Goal: Information Seeking & Learning: Find specific fact

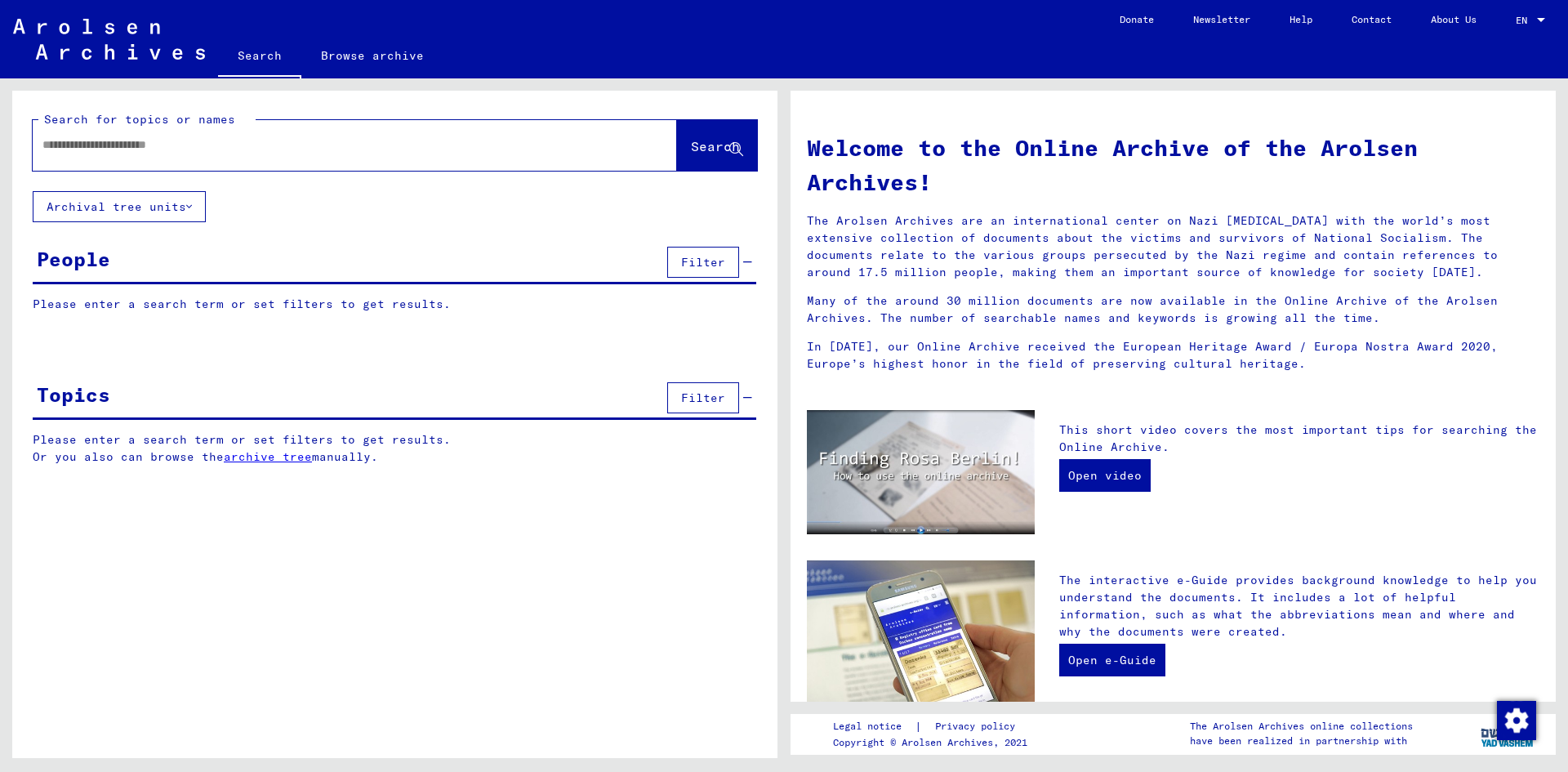
click at [231, 149] on input "text" at bounding box center [335, 145] width 586 height 17
click at [421, 146] on input "**********" at bounding box center [335, 145] width 586 height 17
click at [710, 140] on span "Search" at bounding box center [716, 146] width 49 height 17
click at [99, 145] on input "**********" at bounding box center [335, 145] width 586 height 17
click at [713, 147] on span "Search" at bounding box center [716, 146] width 49 height 17
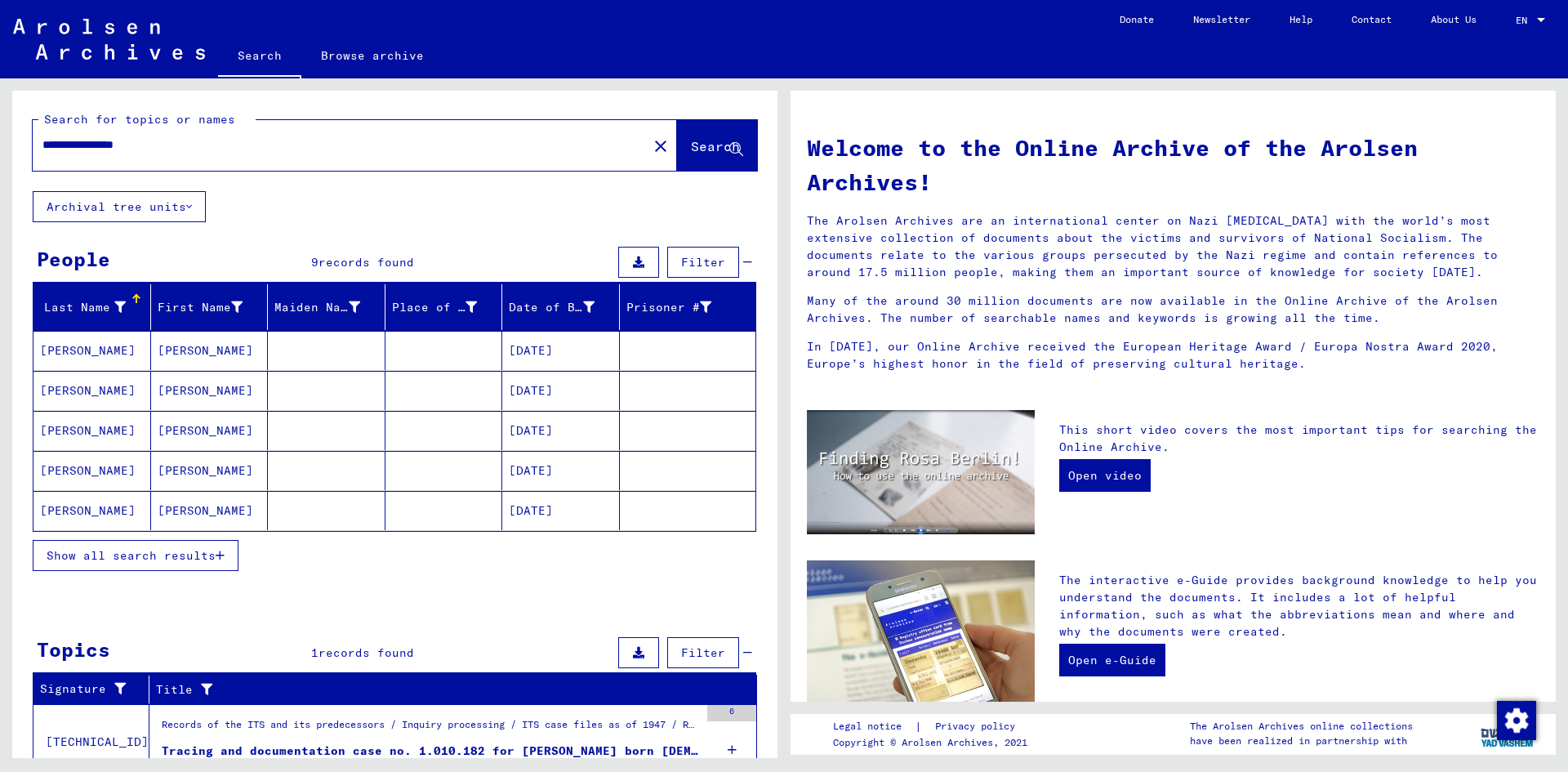
click at [206, 360] on mat-cell "[PERSON_NAME]" at bounding box center [209, 350] width 117 height 39
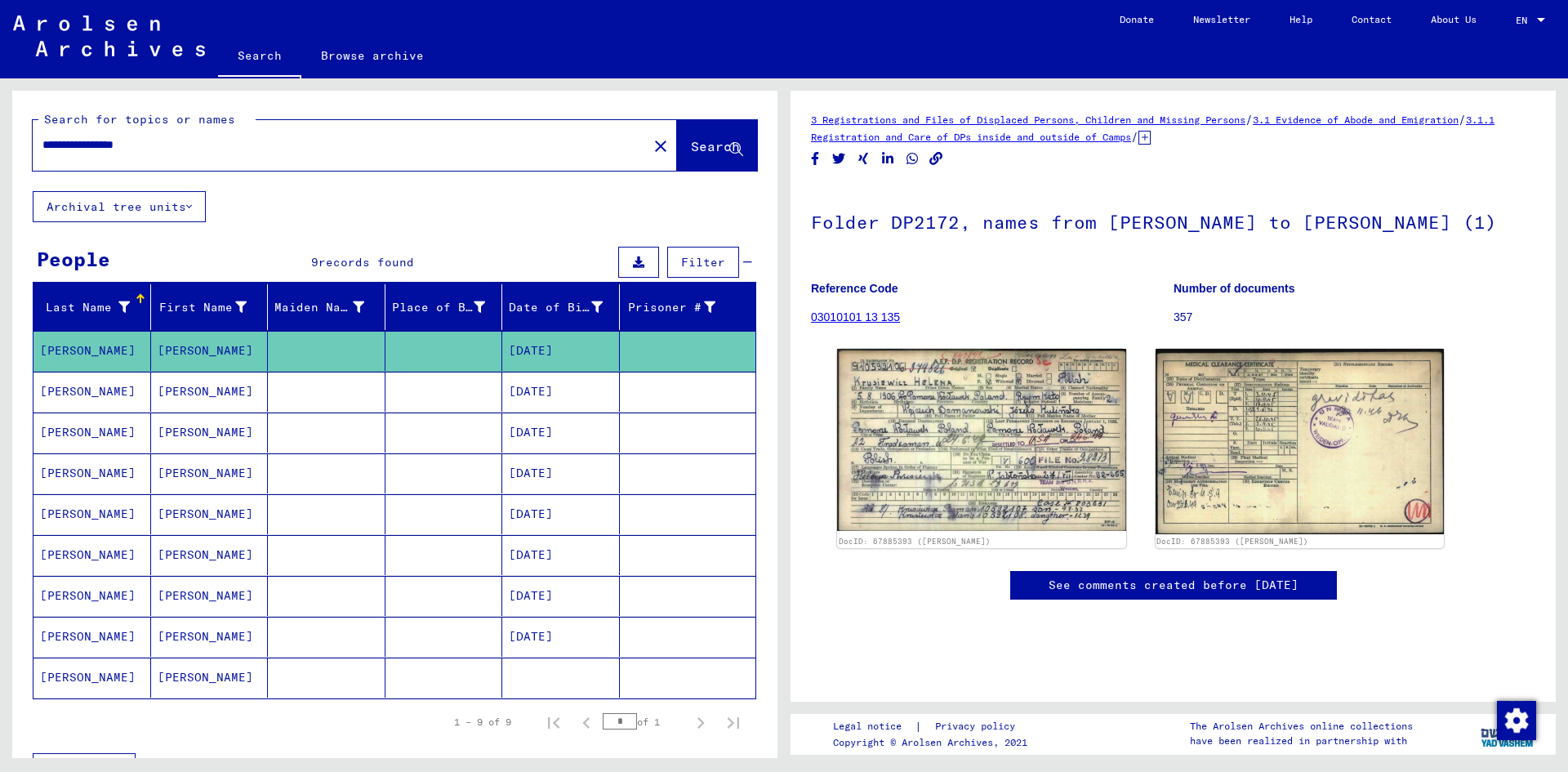
scroll to position [163, 0]
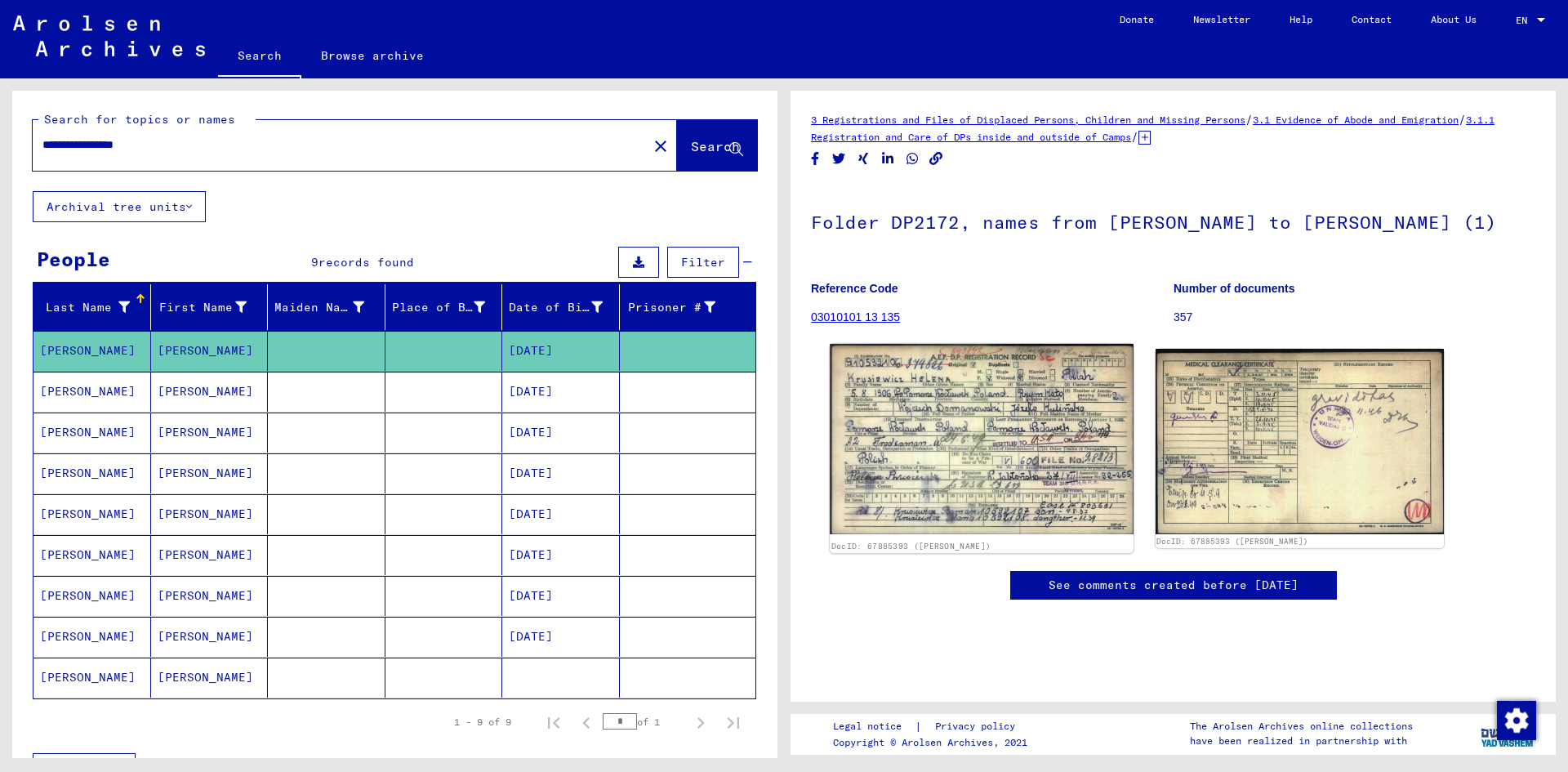
click at [962, 344] on img at bounding box center [981, 439] width 303 height 191
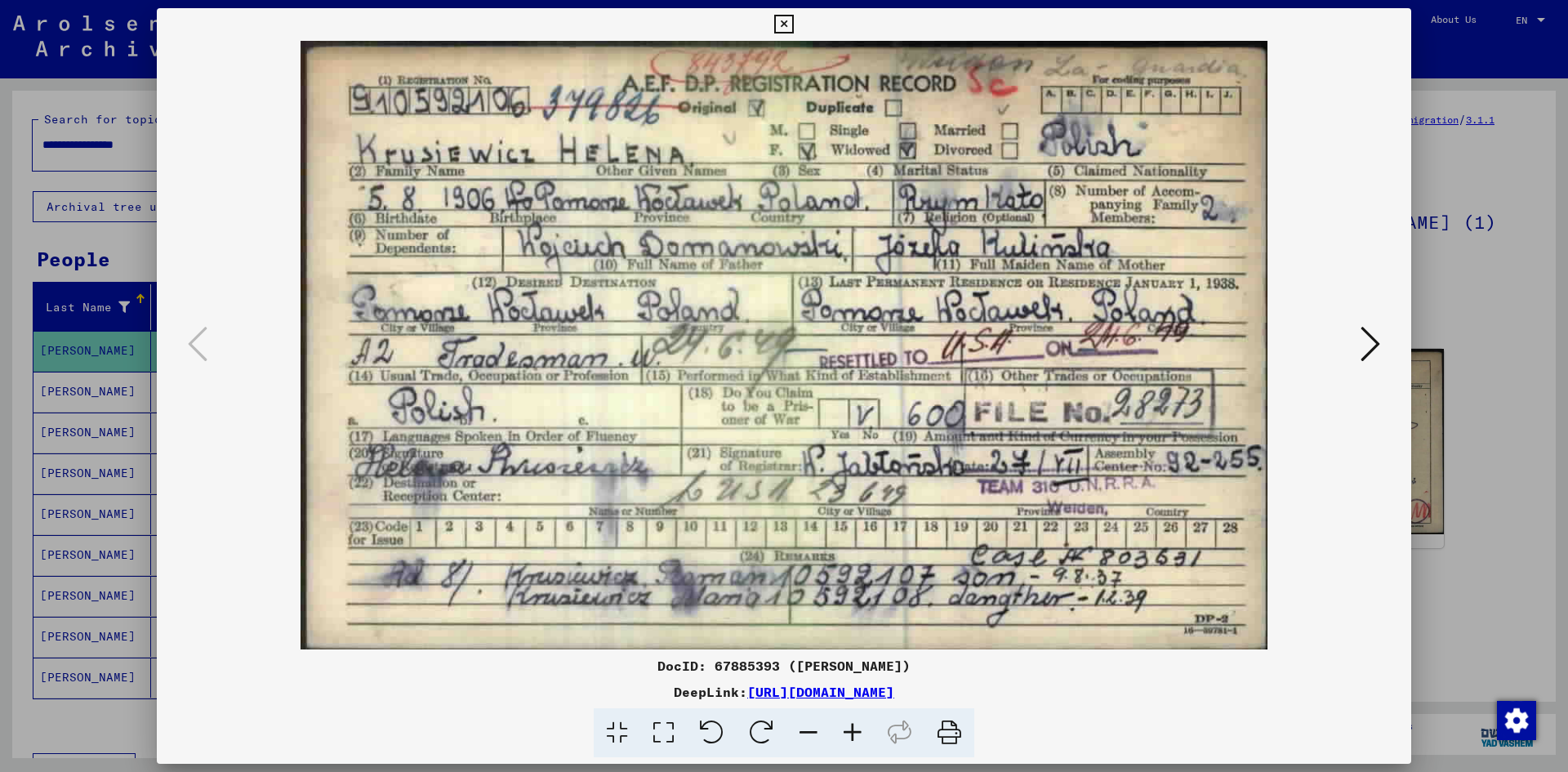
click at [1491, 438] on div at bounding box center [784, 386] width 1568 height 772
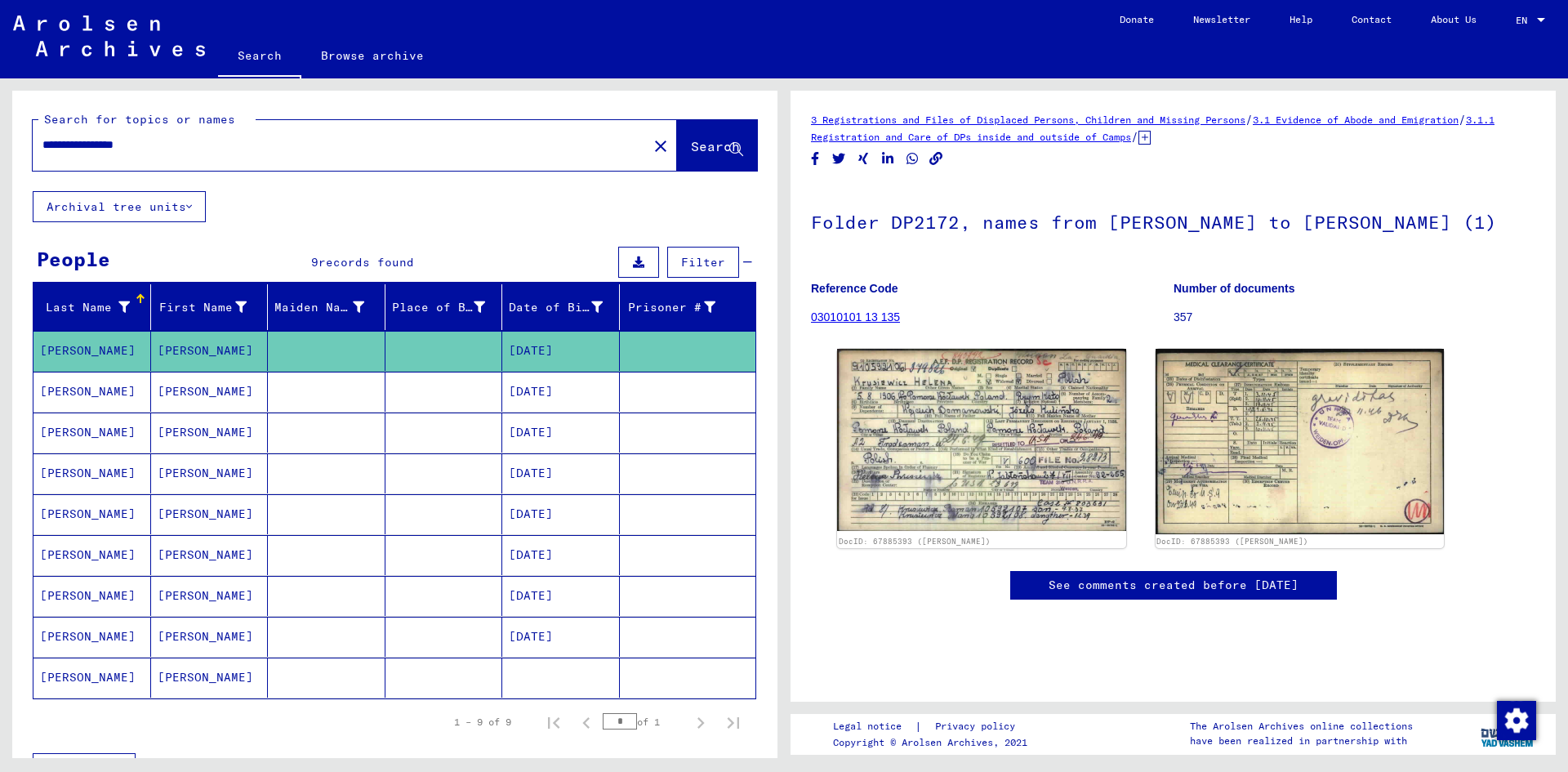
click at [165, 391] on mat-cell "[PERSON_NAME]" at bounding box center [209, 391] width 117 height 40
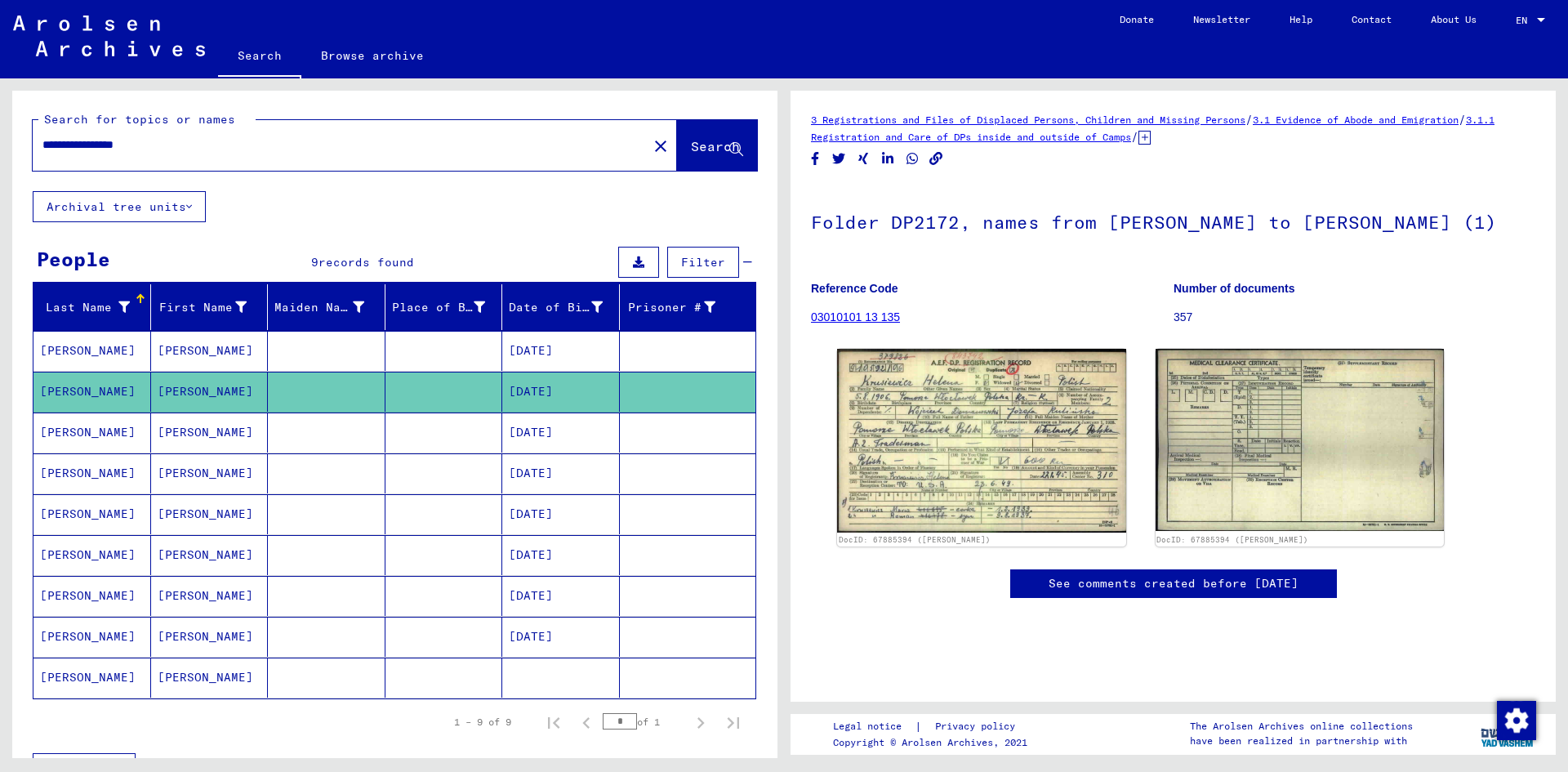
scroll to position [82, 0]
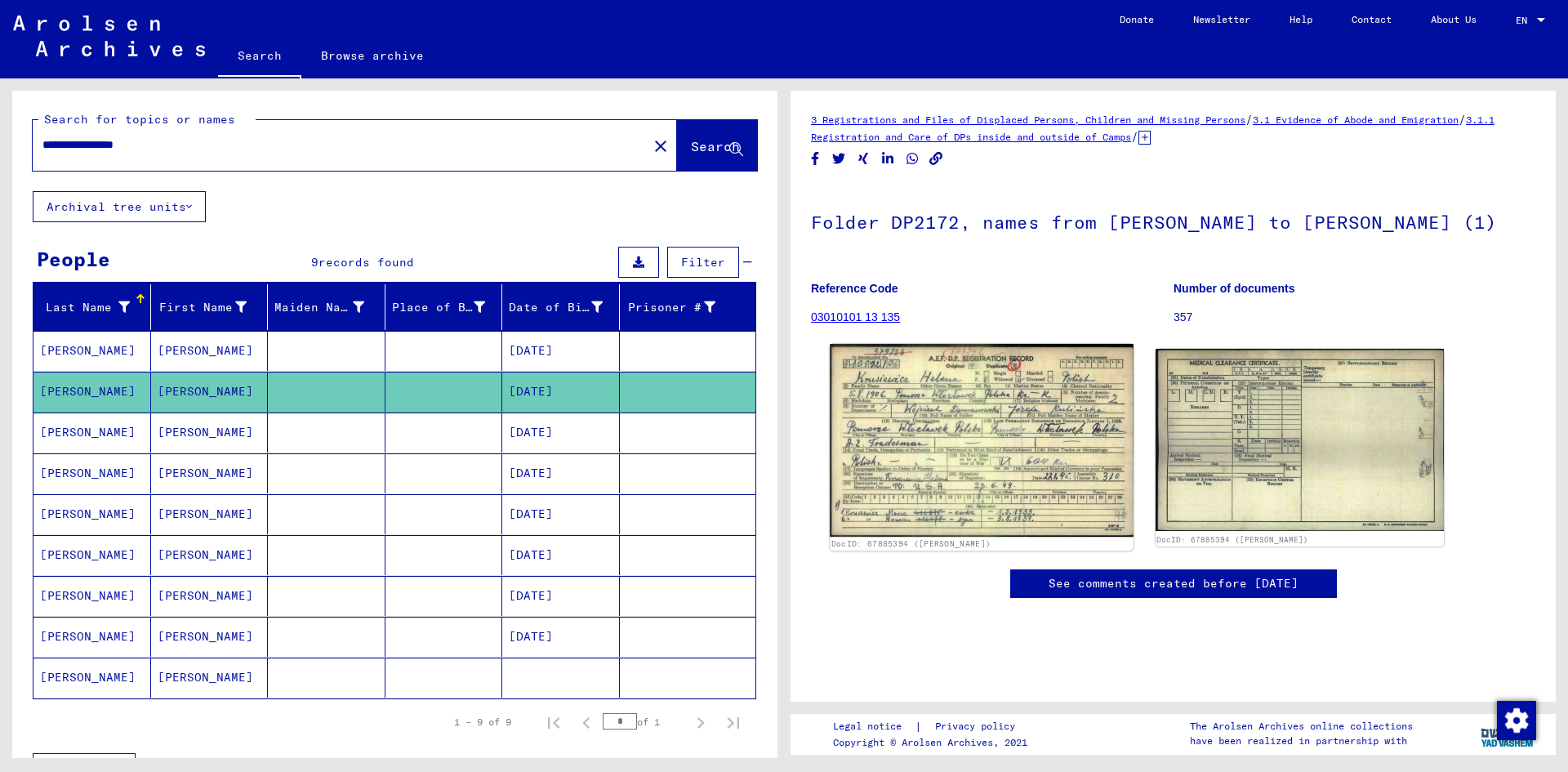
click at [980, 344] on img at bounding box center [981, 440] width 303 height 192
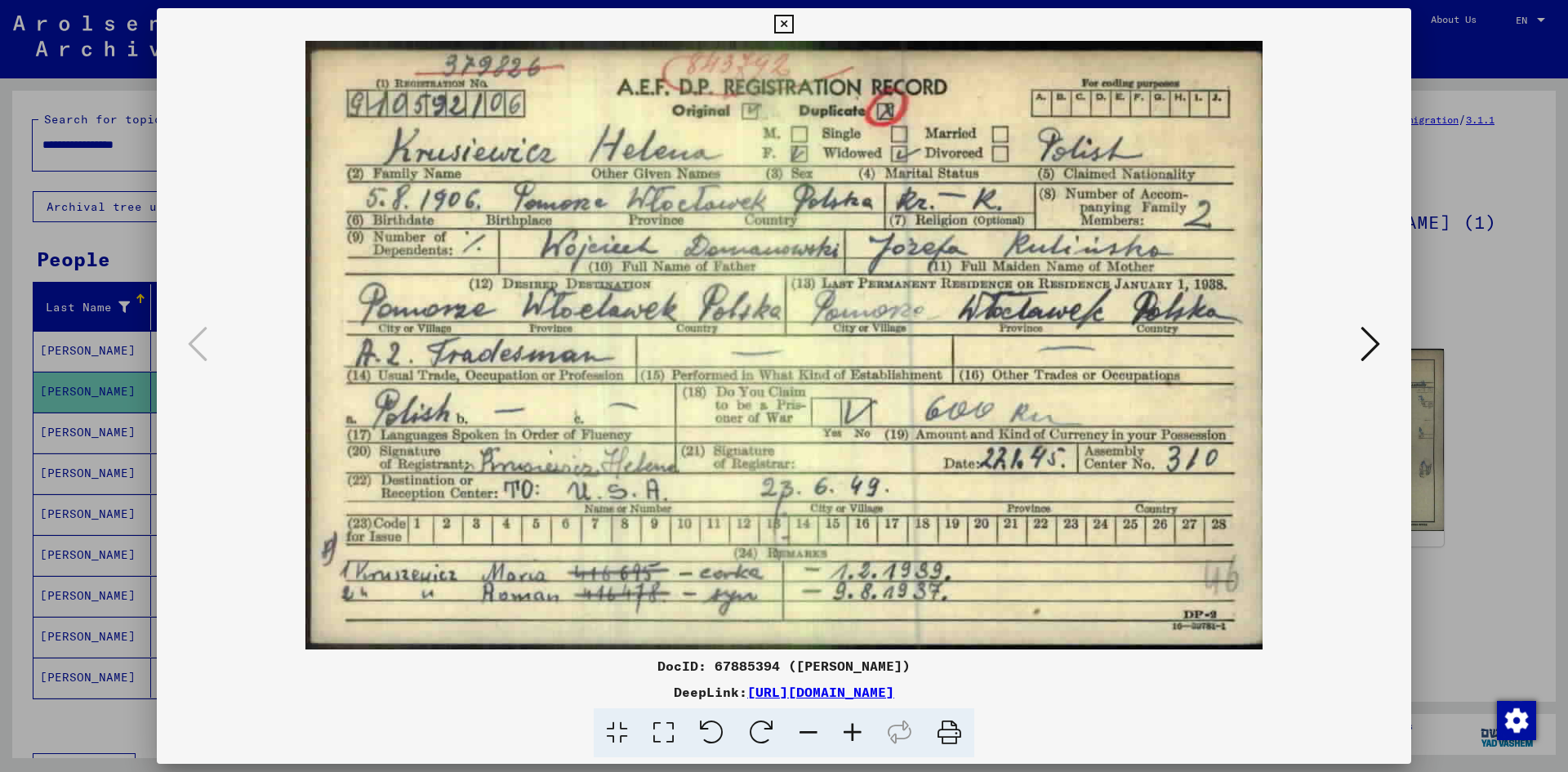
click at [1384, 229] on div at bounding box center [784, 345] width 1255 height 609
click at [1487, 259] on div at bounding box center [784, 386] width 1568 height 772
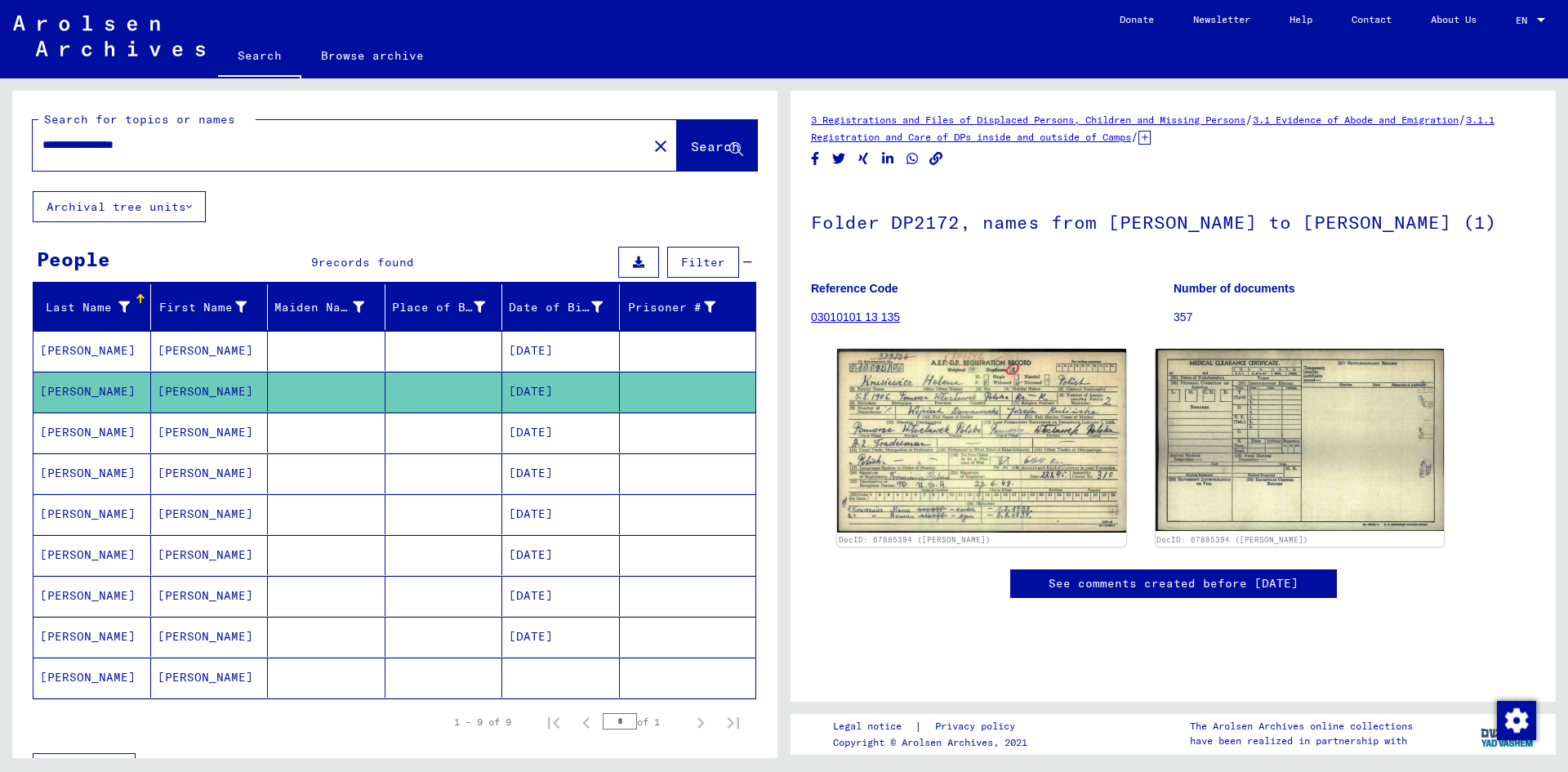
click at [169, 424] on mat-cell "[PERSON_NAME]" at bounding box center [209, 431] width 117 height 40
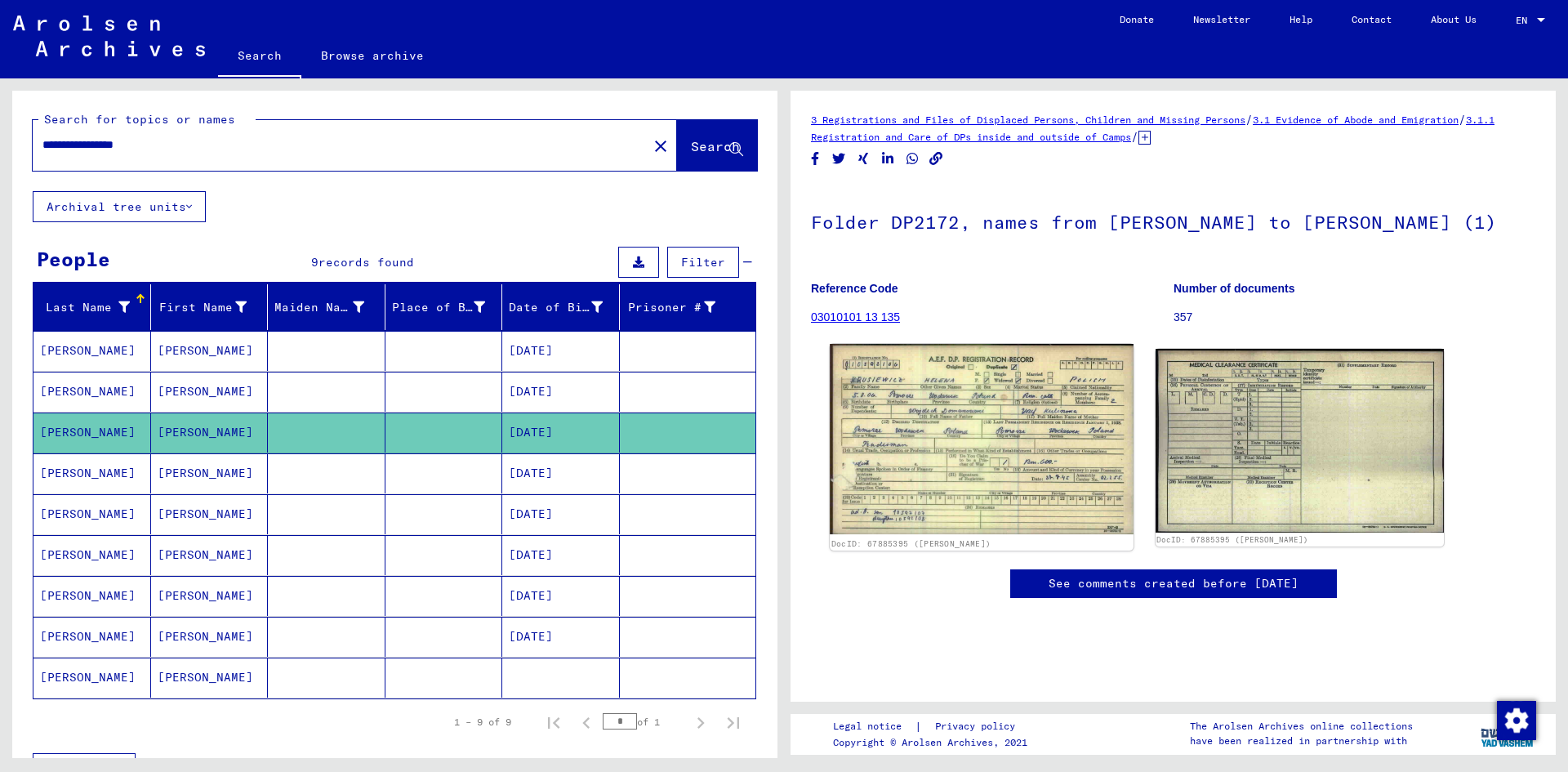
click at [918, 457] on img at bounding box center [981, 439] width 303 height 191
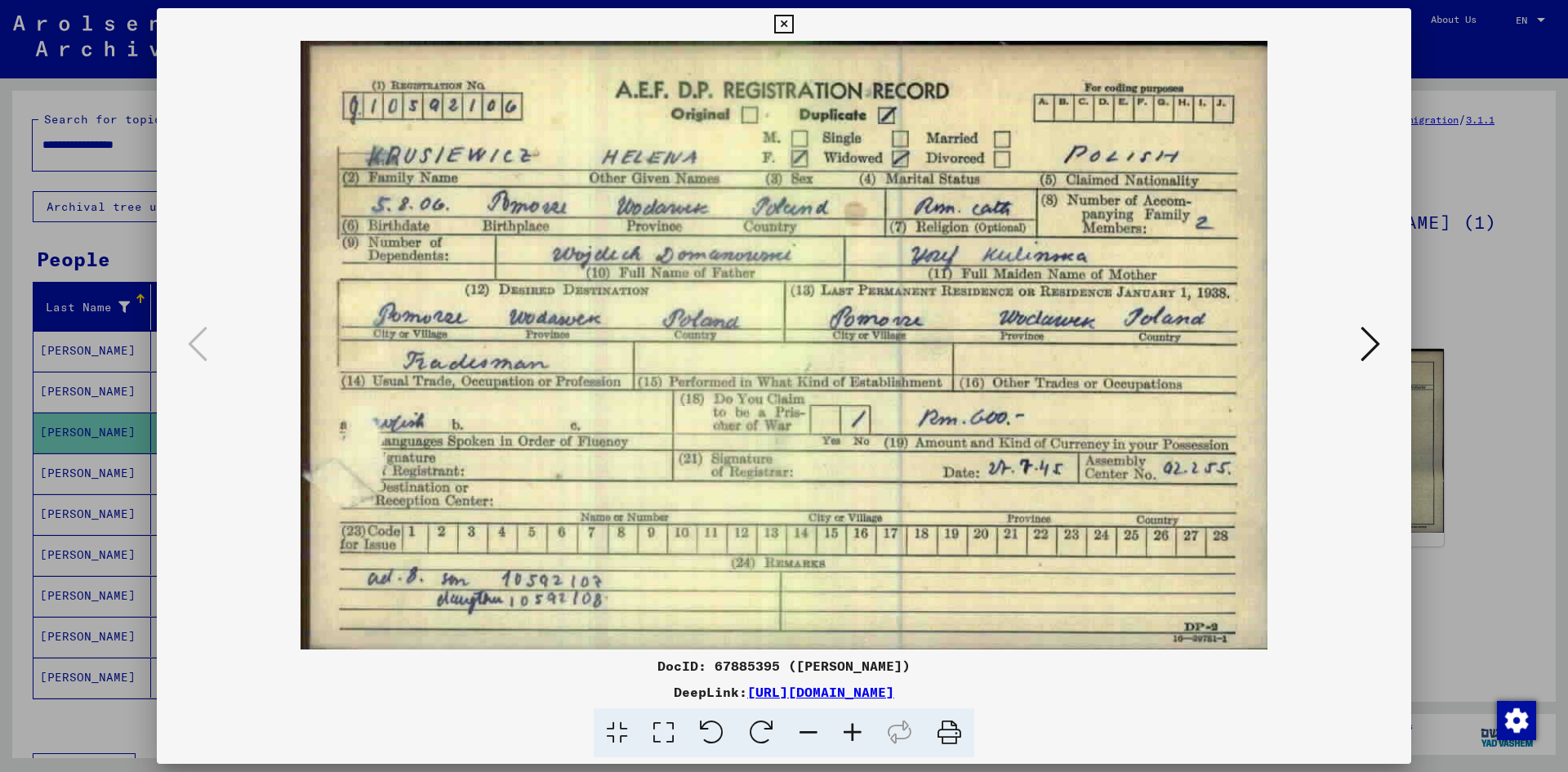
click at [1446, 289] on div at bounding box center [784, 386] width 1568 height 772
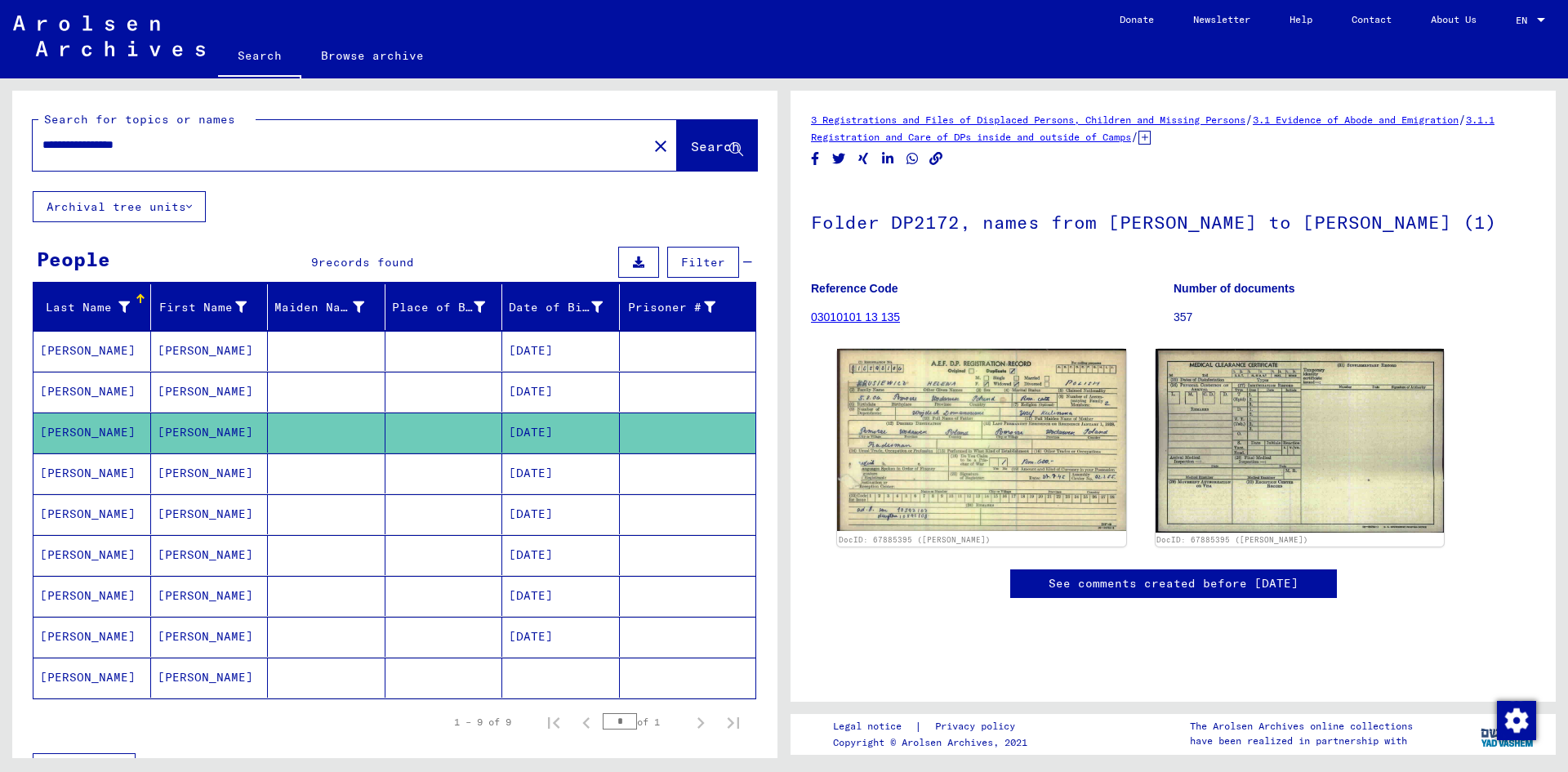
click at [306, 462] on mat-cell at bounding box center [326, 473] width 117 height 40
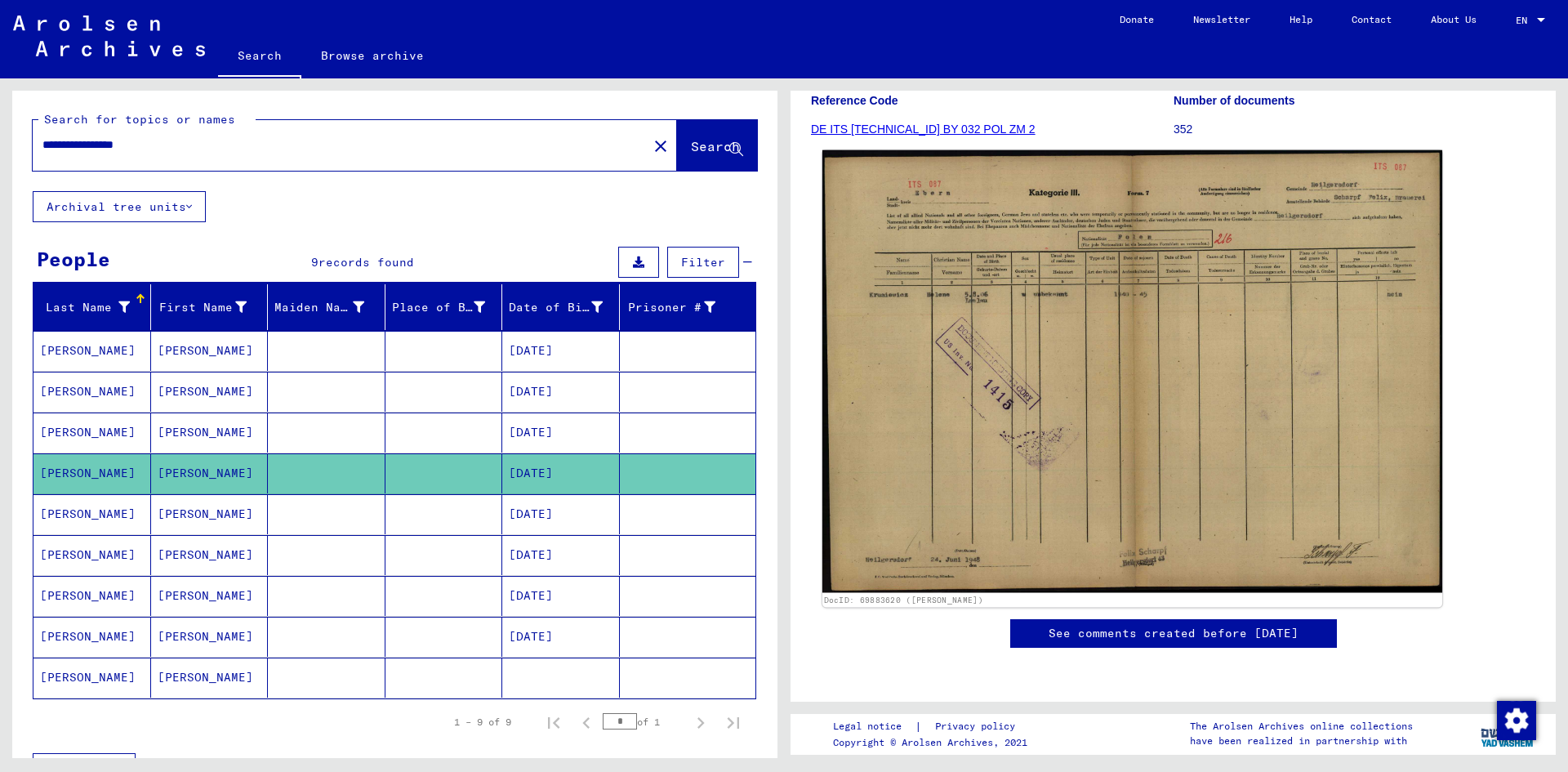
scroll to position [245, 0]
click at [1023, 384] on img at bounding box center [1132, 371] width 620 height 443
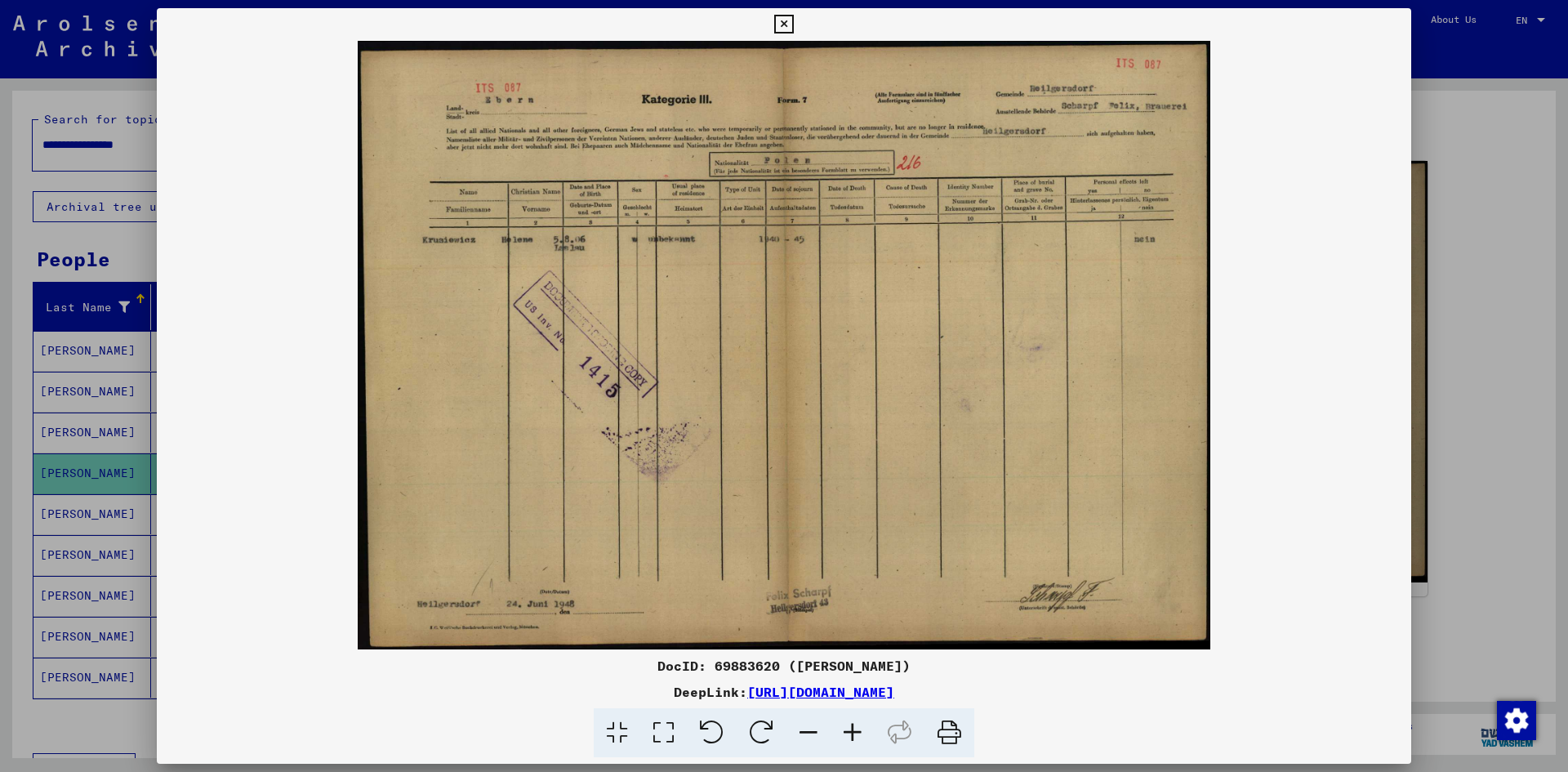
click at [1452, 325] on div at bounding box center [784, 386] width 1568 height 772
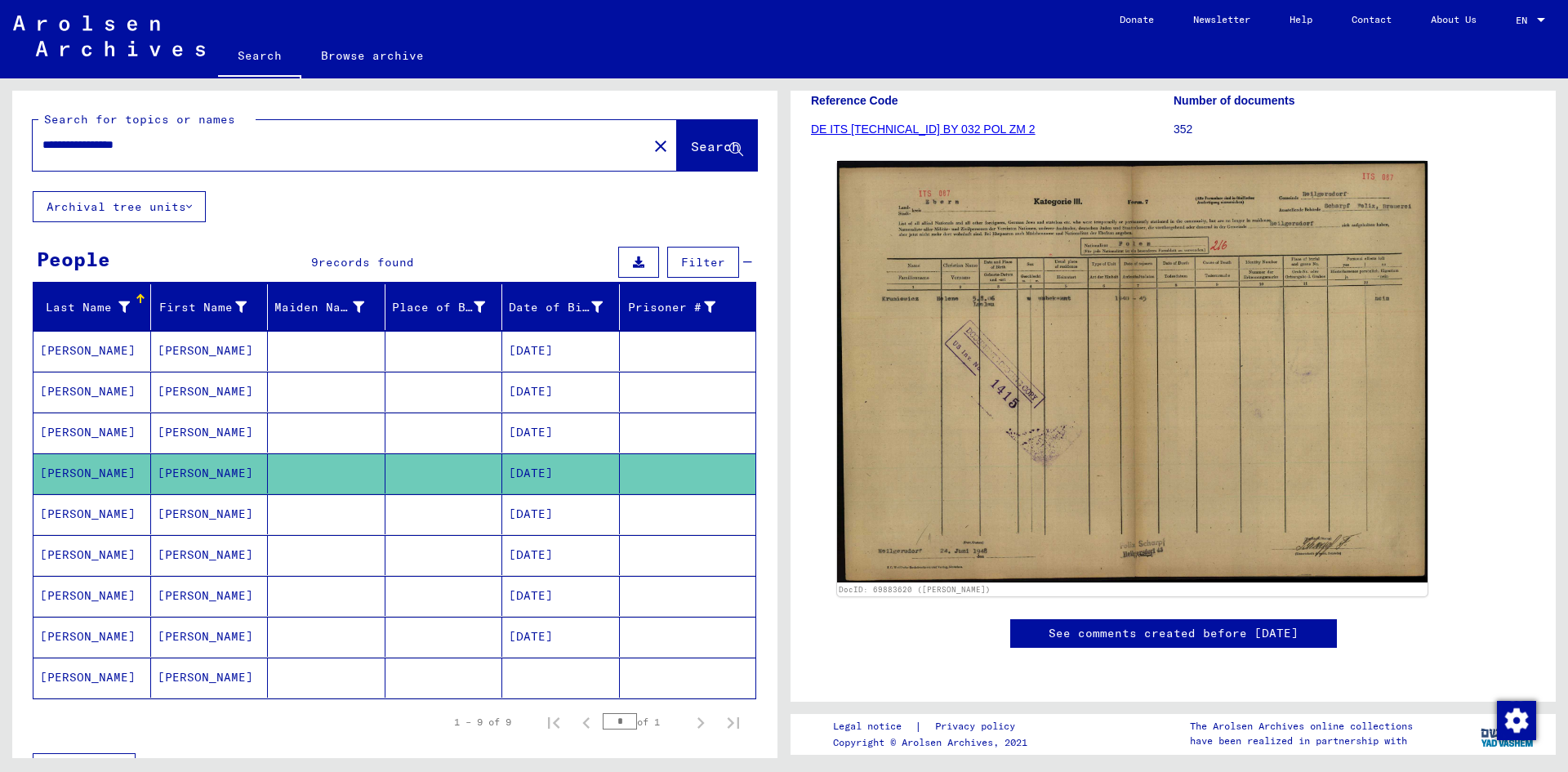
click at [216, 503] on mat-cell "[PERSON_NAME]" at bounding box center [209, 513] width 117 height 40
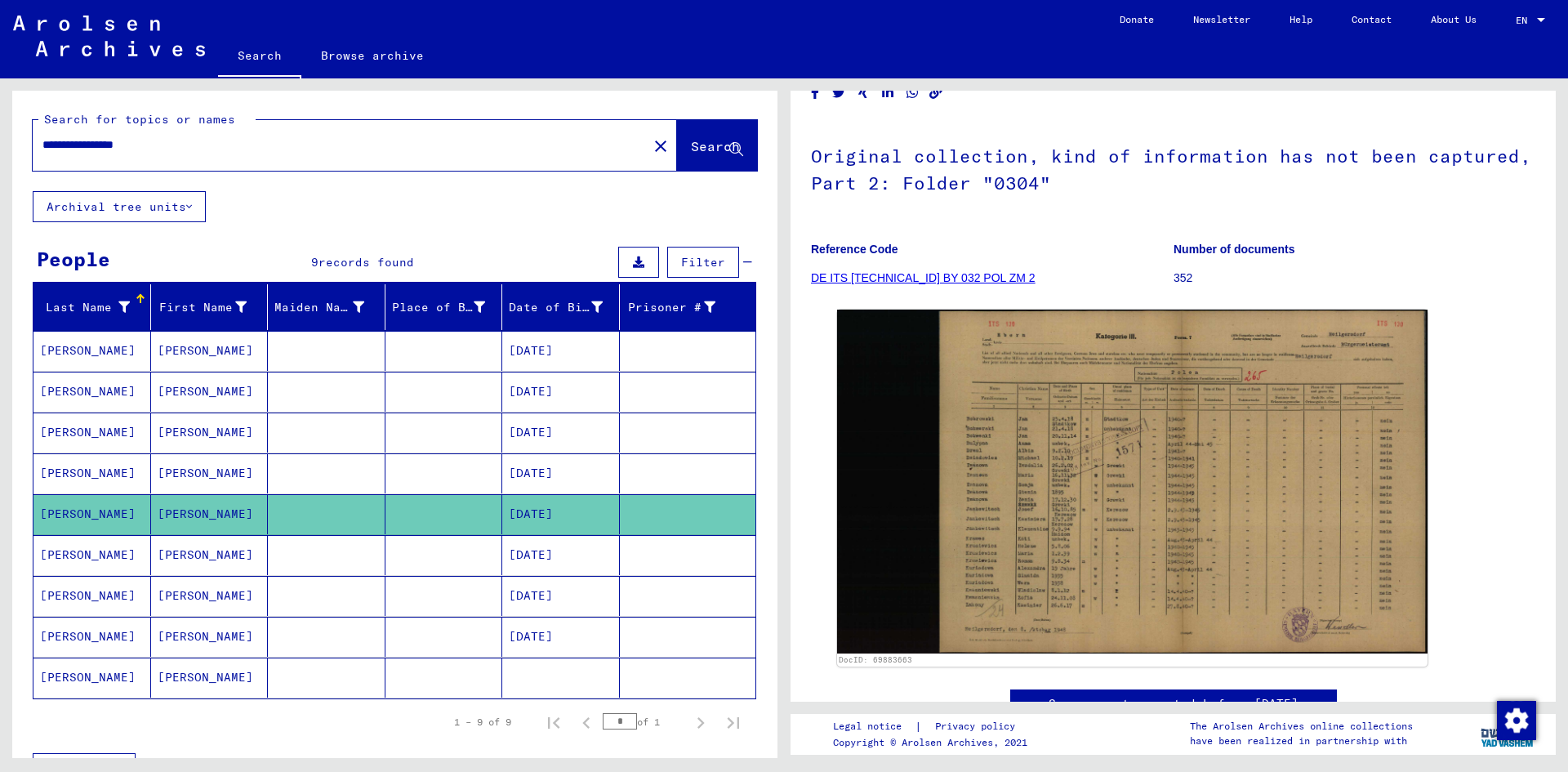
scroll to position [163, 0]
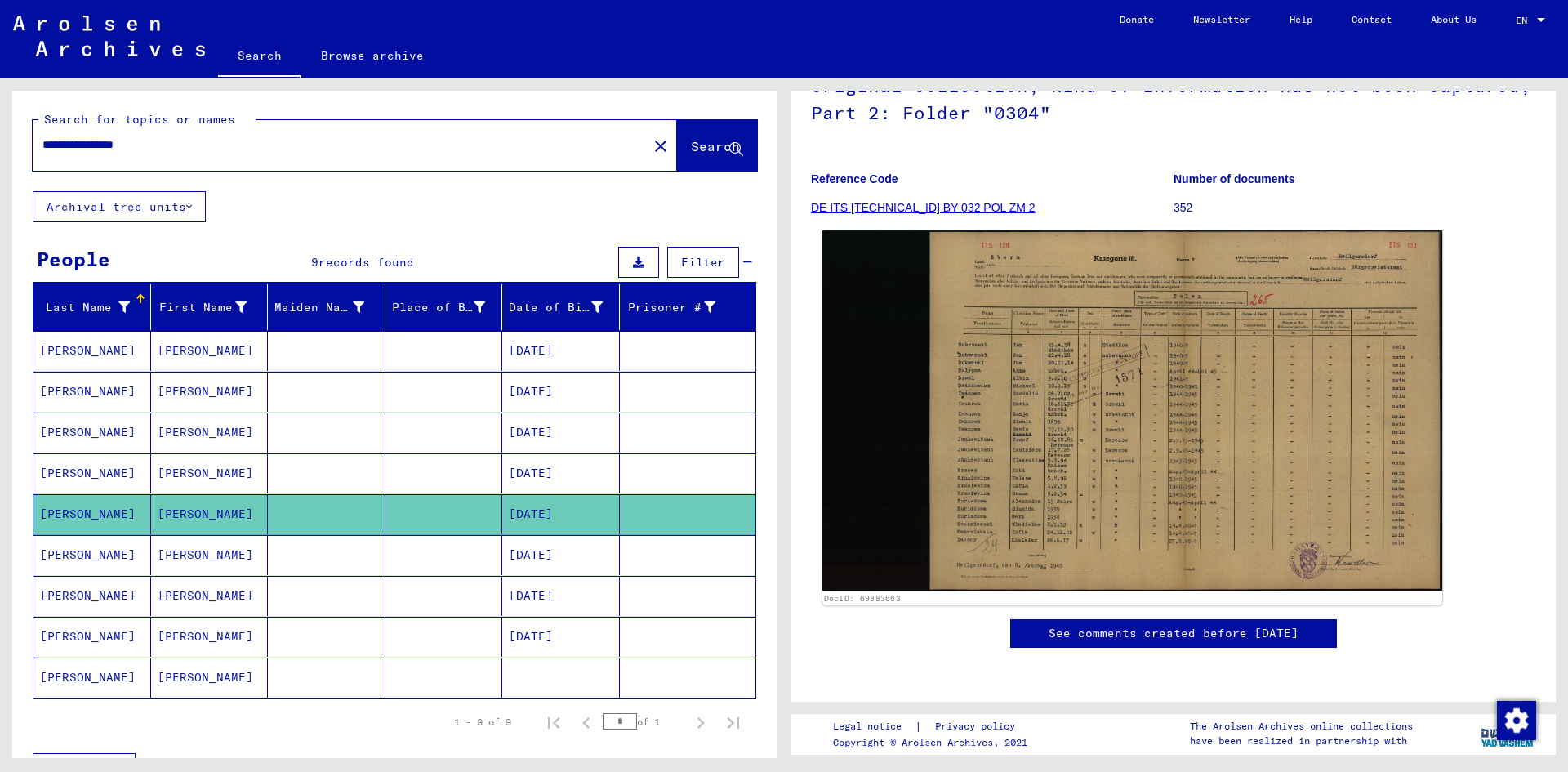
click at [1002, 371] on img at bounding box center [1132, 410] width 620 height 360
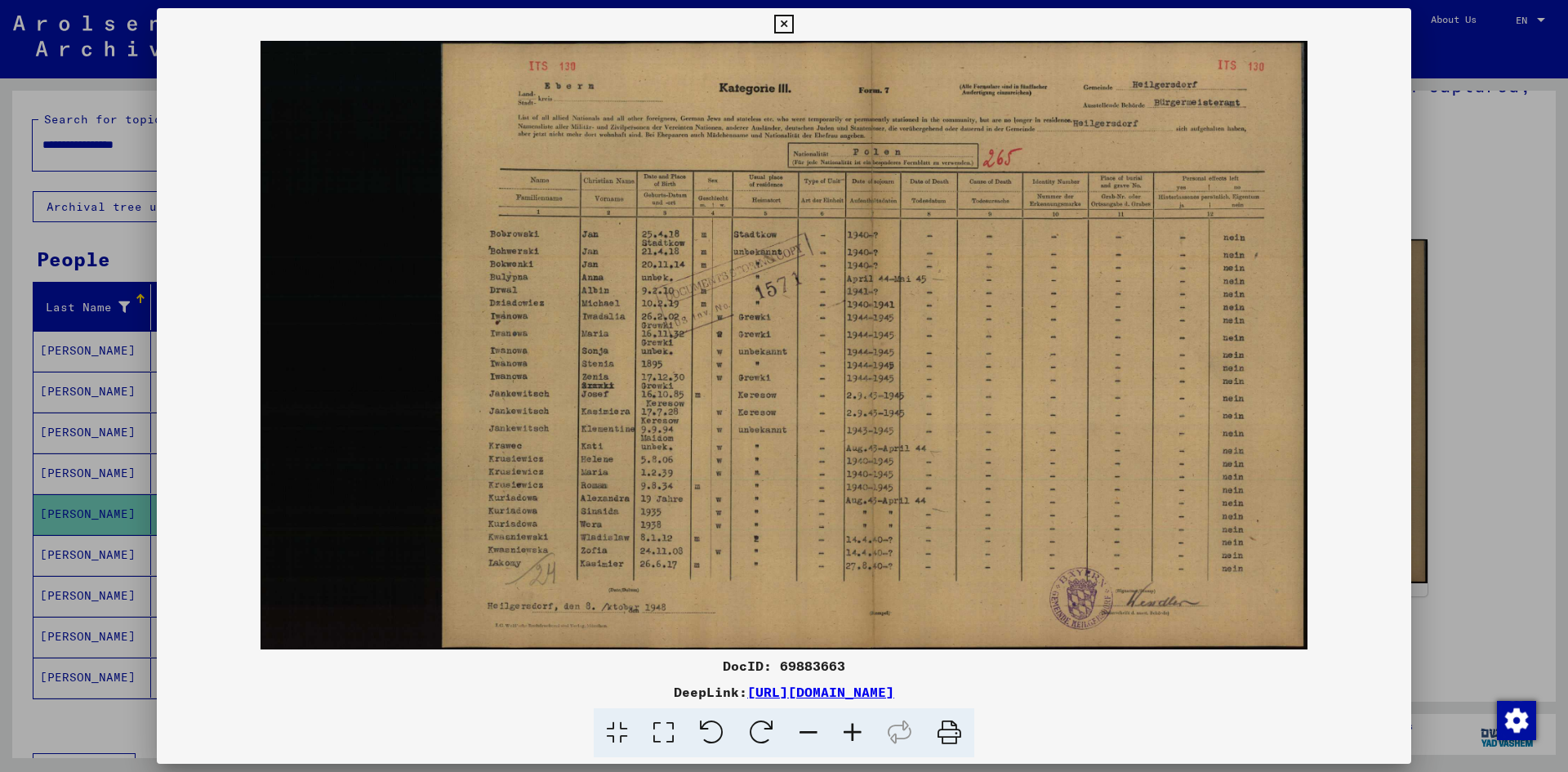
click at [849, 731] on icon at bounding box center [852, 733] width 44 height 49
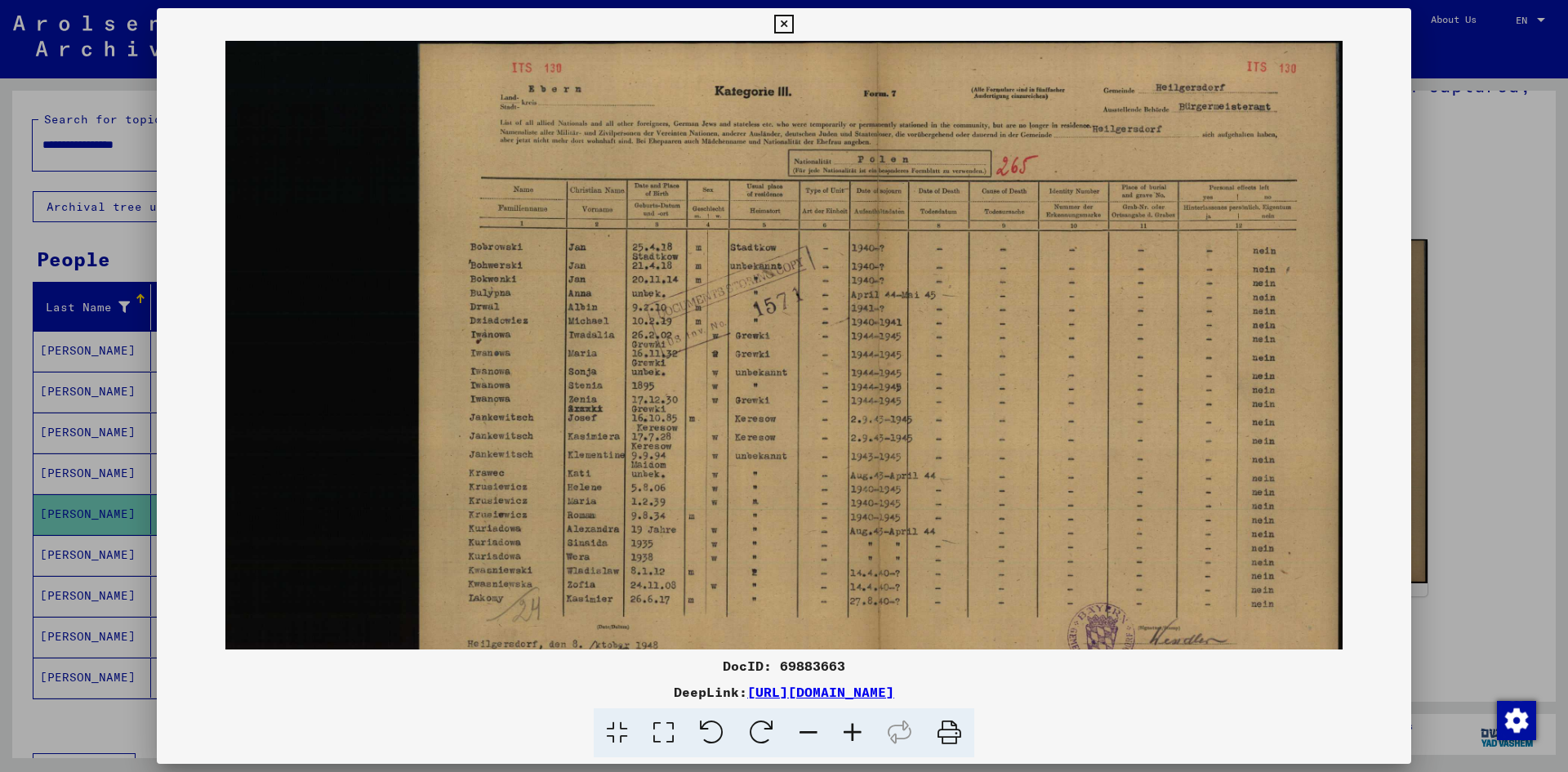
click at [849, 731] on icon at bounding box center [852, 733] width 44 height 49
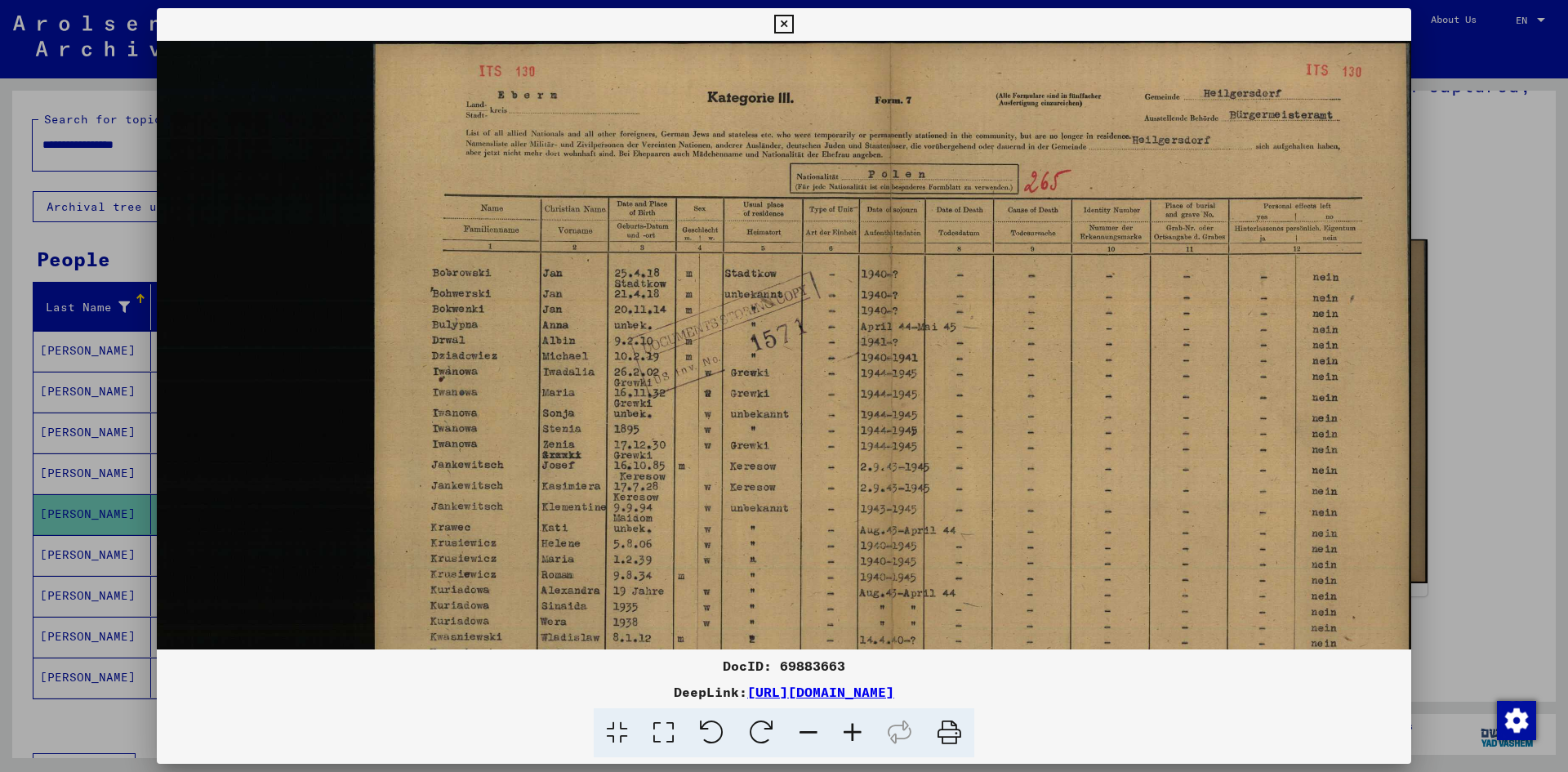
click at [849, 731] on icon at bounding box center [852, 733] width 44 height 49
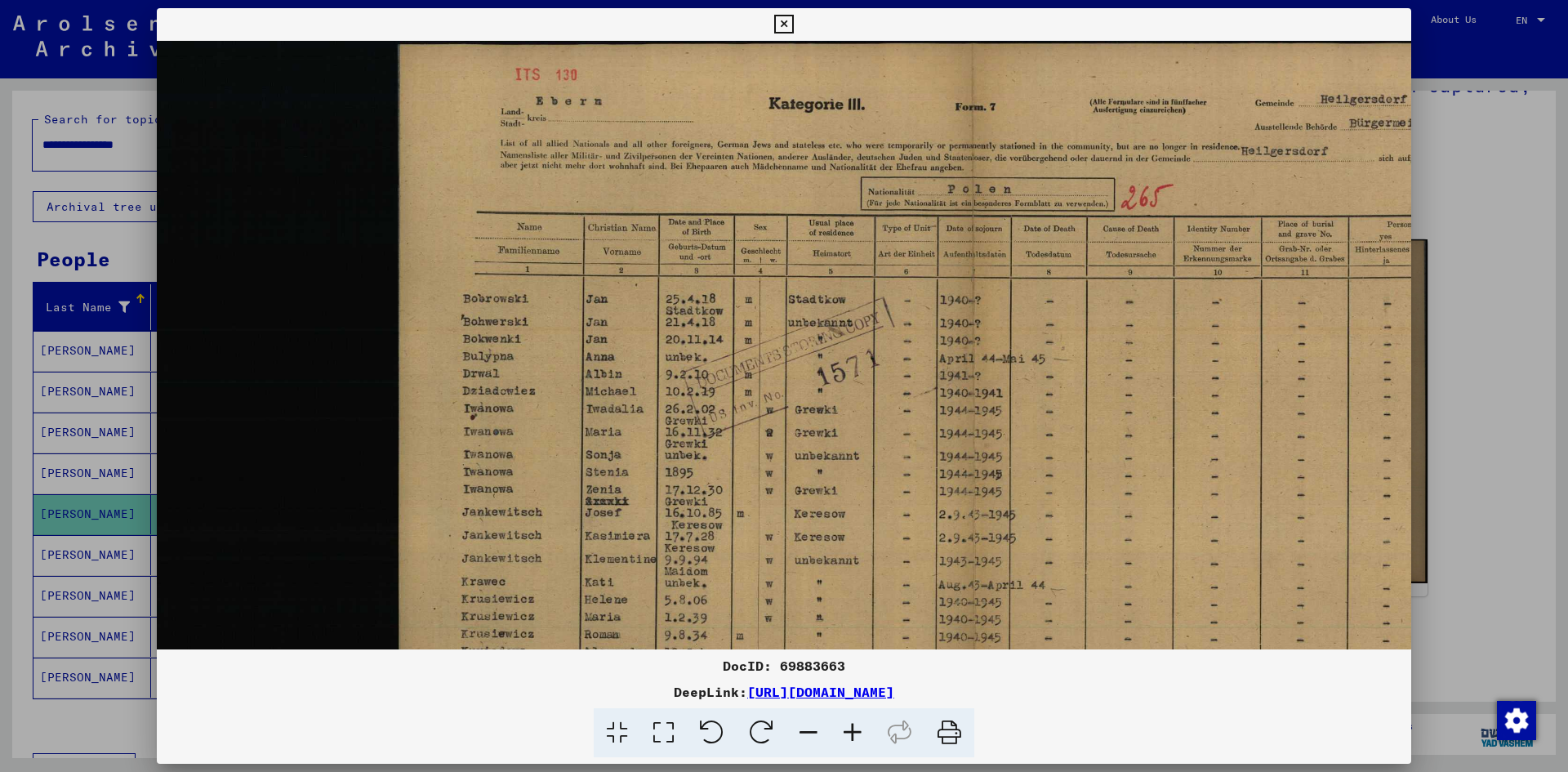
click at [849, 731] on icon at bounding box center [852, 733] width 44 height 49
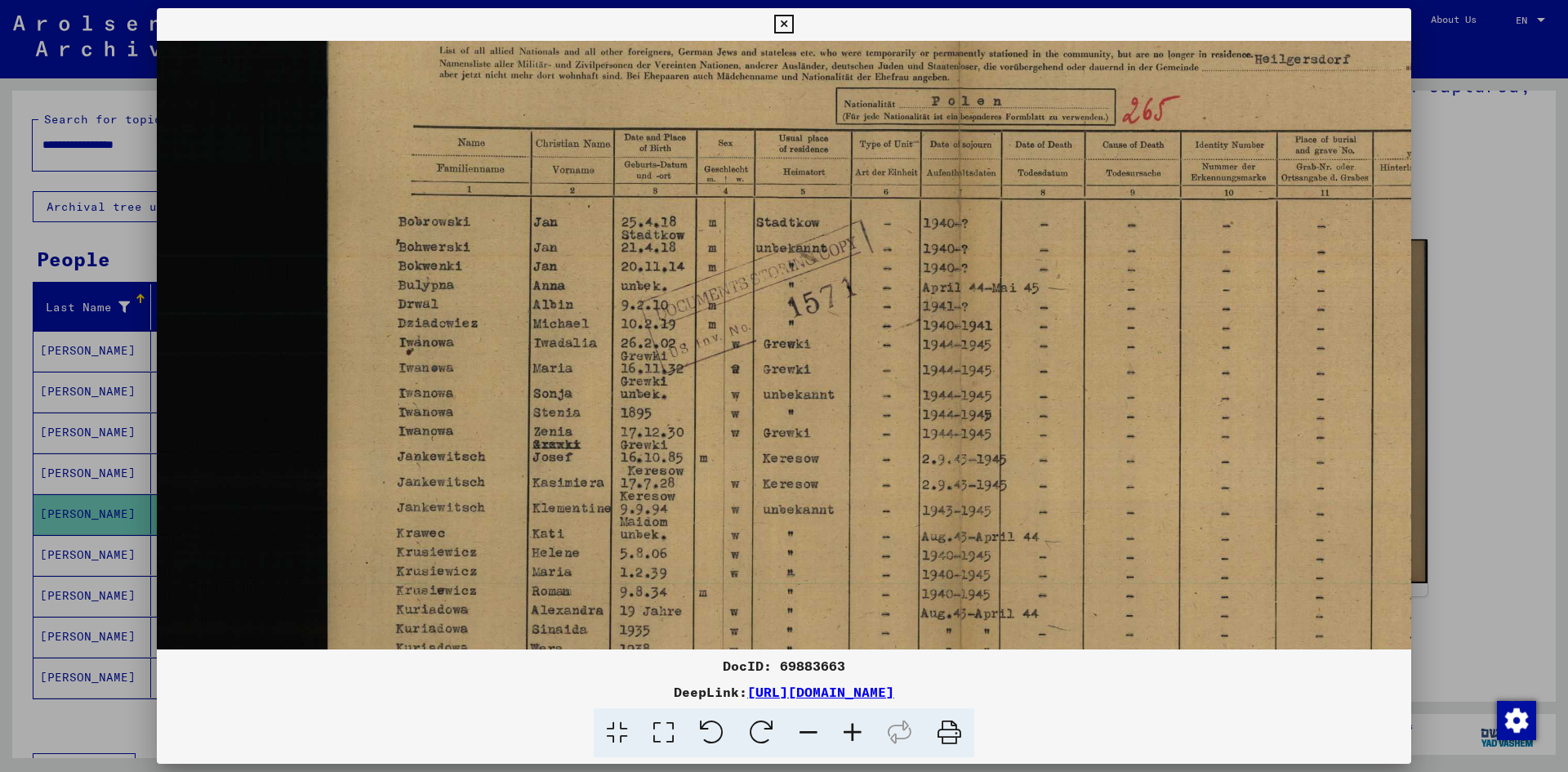
drag, startPoint x: 780, startPoint y: 489, endPoint x: 688, endPoint y: 390, distance: 135.1
click at [688, 390] on img at bounding box center [829, 386] width 1538 height 895
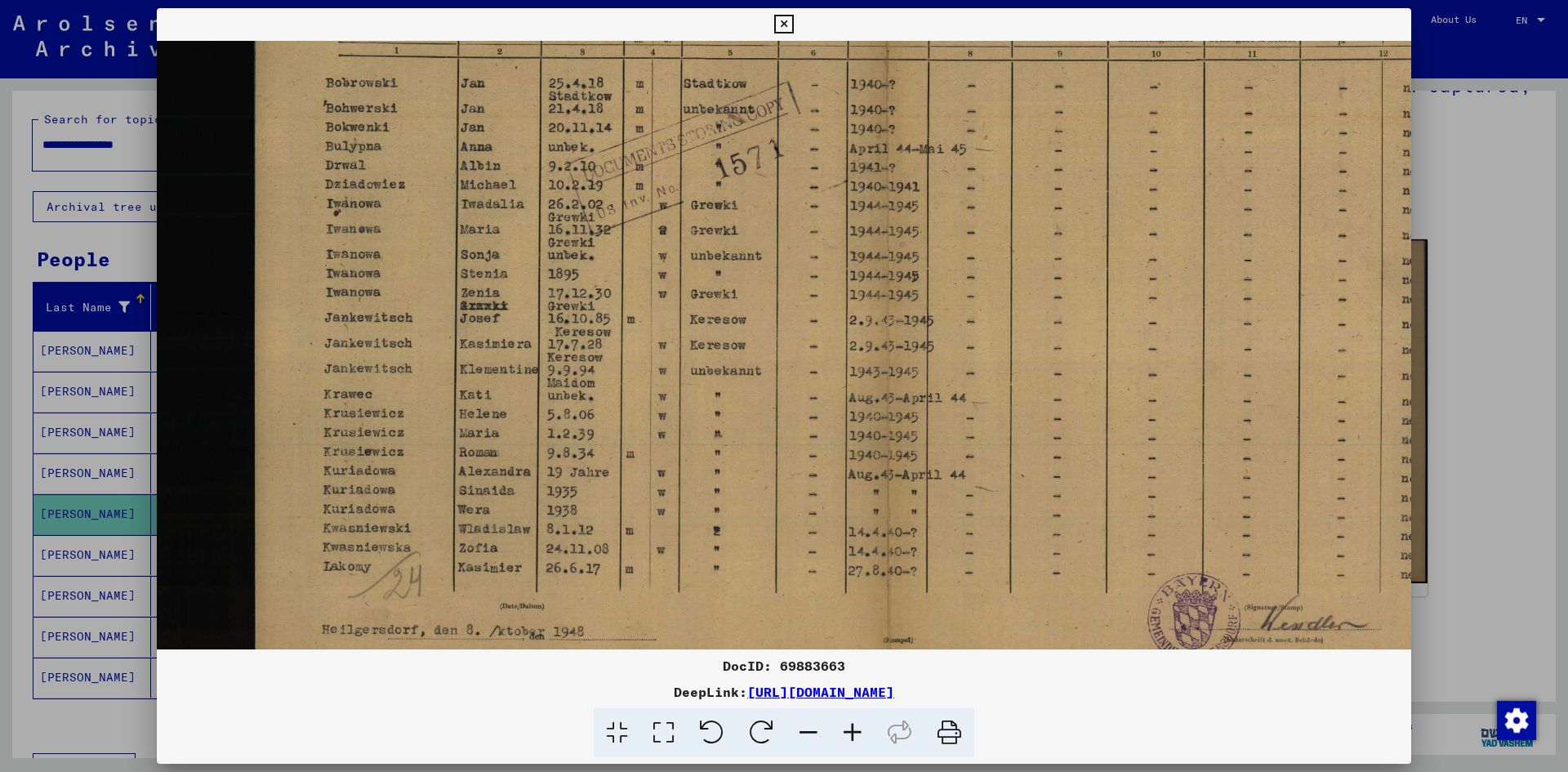
scroll to position [244, 169]
drag, startPoint x: 704, startPoint y: 479, endPoint x: 632, endPoint y: 339, distance: 157.4
click at [632, 339] on img at bounding box center [757, 244] width 1538 height 895
drag, startPoint x: 480, startPoint y: 435, endPoint x: 471, endPoint y: 412, distance: 24.7
click at [471, 412] on img at bounding box center [757, 244] width 1538 height 895
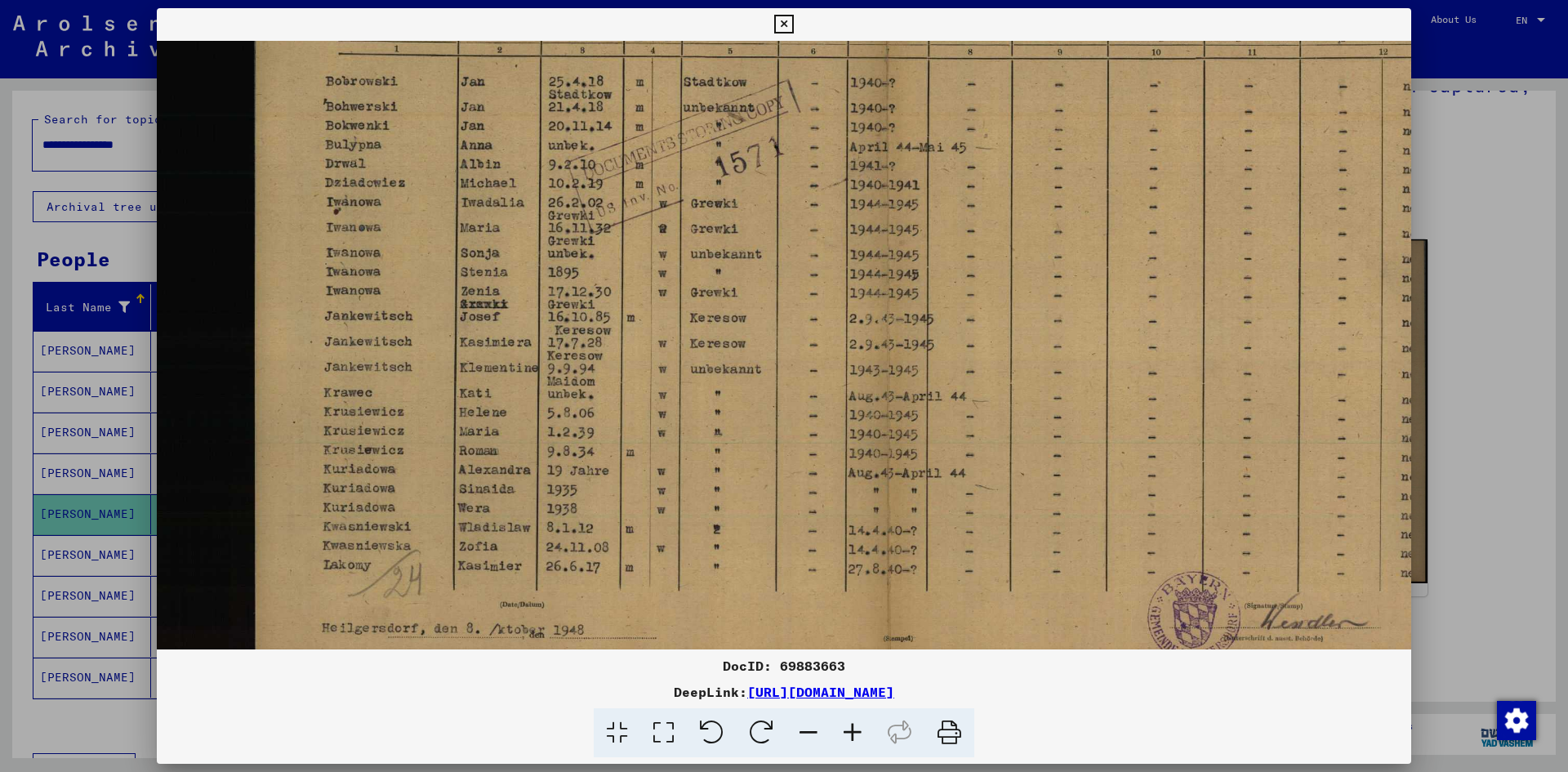
scroll to position [38, 161]
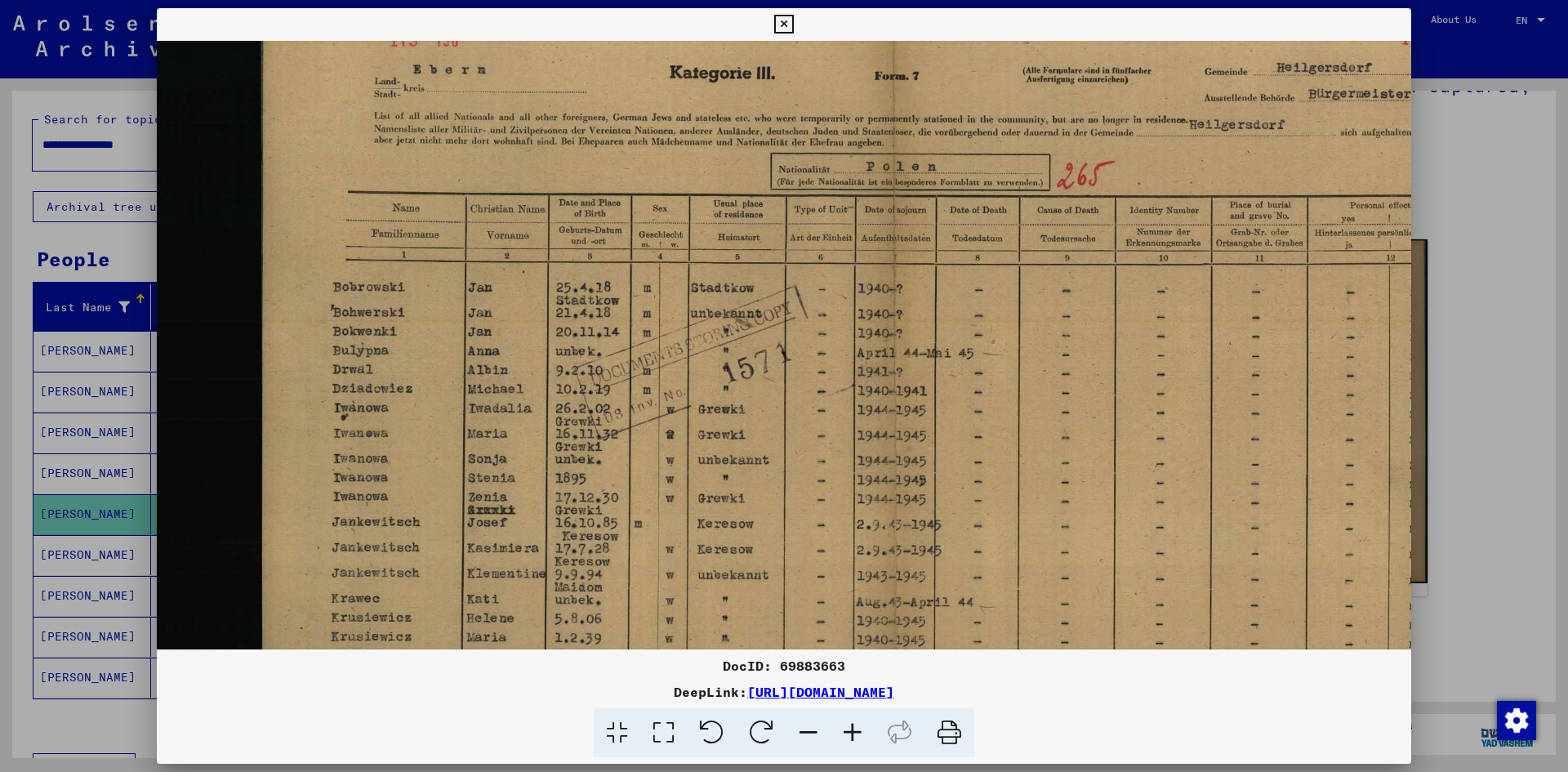
drag, startPoint x: 691, startPoint y: 293, endPoint x: 686, endPoint y: 535, distance: 242.1
click at [686, 535] on img at bounding box center [764, 451] width 1538 height 895
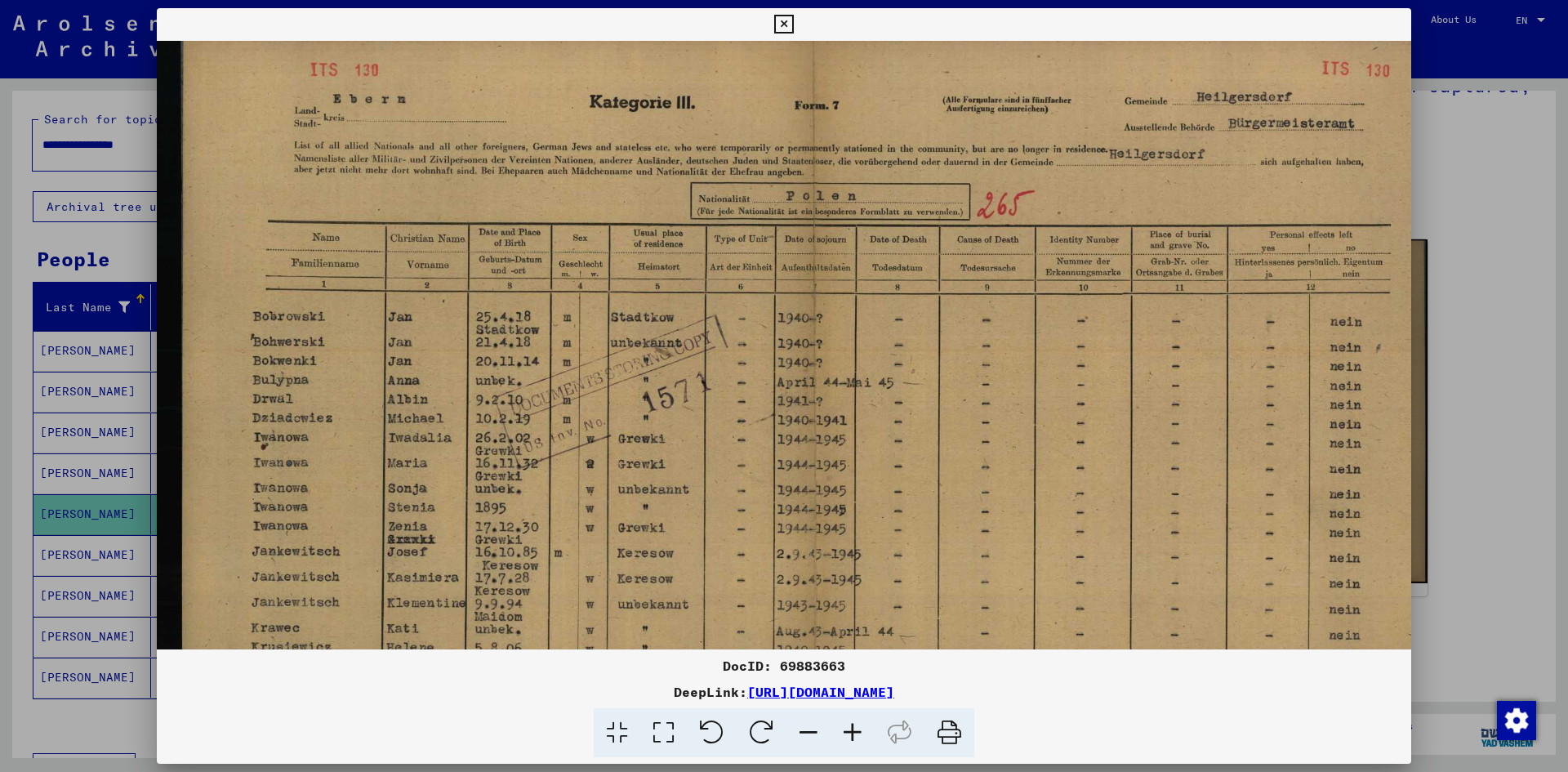
scroll to position [0, 283]
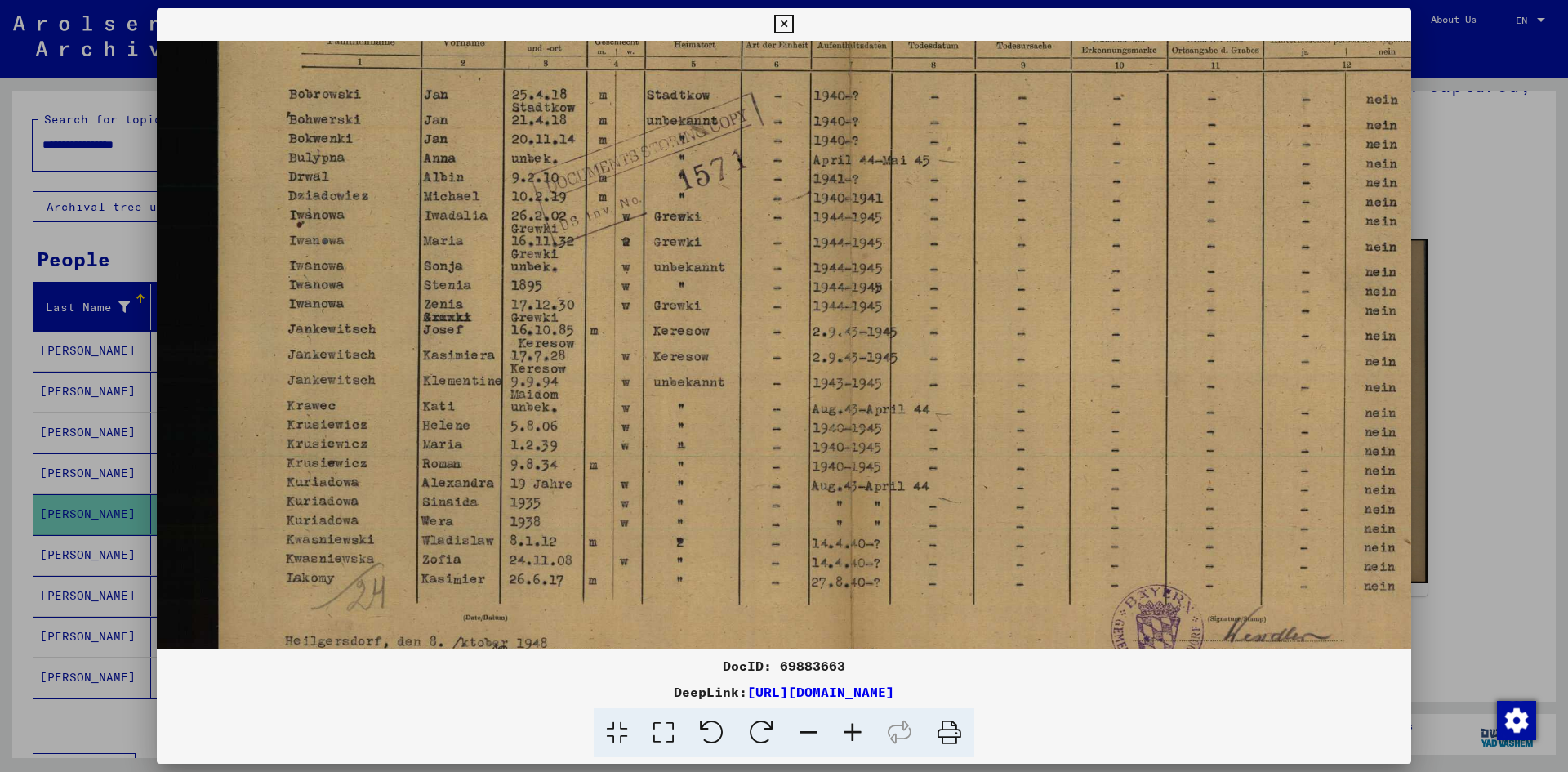
drag, startPoint x: 805, startPoint y: 467, endPoint x: 659, endPoint y: 261, distance: 252.5
click at [659, 209] on img at bounding box center [720, 258] width 1538 height 895
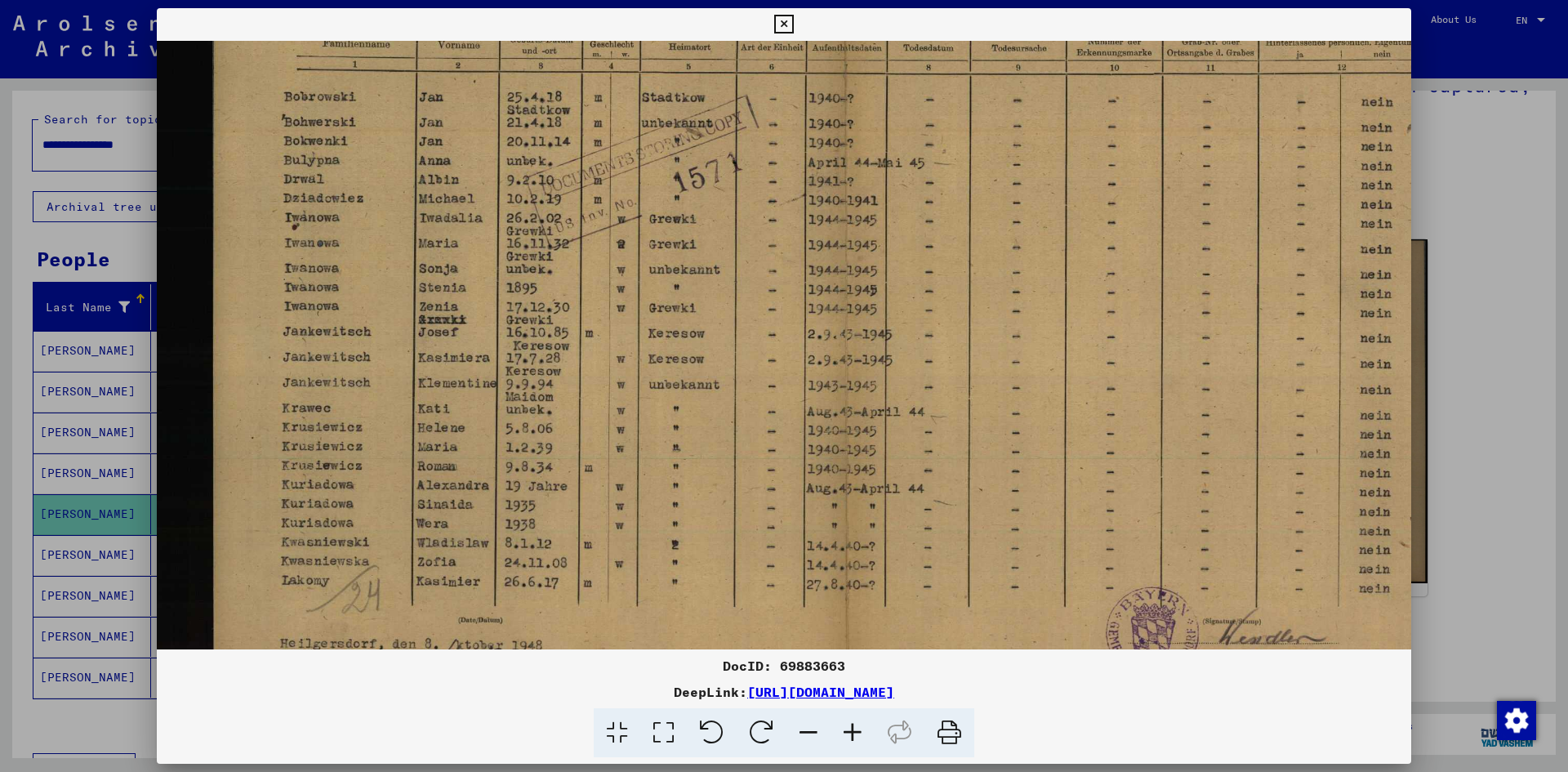
scroll to position [223, 214]
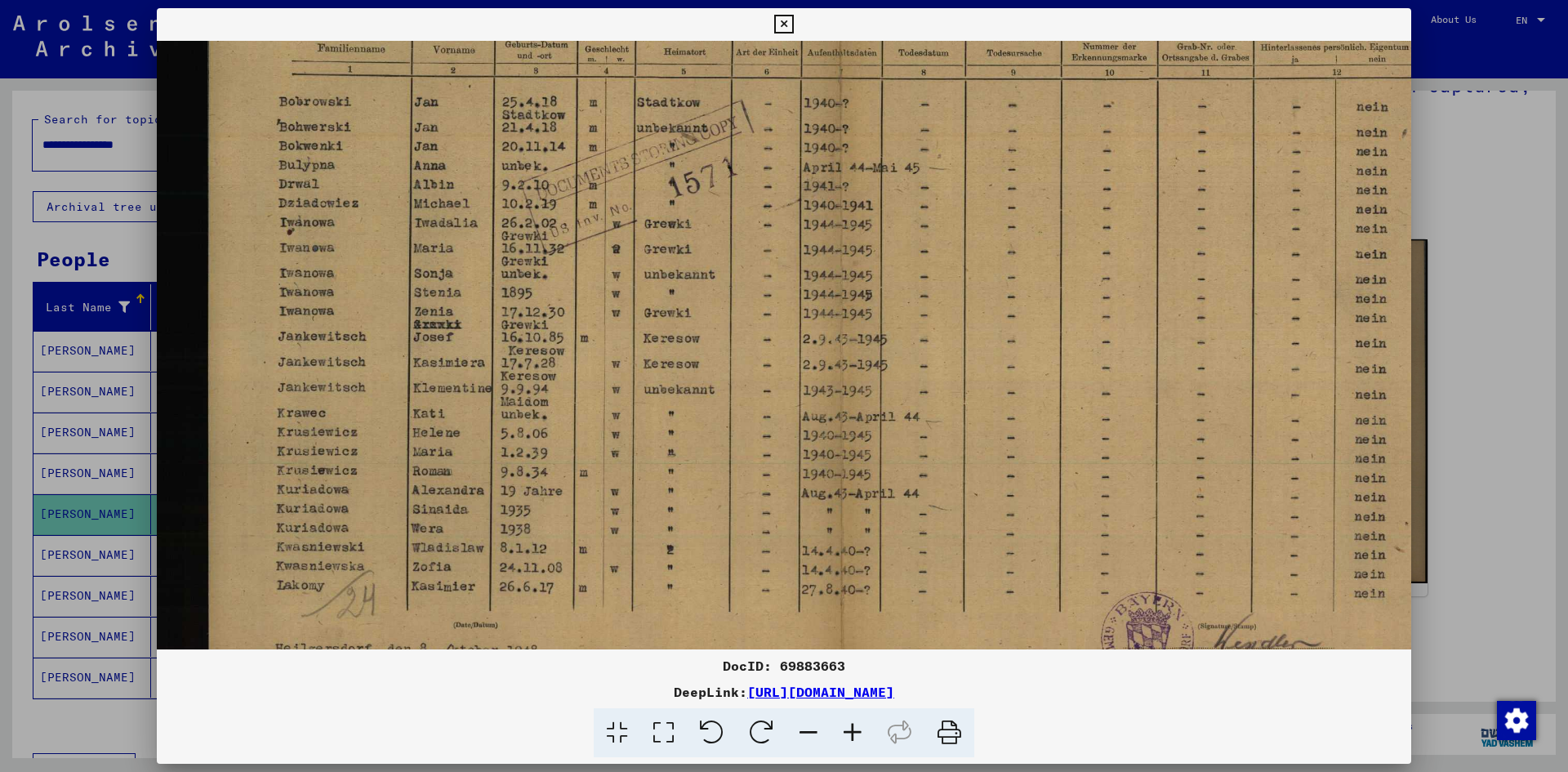
drag, startPoint x: 609, startPoint y: 413, endPoint x: 575, endPoint y: 453, distance: 52.5
click at [575, 453] on img at bounding box center [710, 266] width 1538 height 895
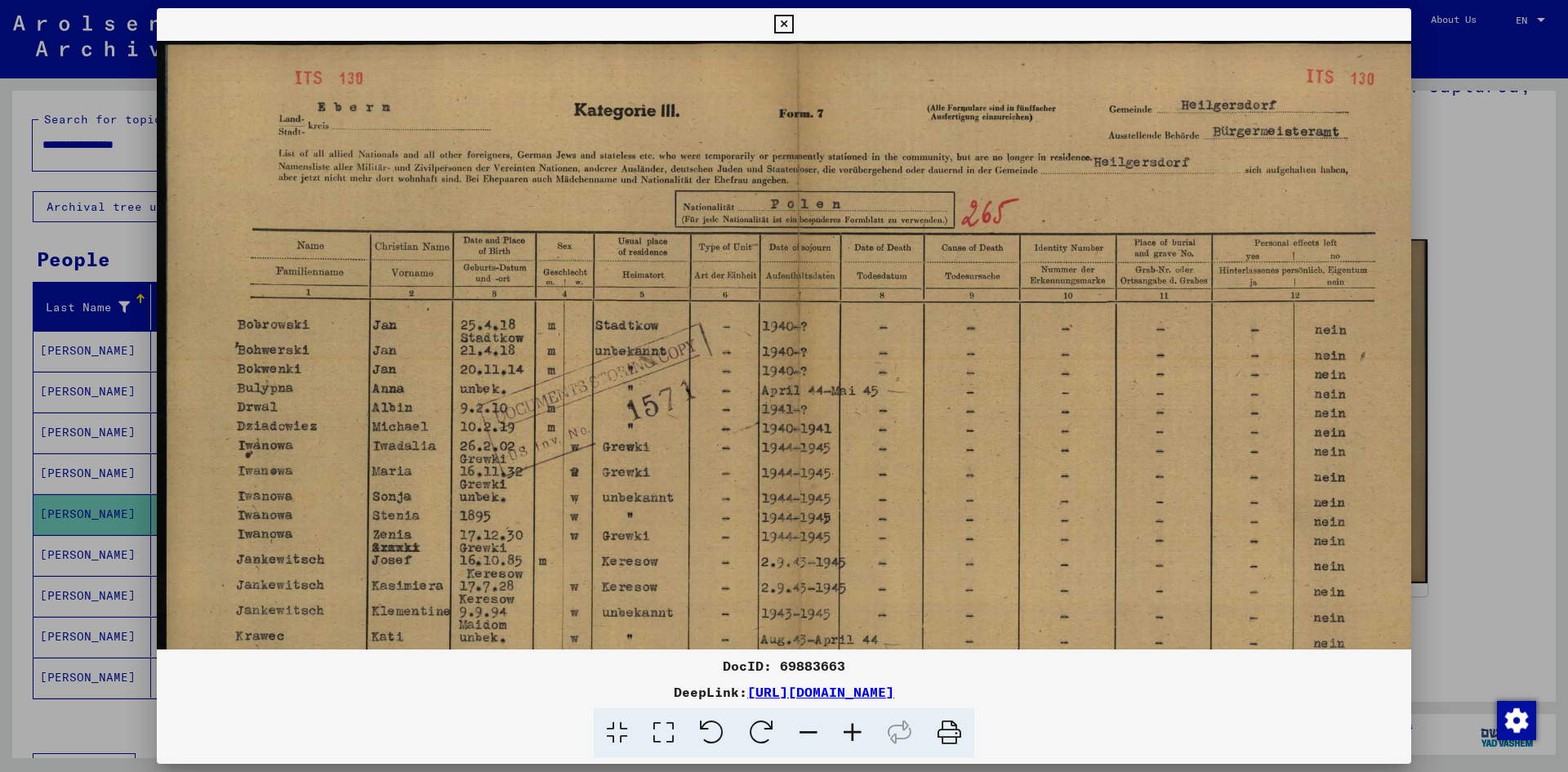
scroll to position [0, 260]
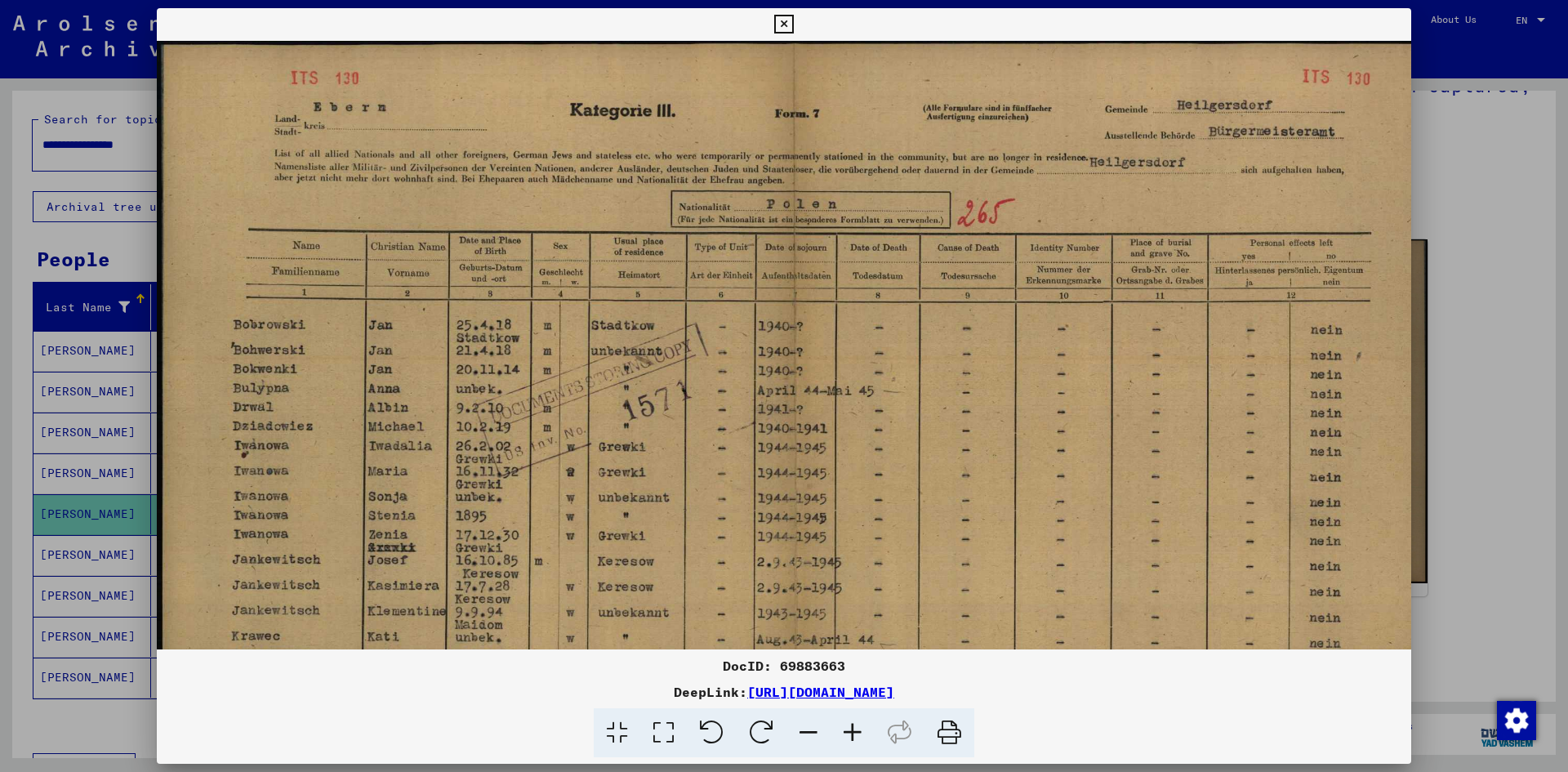
drag, startPoint x: 812, startPoint y: 444, endPoint x: 698, endPoint y: 521, distance: 137.6
click at [698, 521] on img at bounding box center [664, 488] width 1538 height 895
click at [1491, 246] on div at bounding box center [784, 386] width 1568 height 772
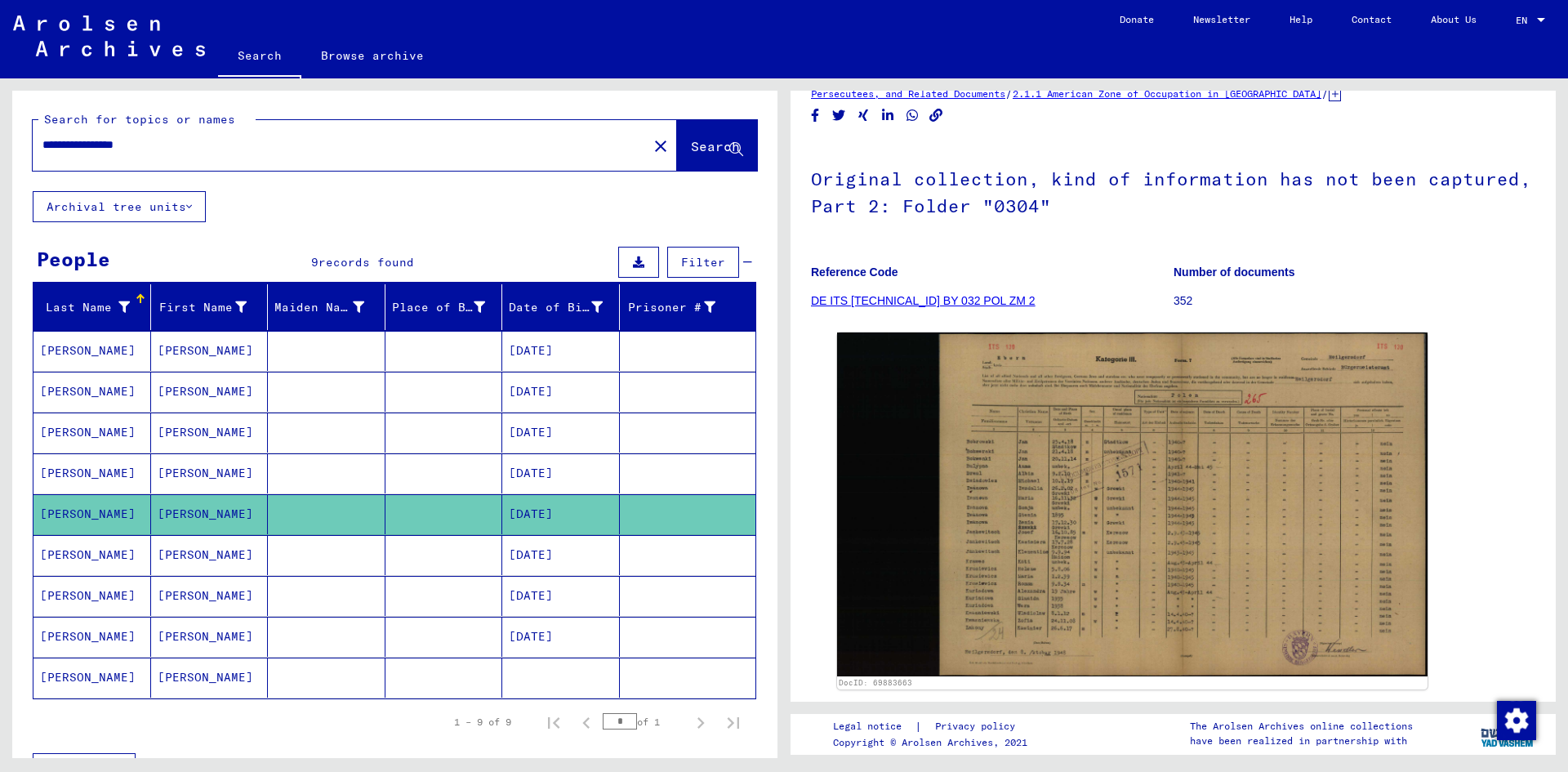
scroll to position [0, 0]
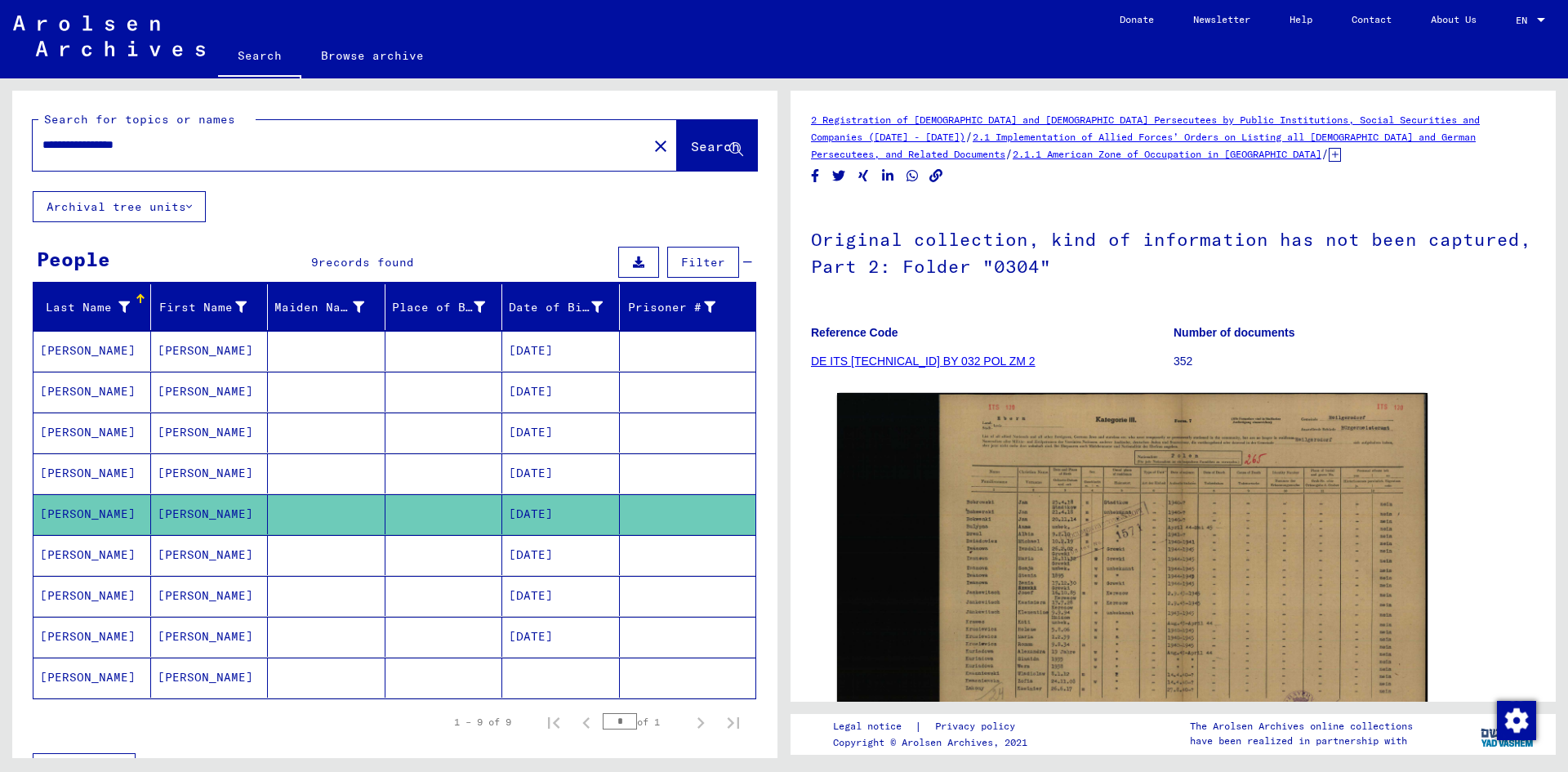
click at [1034, 192] on div "2 Registration of [DEMOGRAPHIC_DATA] and [DEMOGRAPHIC_DATA] Persecutees by Publ…" at bounding box center [1173, 473] width 724 height 723
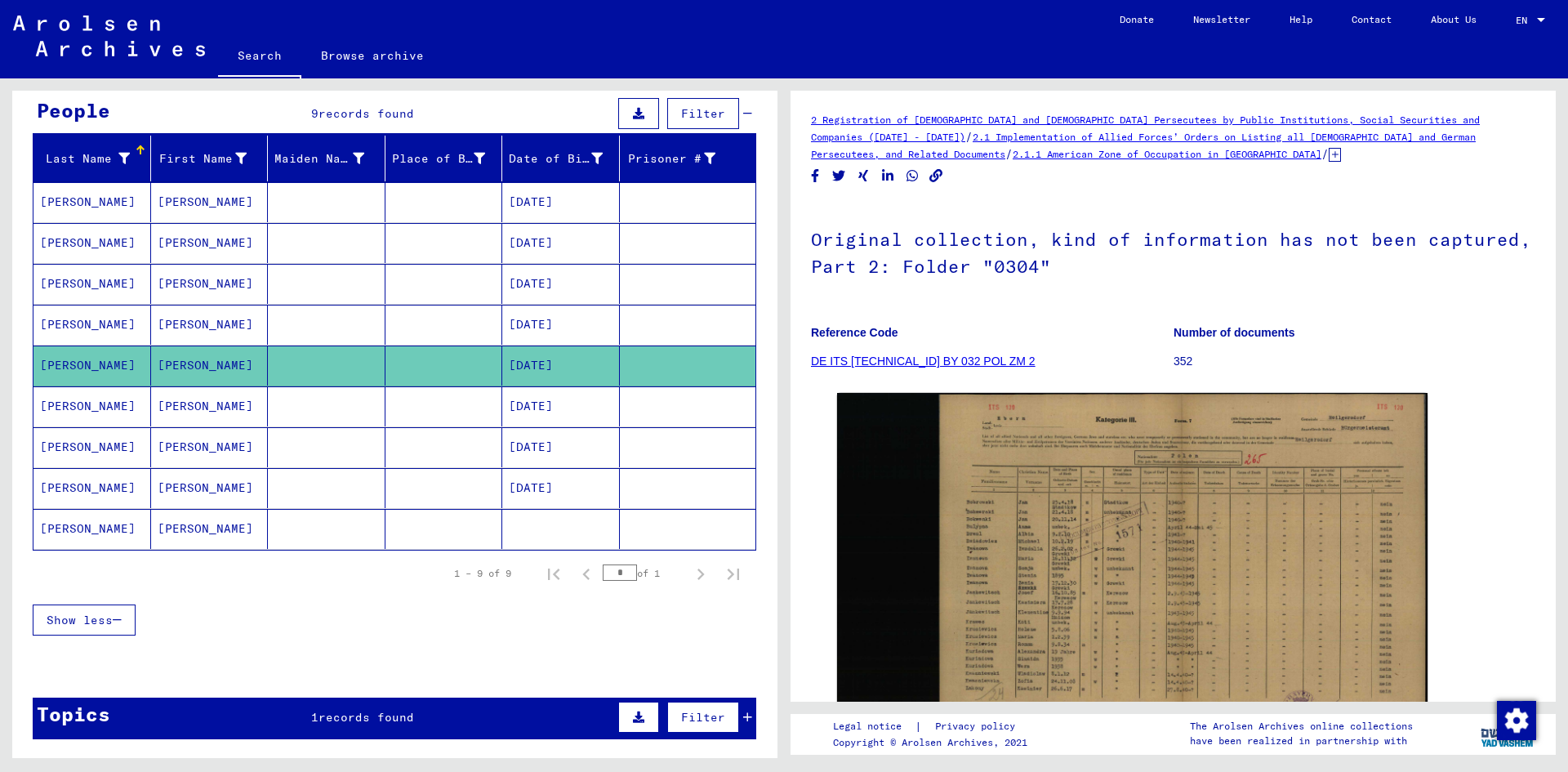
scroll to position [163, 0]
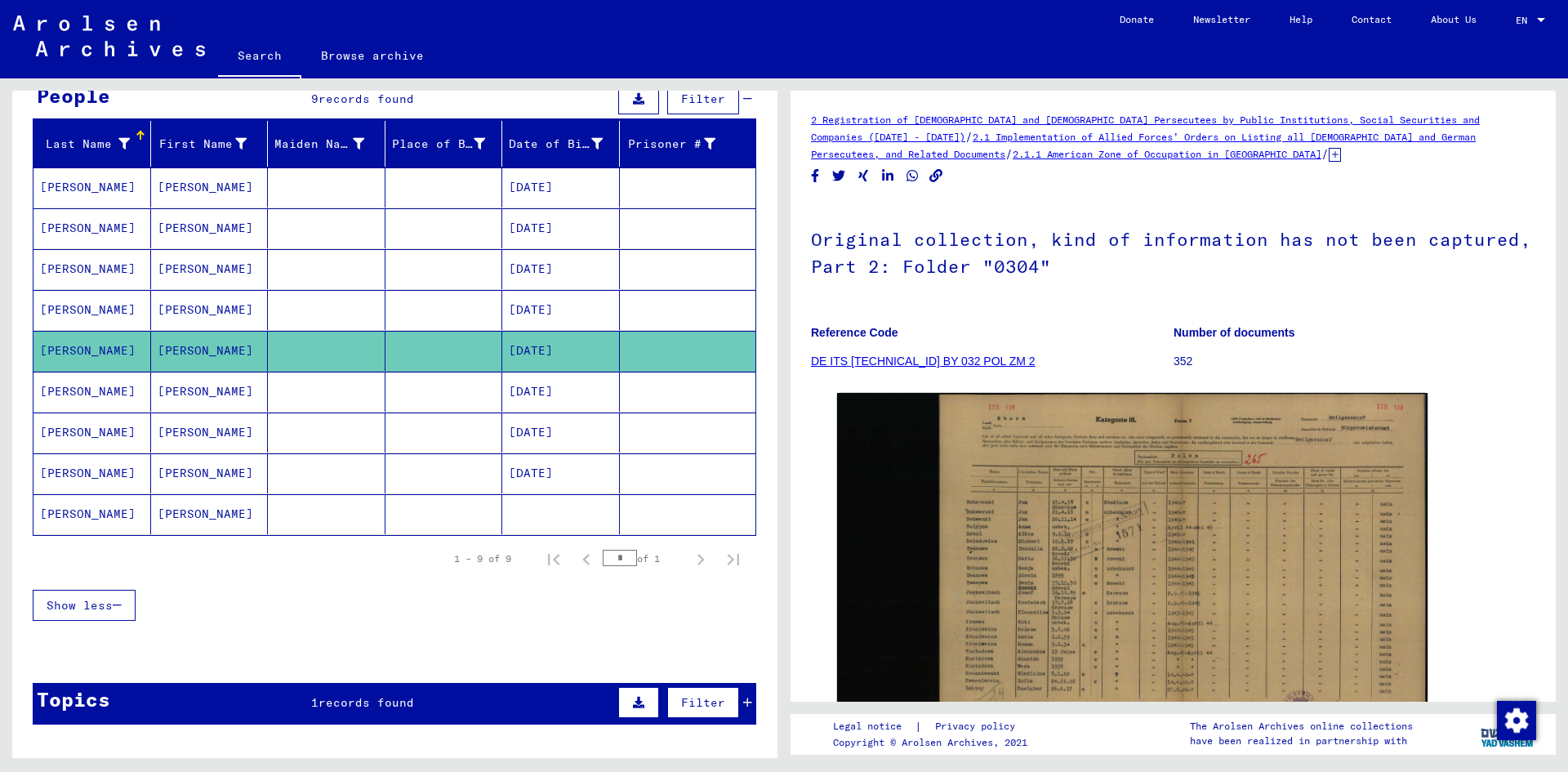
click at [196, 390] on mat-cell "[PERSON_NAME]" at bounding box center [209, 391] width 117 height 40
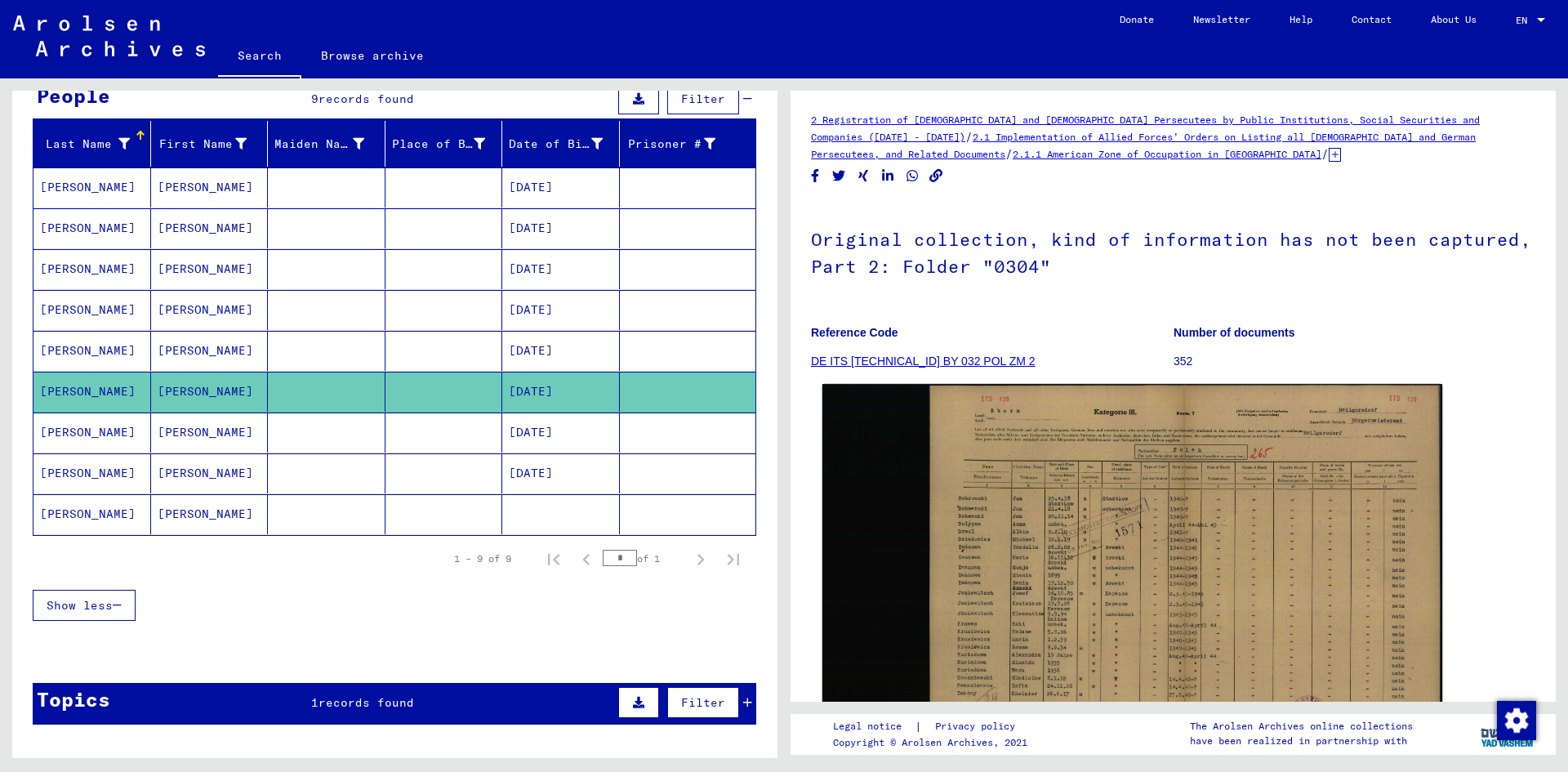
click at [1006, 523] on img at bounding box center [1132, 564] width 620 height 360
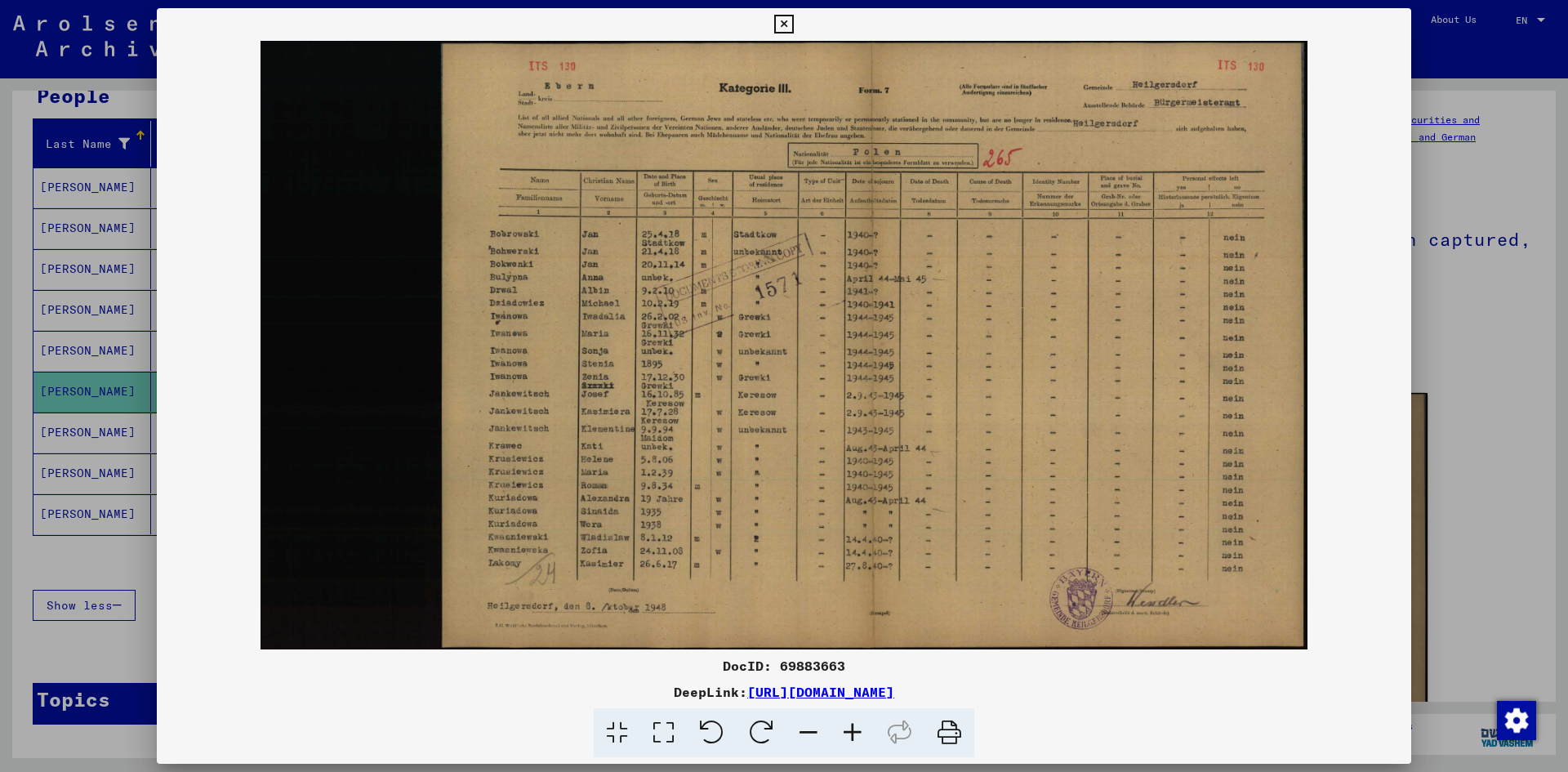
click at [1440, 429] on div at bounding box center [784, 386] width 1568 height 772
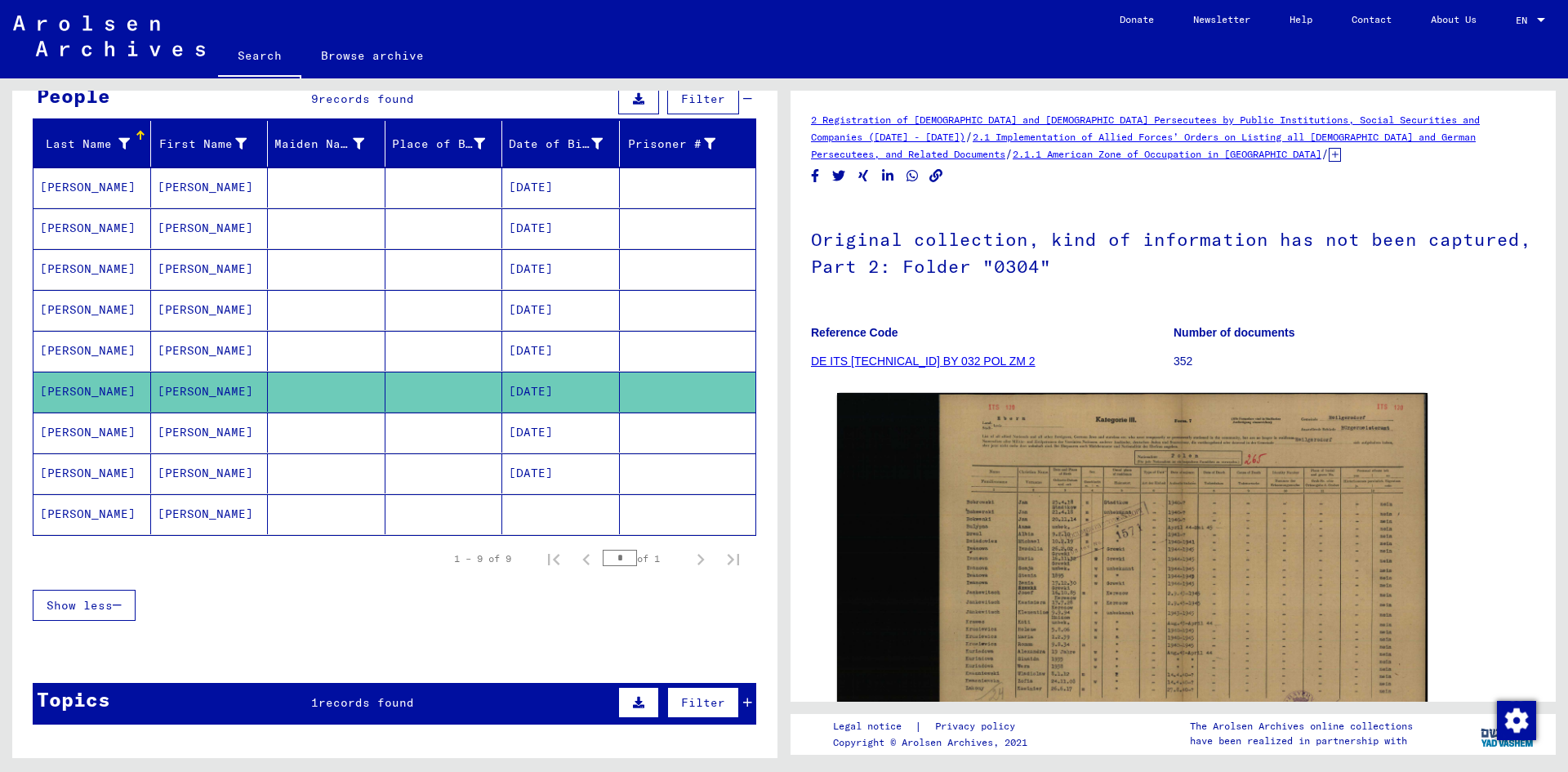
click at [225, 423] on mat-cell "[PERSON_NAME]" at bounding box center [209, 431] width 117 height 40
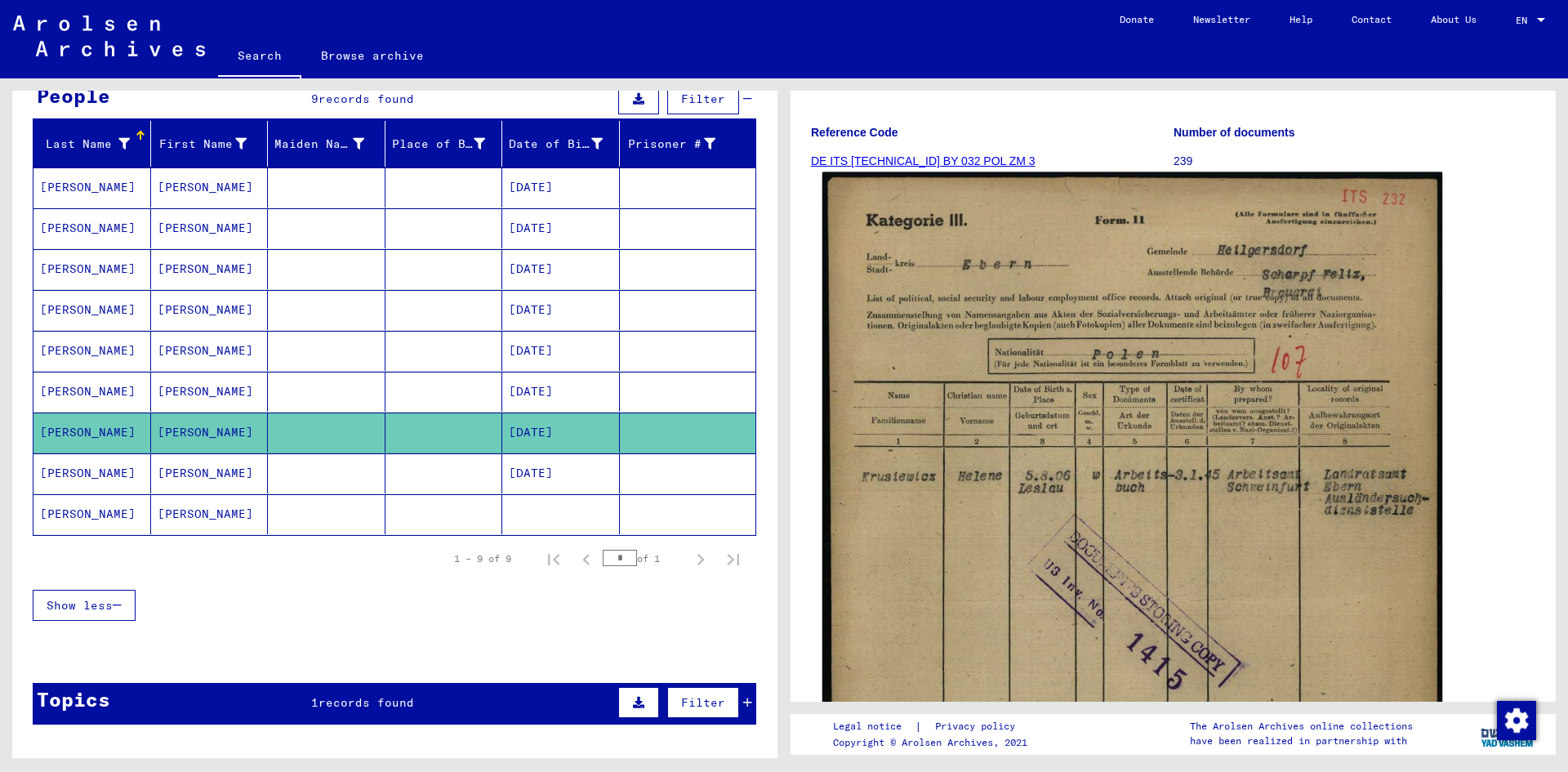
scroll to position [245, 0]
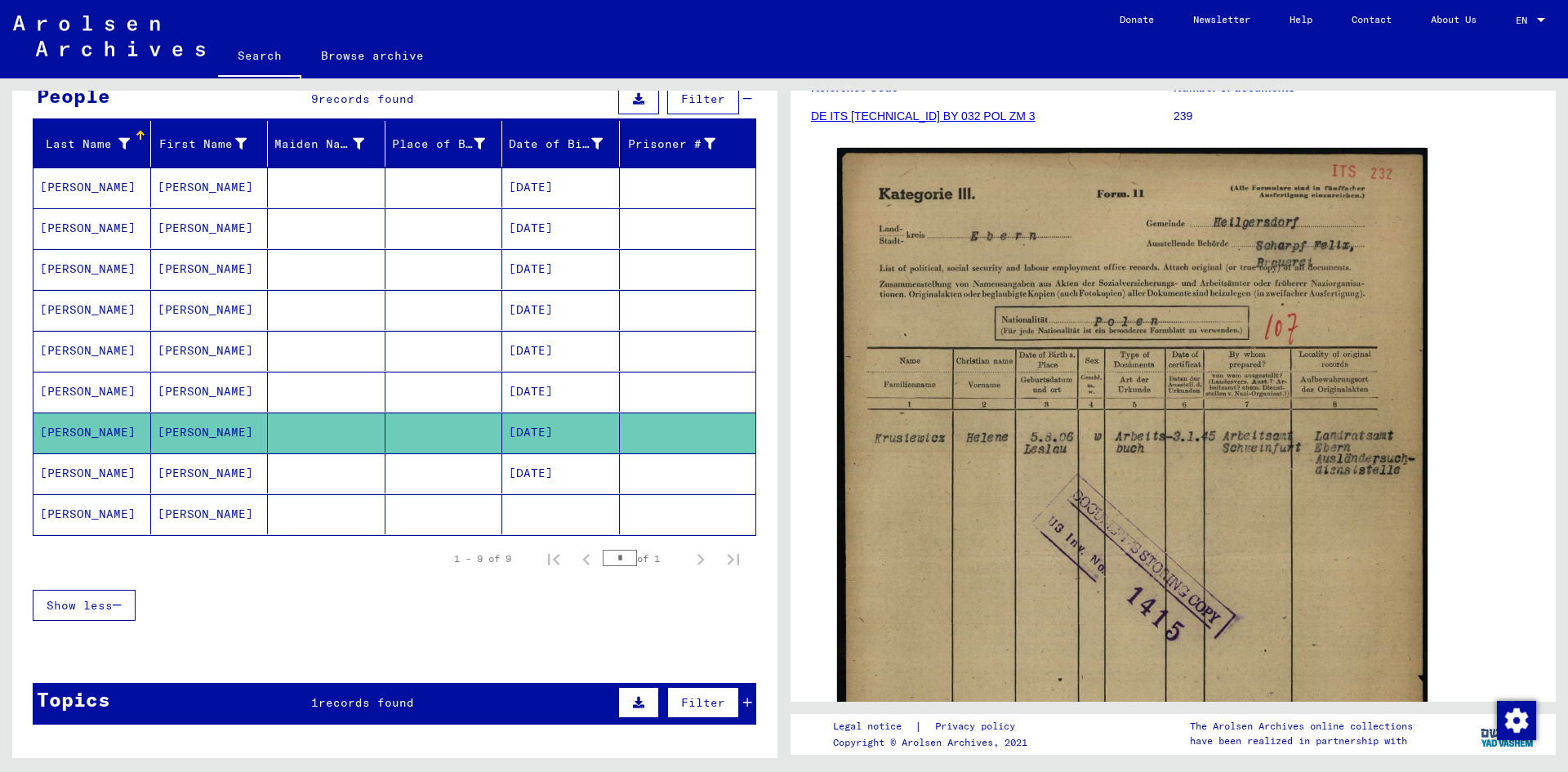
click at [317, 478] on mat-cell at bounding box center [326, 473] width 117 height 40
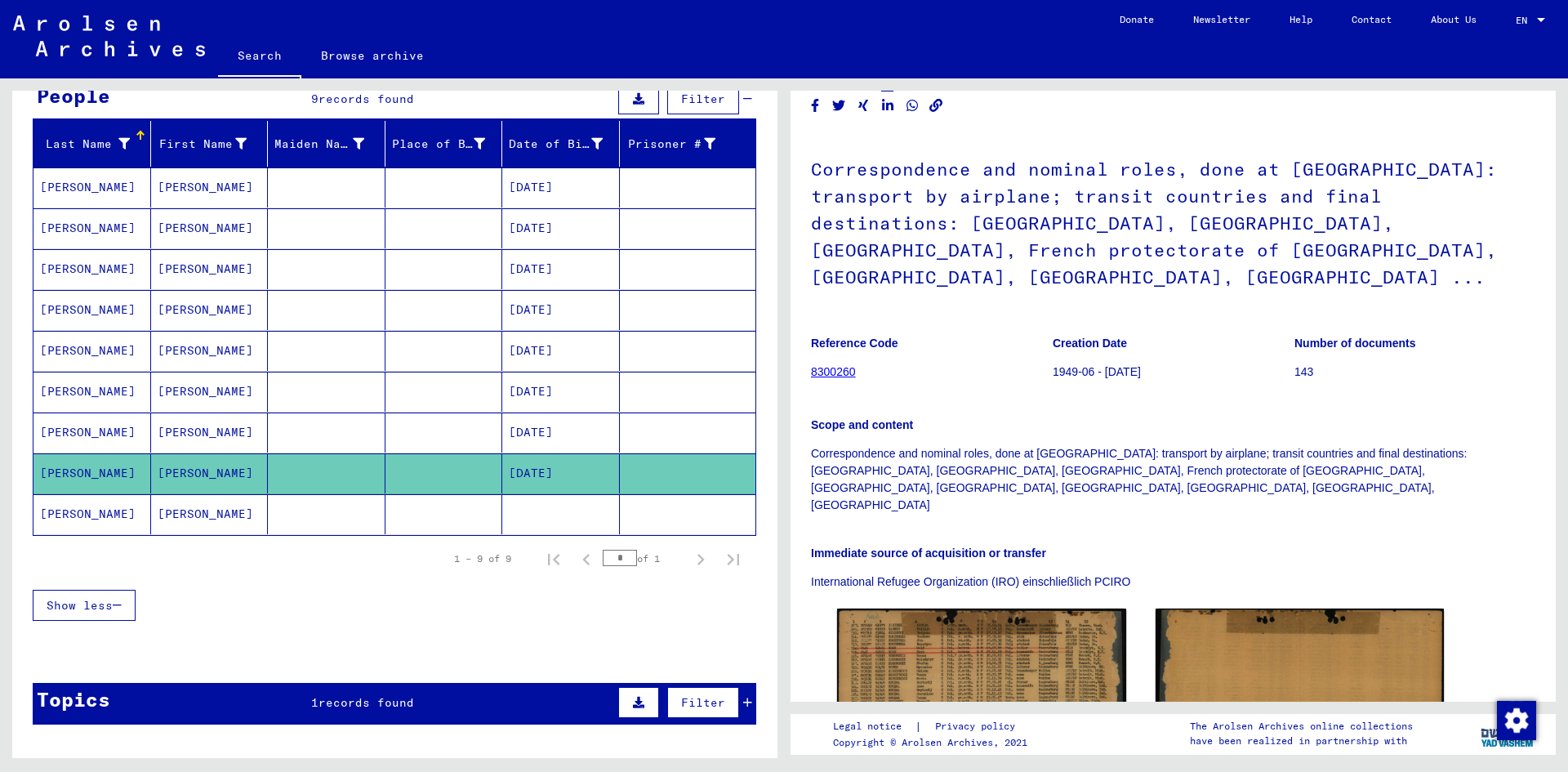
scroll to position [245, 0]
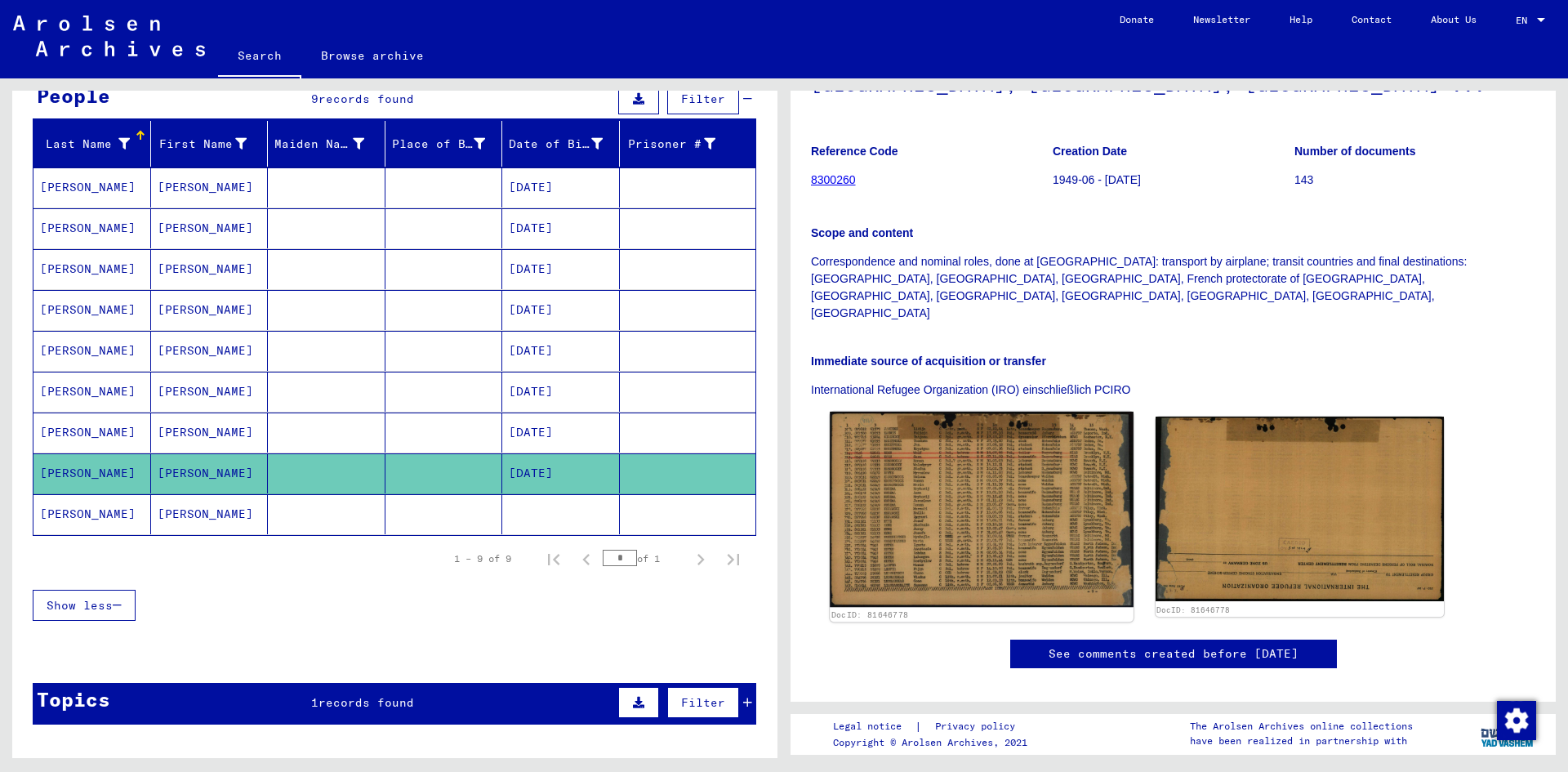
click at [962, 439] on img at bounding box center [981, 510] width 303 height 196
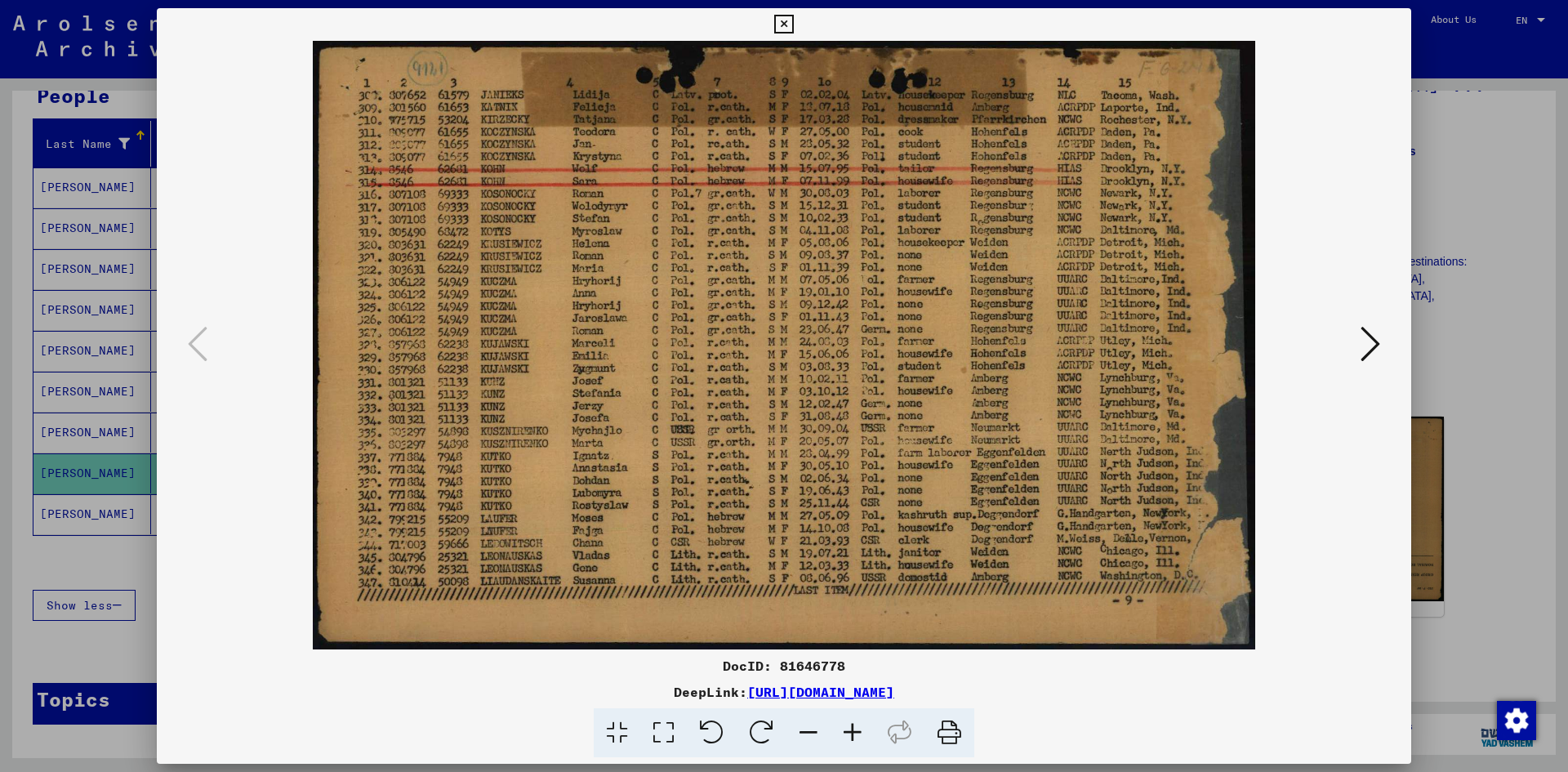
click at [1534, 595] on div at bounding box center [784, 386] width 1568 height 772
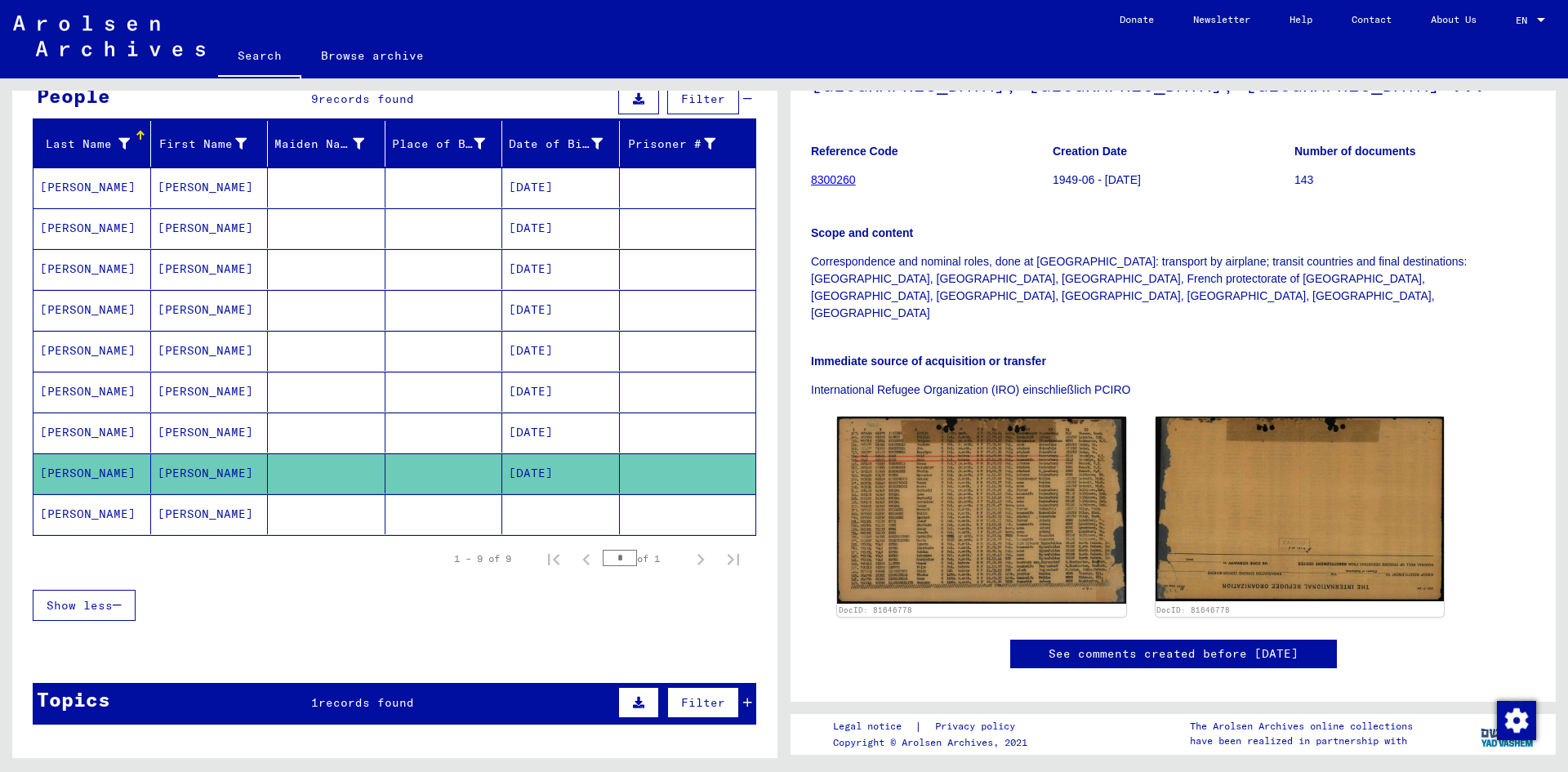
click at [221, 518] on mat-cell "[PERSON_NAME]" at bounding box center [209, 513] width 117 height 40
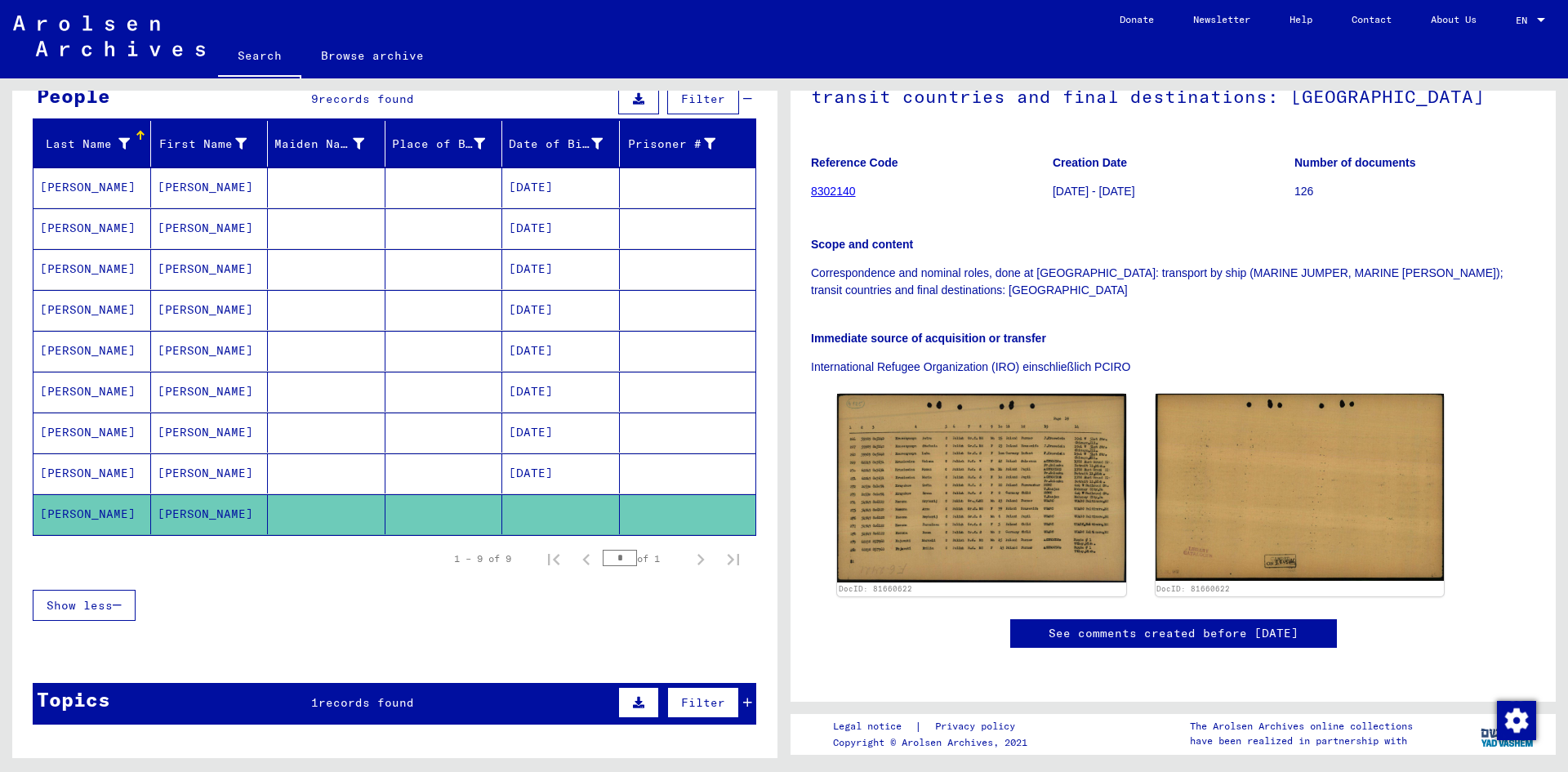
scroll to position [245, 0]
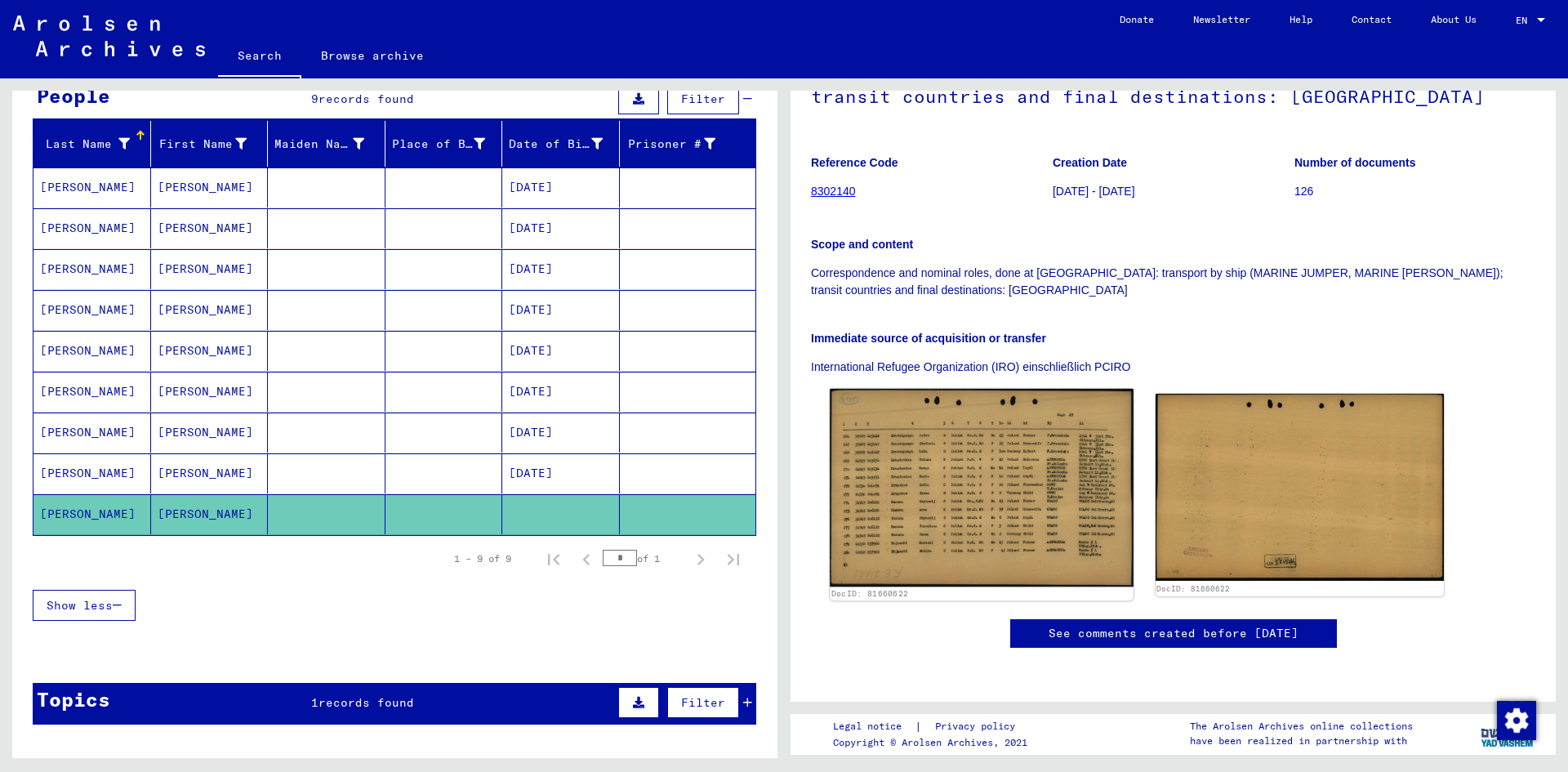
click at [972, 427] on img at bounding box center [981, 488] width 303 height 198
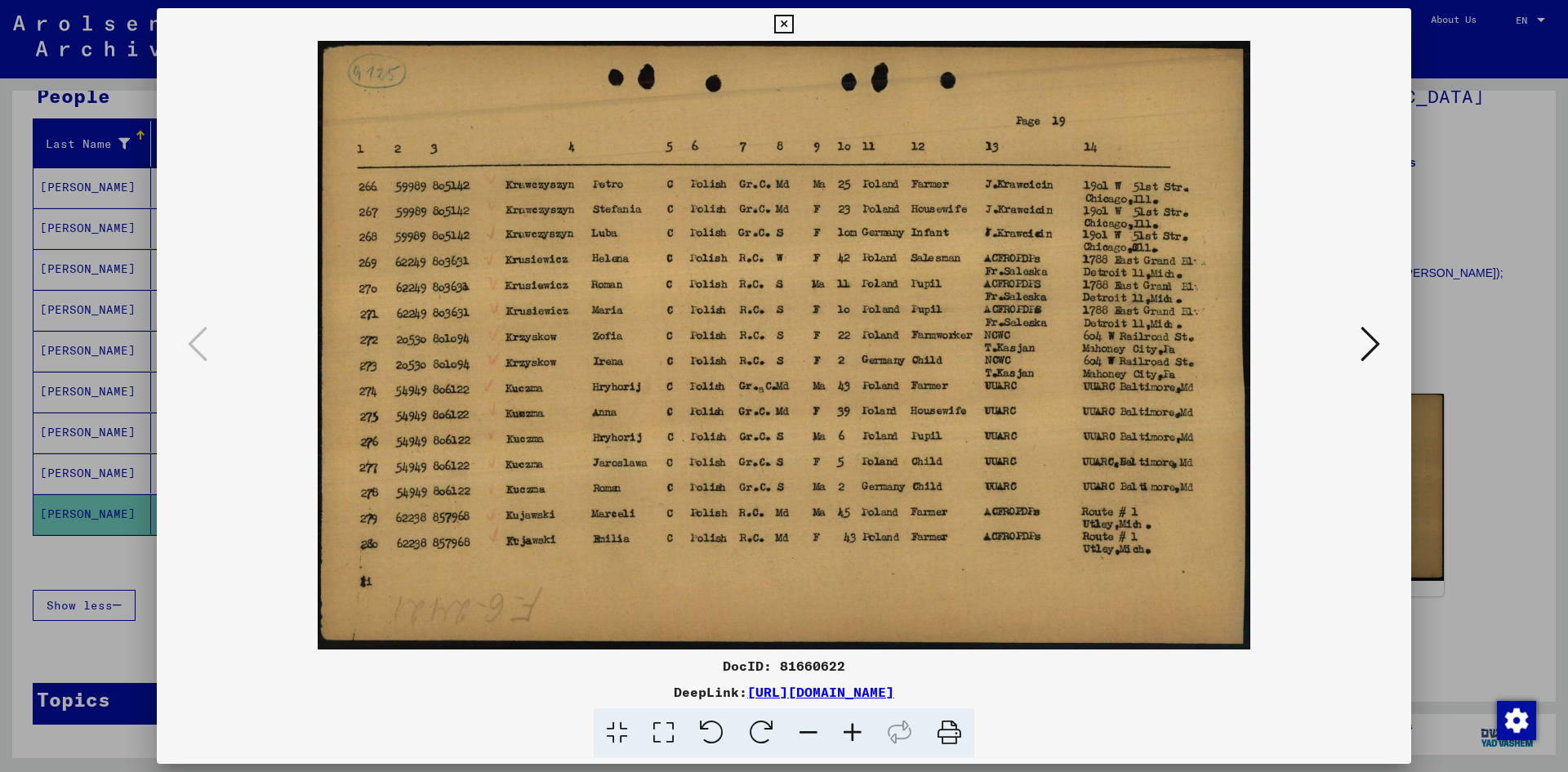
click at [1448, 280] on div at bounding box center [784, 386] width 1568 height 772
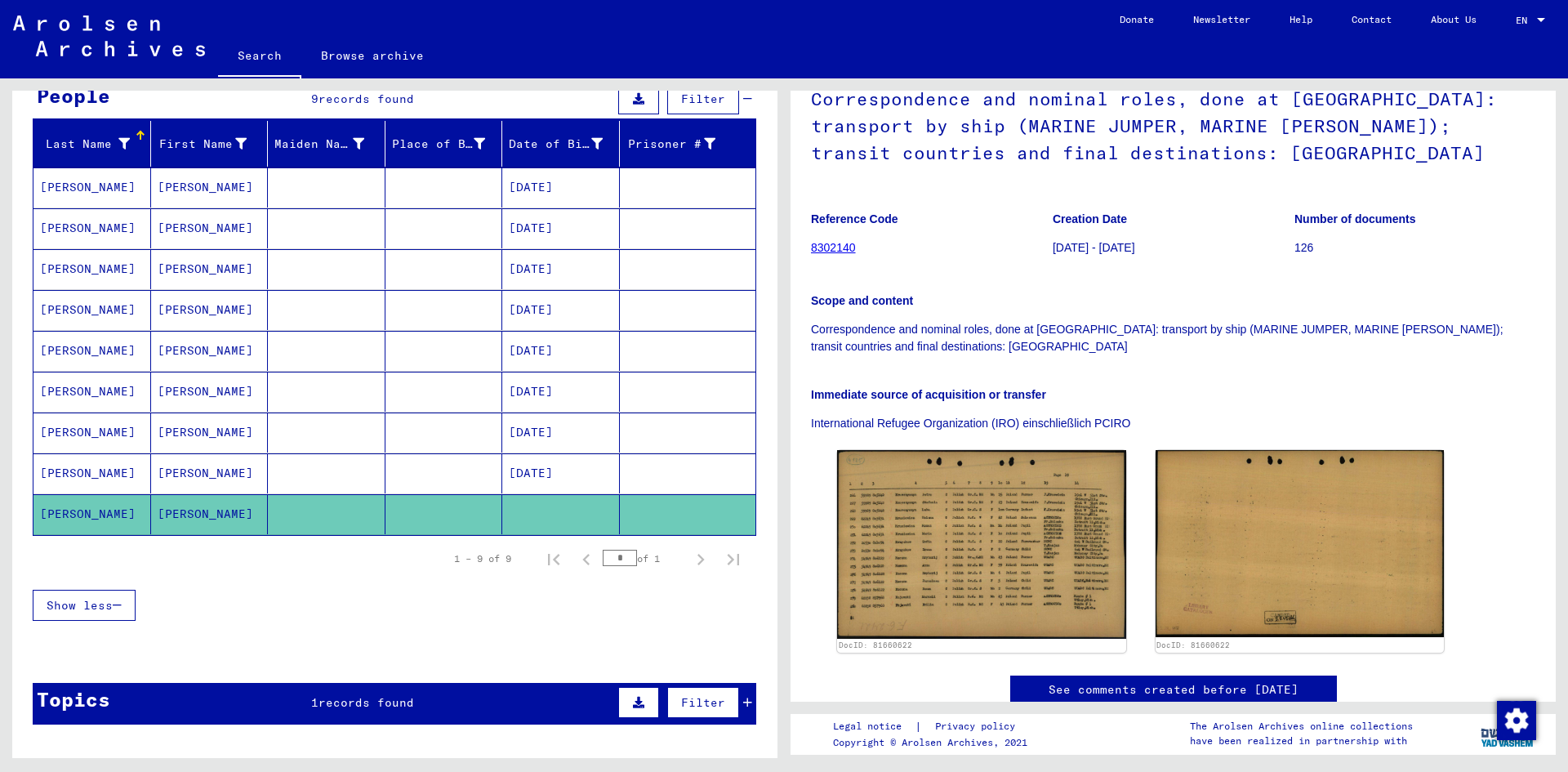
scroll to position [163, 0]
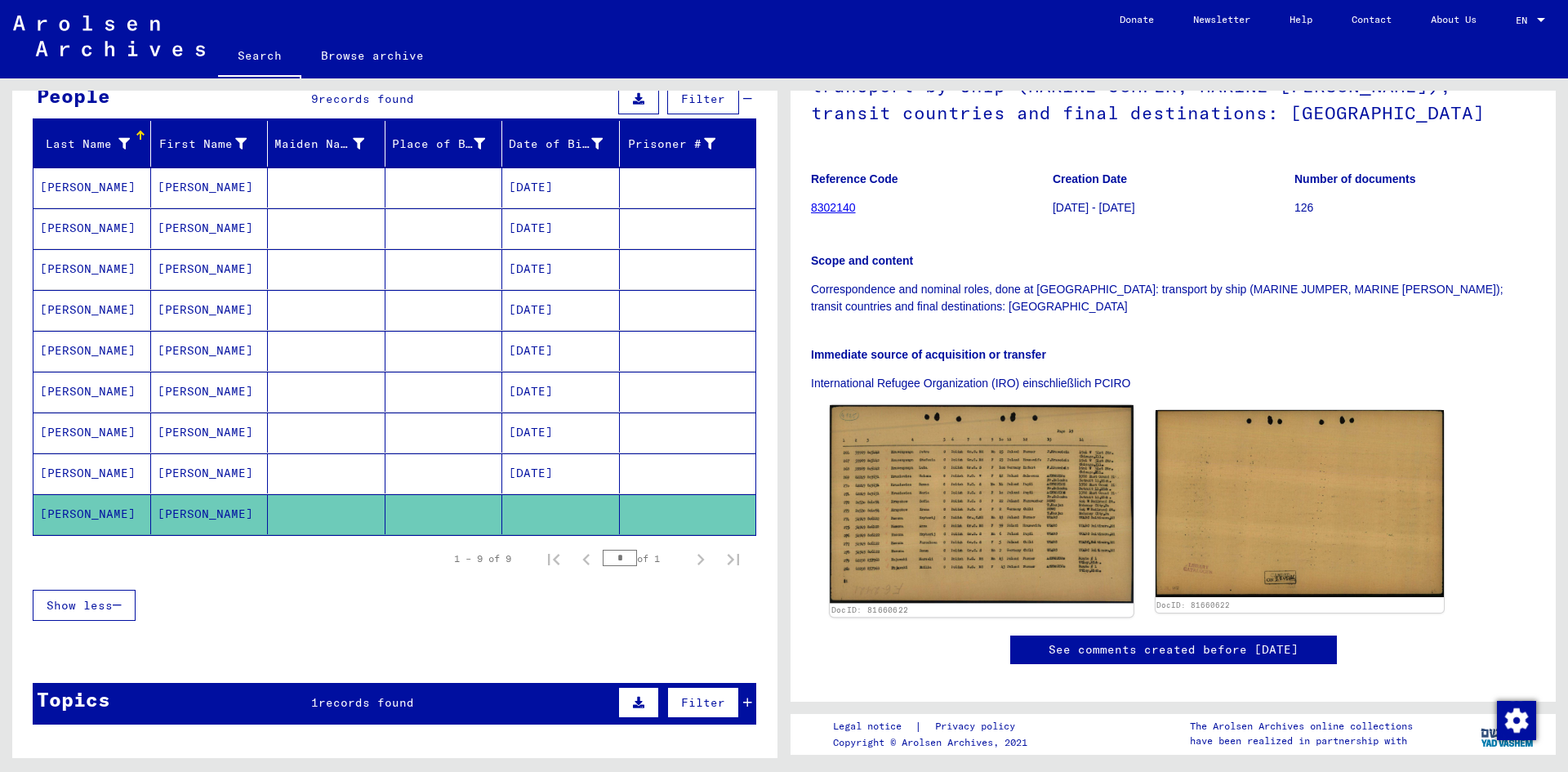
click at [961, 462] on img at bounding box center [981, 504] width 303 height 198
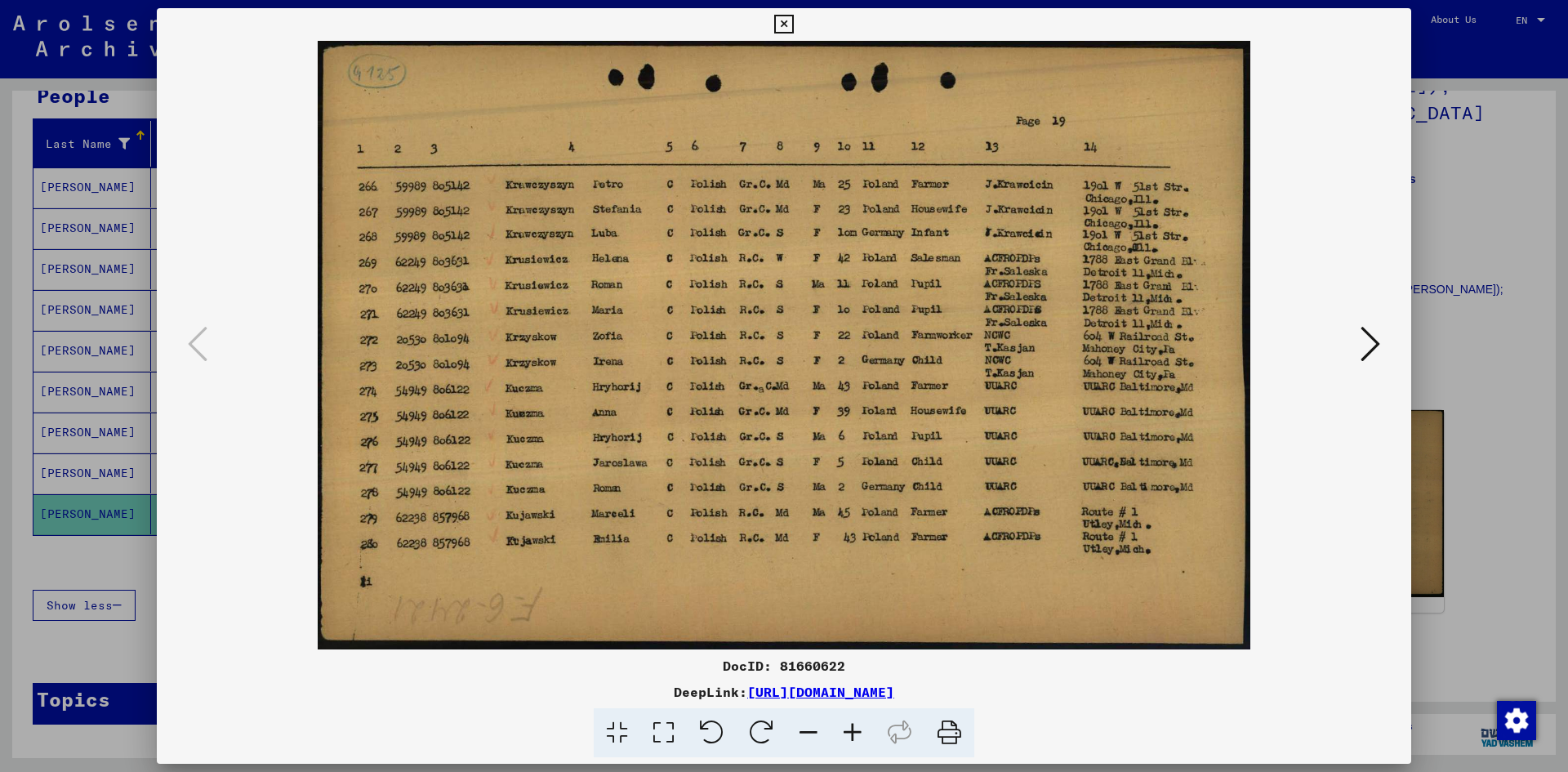
click at [1488, 461] on div at bounding box center [784, 386] width 1568 height 772
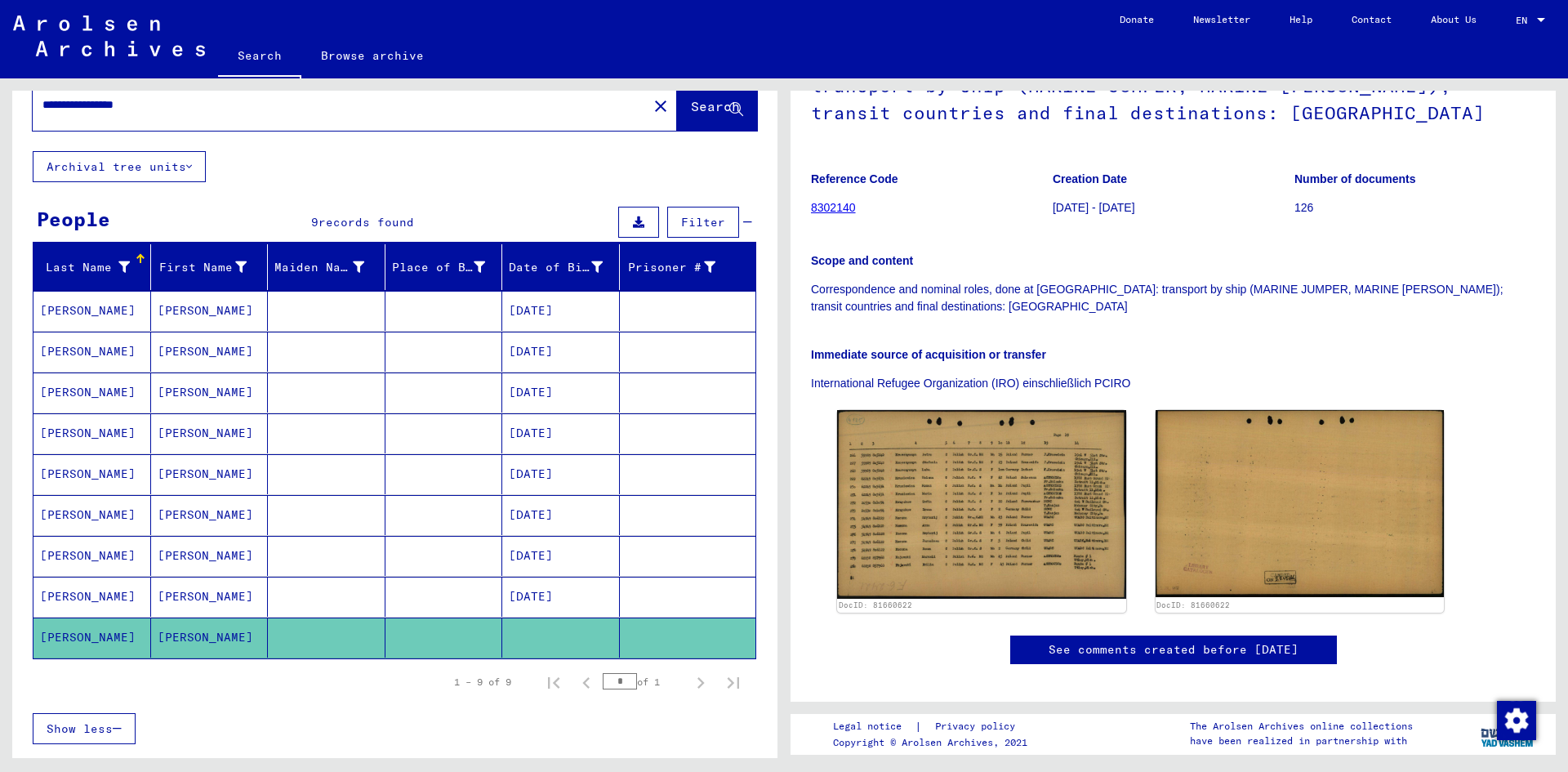
scroll to position [0, 0]
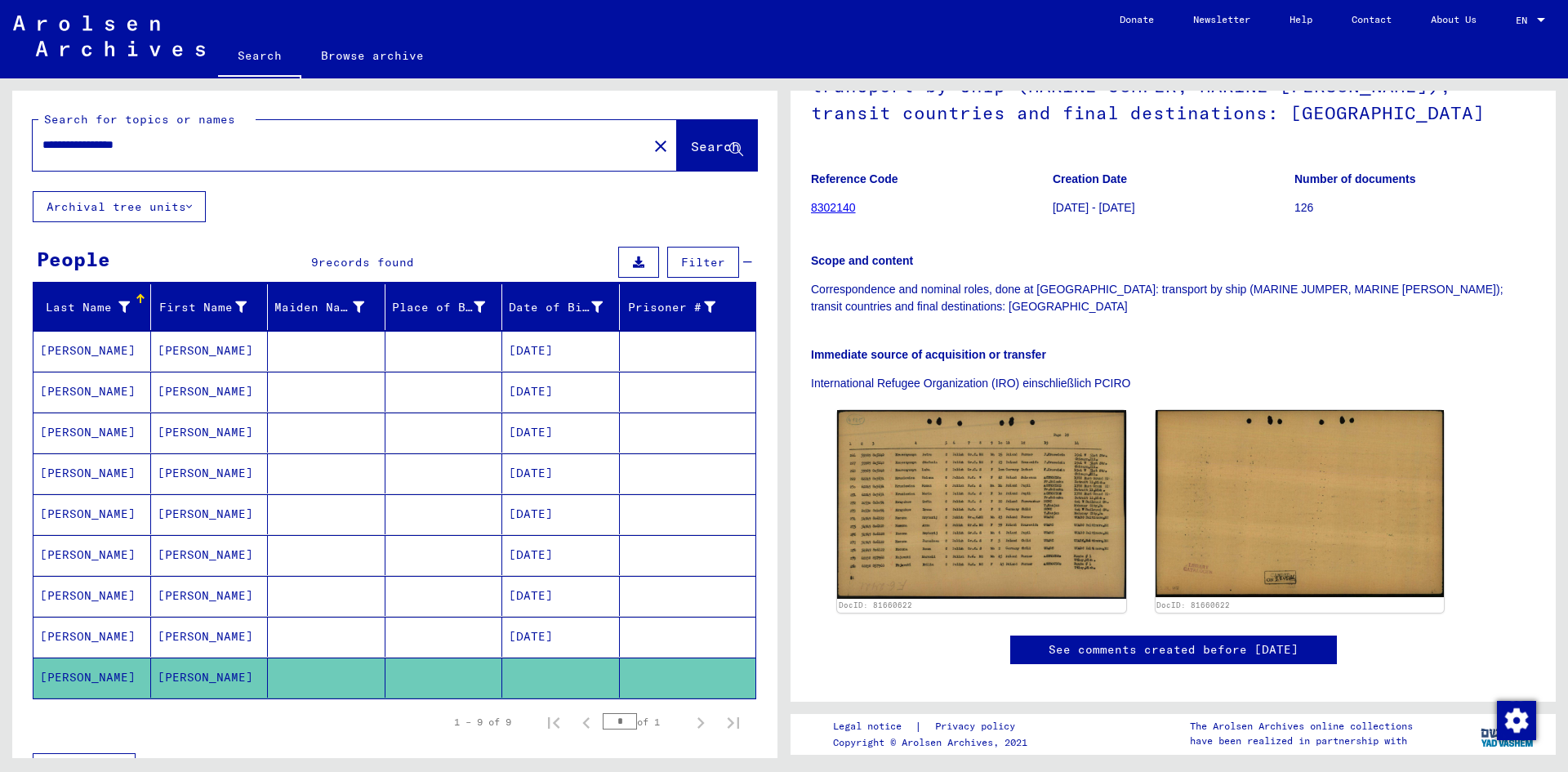
drag, startPoint x: 52, startPoint y: 147, endPoint x: -27, endPoint y: 134, distance: 80.1
click at [0, 134] on html "**********" at bounding box center [784, 386] width 1568 height 772
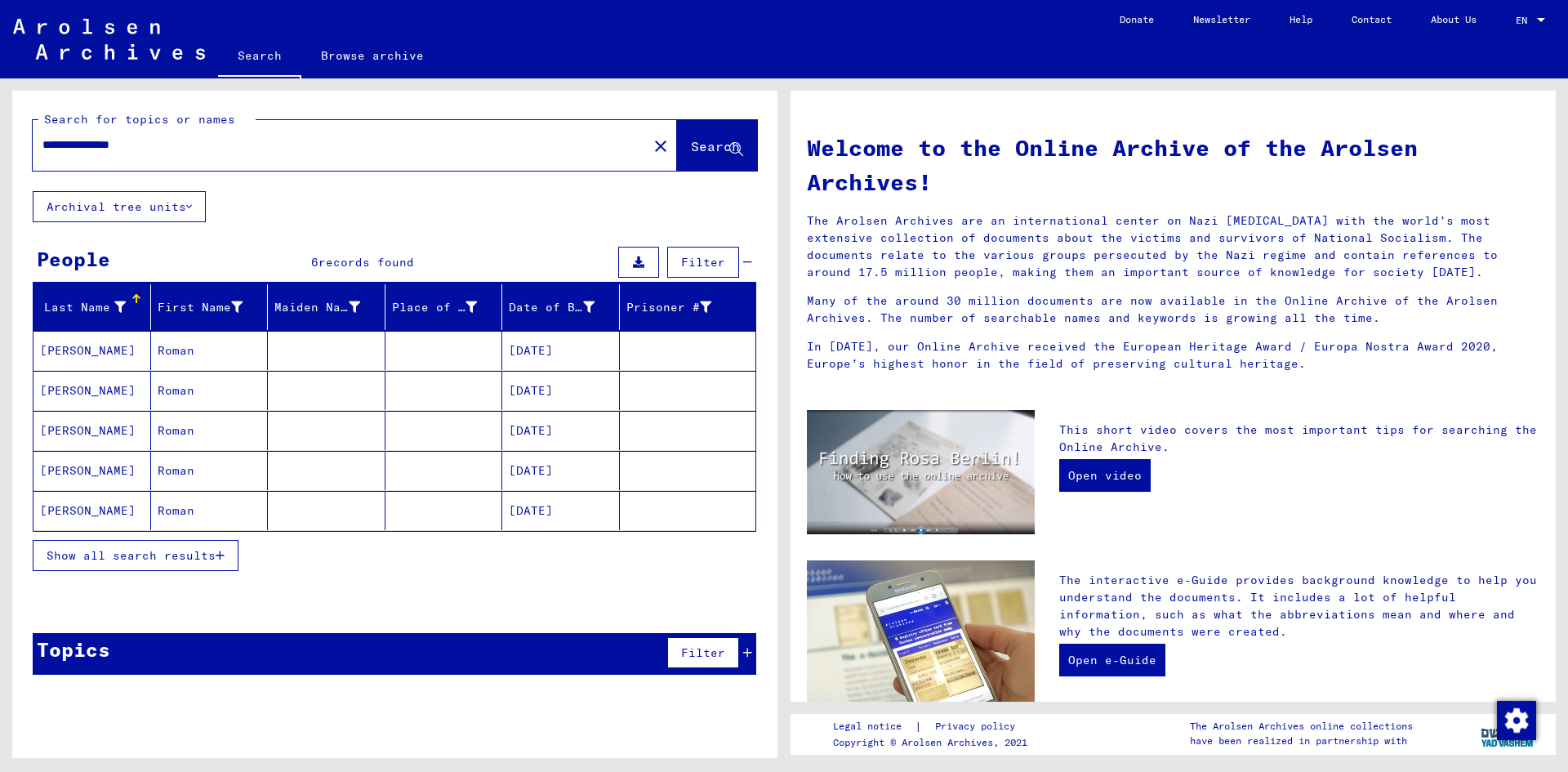
click at [185, 356] on mat-cell "Roman" at bounding box center [209, 350] width 117 height 39
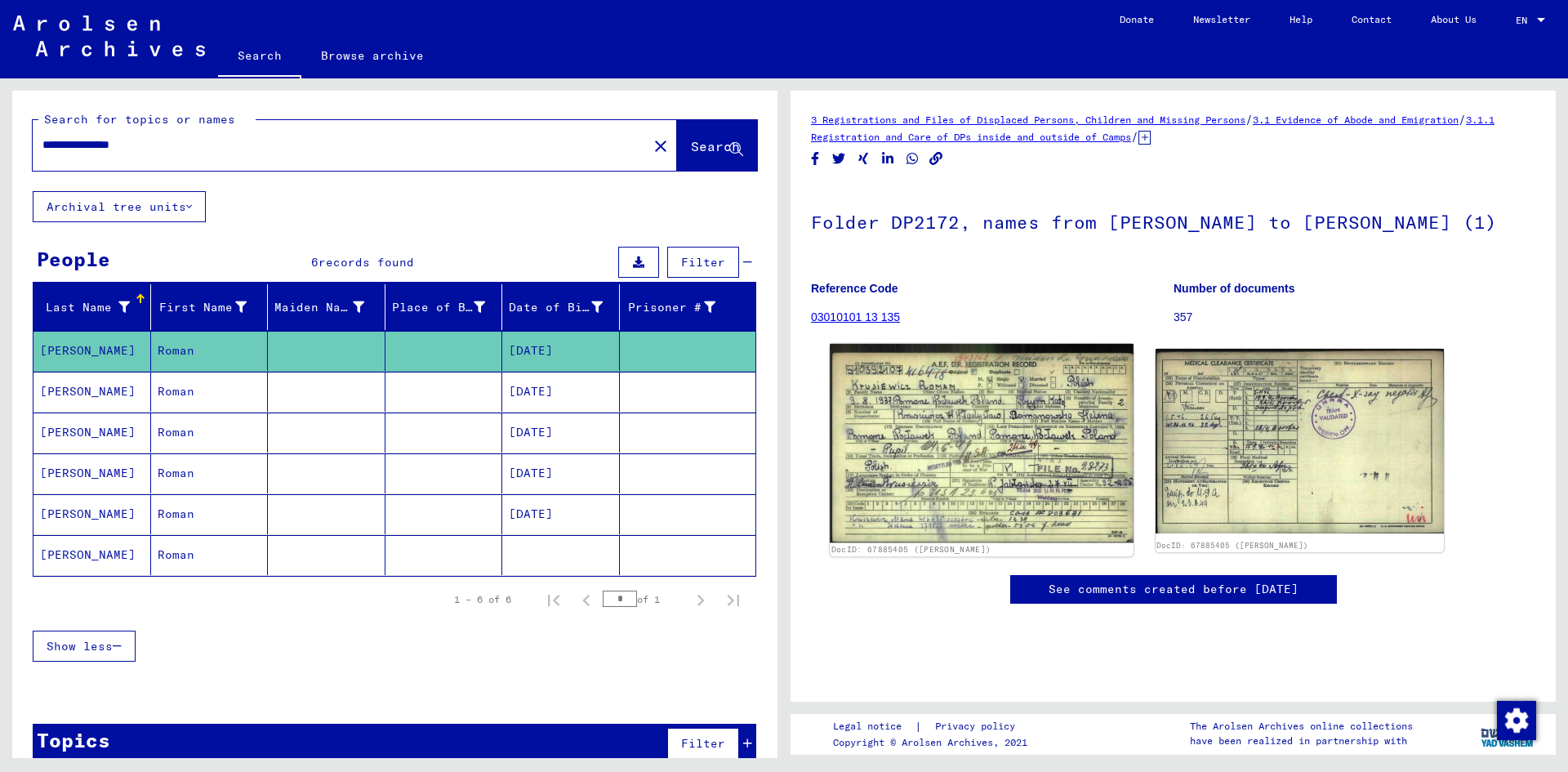
click at [960, 448] on img at bounding box center [981, 443] width 303 height 199
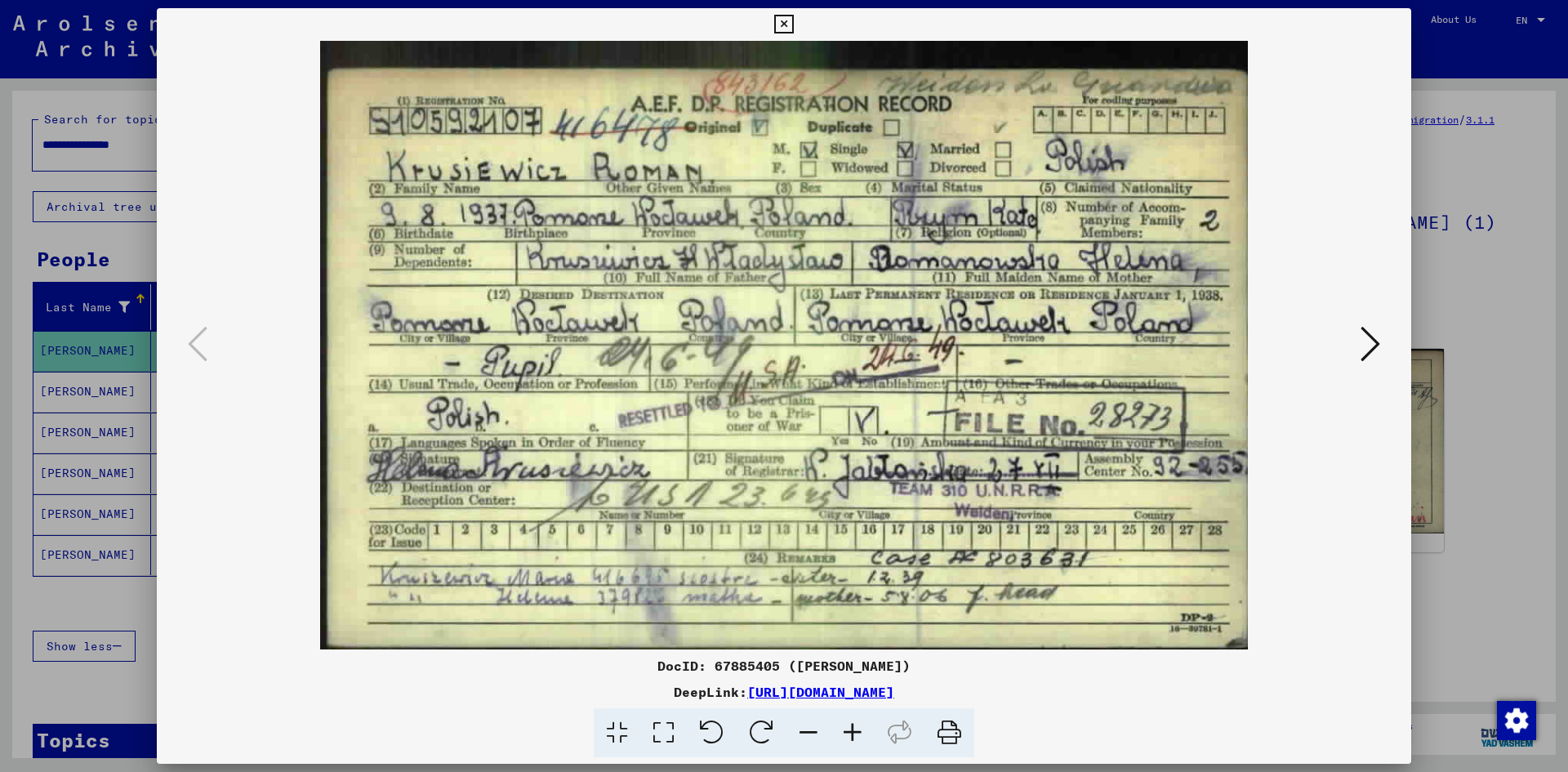
click at [135, 244] on div at bounding box center [784, 386] width 1568 height 772
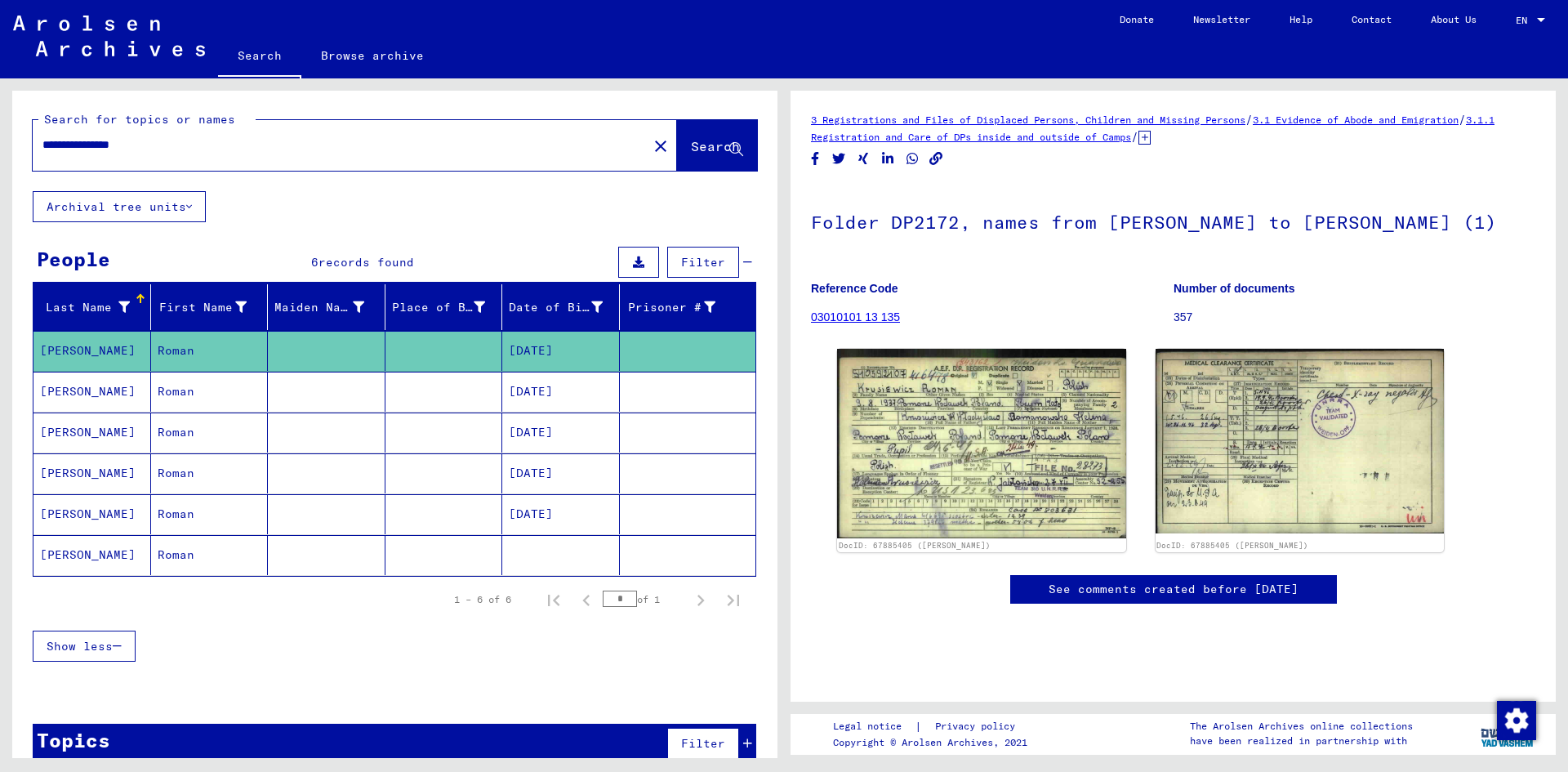
click at [117, 398] on mat-cell "[PERSON_NAME]" at bounding box center [92, 391] width 117 height 40
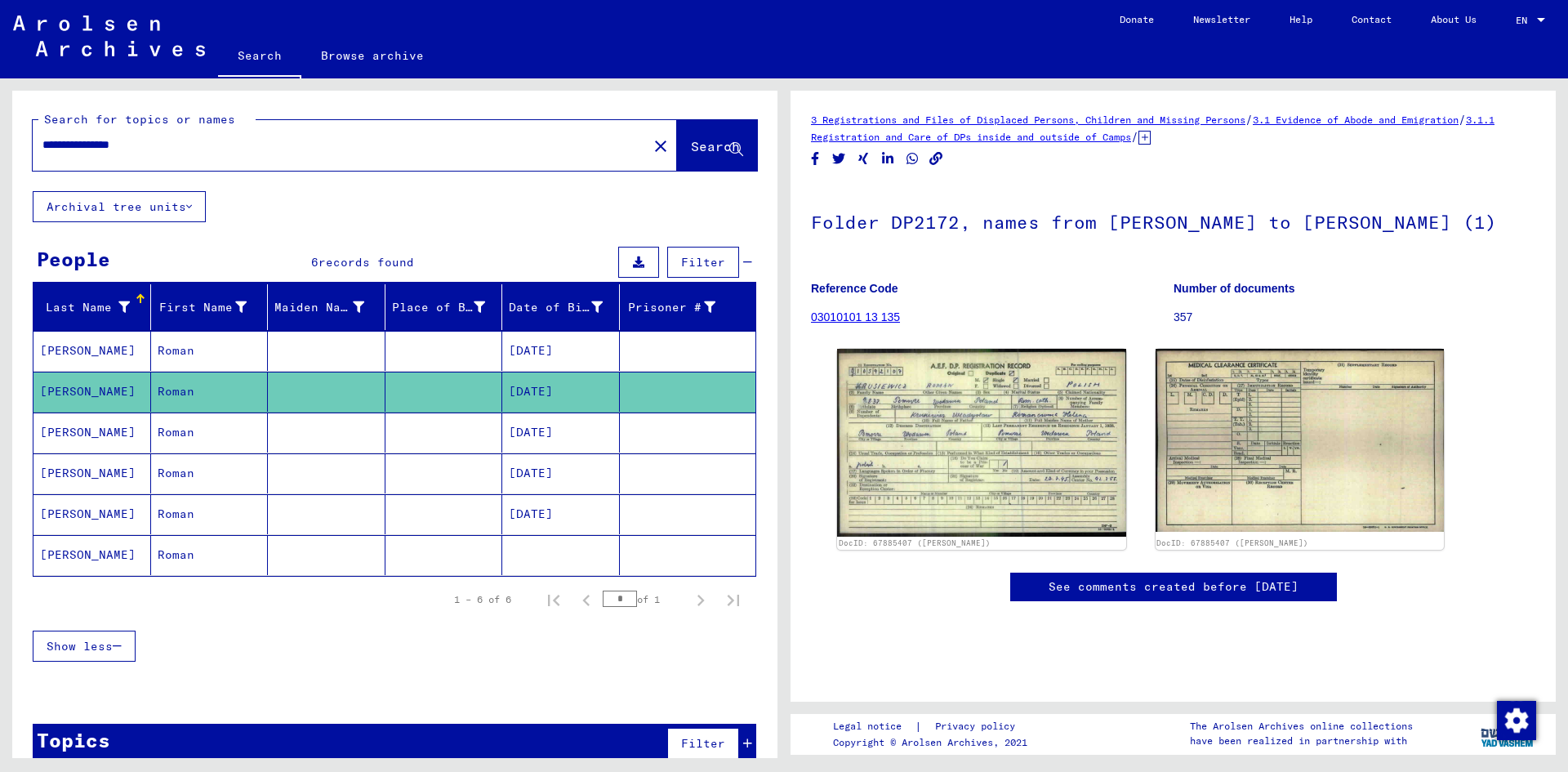
click at [161, 438] on mat-cell "Roman" at bounding box center [209, 431] width 117 height 40
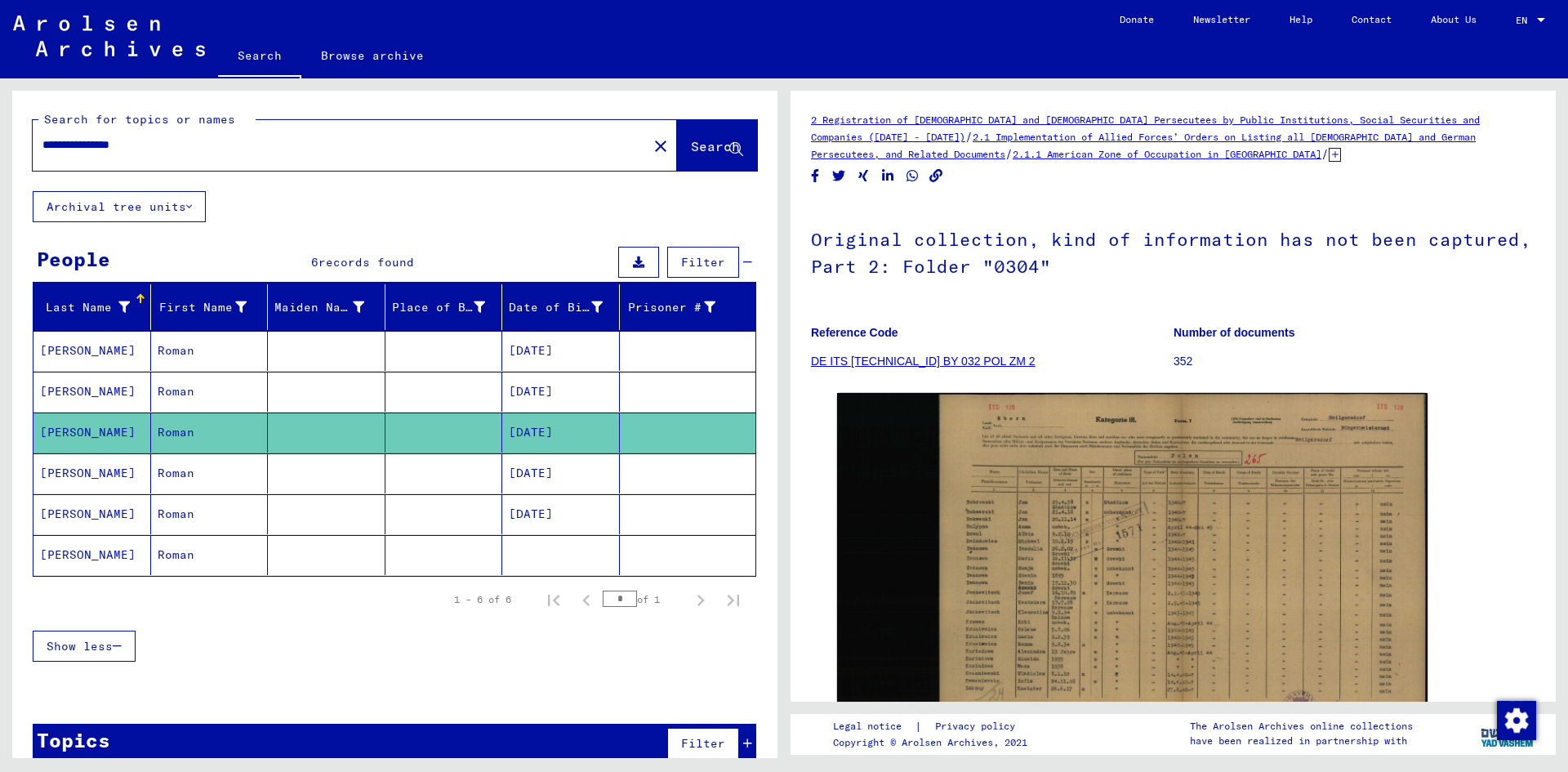
click at [165, 479] on mat-cell "Roman" at bounding box center [209, 473] width 117 height 40
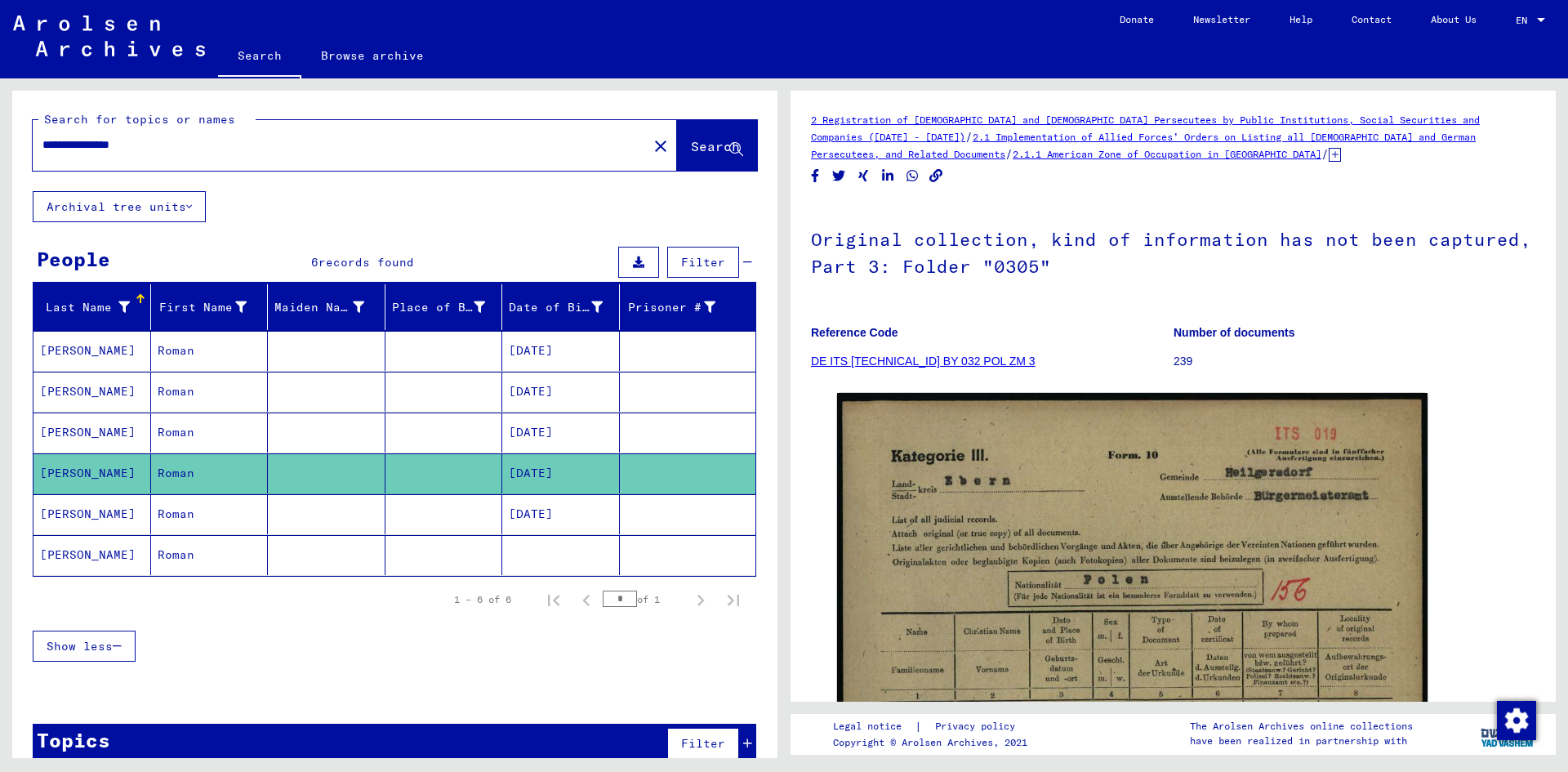
click at [168, 517] on mat-cell "Roman" at bounding box center [209, 513] width 117 height 40
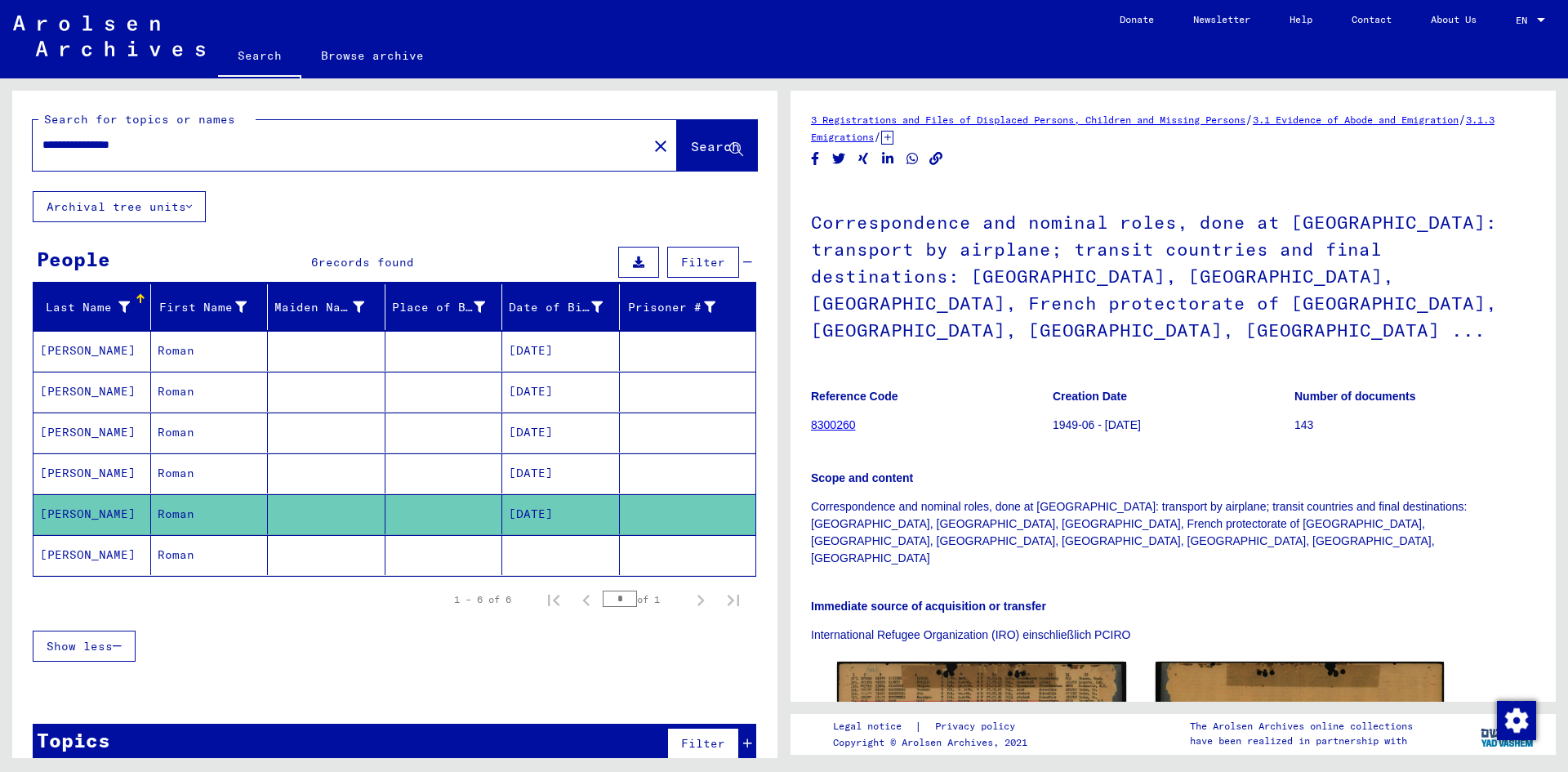
click at [188, 478] on mat-cell "Roman" at bounding box center [209, 473] width 117 height 40
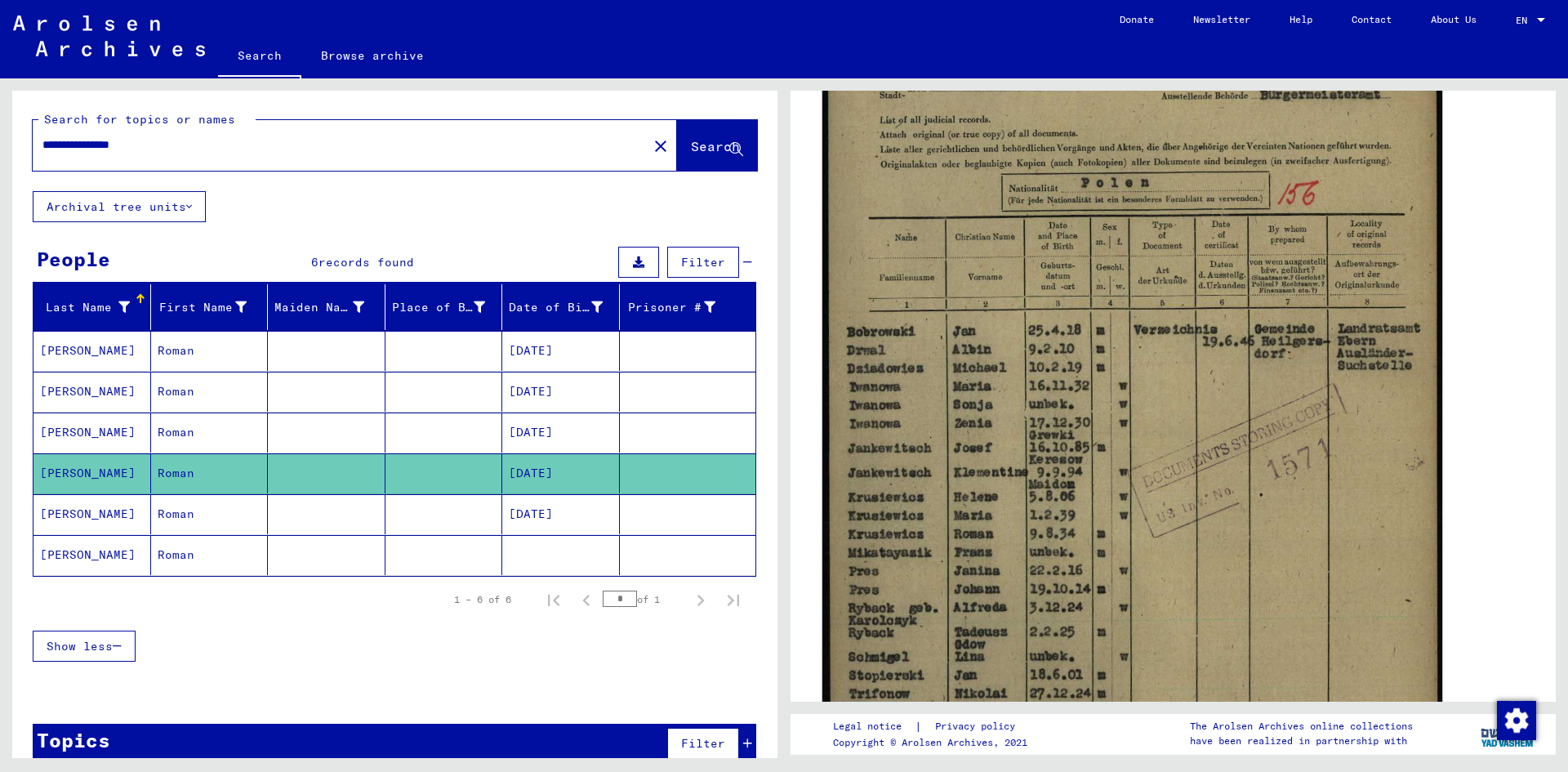
scroll to position [408, 0]
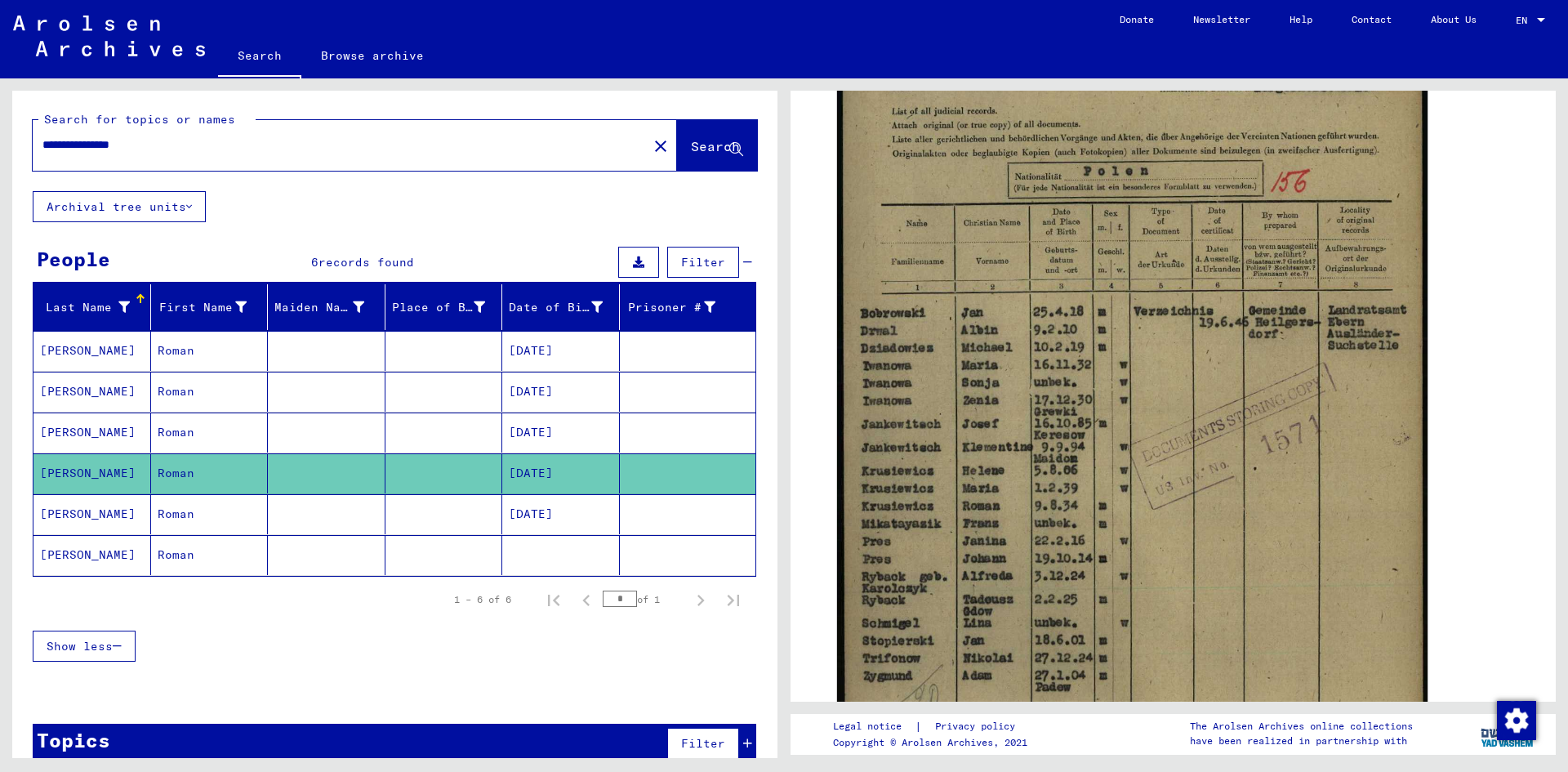
click at [189, 516] on mat-cell "Roman" at bounding box center [209, 513] width 117 height 40
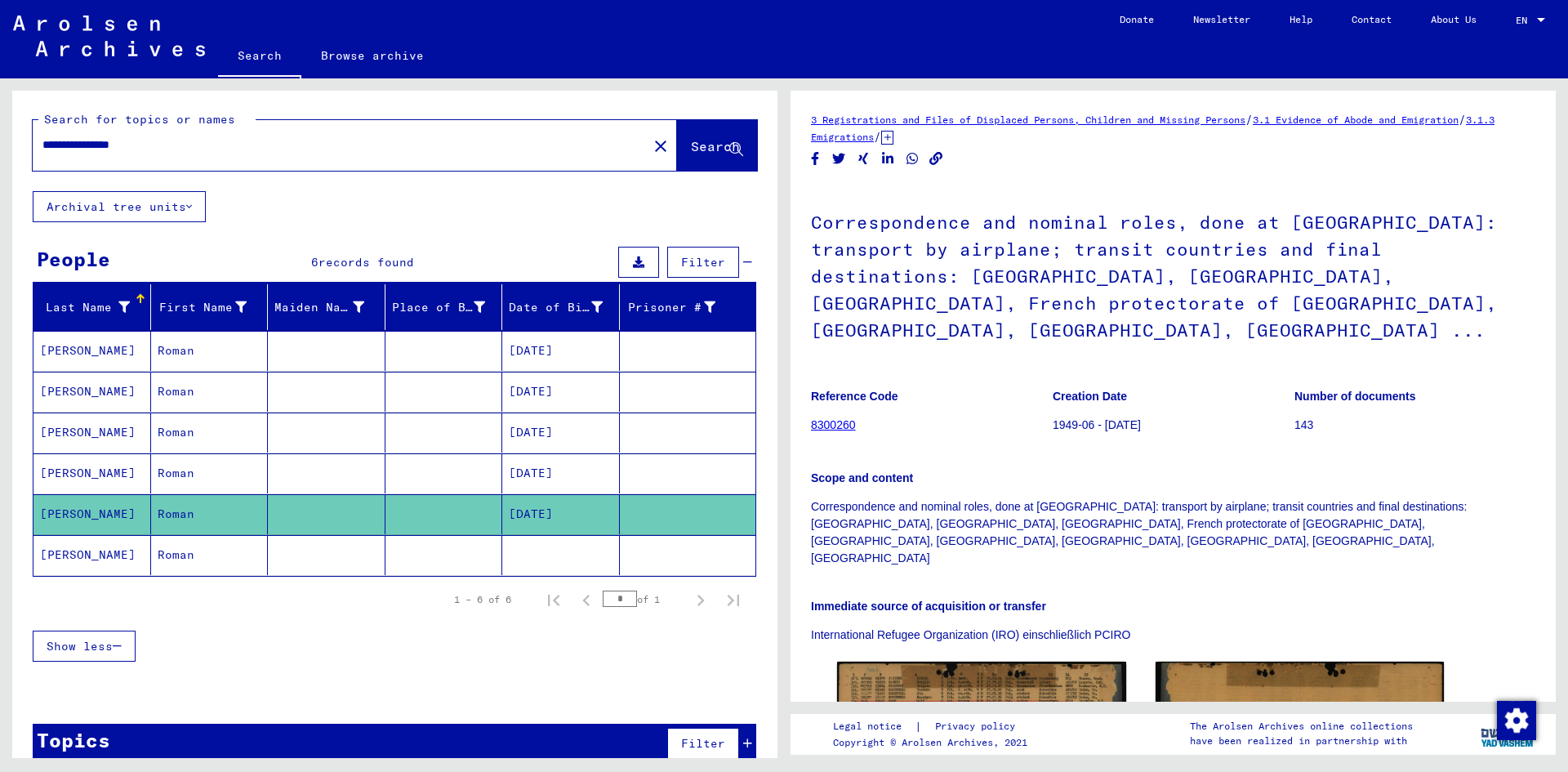
click at [207, 561] on mat-cell "Roman" at bounding box center [209, 554] width 117 height 40
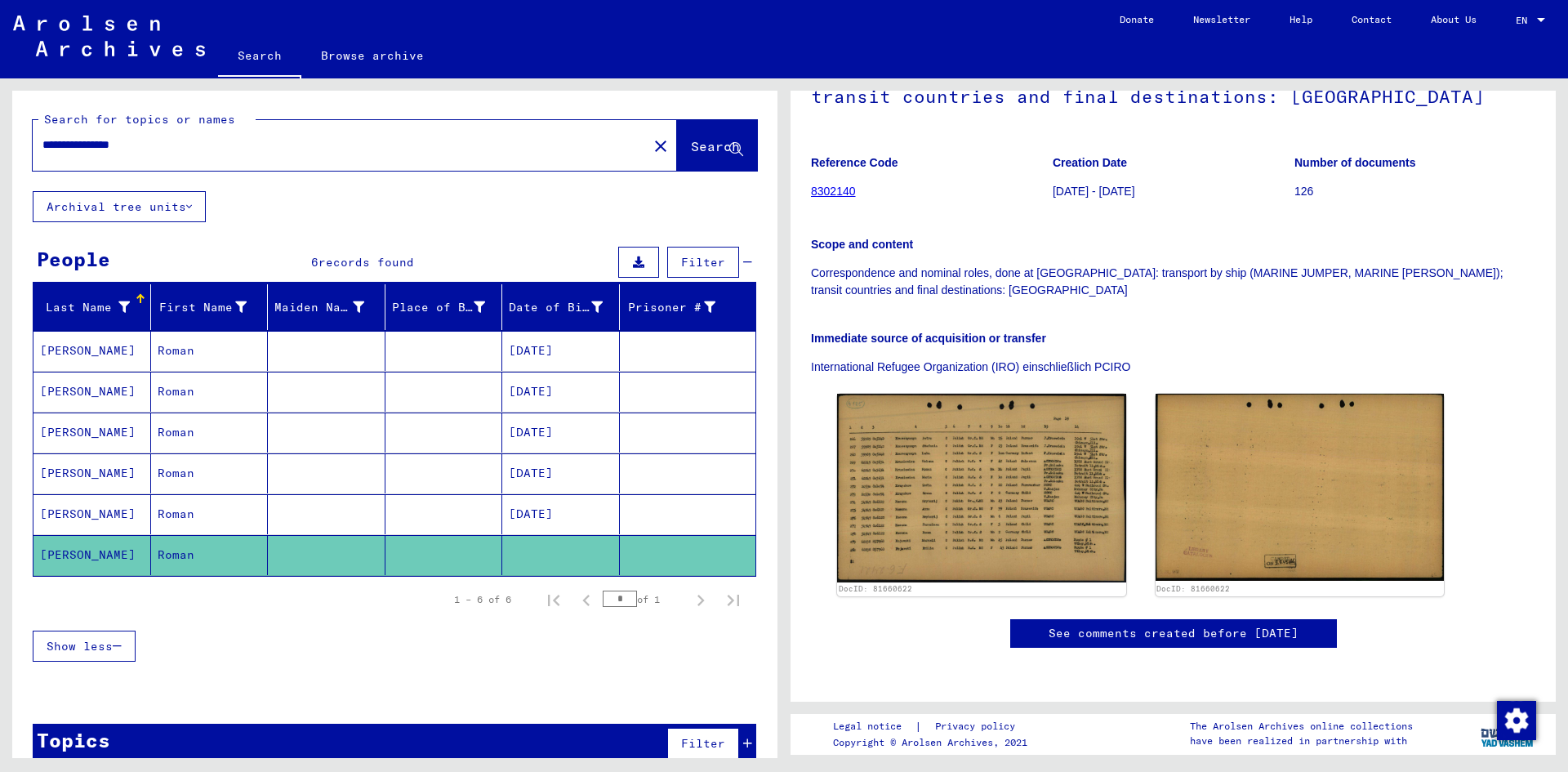
scroll to position [245, 0]
drag, startPoint x: 80, startPoint y: 149, endPoint x: 197, endPoint y: 69, distance: 141.7
click at [0, 114] on html "**********" at bounding box center [784, 386] width 1568 height 772
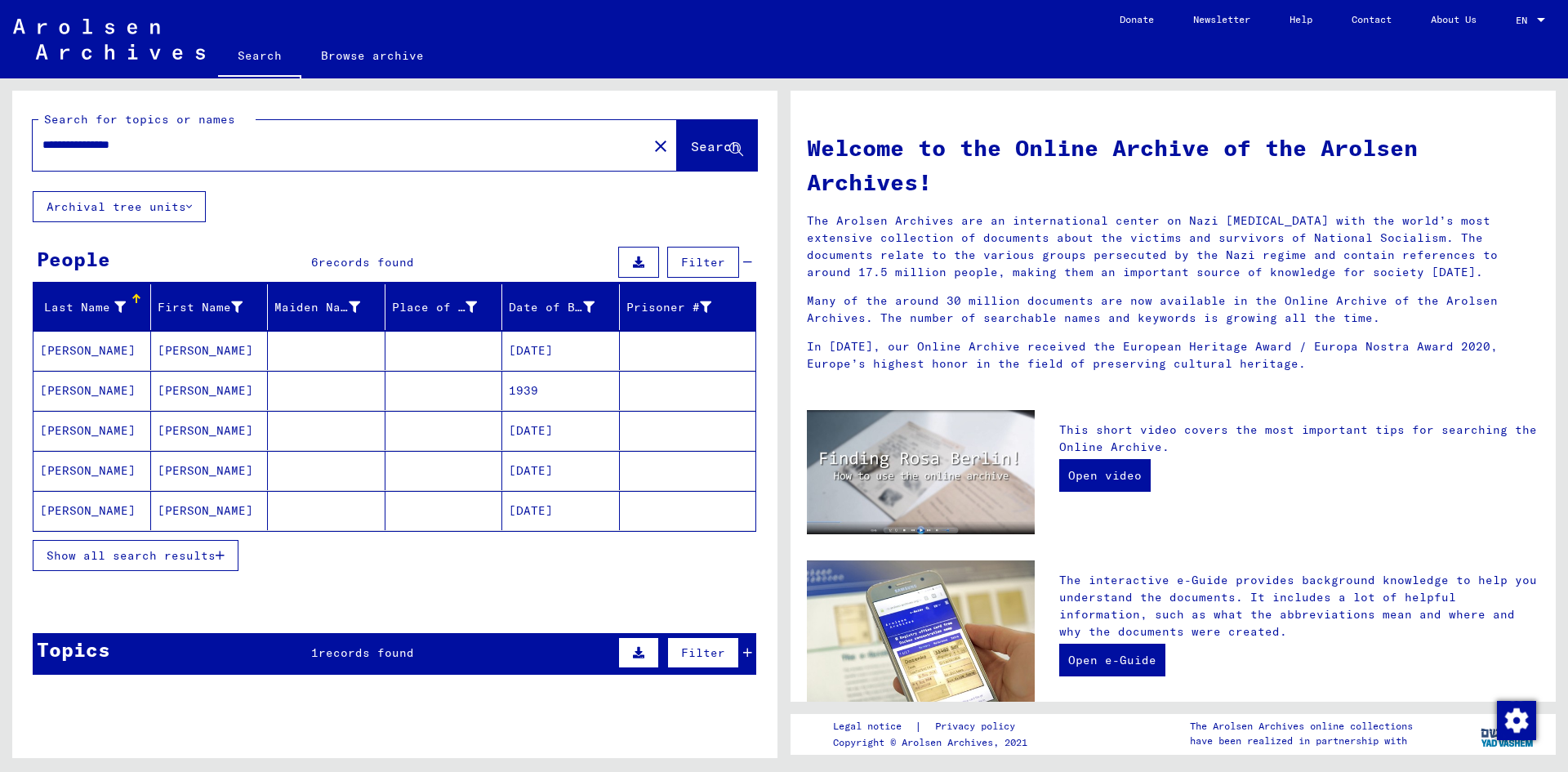
click at [386, 346] on mat-cell at bounding box center [444, 350] width 117 height 39
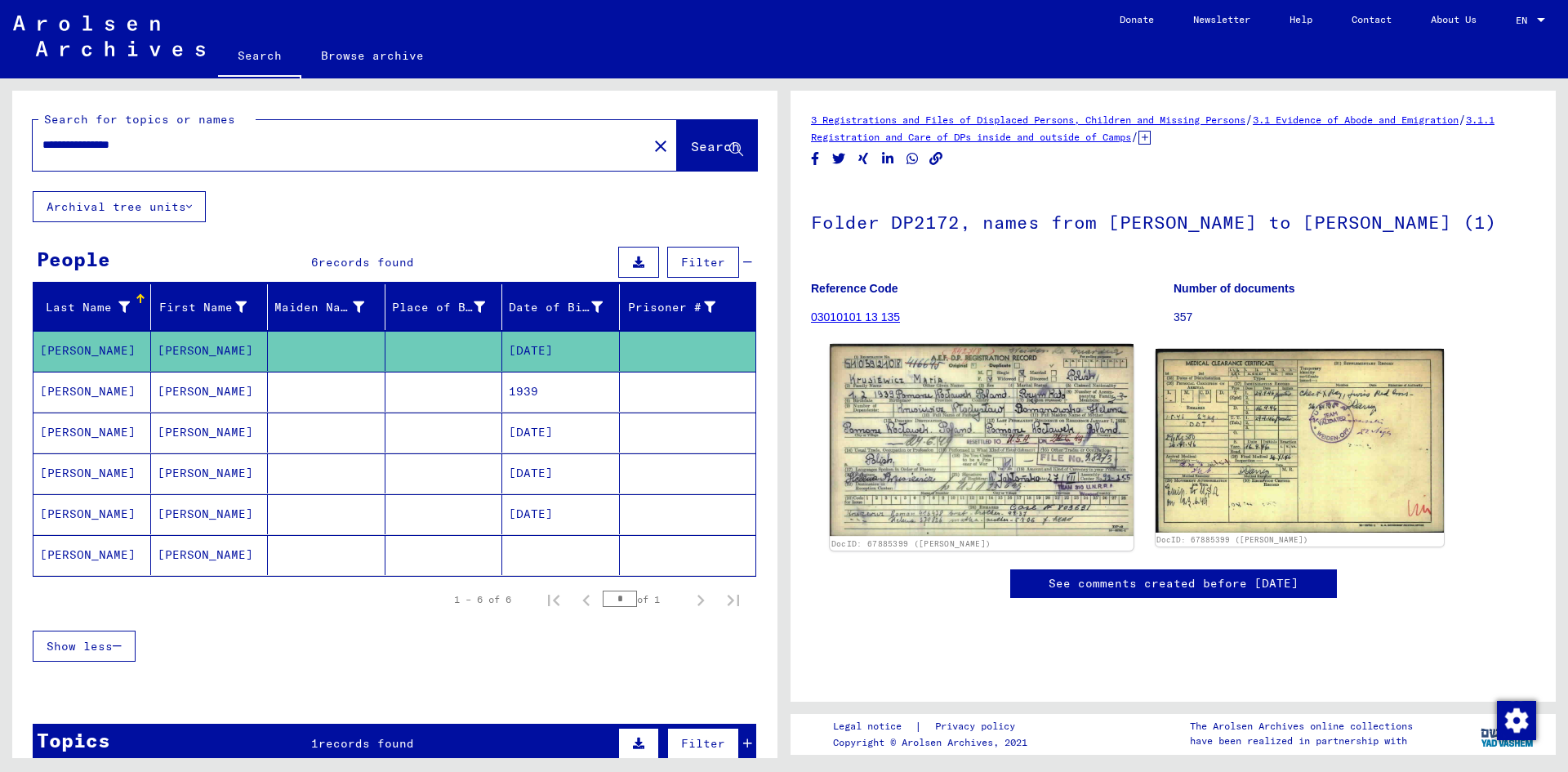
click at [963, 423] on img at bounding box center [981, 440] width 303 height 192
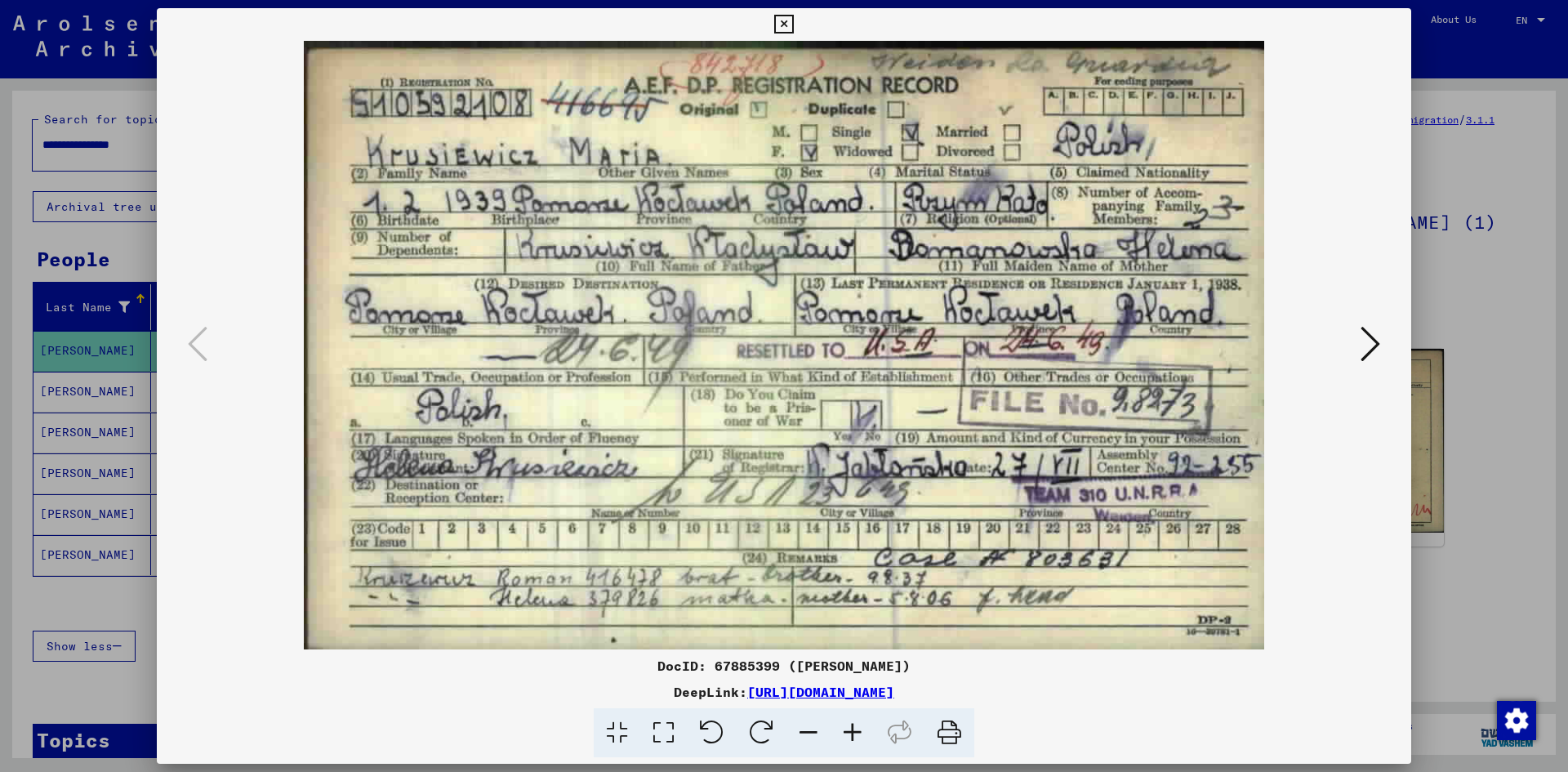
click at [1492, 544] on div at bounding box center [784, 386] width 1568 height 772
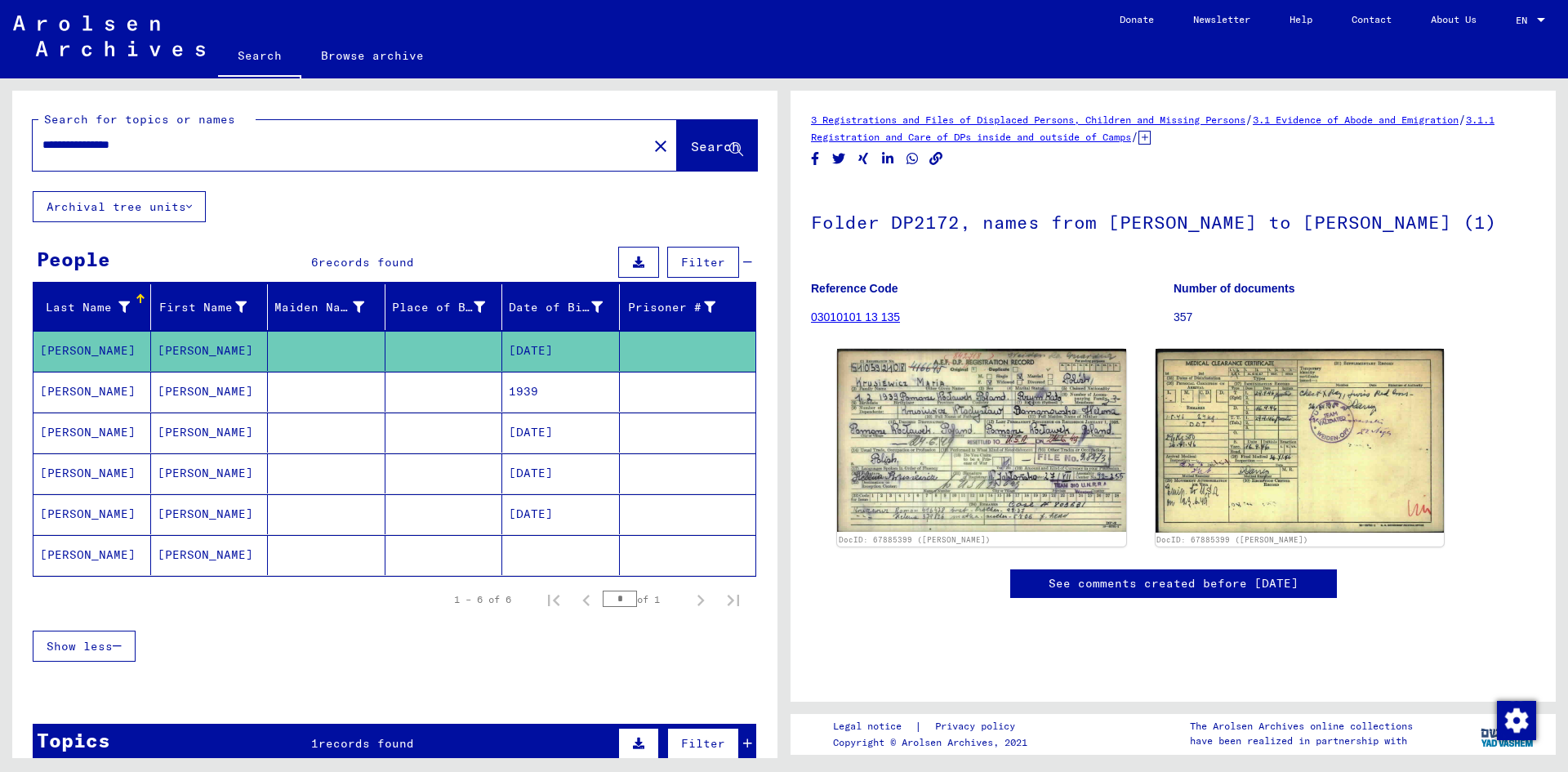
drag, startPoint x: 79, startPoint y: 151, endPoint x: -21, endPoint y: 141, distance: 100.5
click at [0, 141] on html "**********" at bounding box center [784, 386] width 1568 height 772
type input "**********"
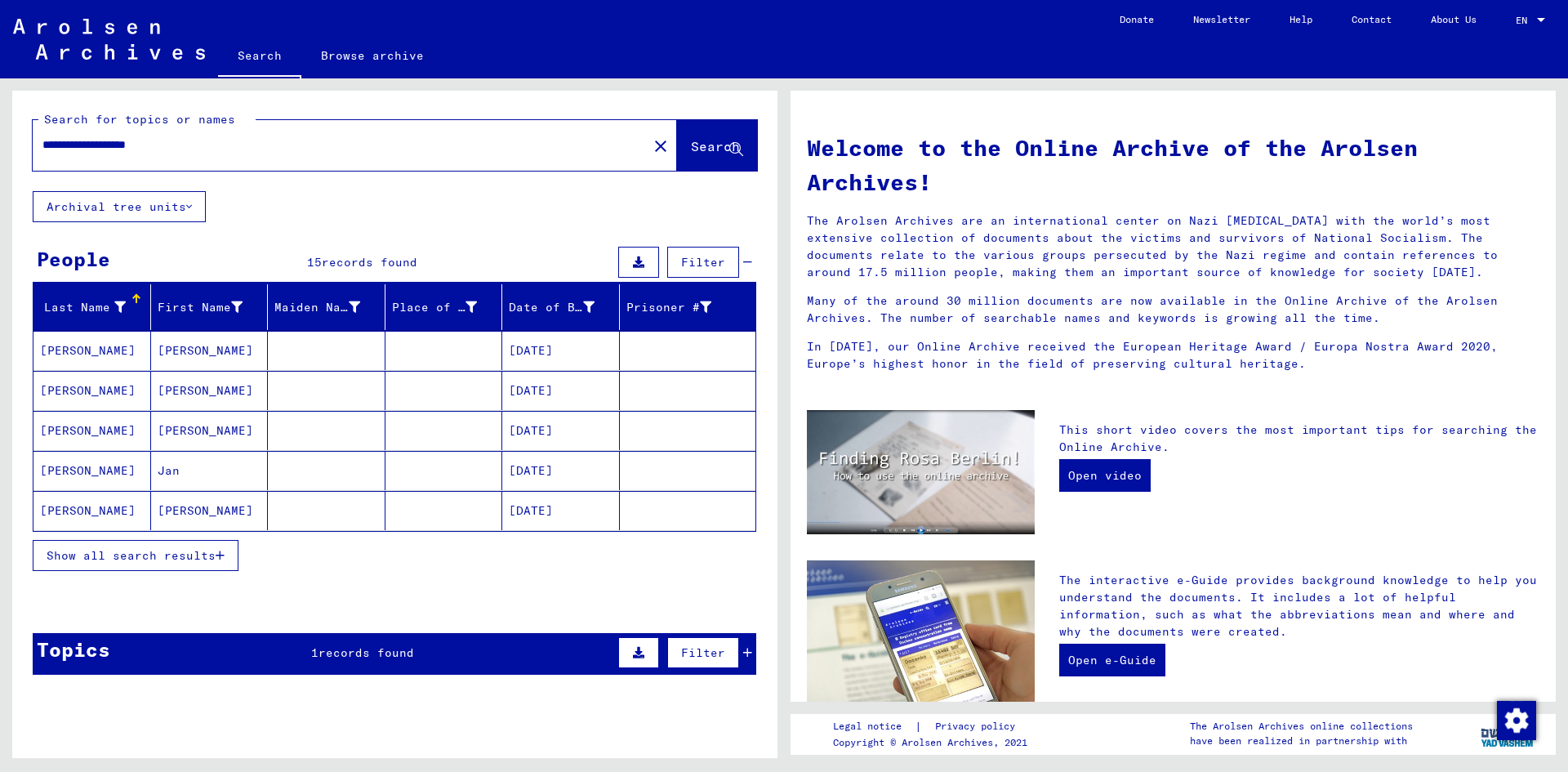
click at [249, 350] on mat-cell "[PERSON_NAME]" at bounding box center [209, 350] width 117 height 39
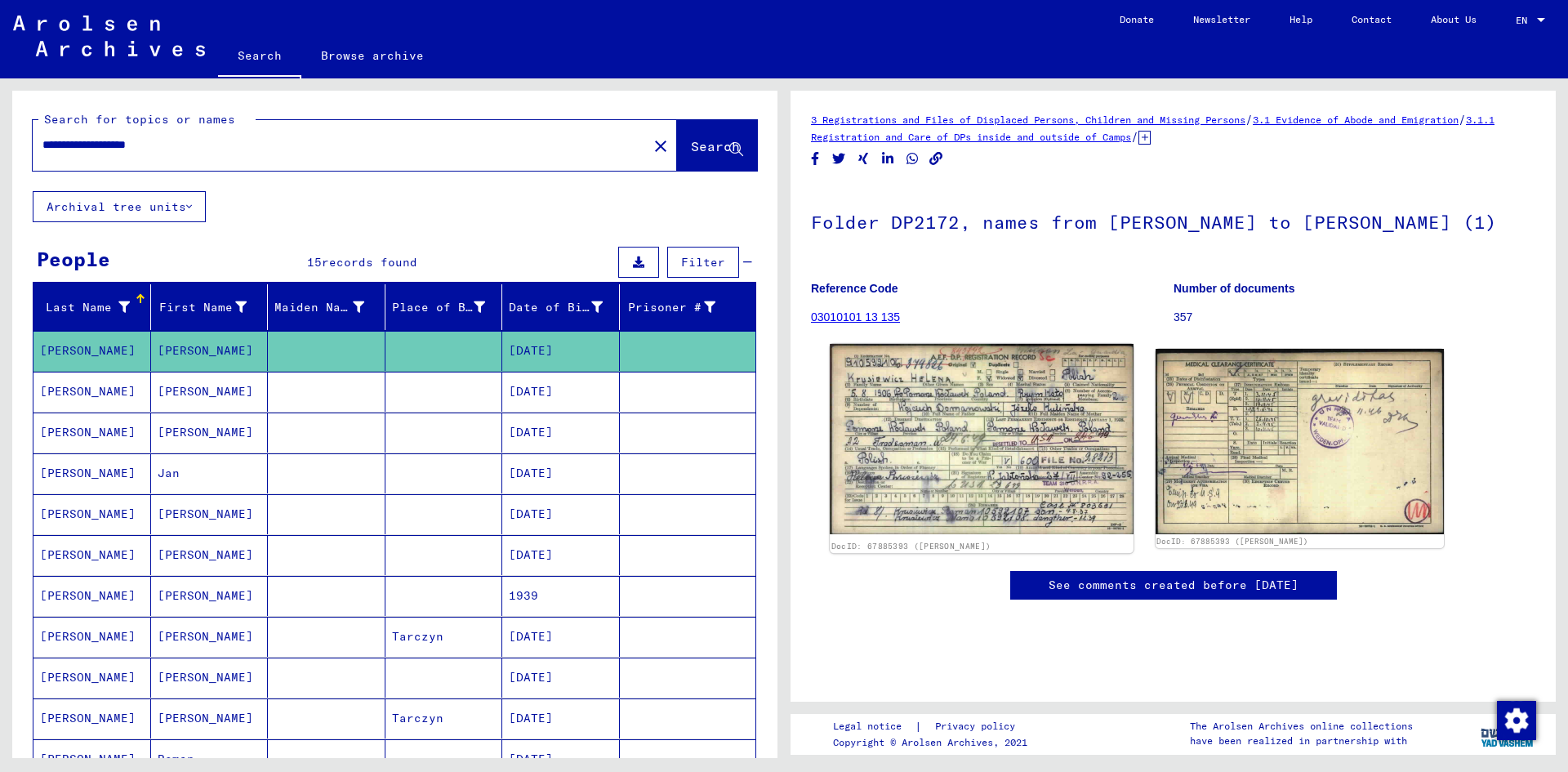
click at [997, 456] on img at bounding box center [981, 439] width 303 height 191
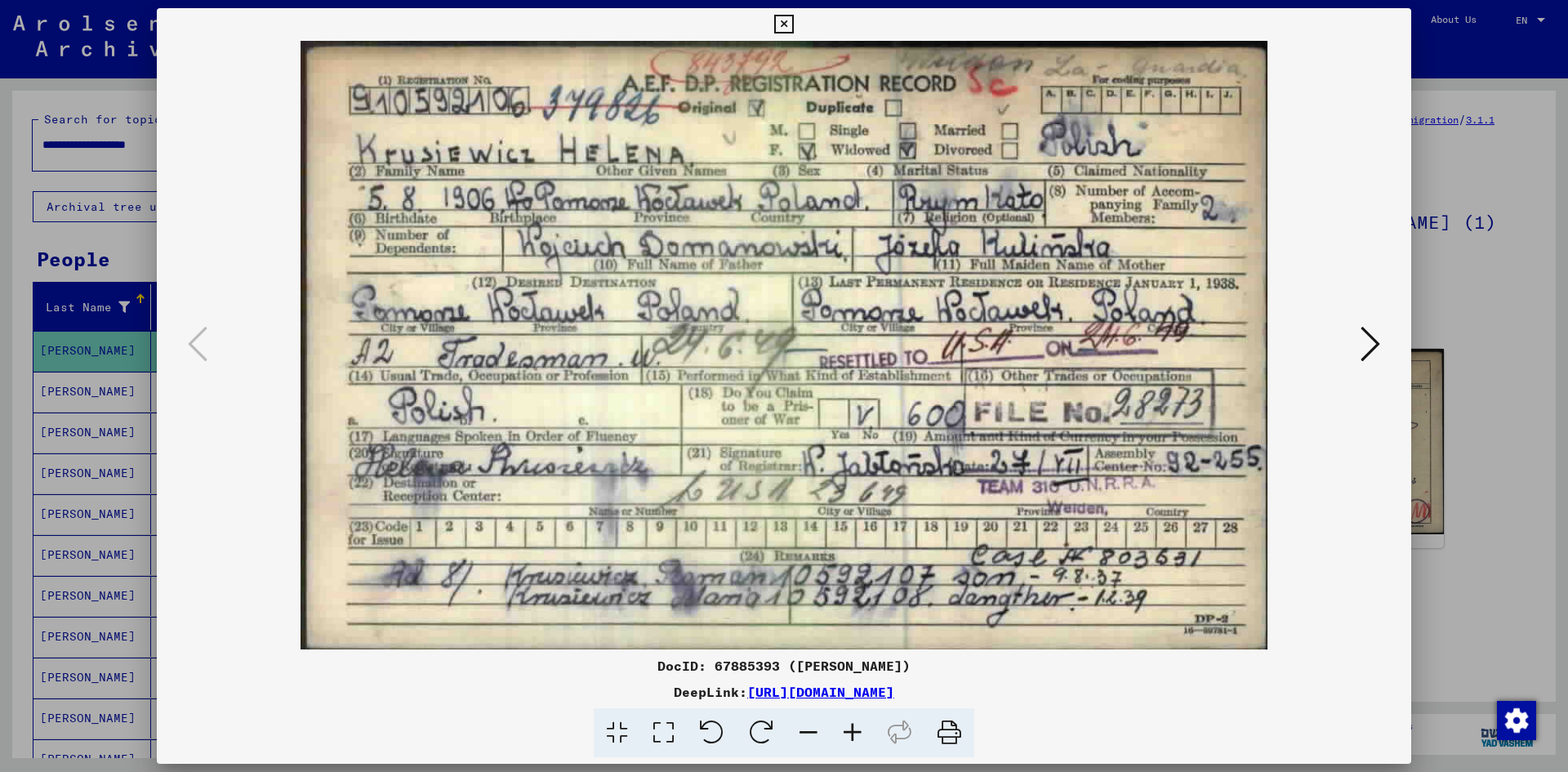
click at [1369, 348] on icon at bounding box center [1370, 344] width 19 height 39
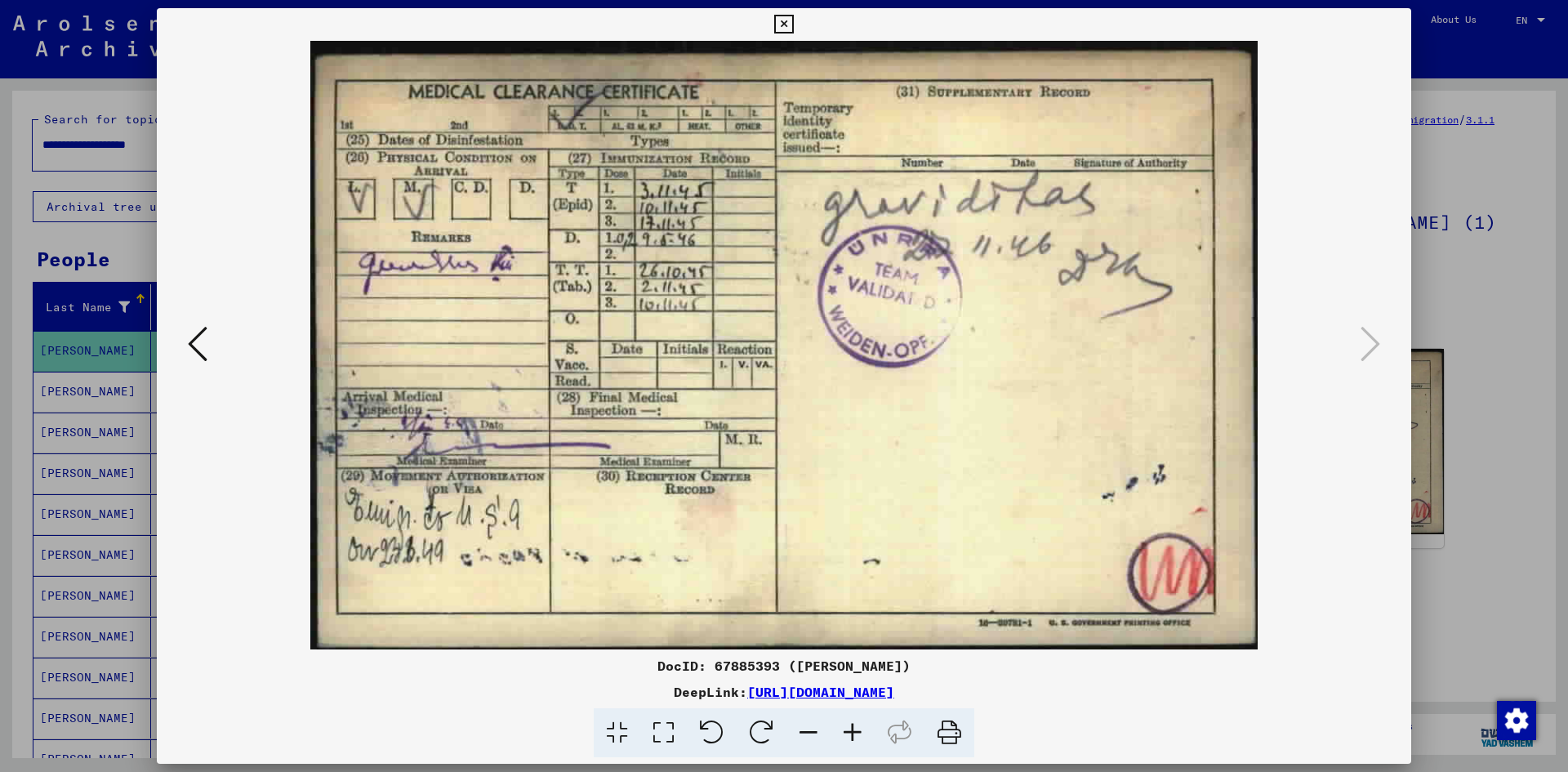
click at [199, 346] on icon at bounding box center [198, 344] width 19 height 39
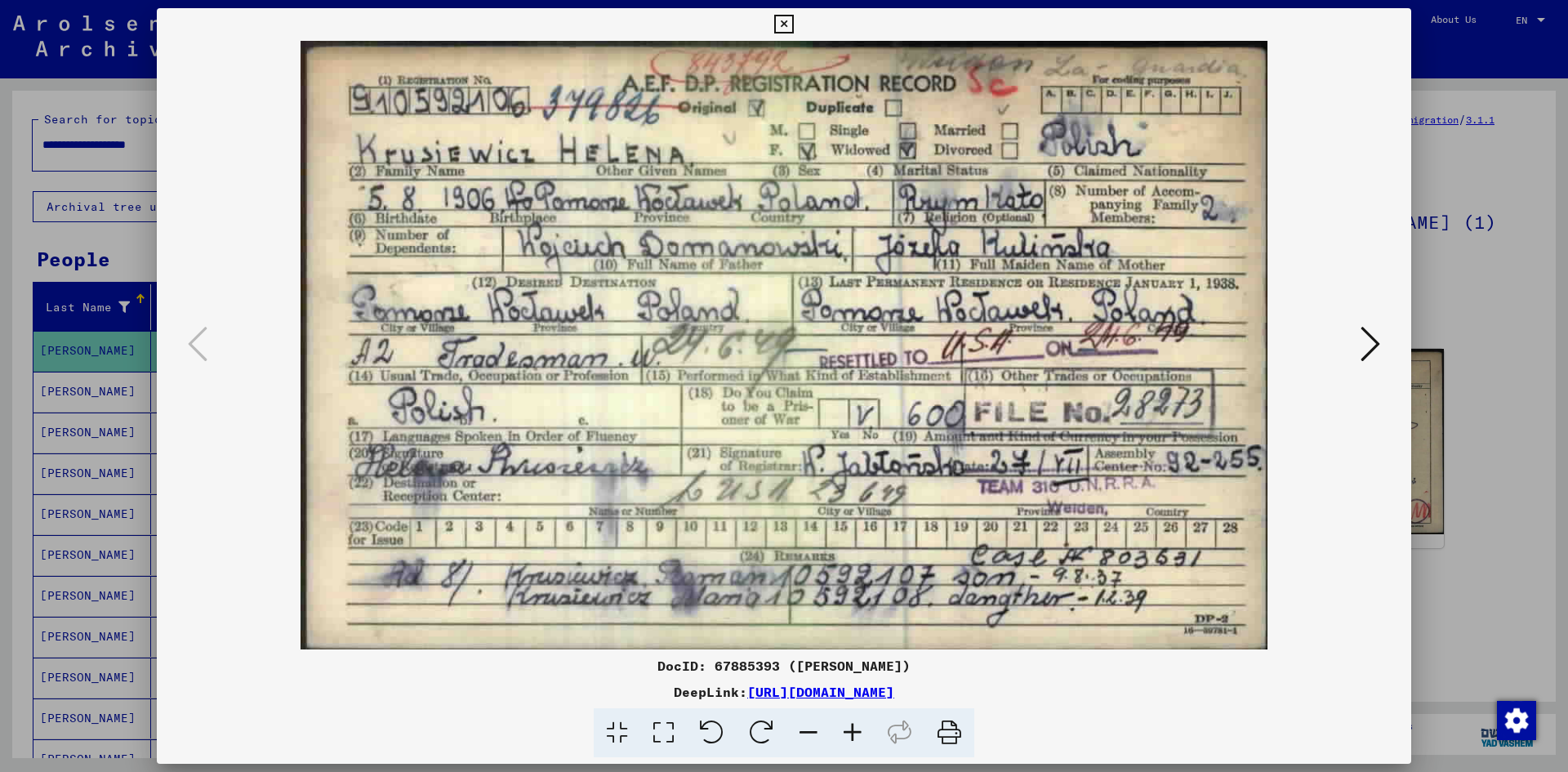
click at [1446, 322] on div at bounding box center [784, 386] width 1568 height 772
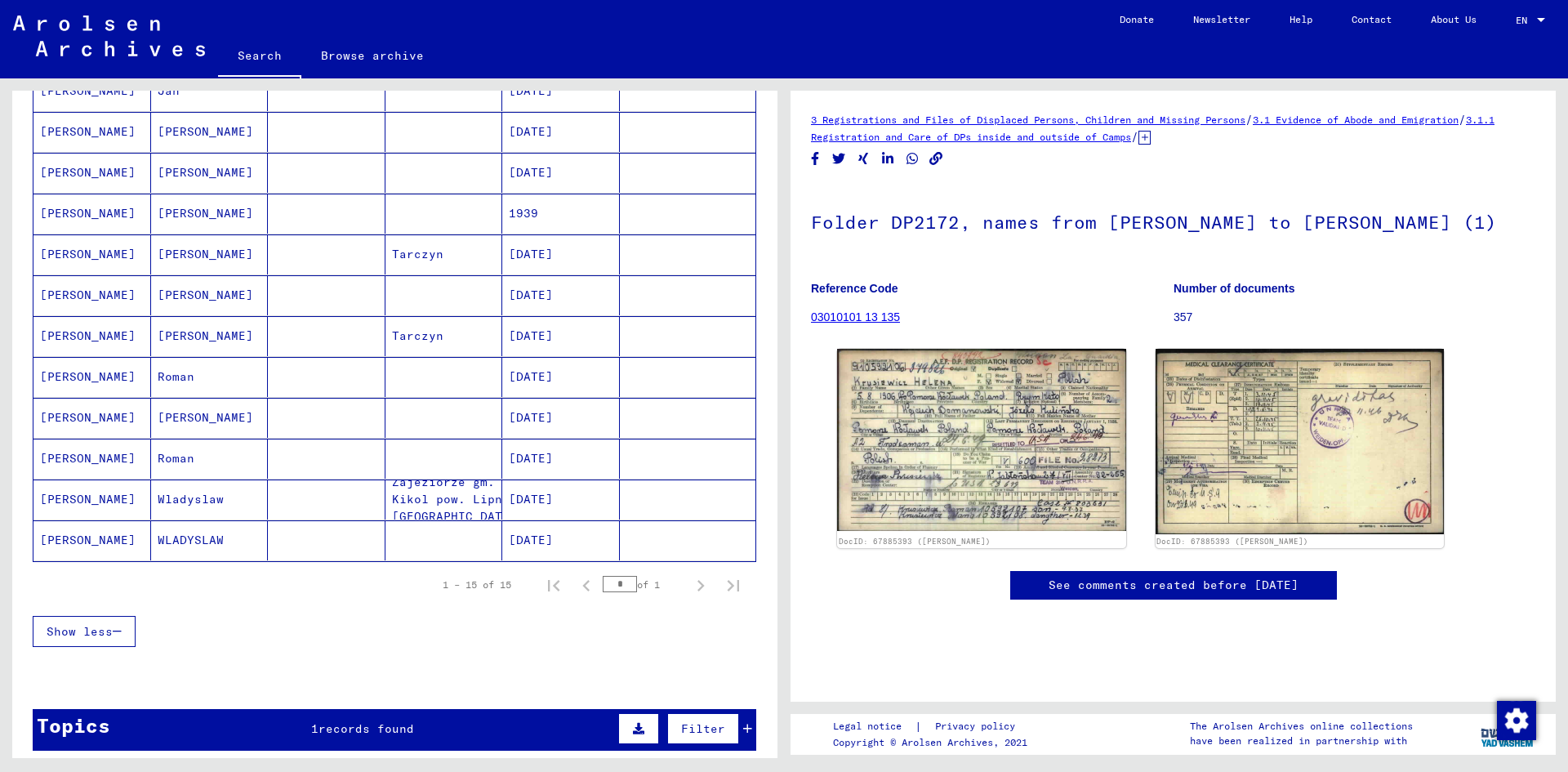
scroll to position [408, 0]
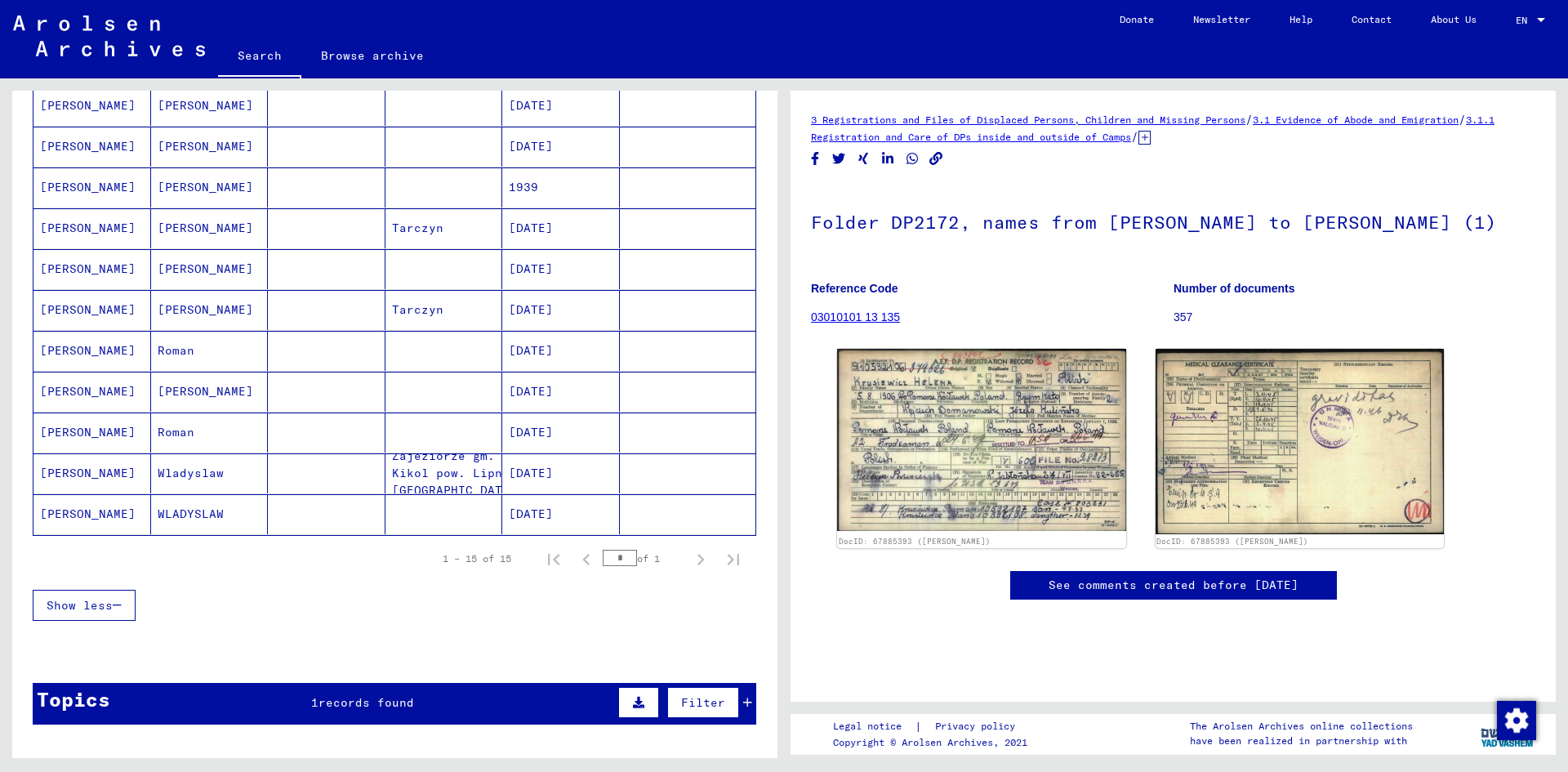
click at [125, 473] on mat-cell "[PERSON_NAME]" at bounding box center [92, 473] width 117 height 40
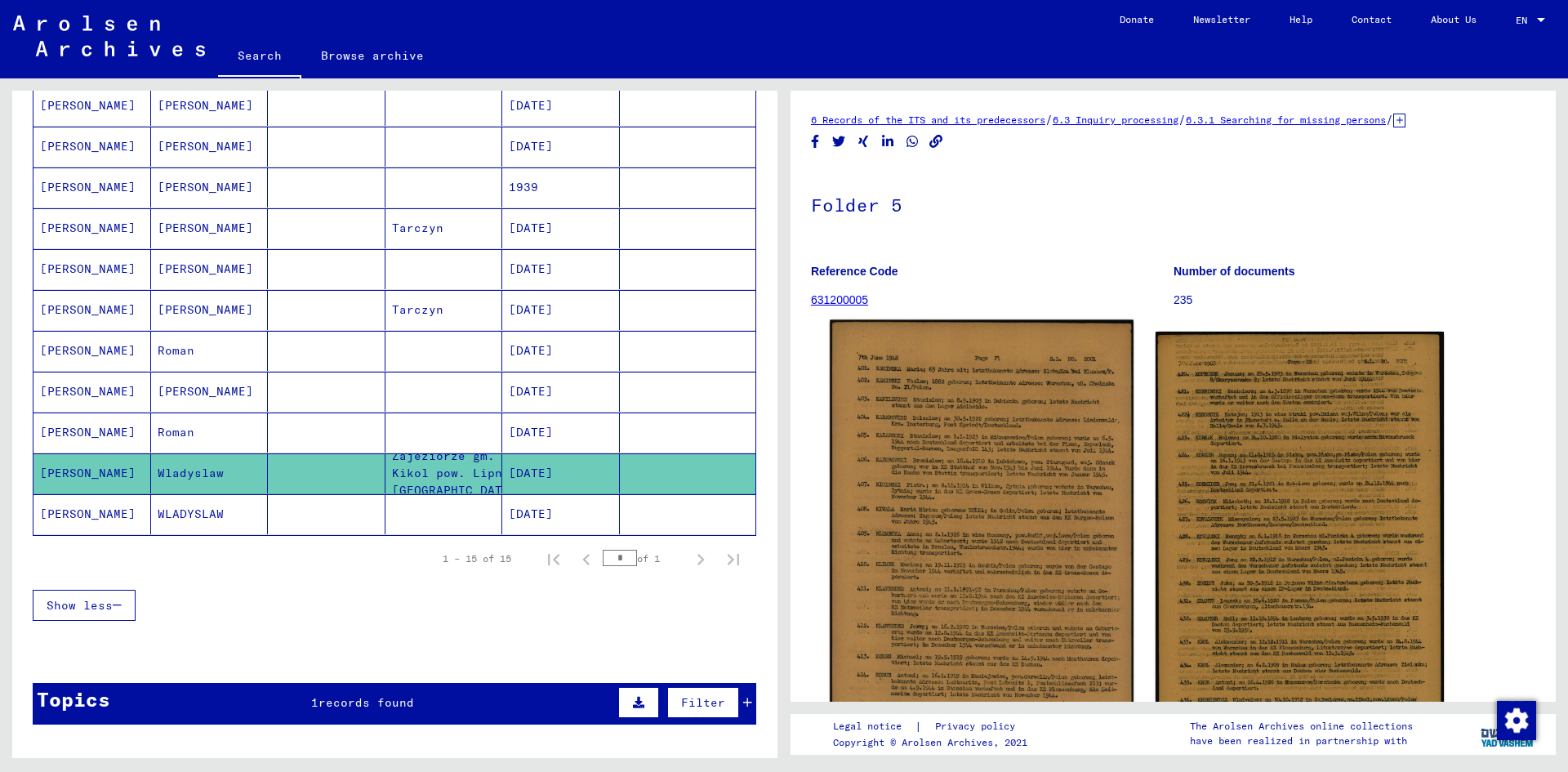
click at [984, 411] on img at bounding box center [981, 564] width 303 height 488
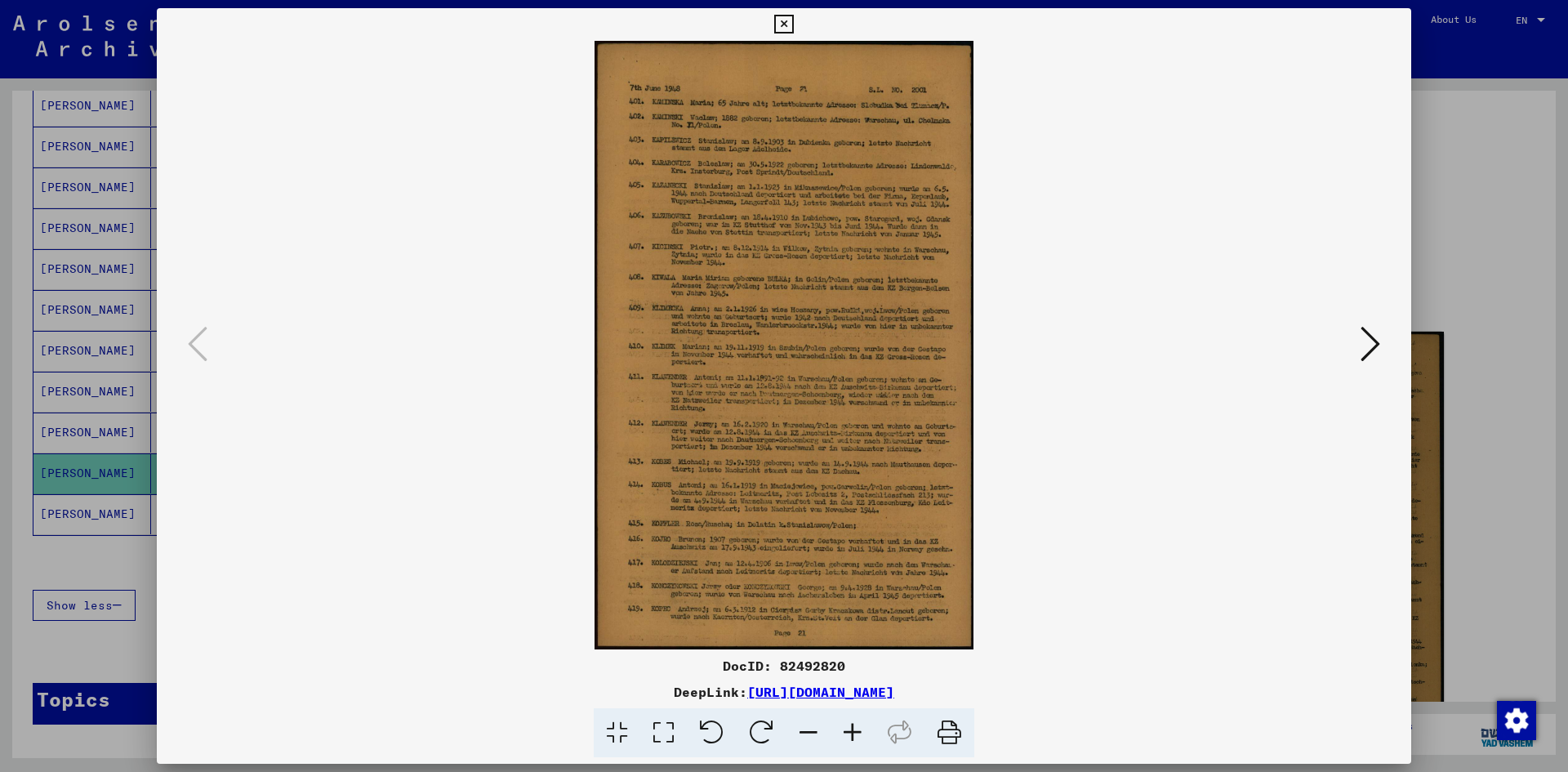
click at [852, 729] on icon at bounding box center [852, 733] width 44 height 49
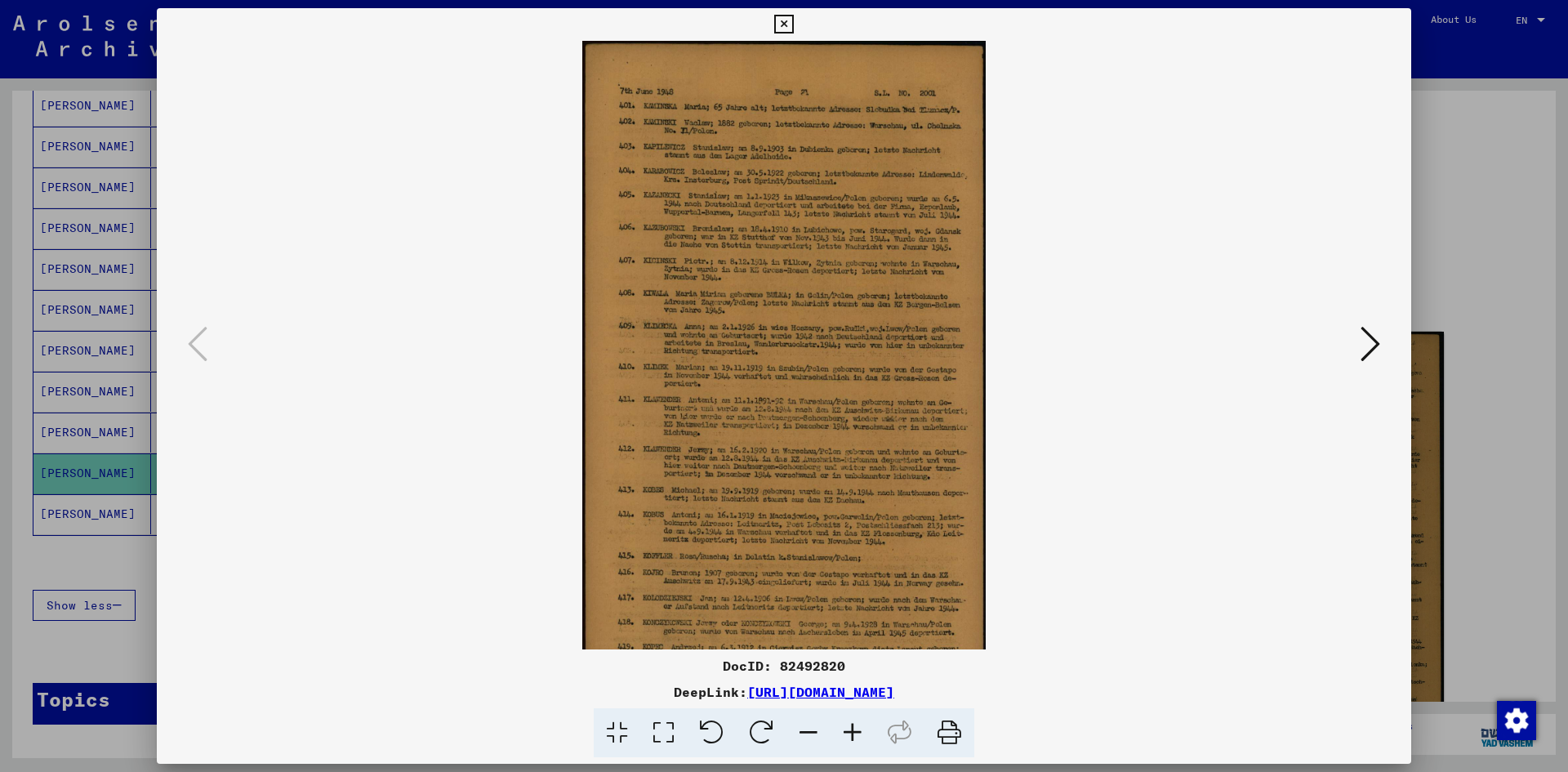
click at [852, 729] on icon at bounding box center [852, 733] width 44 height 49
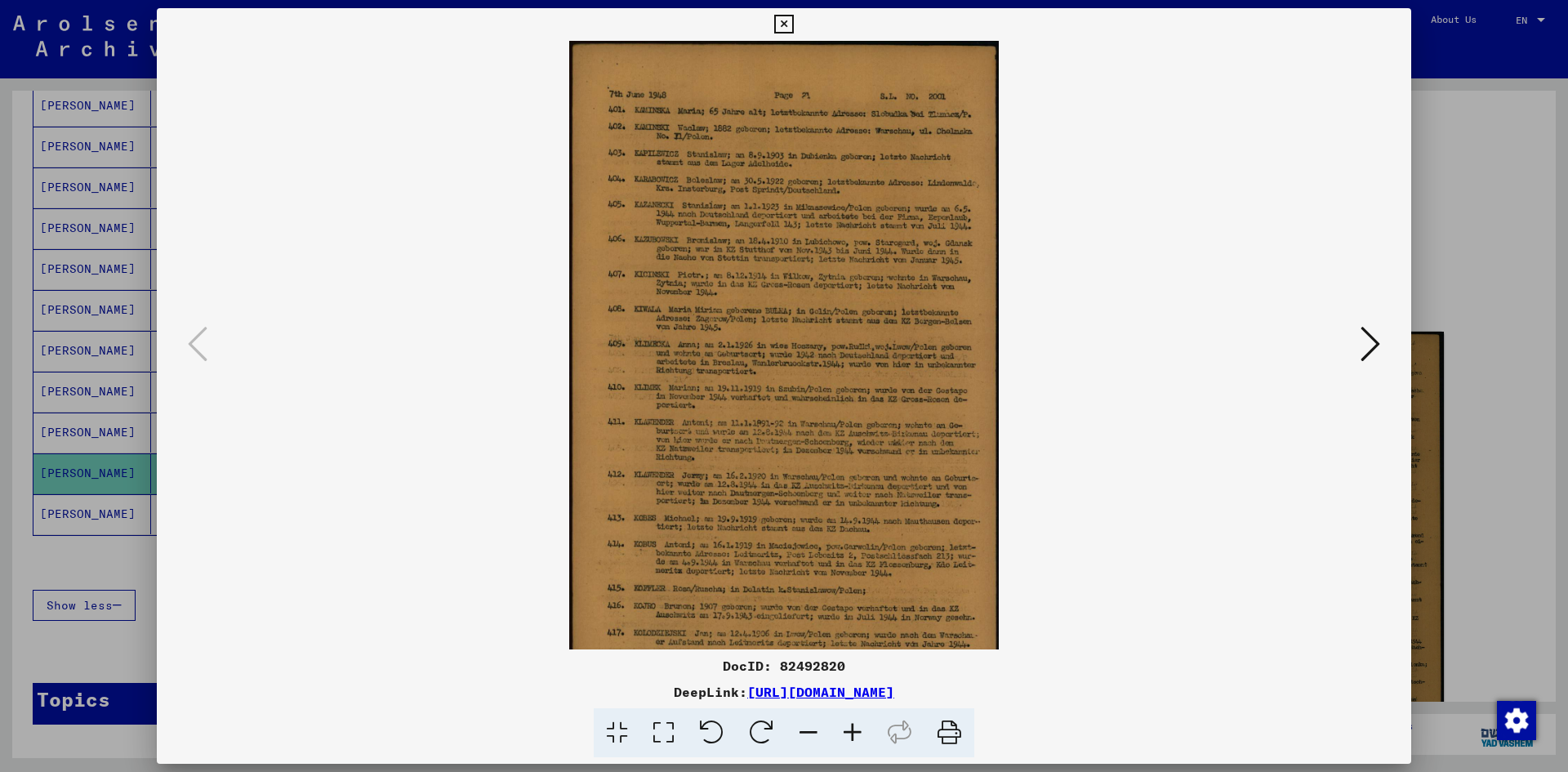
click at [852, 729] on icon at bounding box center [852, 733] width 44 height 49
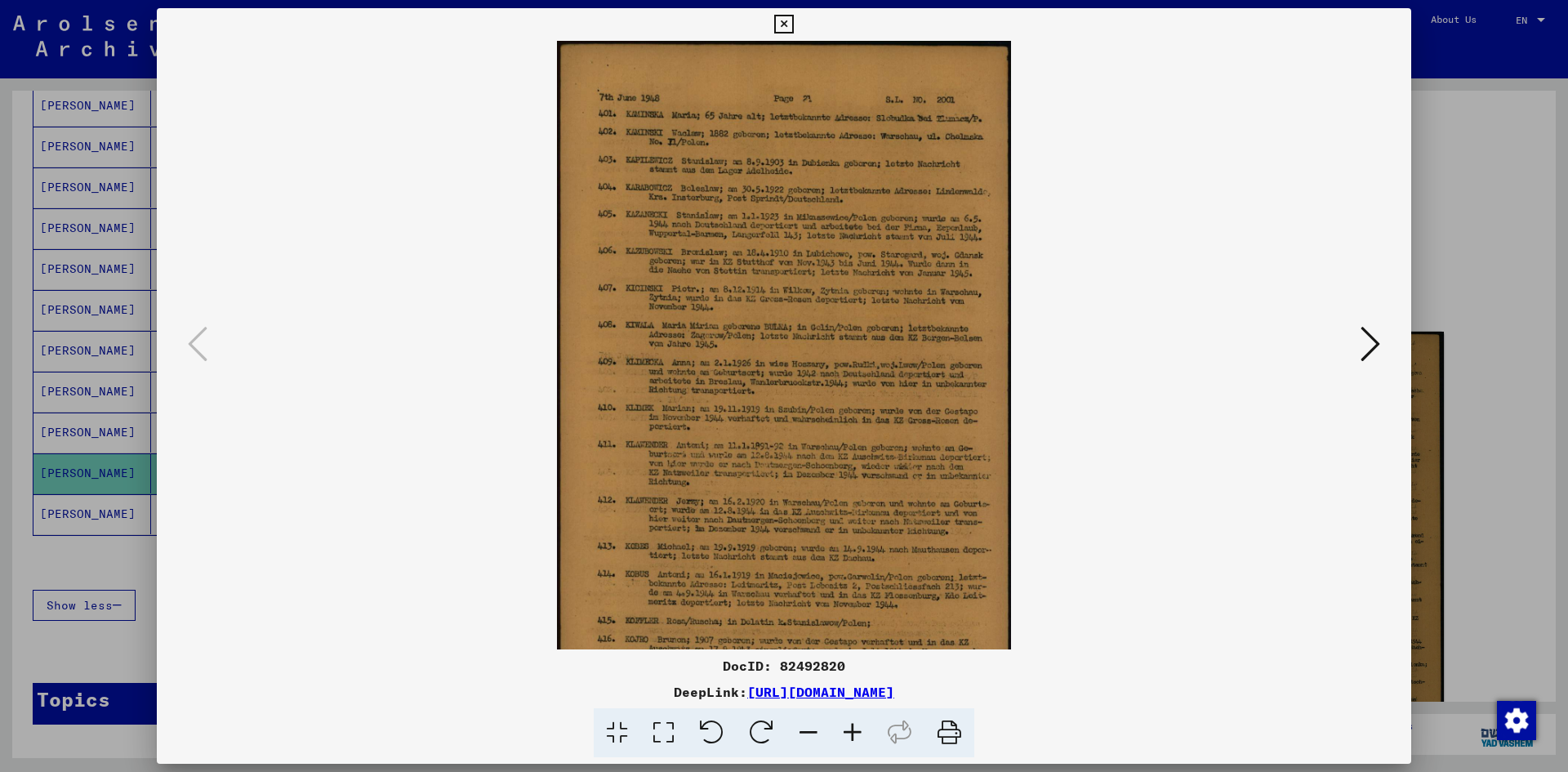
click at [852, 729] on icon at bounding box center [852, 733] width 44 height 49
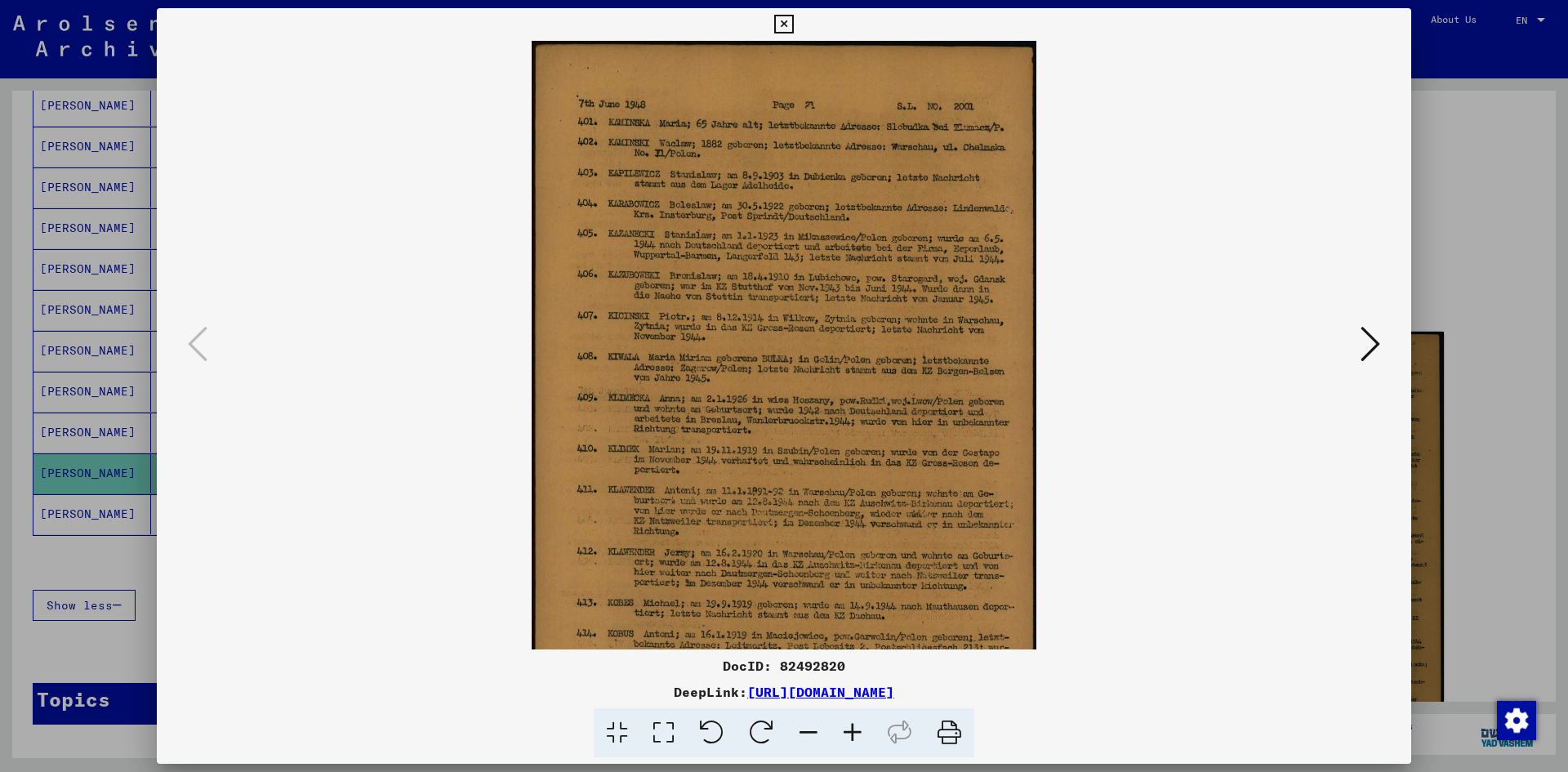
click at [852, 729] on icon at bounding box center [852, 733] width 44 height 49
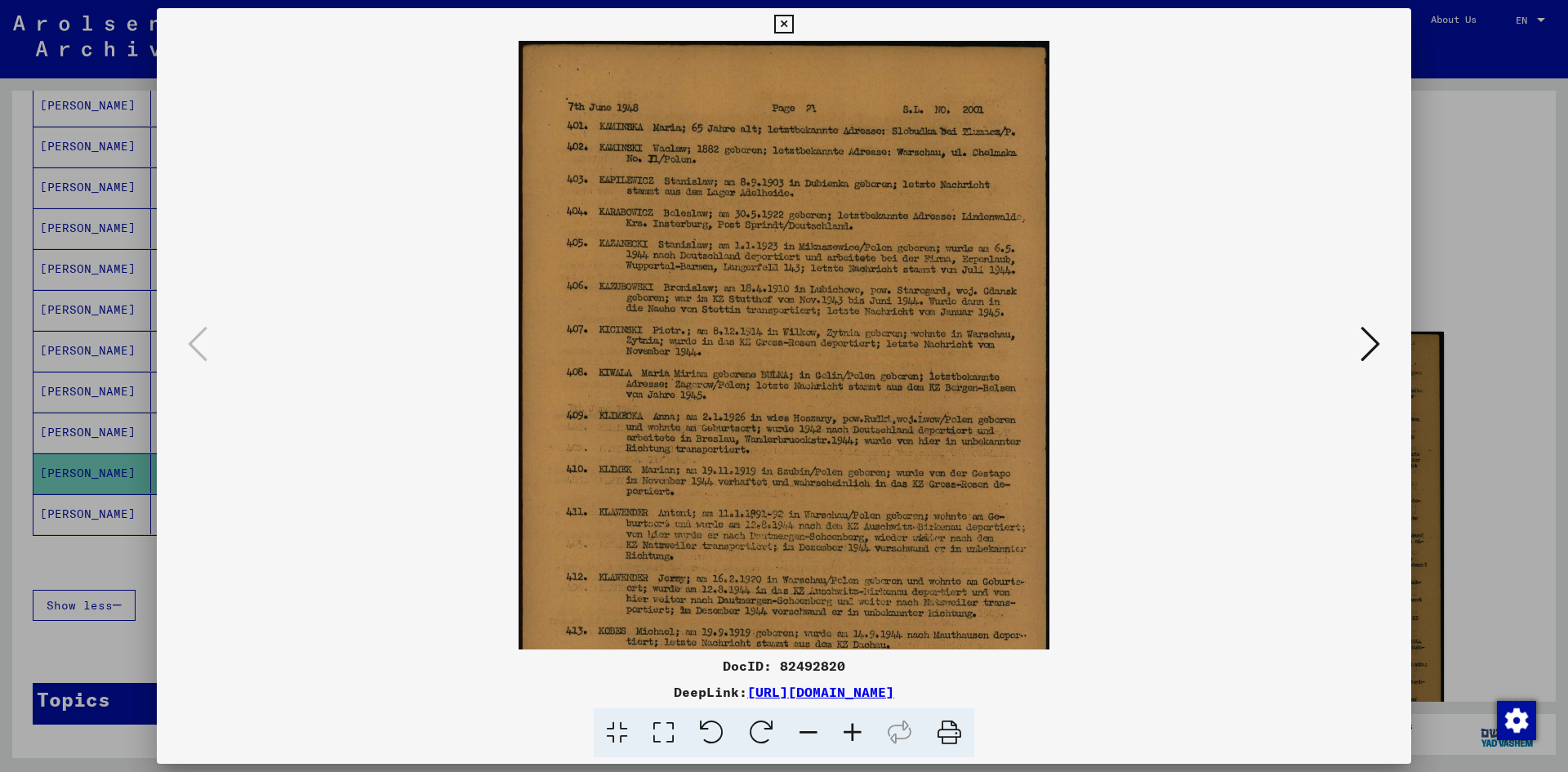
click at [852, 729] on icon at bounding box center [852, 733] width 44 height 49
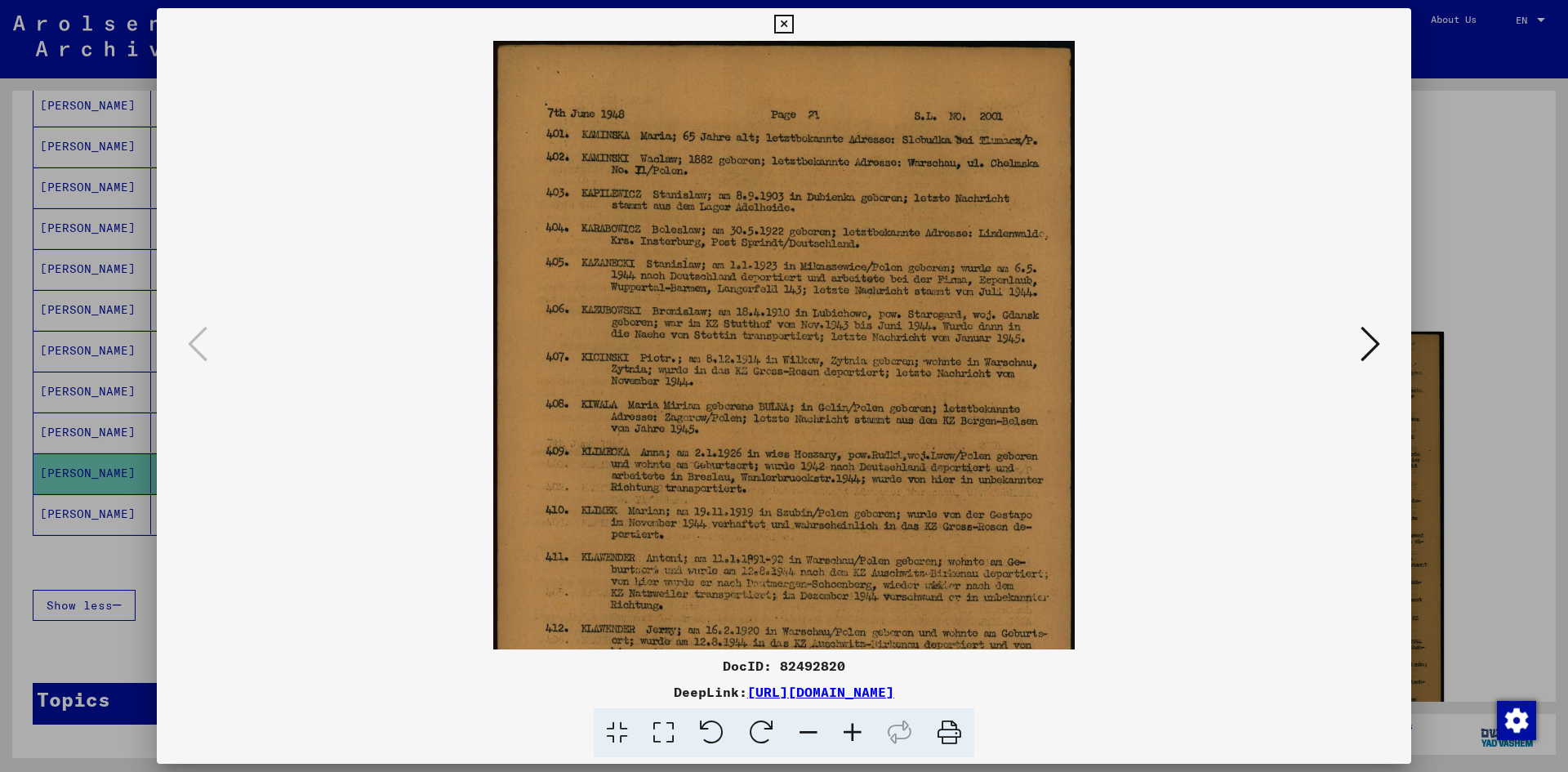
click at [852, 729] on icon at bounding box center [852, 733] width 44 height 49
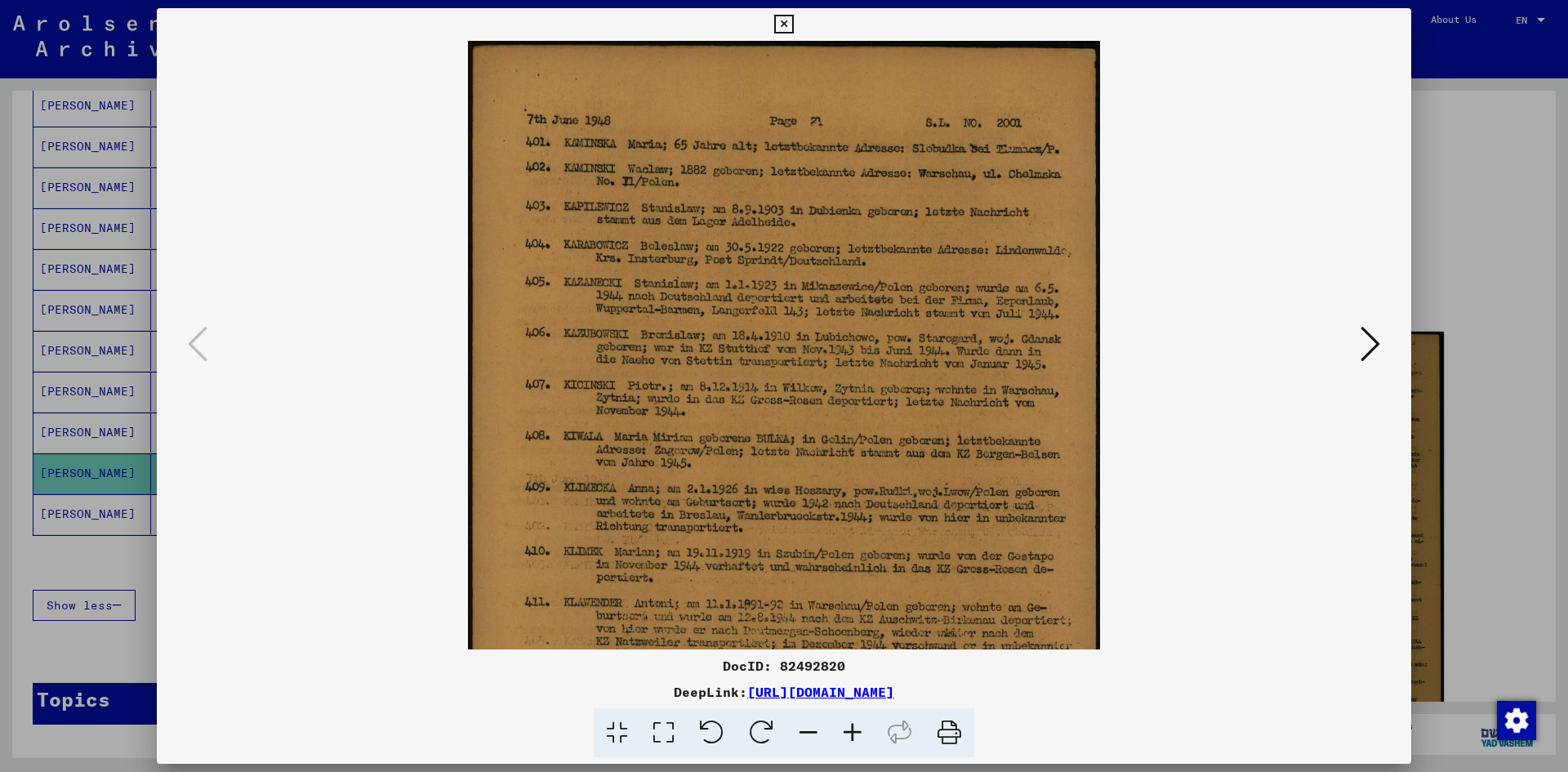
click at [852, 729] on icon at bounding box center [852, 733] width 44 height 49
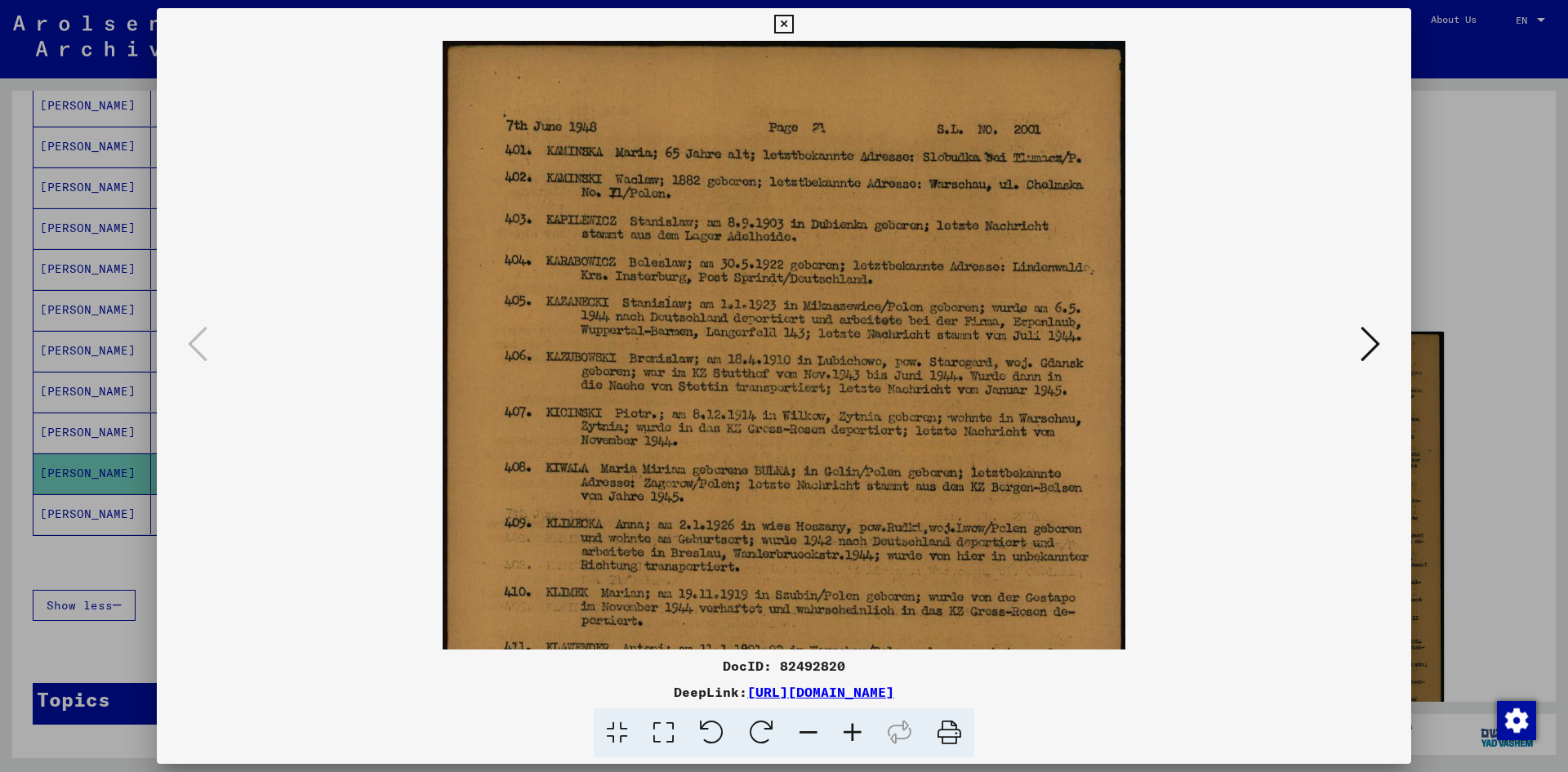
click at [852, 729] on icon at bounding box center [852, 733] width 44 height 49
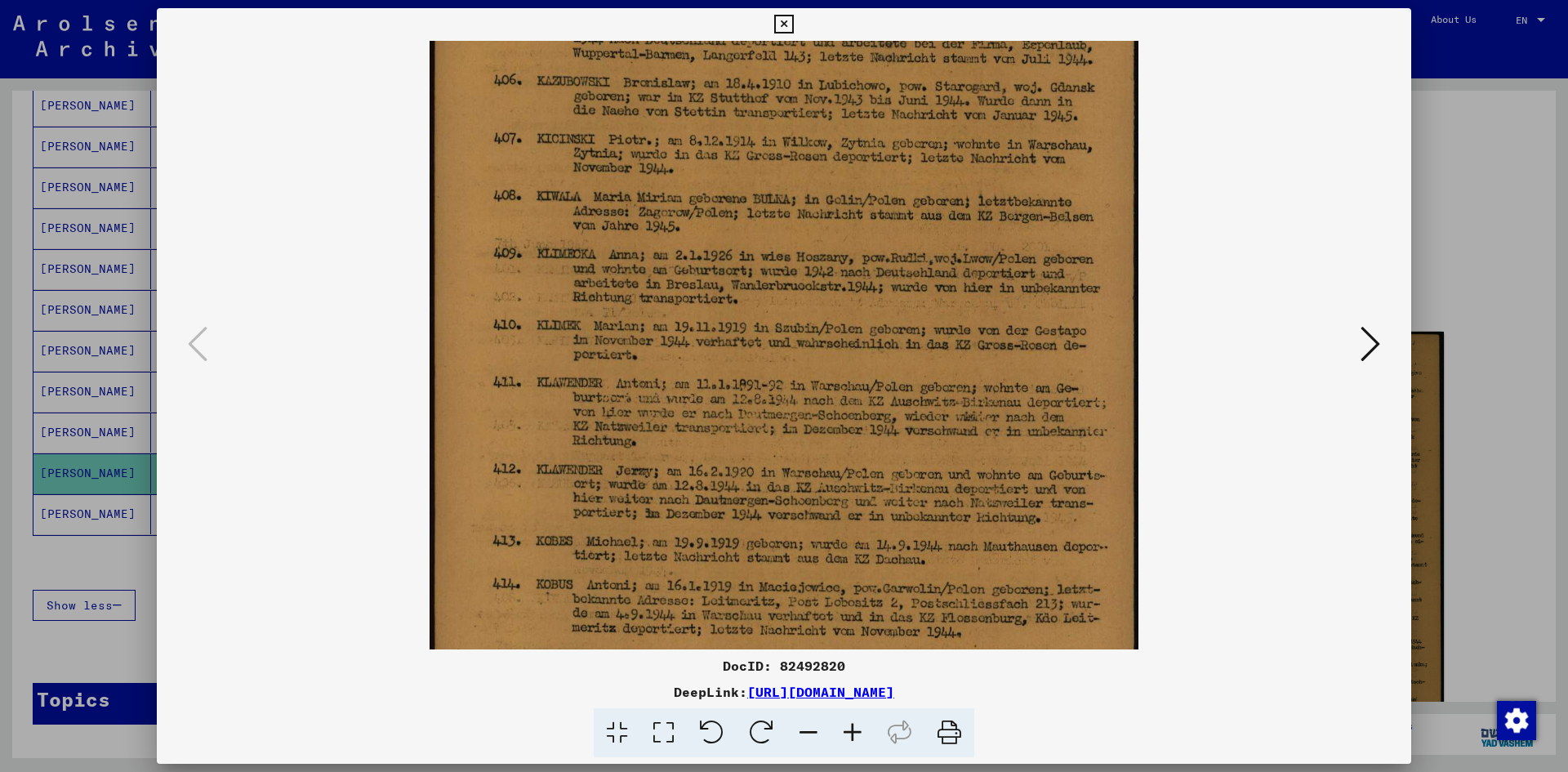
drag, startPoint x: 859, startPoint y: 530, endPoint x: 844, endPoint y: 247, distance: 283.4
click at [844, 247] on img at bounding box center [784, 322] width 709 height 1139
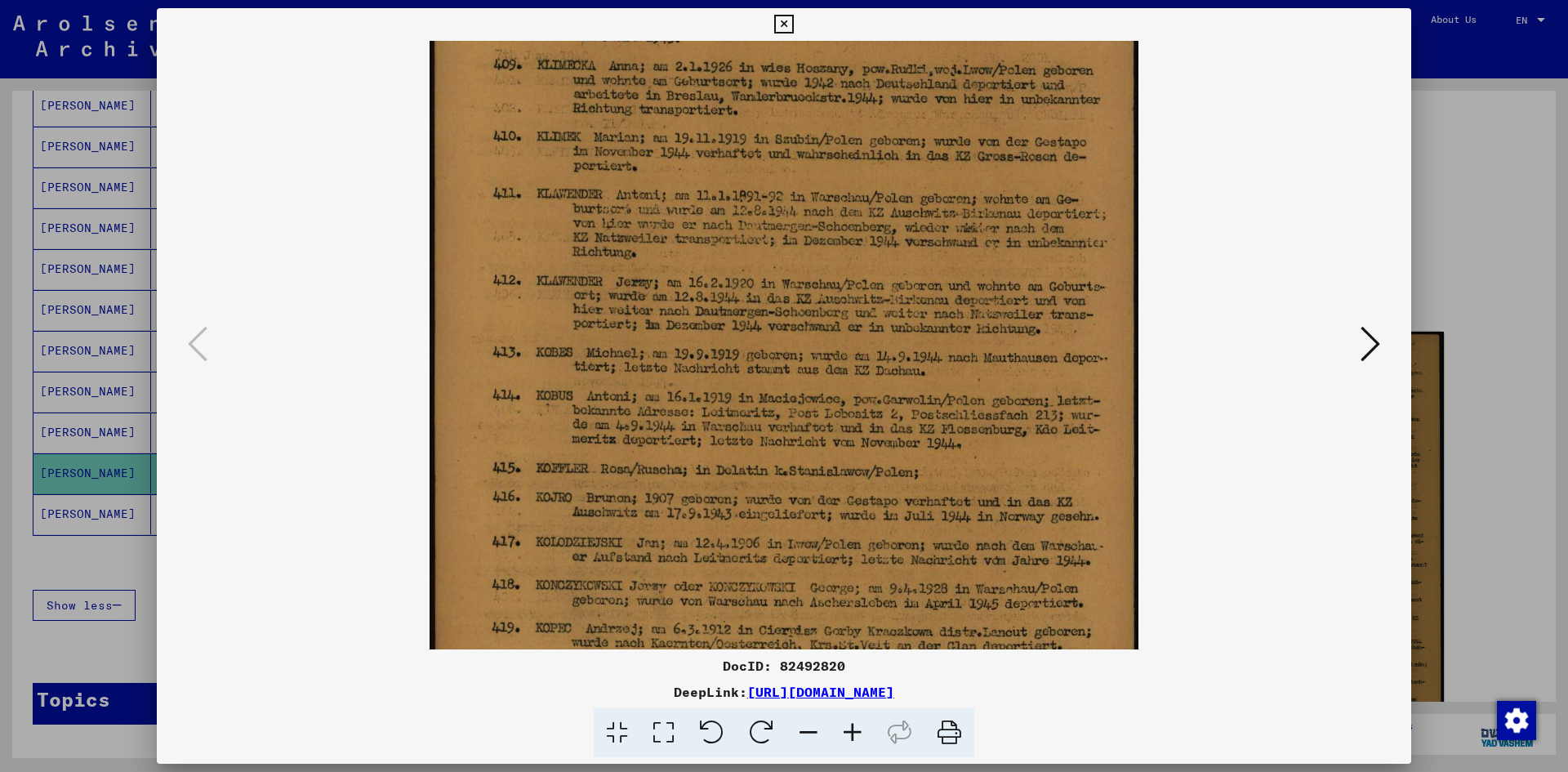
scroll to position [531, 0]
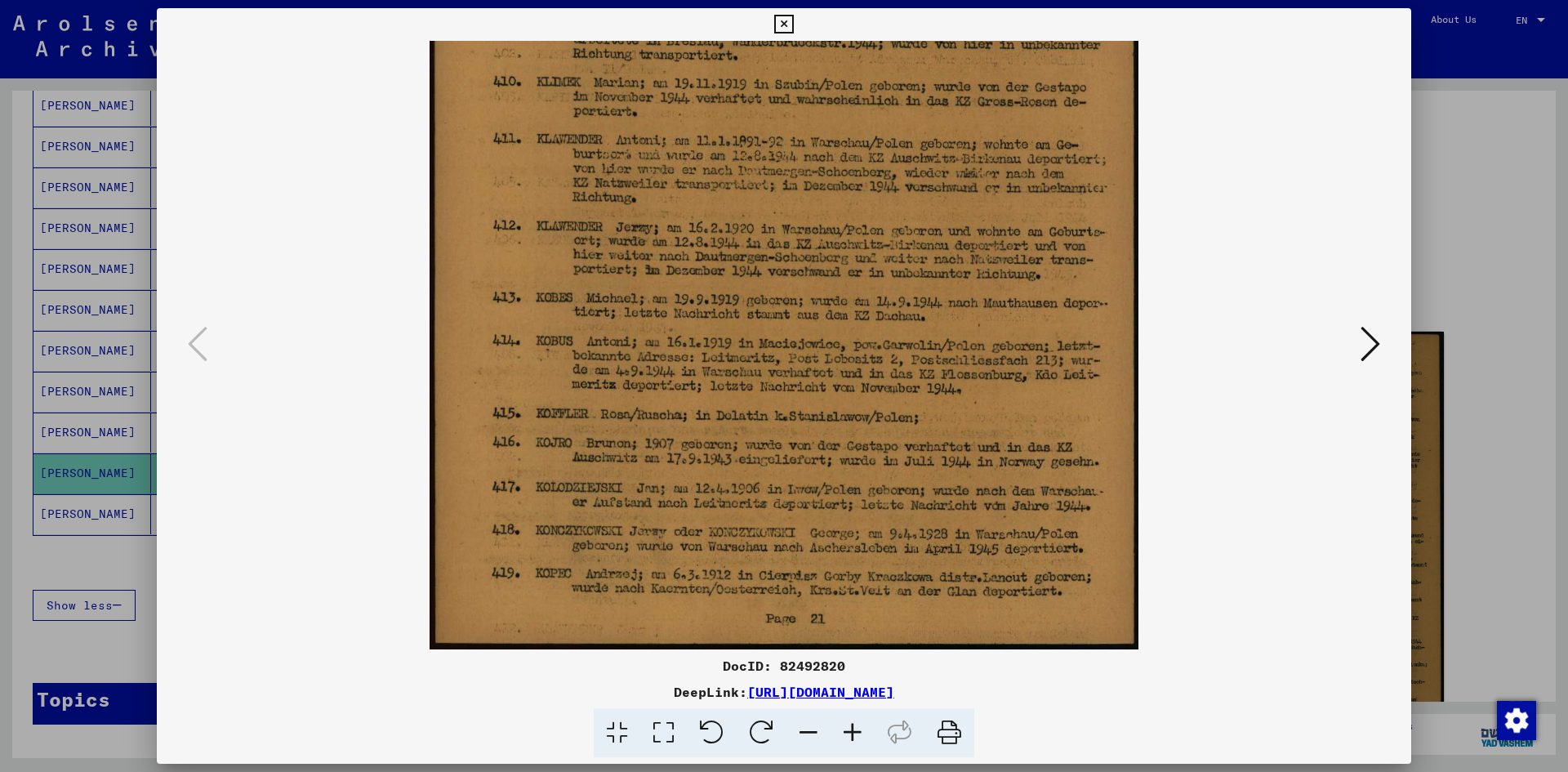
drag, startPoint x: 857, startPoint y: 489, endPoint x: 799, endPoint y: 147, distance: 346.9
click at [799, 147] on img at bounding box center [784, 79] width 709 height 1139
click at [1372, 349] on icon at bounding box center [1370, 344] width 19 height 39
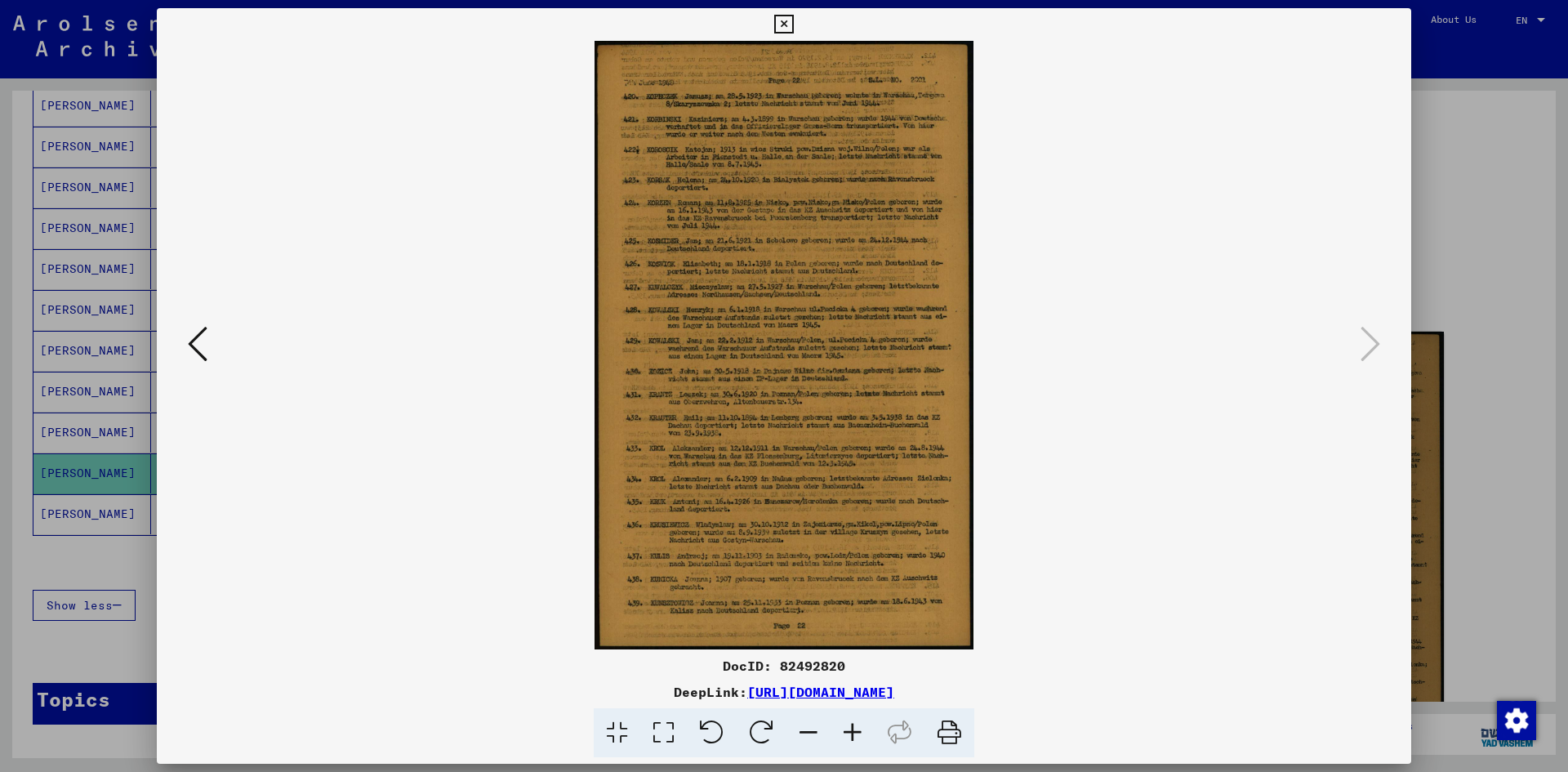
click at [861, 723] on icon at bounding box center [852, 733] width 44 height 49
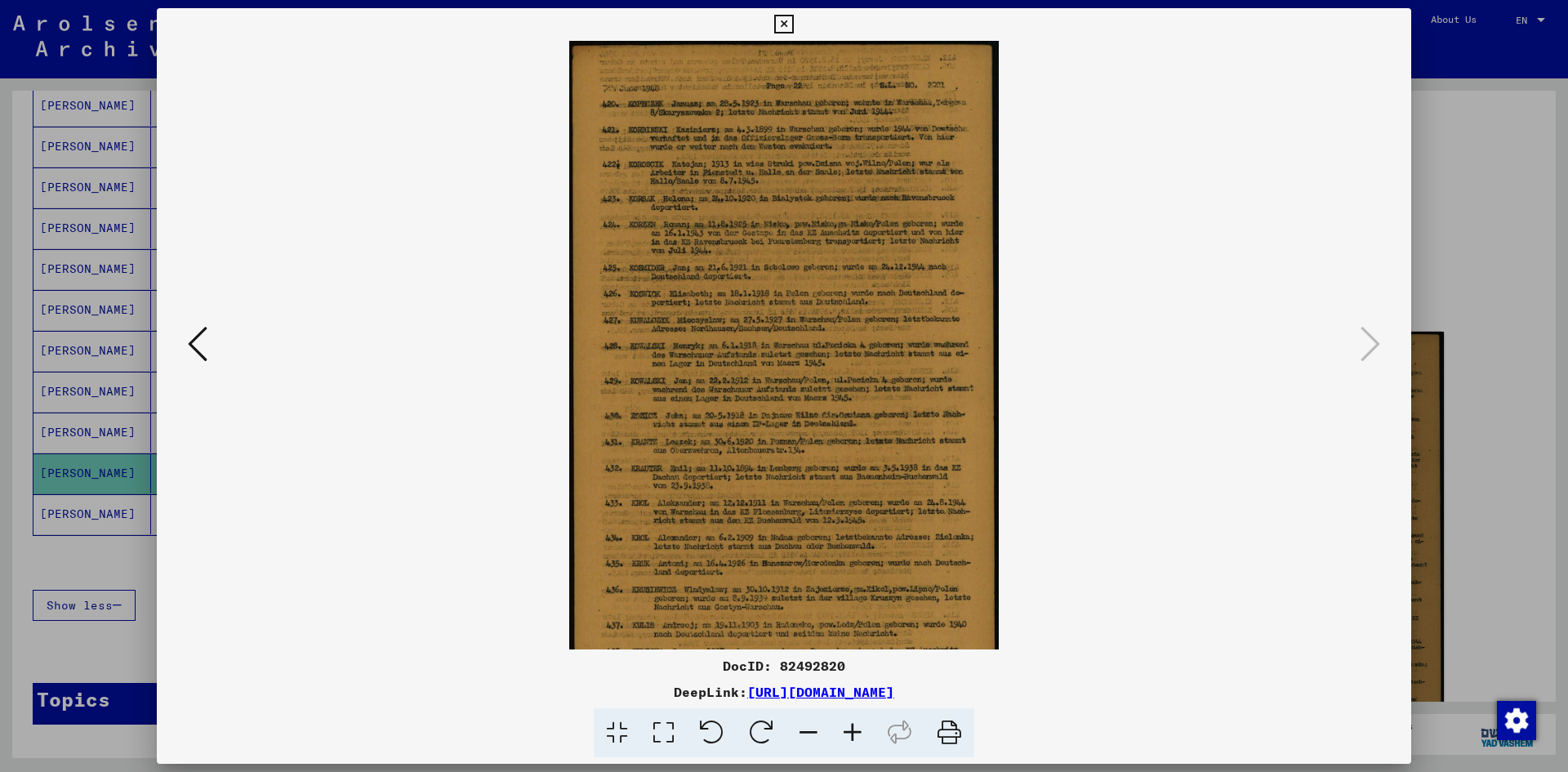
click at [861, 723] on icon at bounding box center [852, 733] width 44 height 49
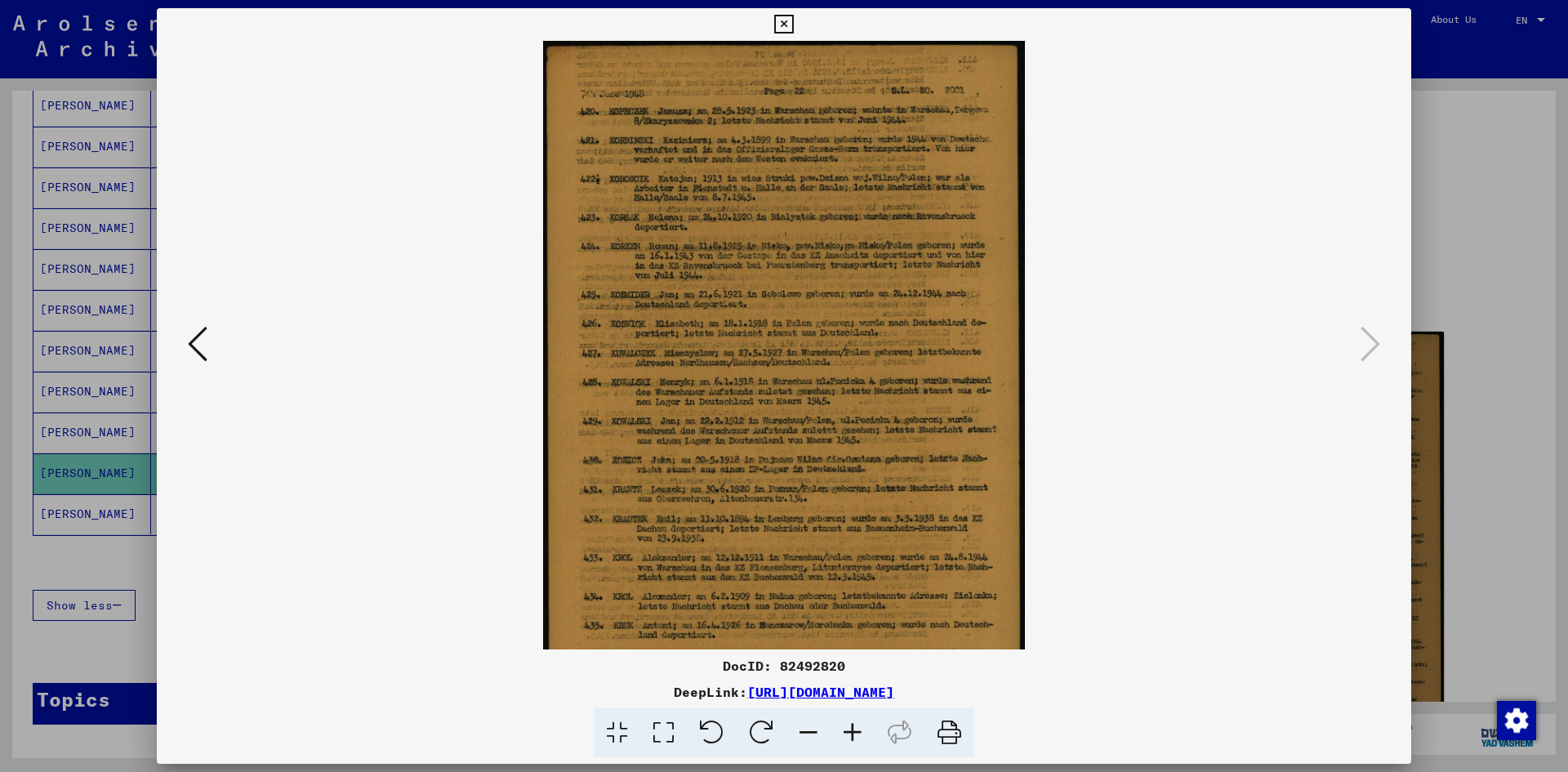
click at [861, 723] on icon at bounding box center [852, 733] width 44 height 49
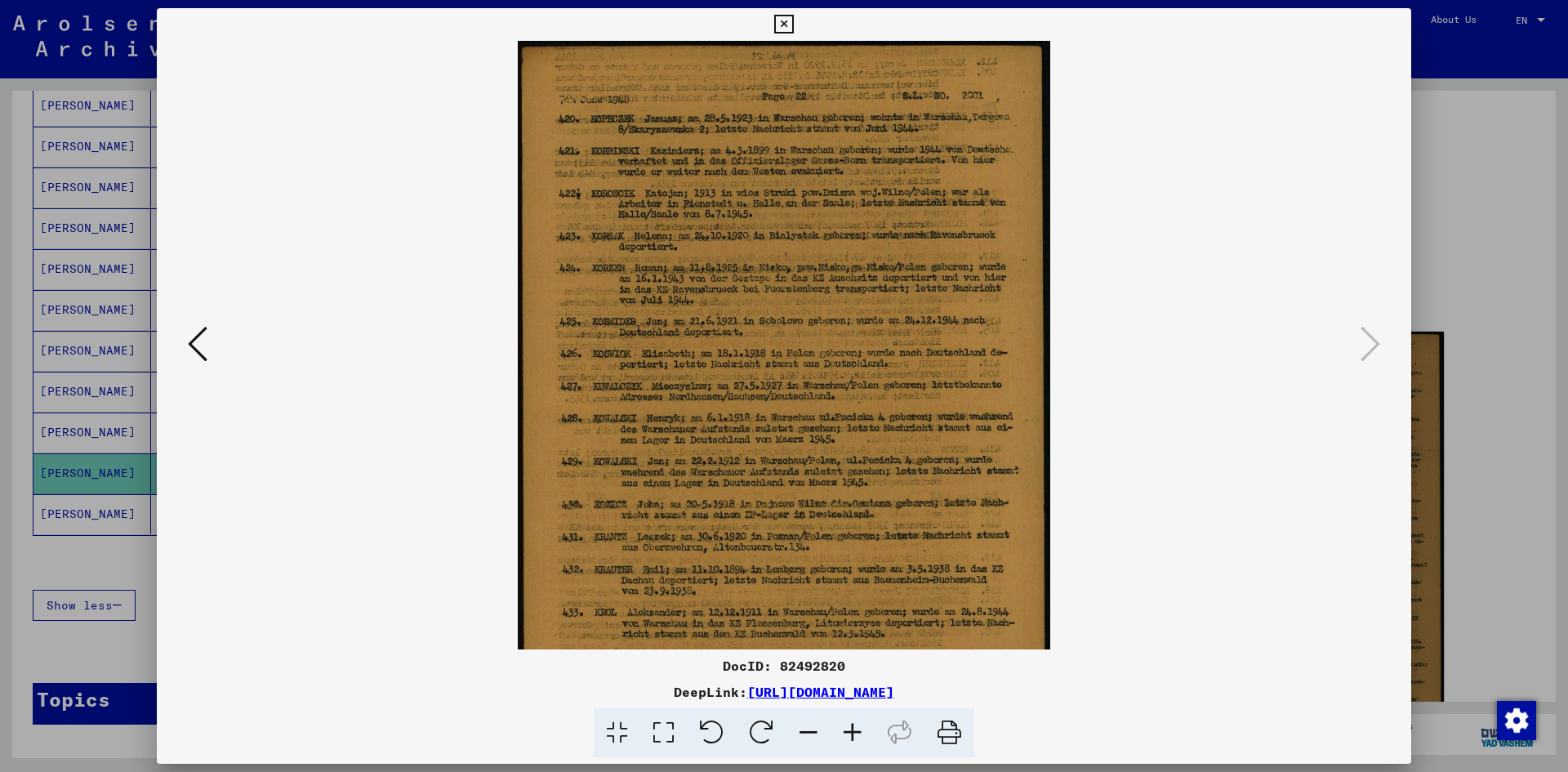
click at [861, 723] on icon at bounding box center [852, 733] width 44 height 49
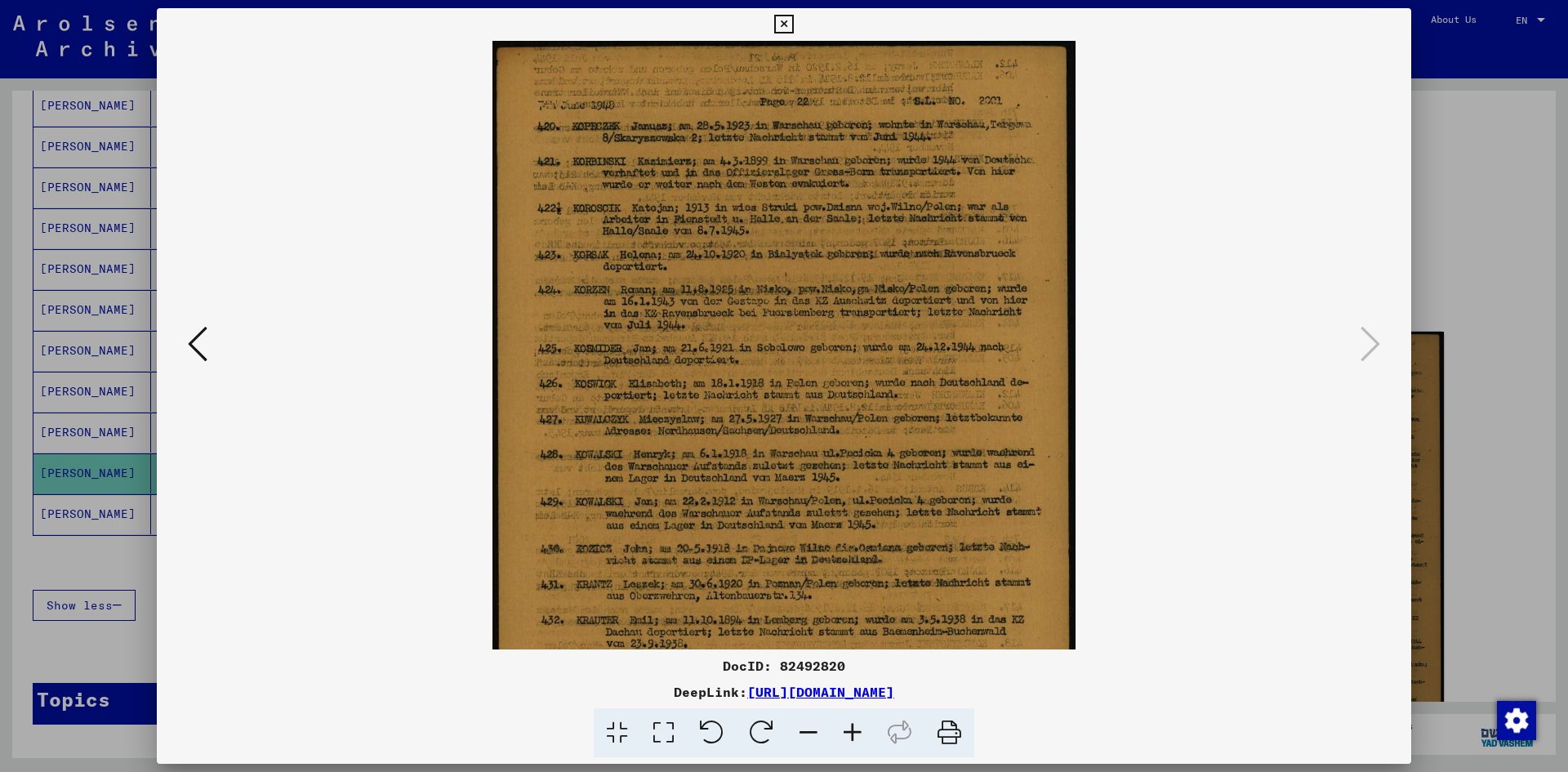
click at [861, 723] on icon at bounding box center [852, 733] width 44 height 49
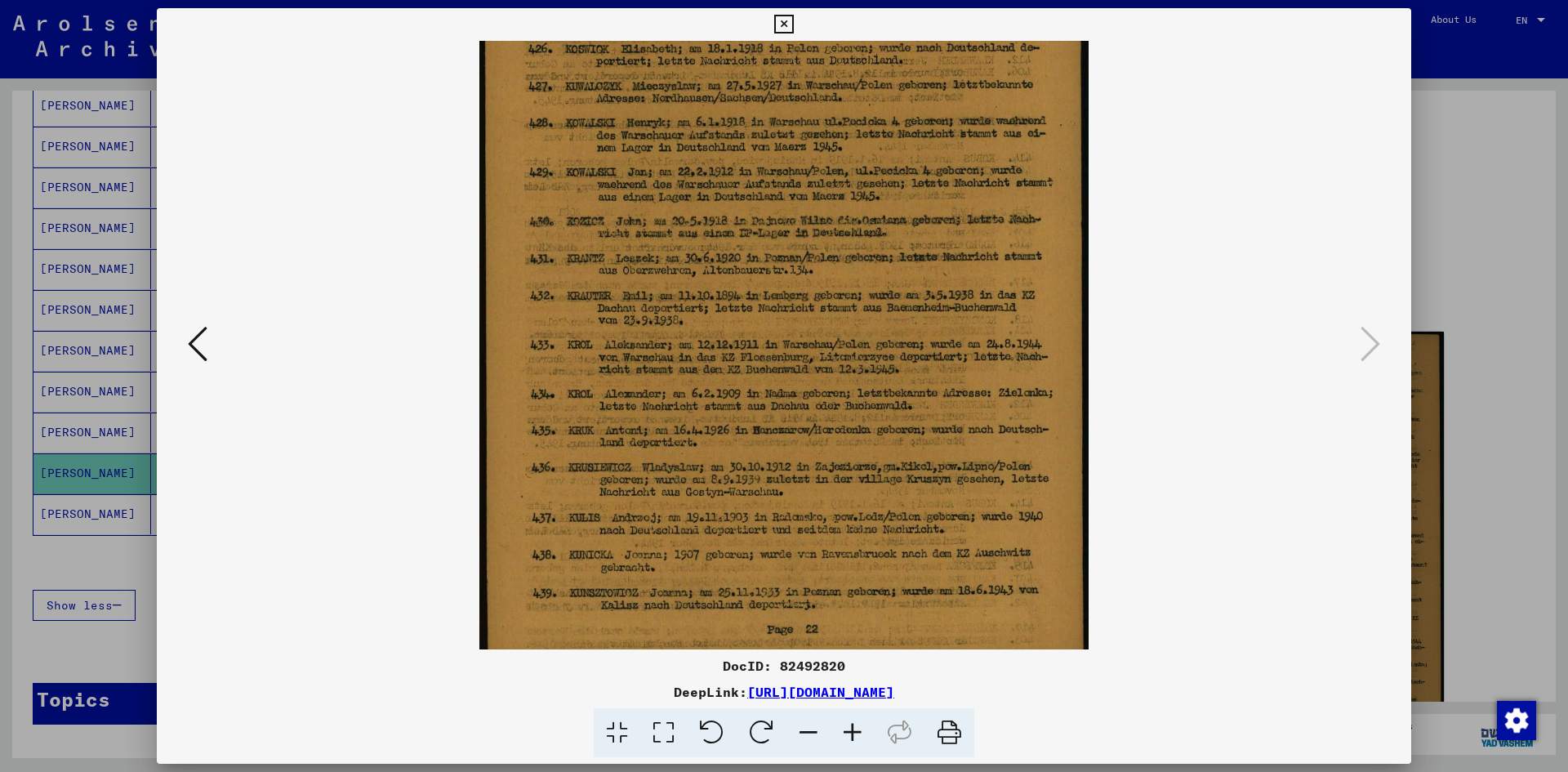
drag, startPoint x: 811, startPoint y: 538, endPoint x: 814, endPoint y: 190, distance: 348.0
click at [806, 184] on img at bounding box center [784, 179] width 609 height 976
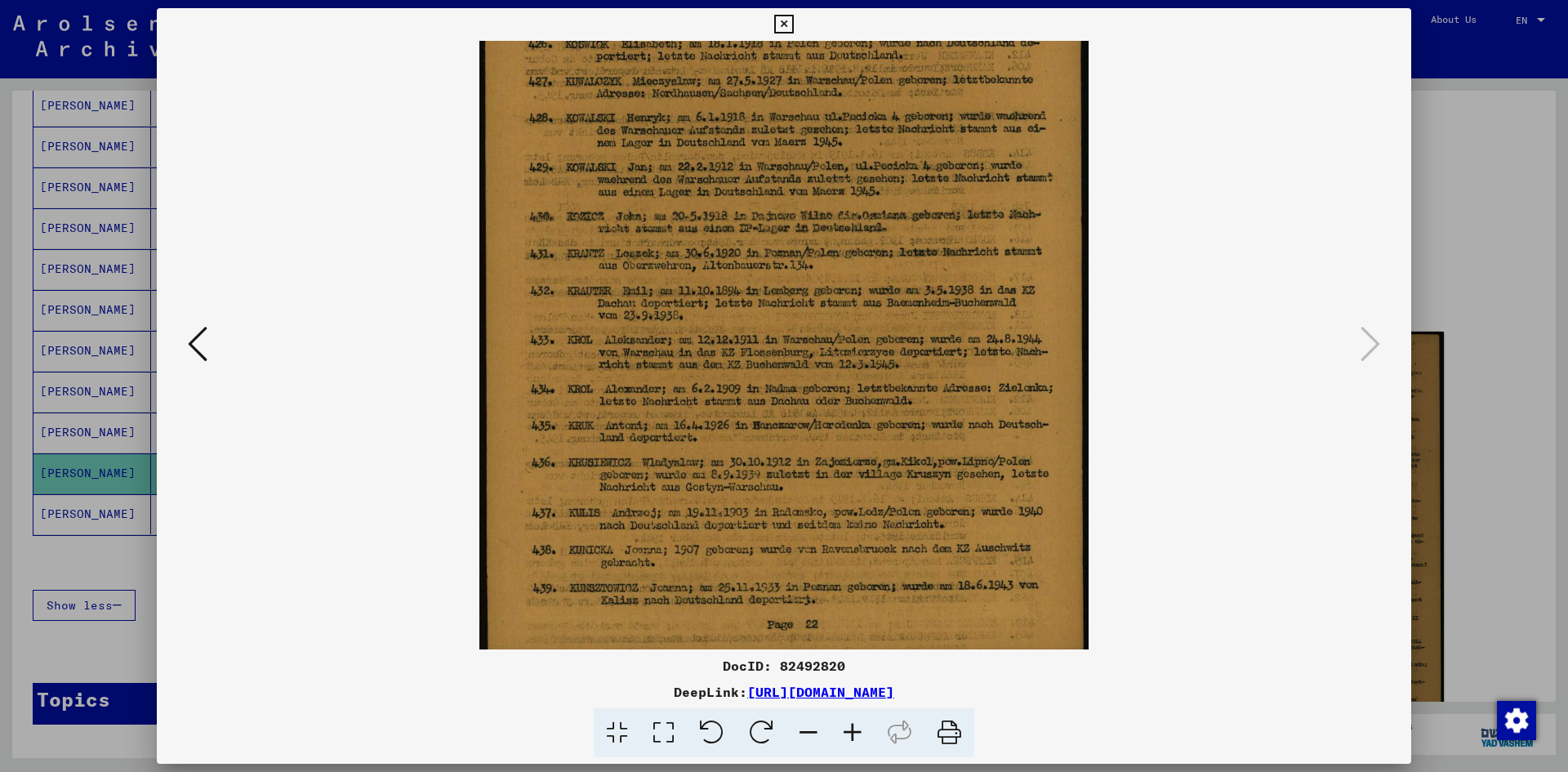
scroll to position [368, 0]
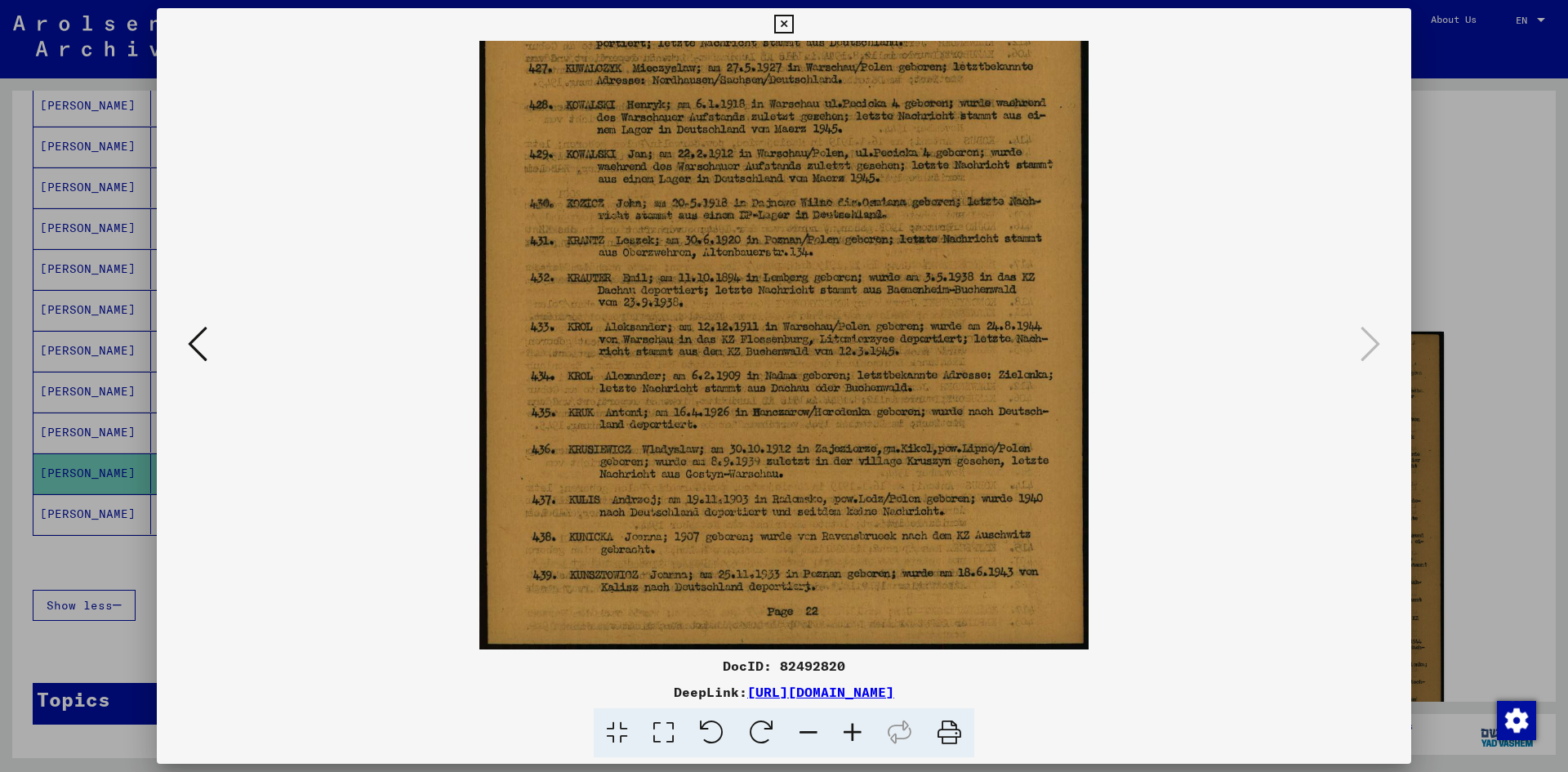
drag, startPoint x: 832, startPoint y: 411, endPoint x: 816, endPoint y: 346, distance: 66.9
click at [816, 346] on img at bounding box center [784, 161] width 609 height 976
click at [742, 411] on img at bounding box center [784, 161] width 609 height 976
click at [197, 341] on icon at bounding box center [198, 344] width 19 height 39
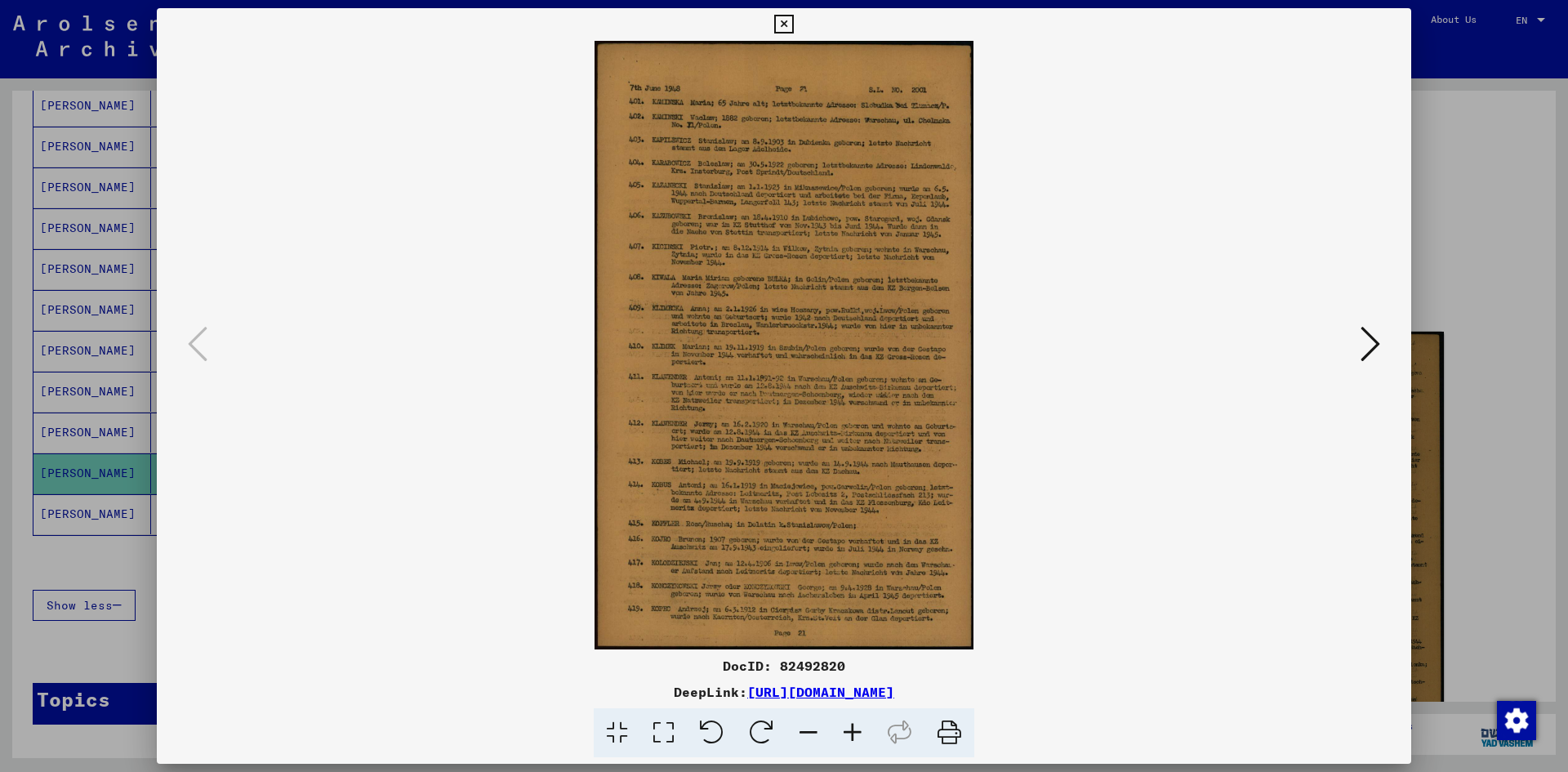
click at [1362, 334] on icon at bounding box center [1370, 344] width 19 height 39
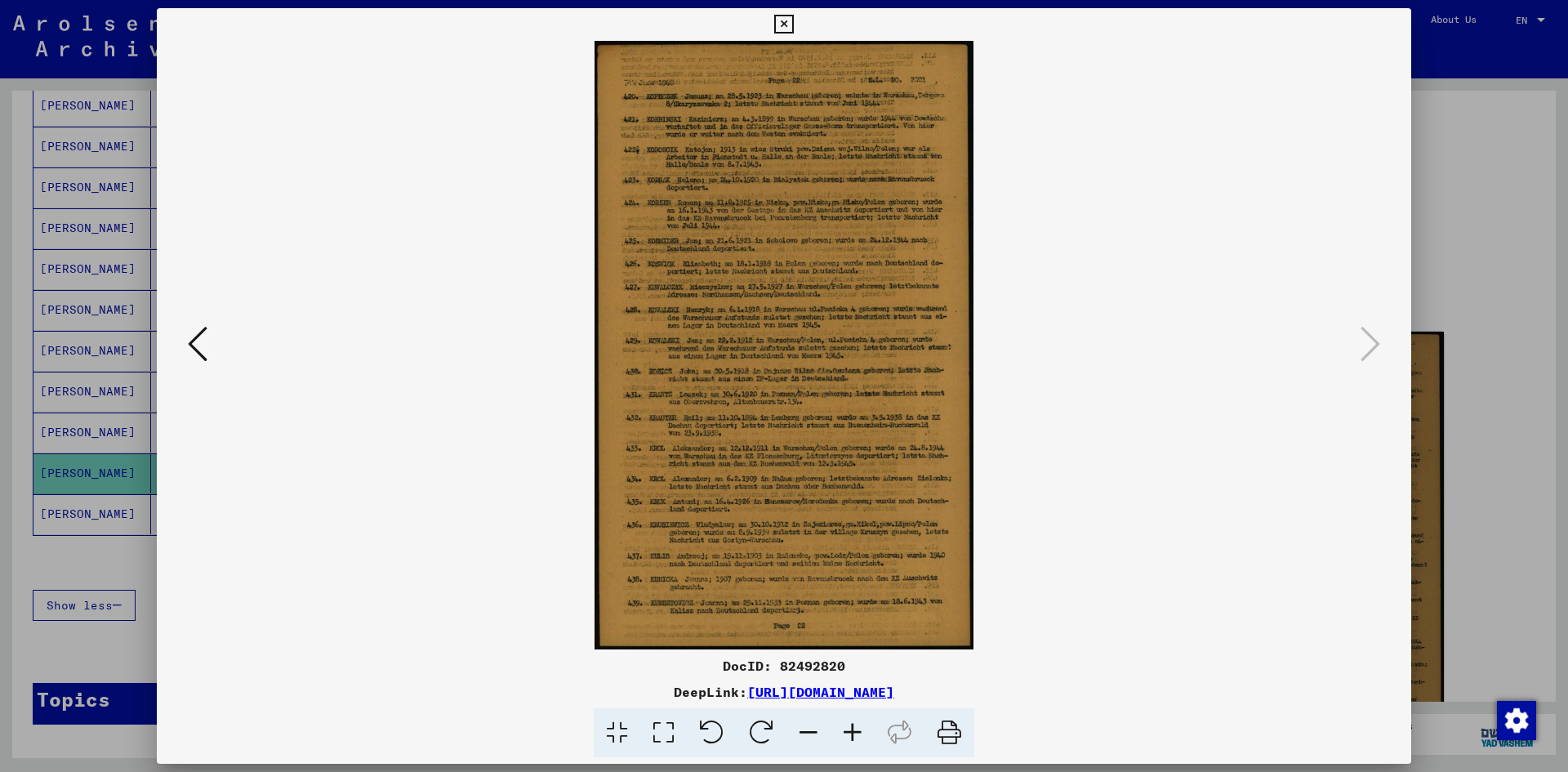
click at [1458, 191] on div at bounding box center [784, 386] width 1568 height 772
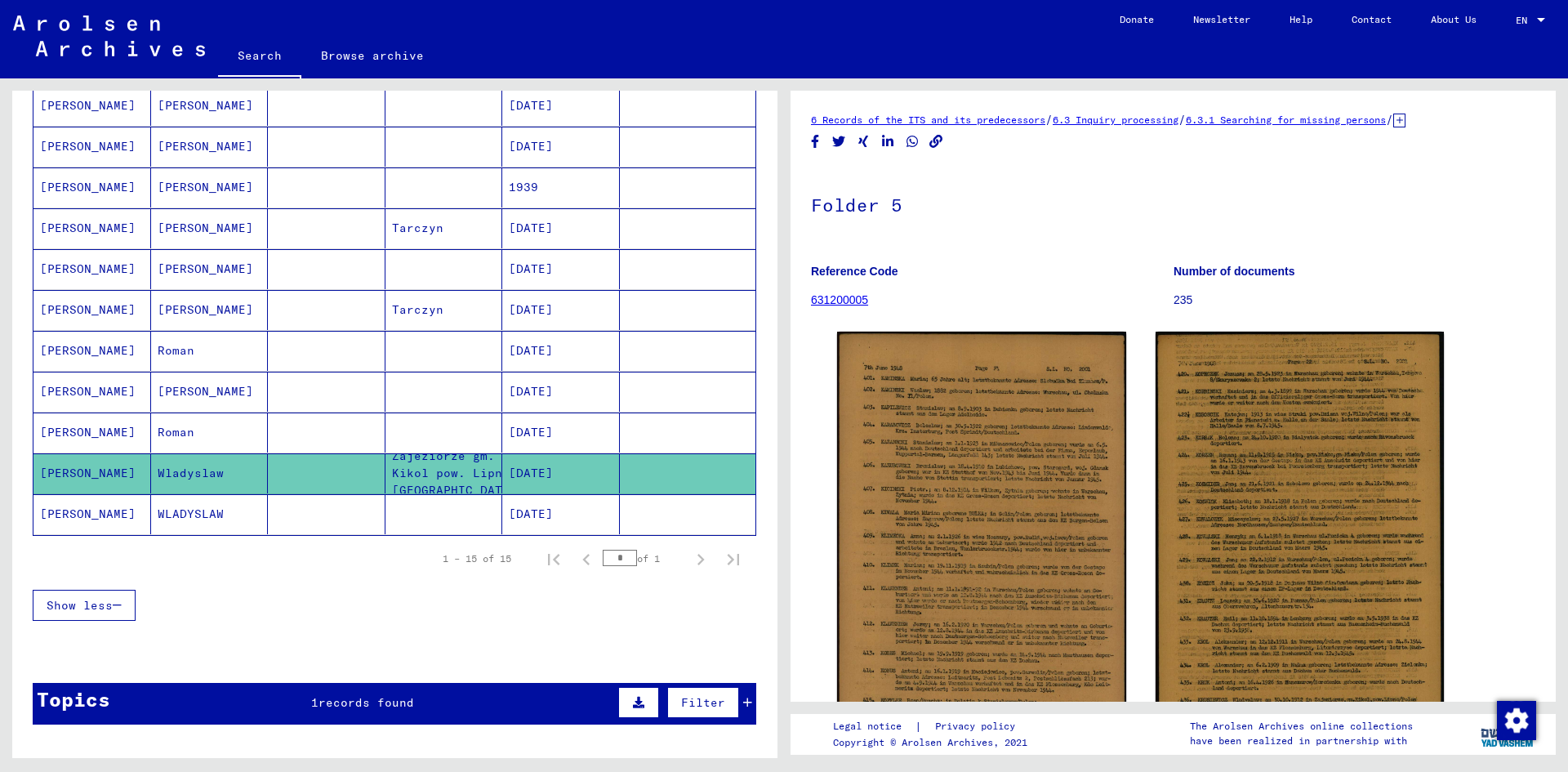
click at [186, 506] on mat-cell "WLADYSLAW" at bounding box center [209, 513] width 117 height 40
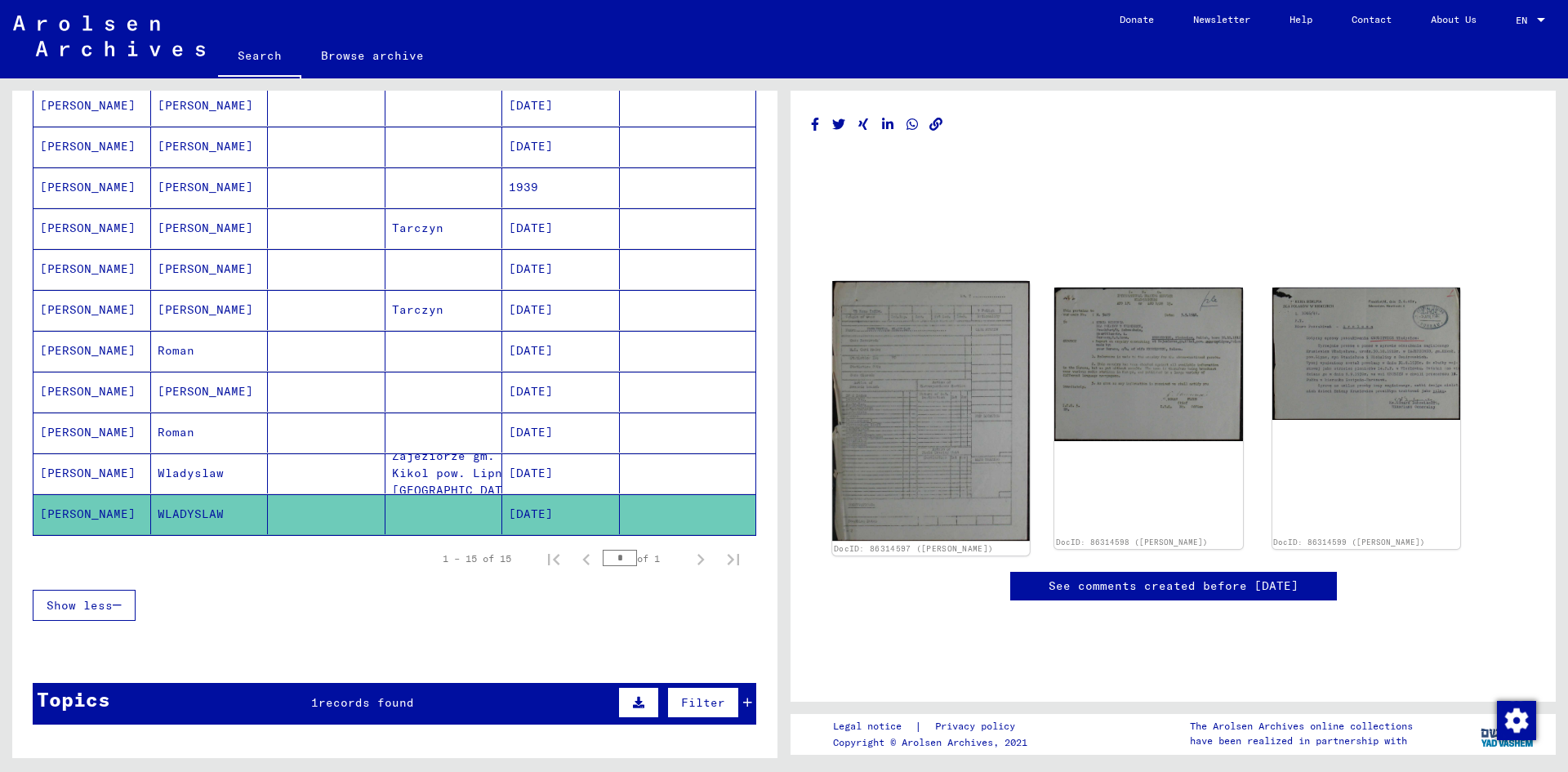
click at [972, 398] on img at bounding box center [931, 410] width 198 height 260
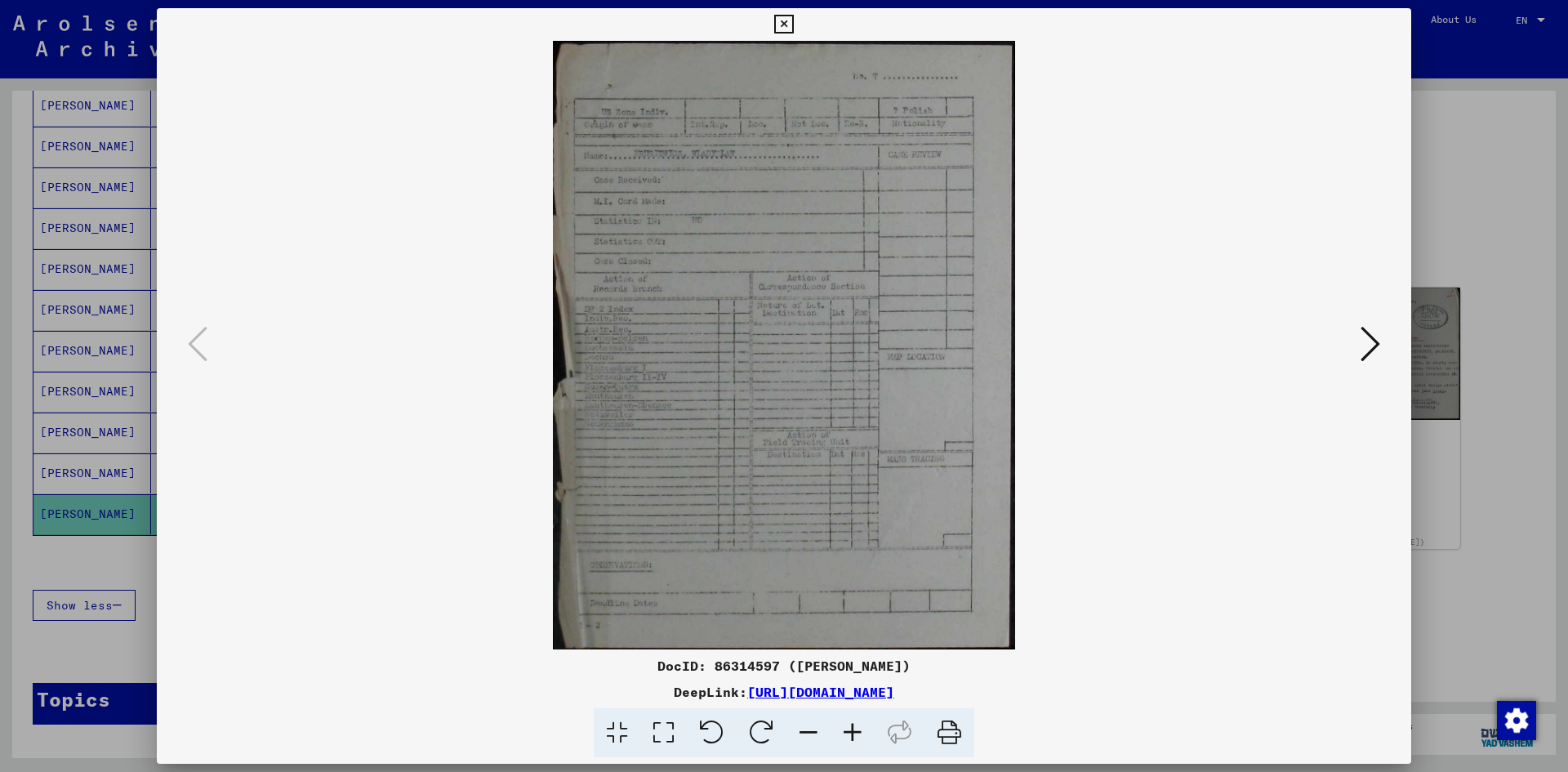
click at [850, 724] on icon at bounding box center [852, 733] width 44 height 49
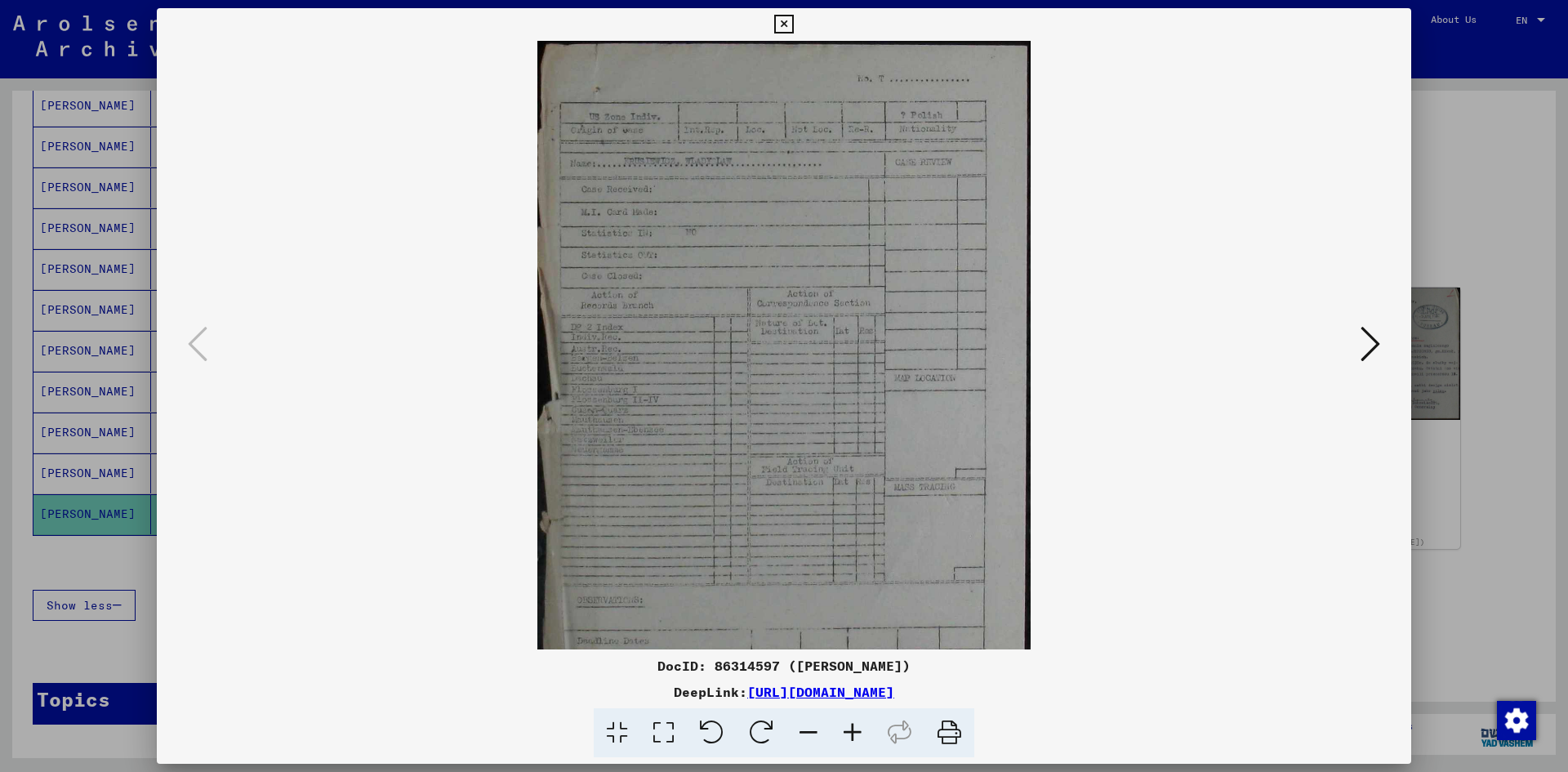
click at [850, 724] on icon at bounding box center [852, 733] width 44 height 49
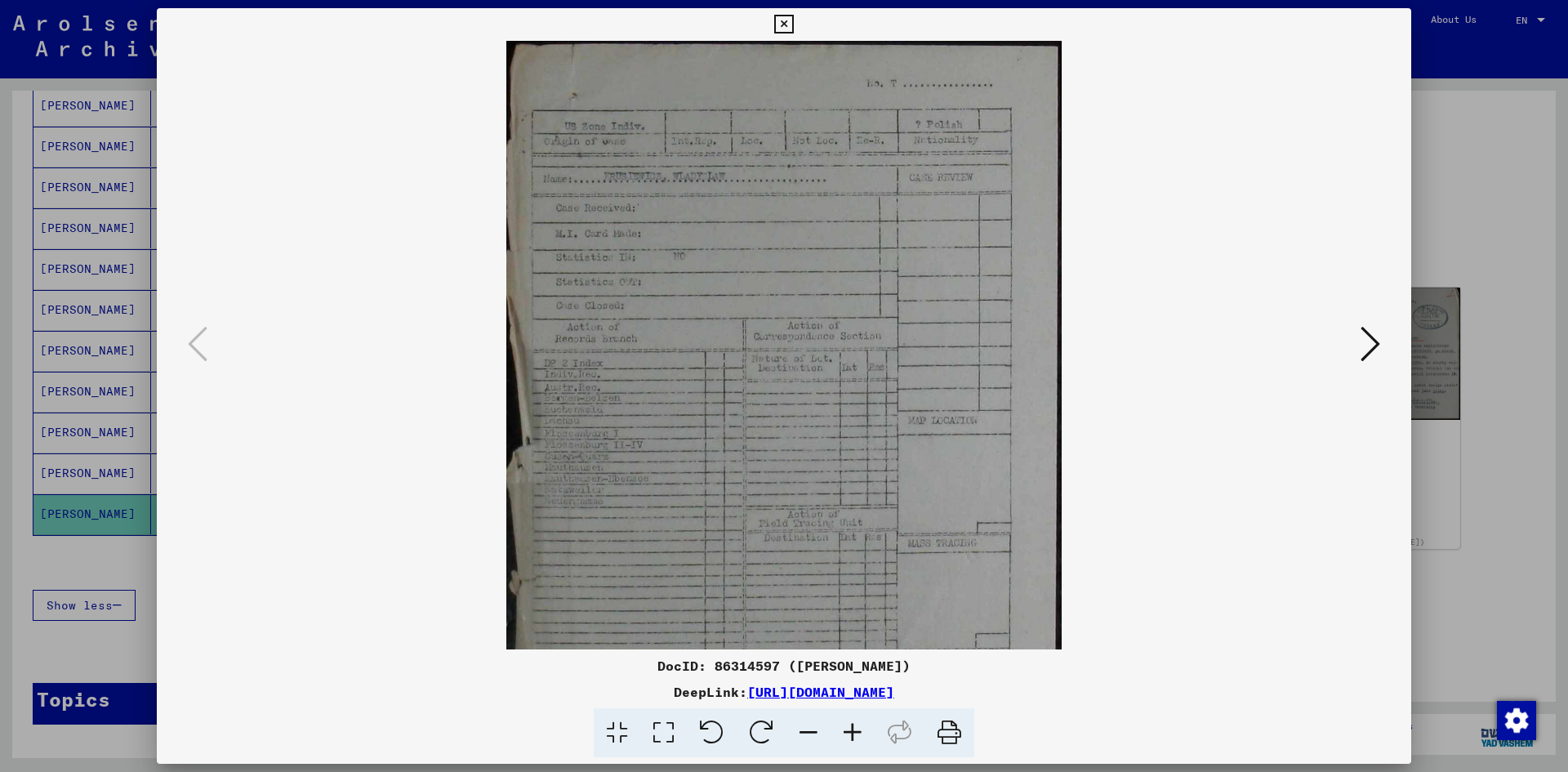
click at [850, 724] on icon at bounding box center [852, 733] width 44 height 49
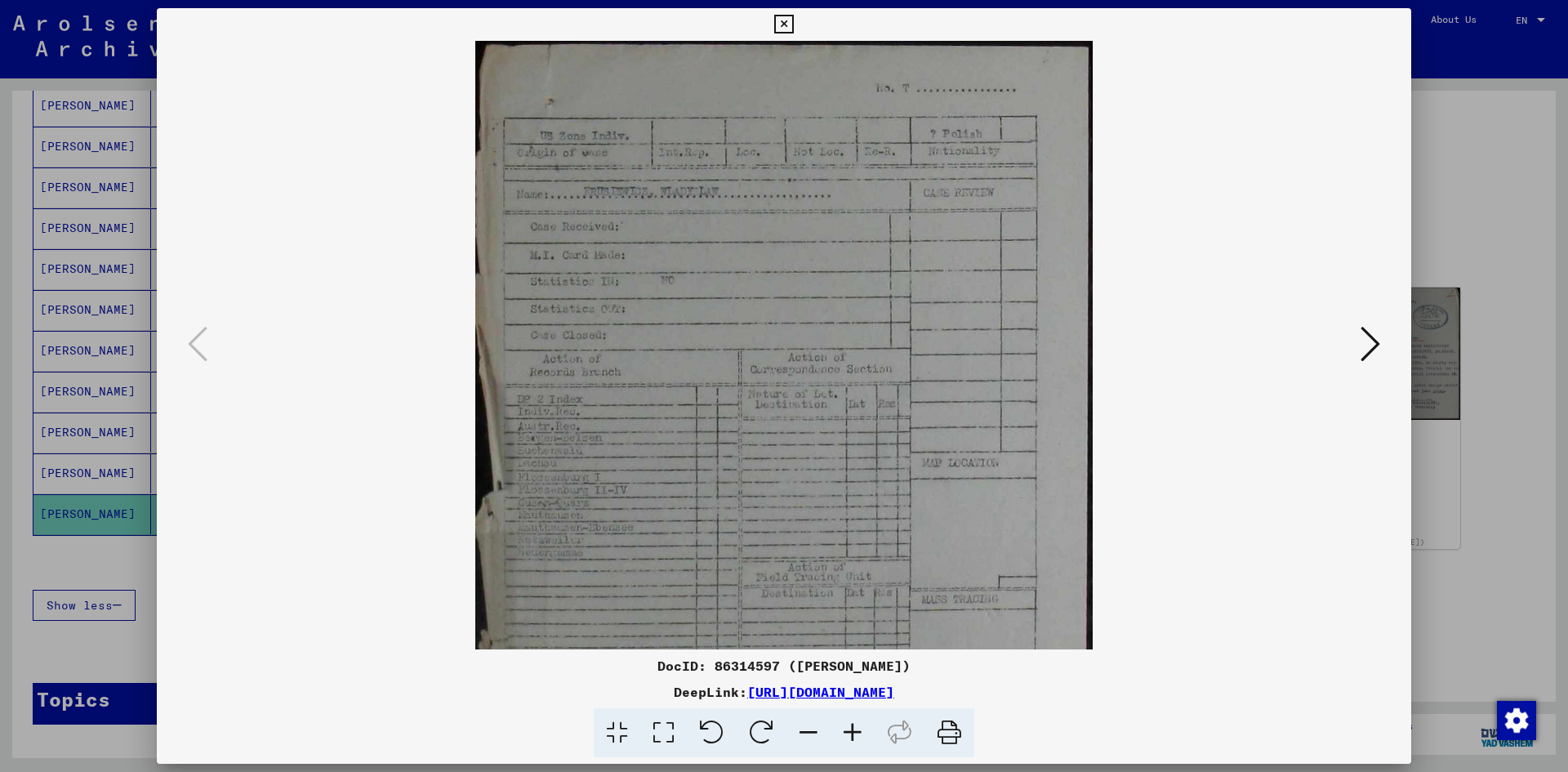
click at [850, 724] on icon at bounding box center [852, 733] width 44 height 49
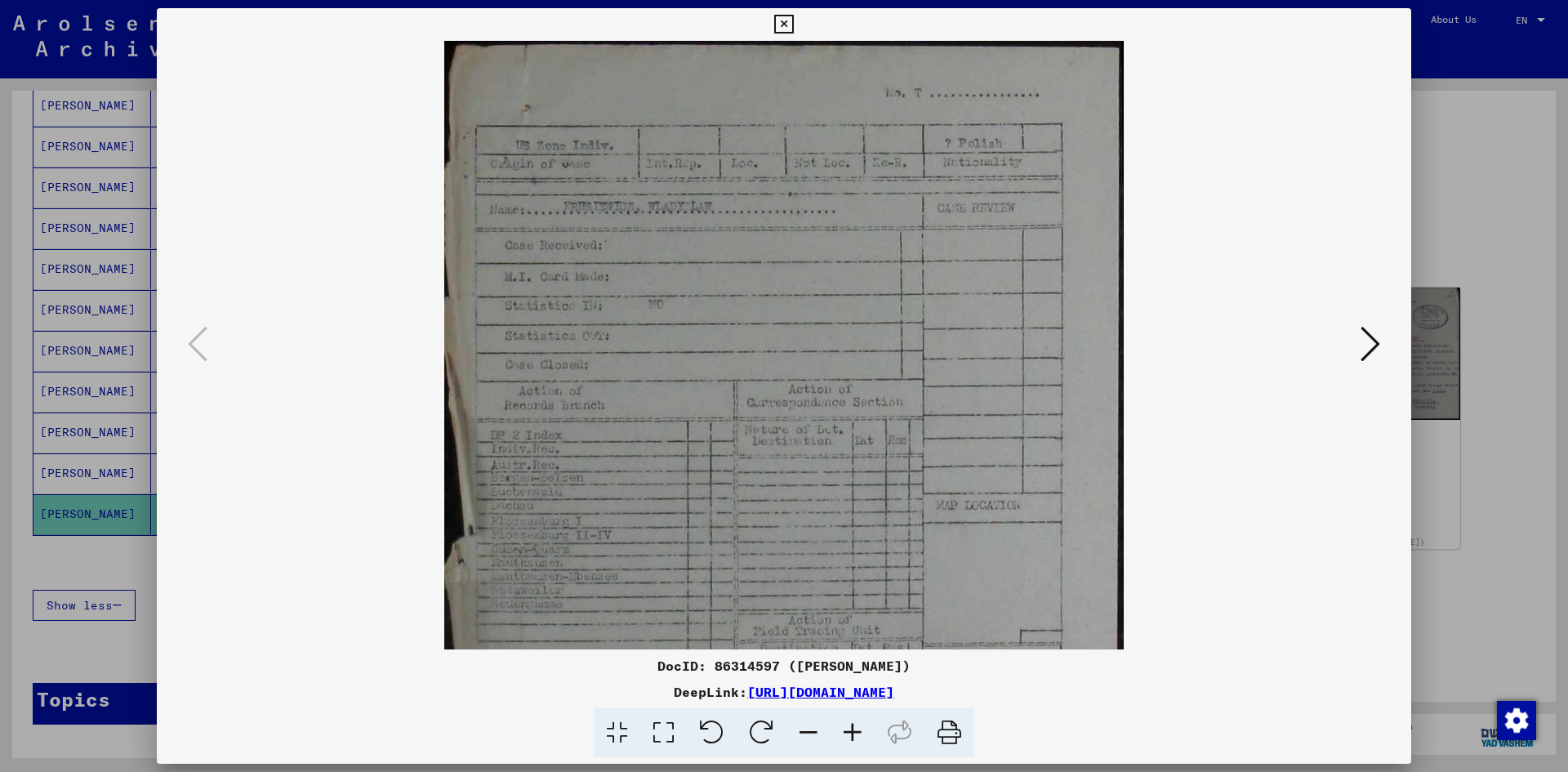
click at [850, 724] on icon at bounding box center [852, 733] width 44 height 49
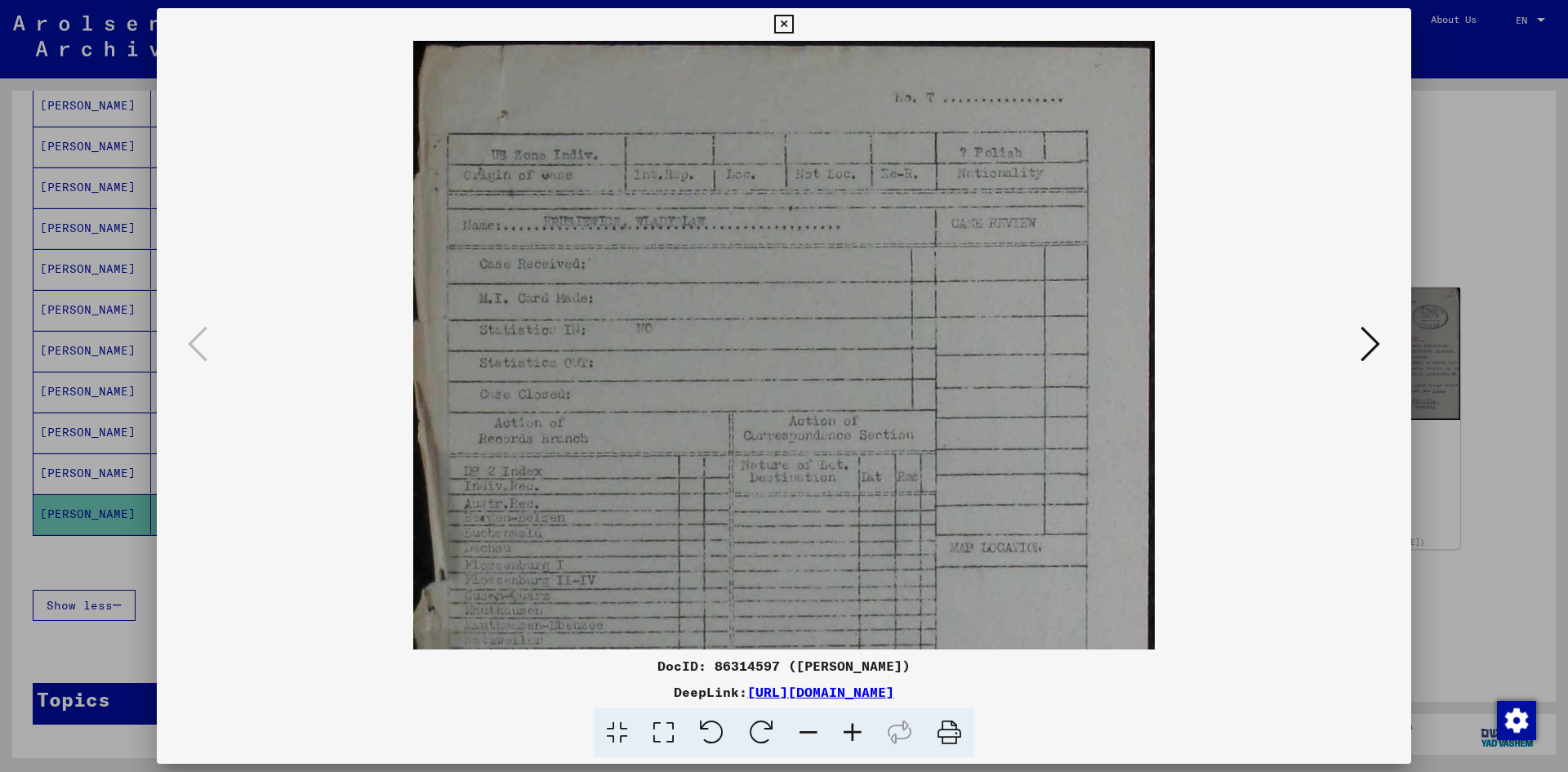
click at [850, 724] on icon at bounding box center [852, 733] width 44 height 49
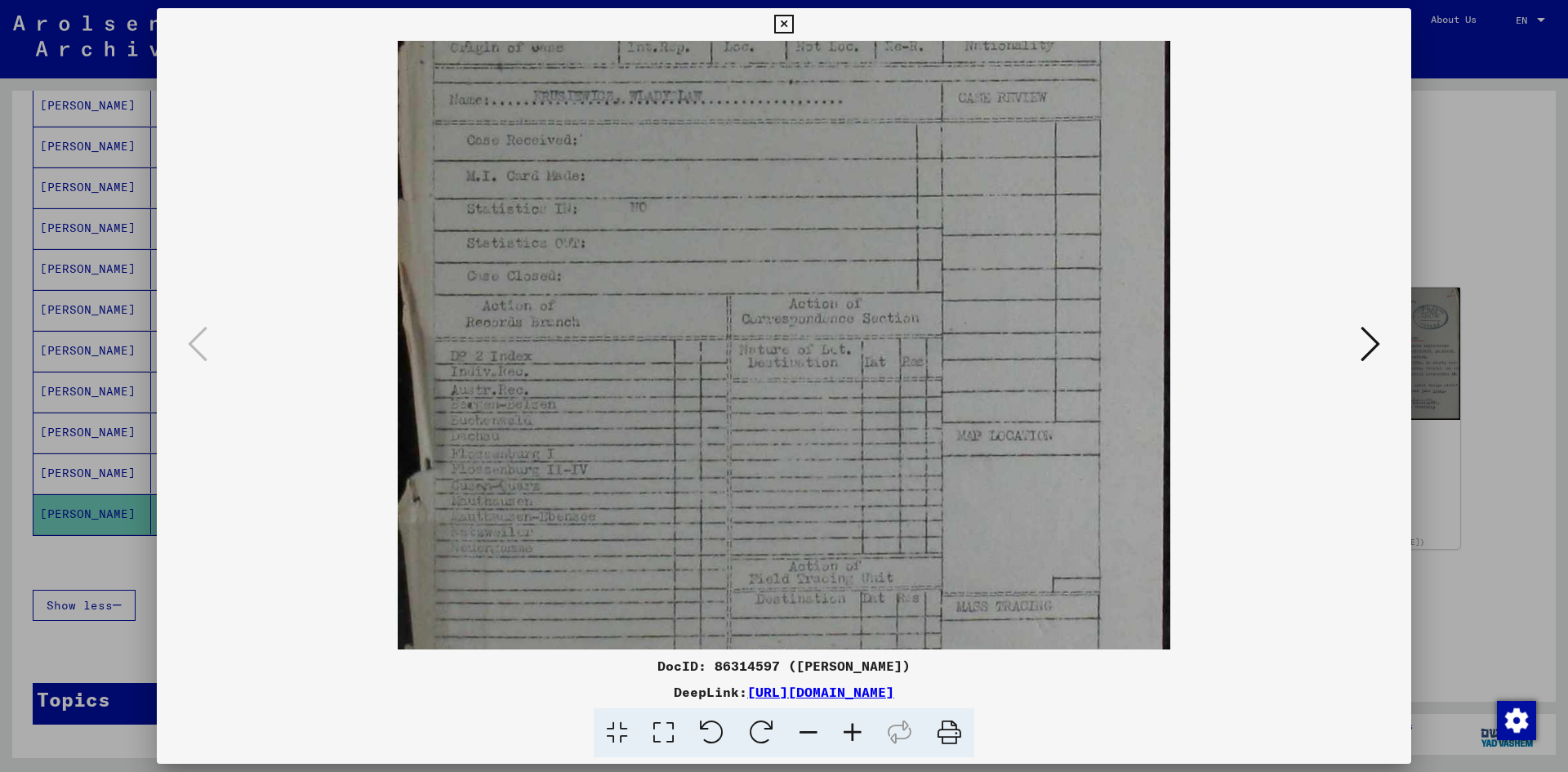
scroll to position [136, 0]
drag, startPoint x: 867, startPoint y: 509, endPoint x: 855, endPoint y: 373, distance: 136.5
click at [855, 373] on img at bounding box center [784, 414] width 772 height 1017
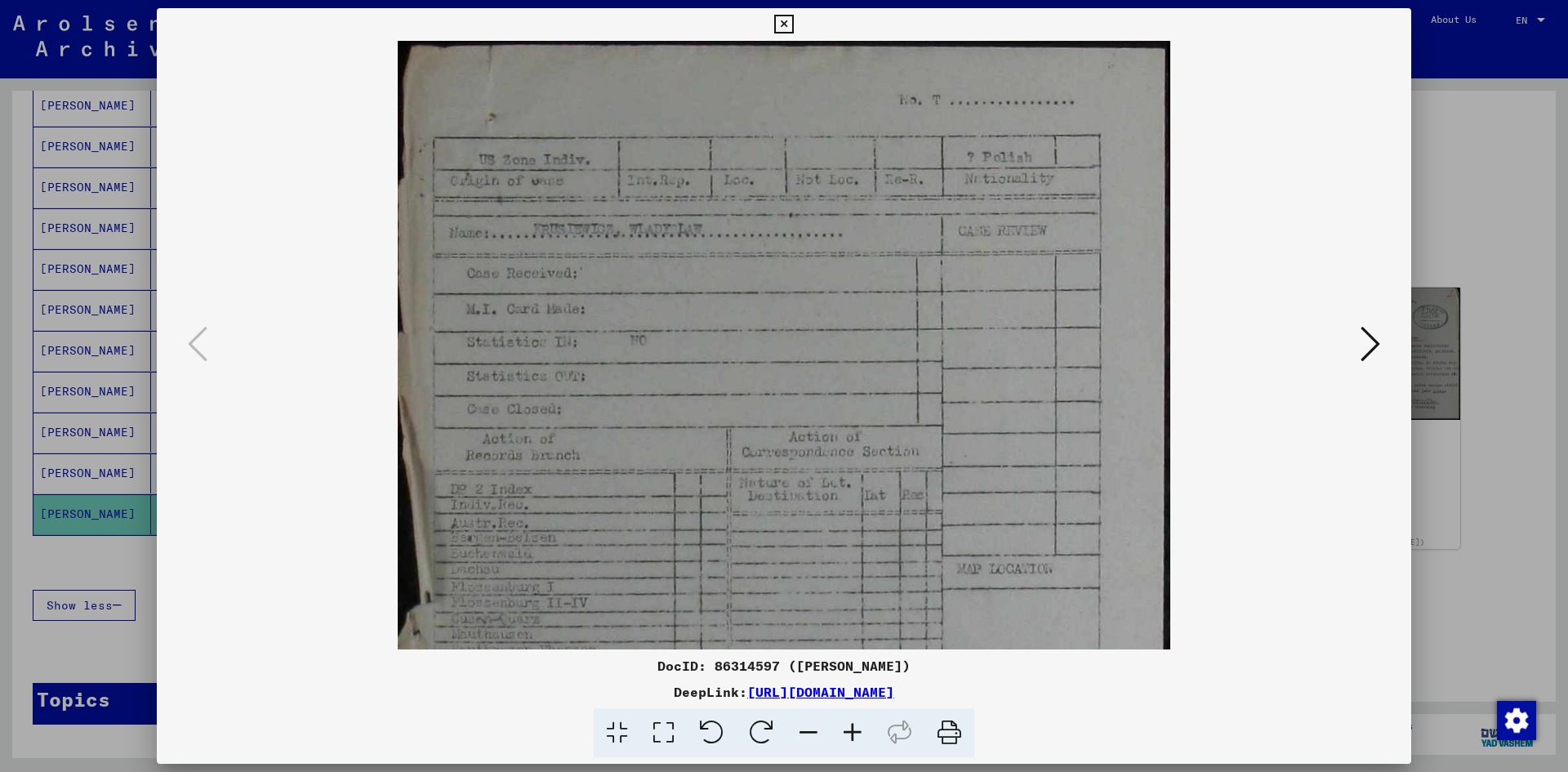
drag, startPoint x: 1047, startPoint y: 281, endPoint x: 1032, endPoint y: 434, distance: 153.7
click at [1032, 434] on img at bounding box center [784, 549] width 772 height 1017
click at [1378, 334] on icon at bounding box center [1370, 344] width 19 height 39
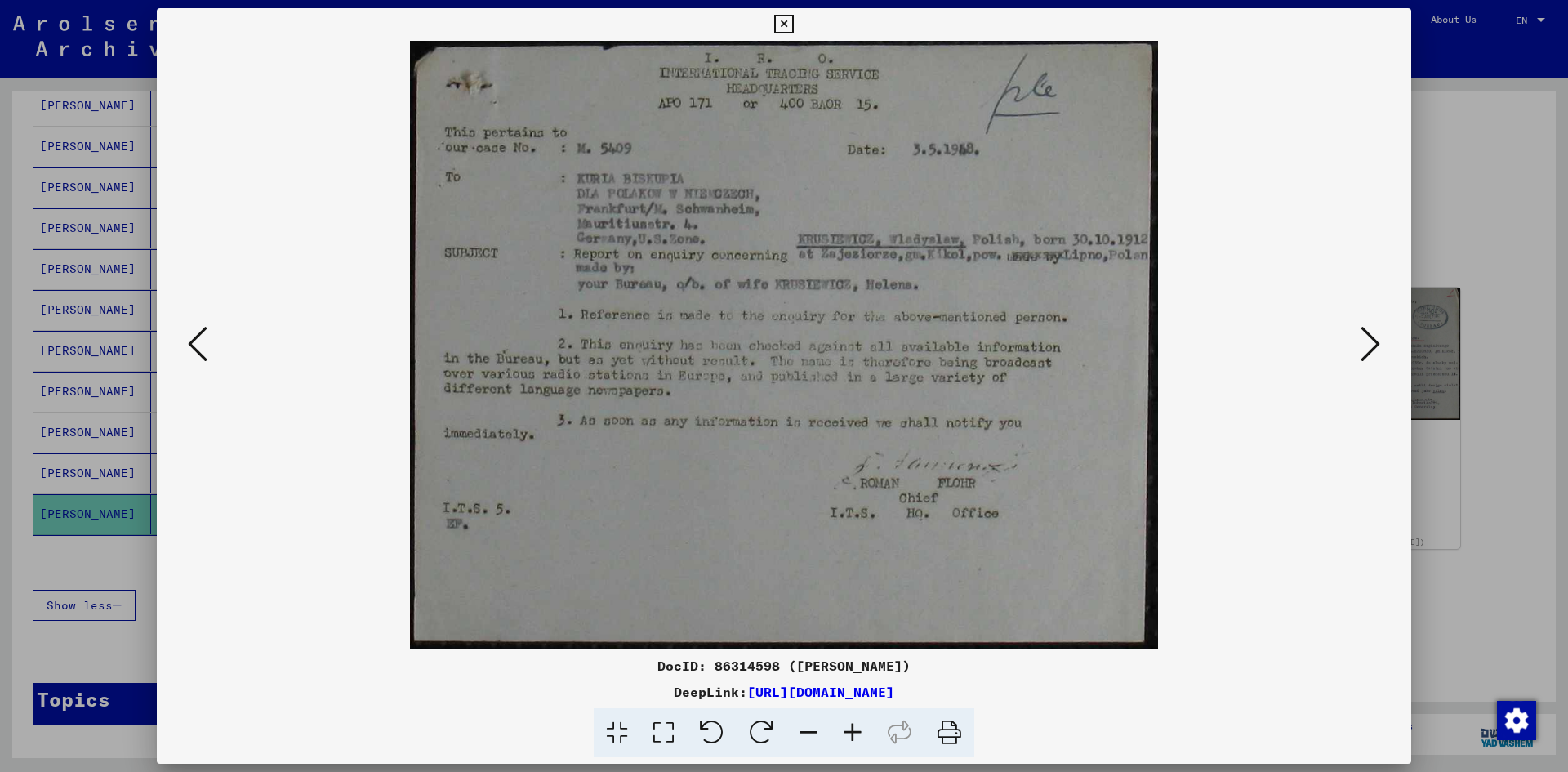
click at [860, 727] on icon at bounding box center [852, 733] width 44 height 49
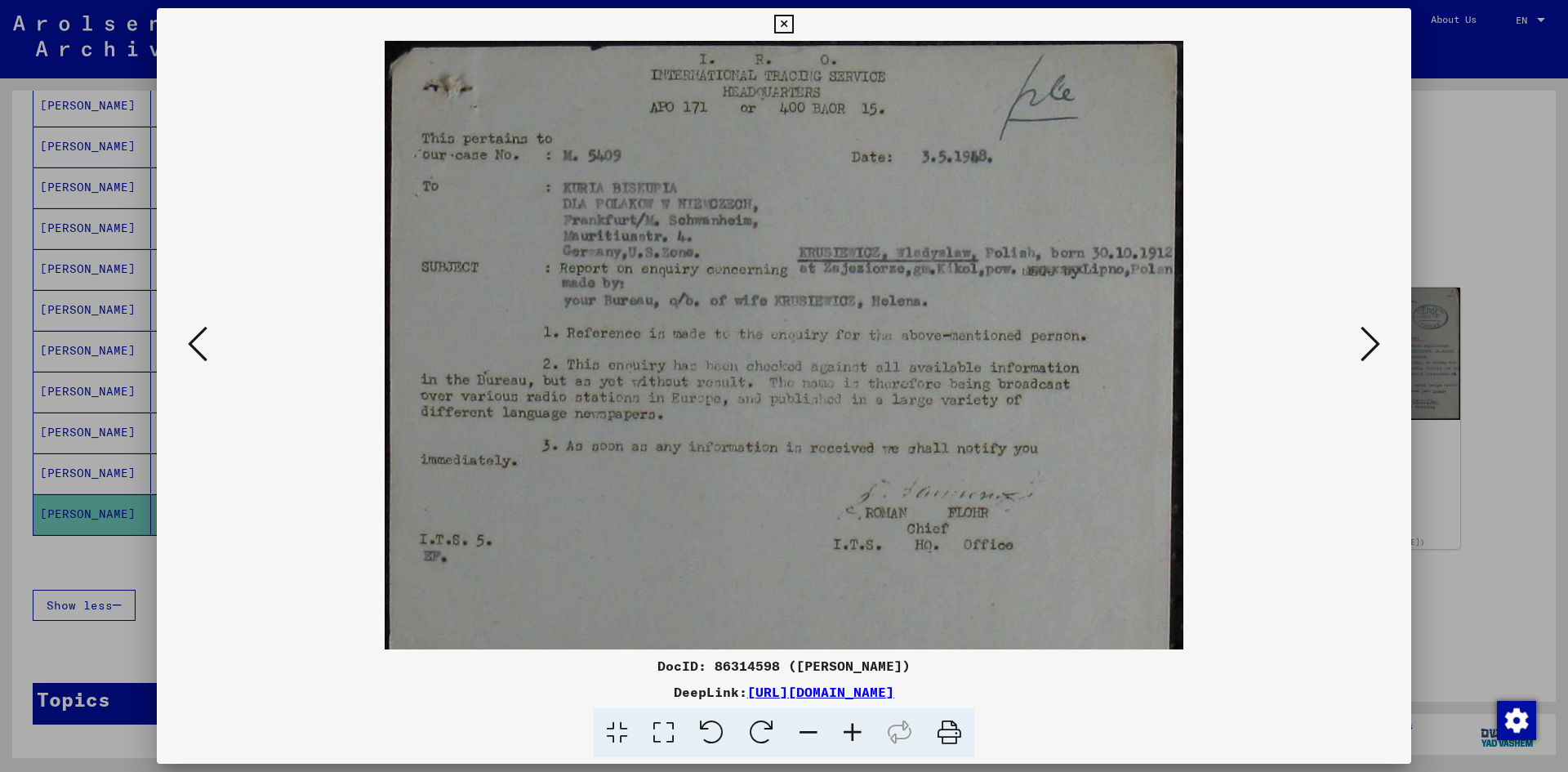
click at [860, 727] on icon at bounding box center [852, 733] width 44 height 49
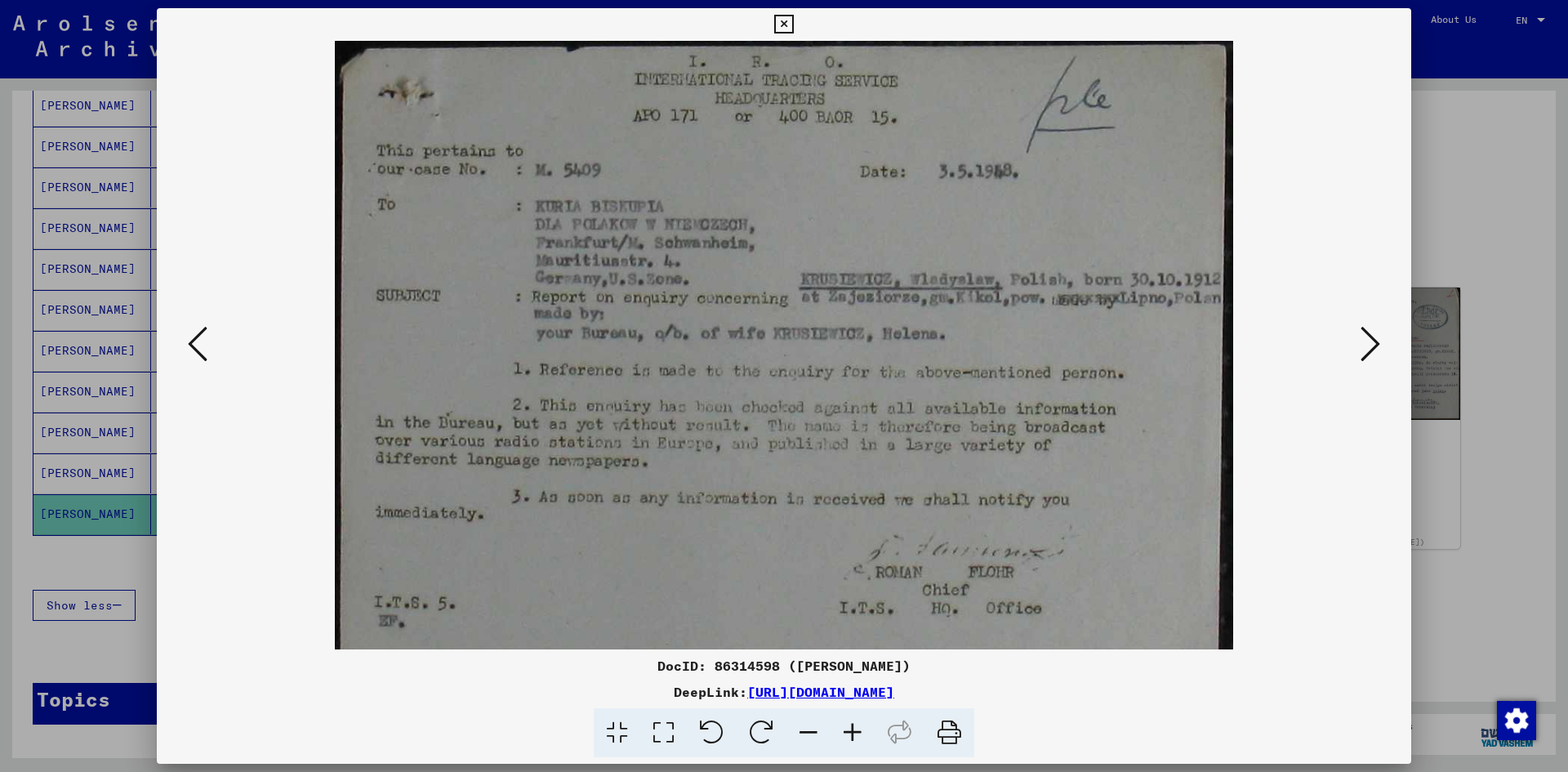
click at [860, 727] on icon at bounding box center [852, 733] width 44 height 49
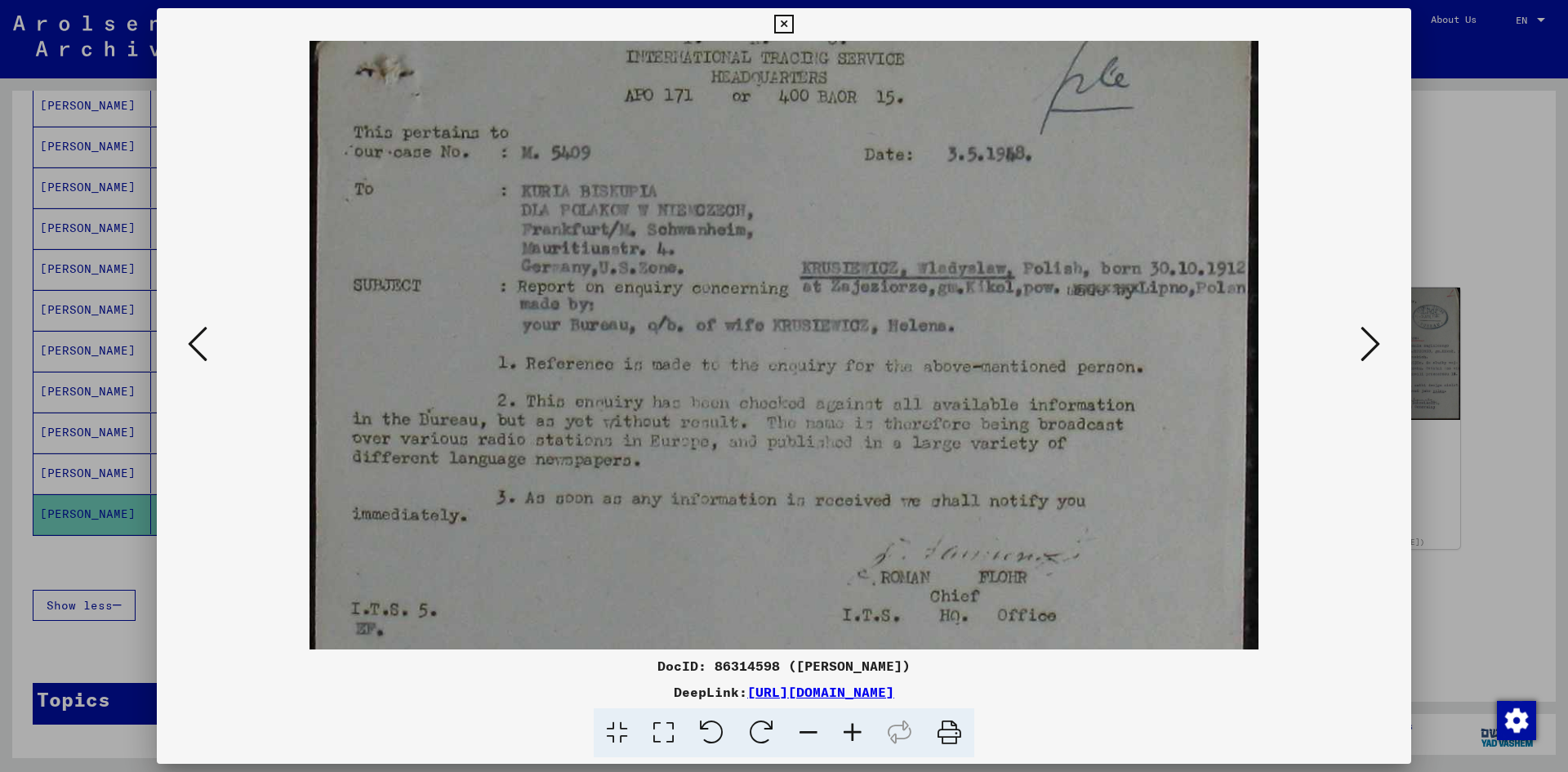
scroll to position [54, 0]
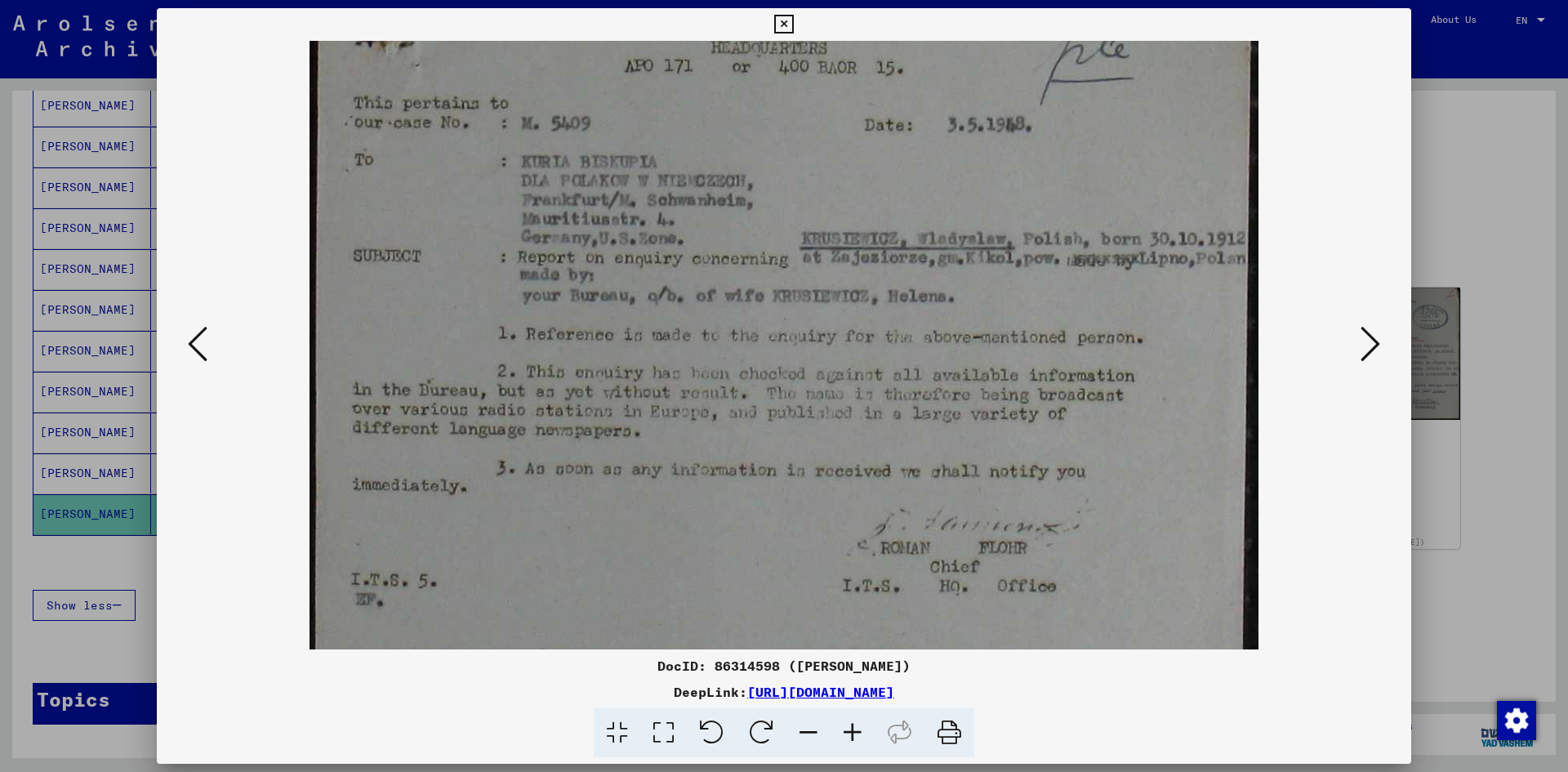
drag, startPoint x: 818, startPoint y: 415, endPoint x: 797, endPoint y: 361, distance: 57.9
click at [797, 361] on img at bounding box center [784, 372] width 949 height 772
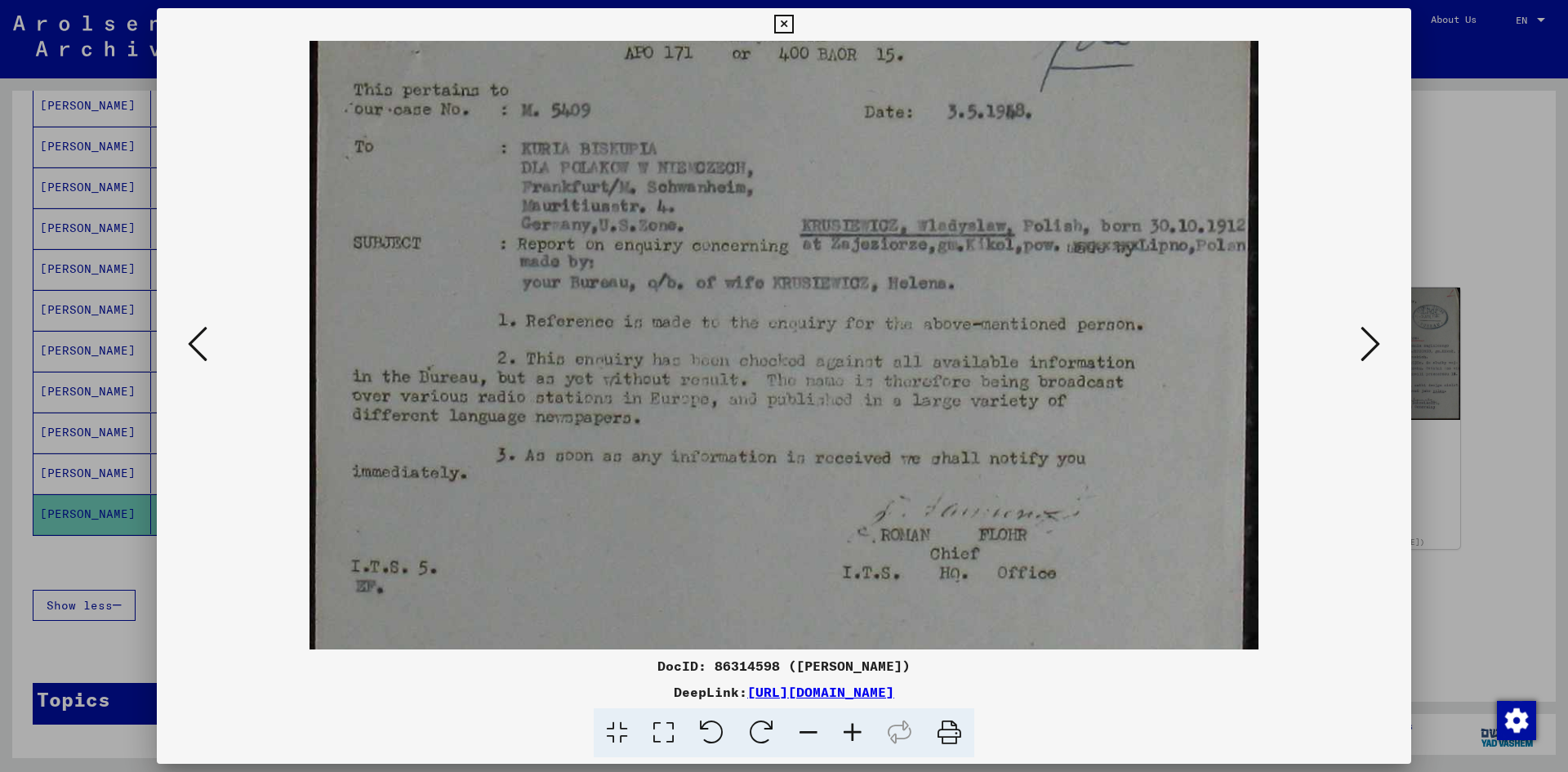
scroll to position [68, 0]
drag, startPoint x: 751, startPoint y: 369, endPoint x: 743, endPoint y: 356, distance: 15.3
click at [743, 356] on img at bounding box center [784, 358] width 949 height 772
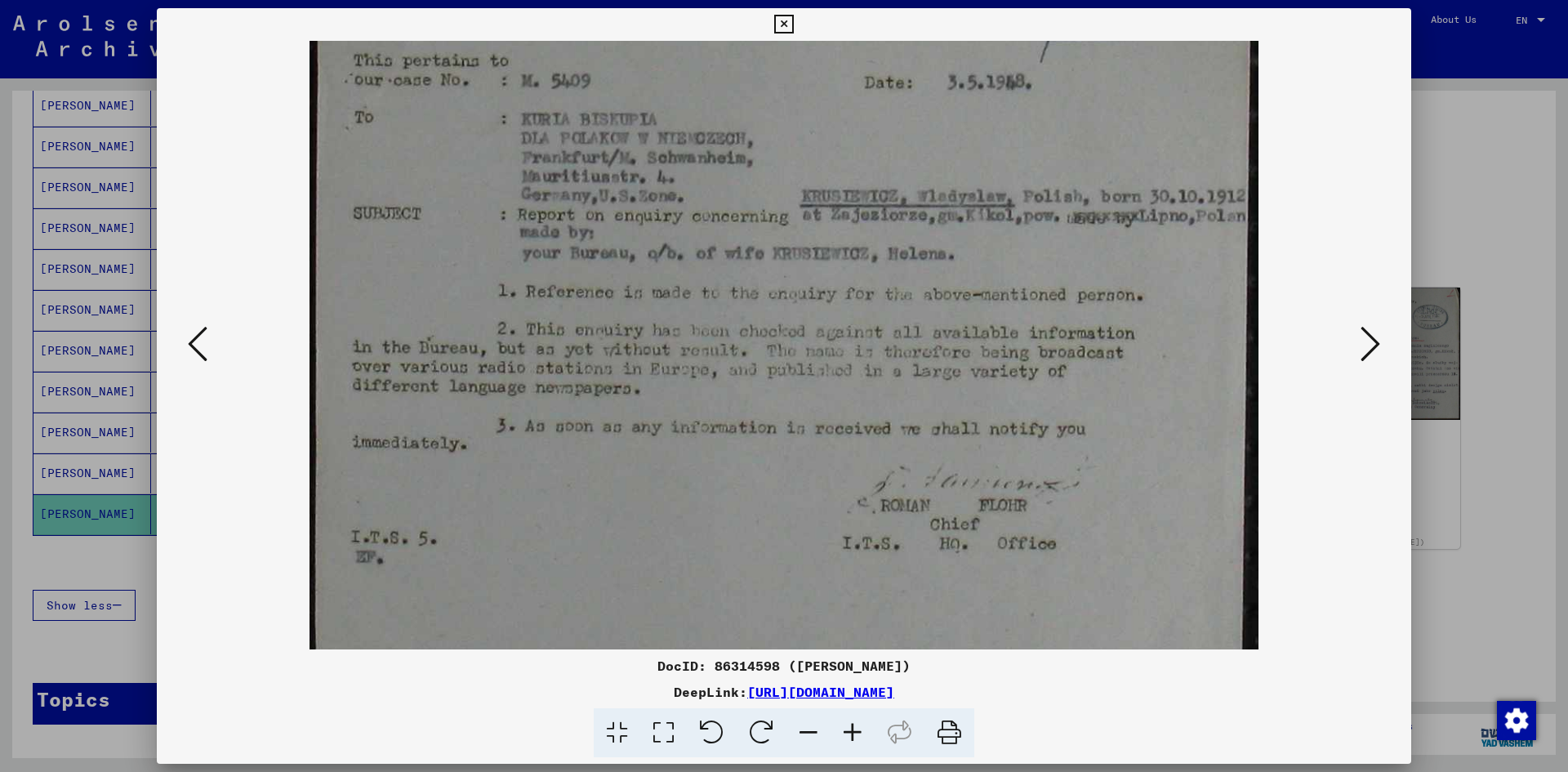
scroll to position [108, 0]
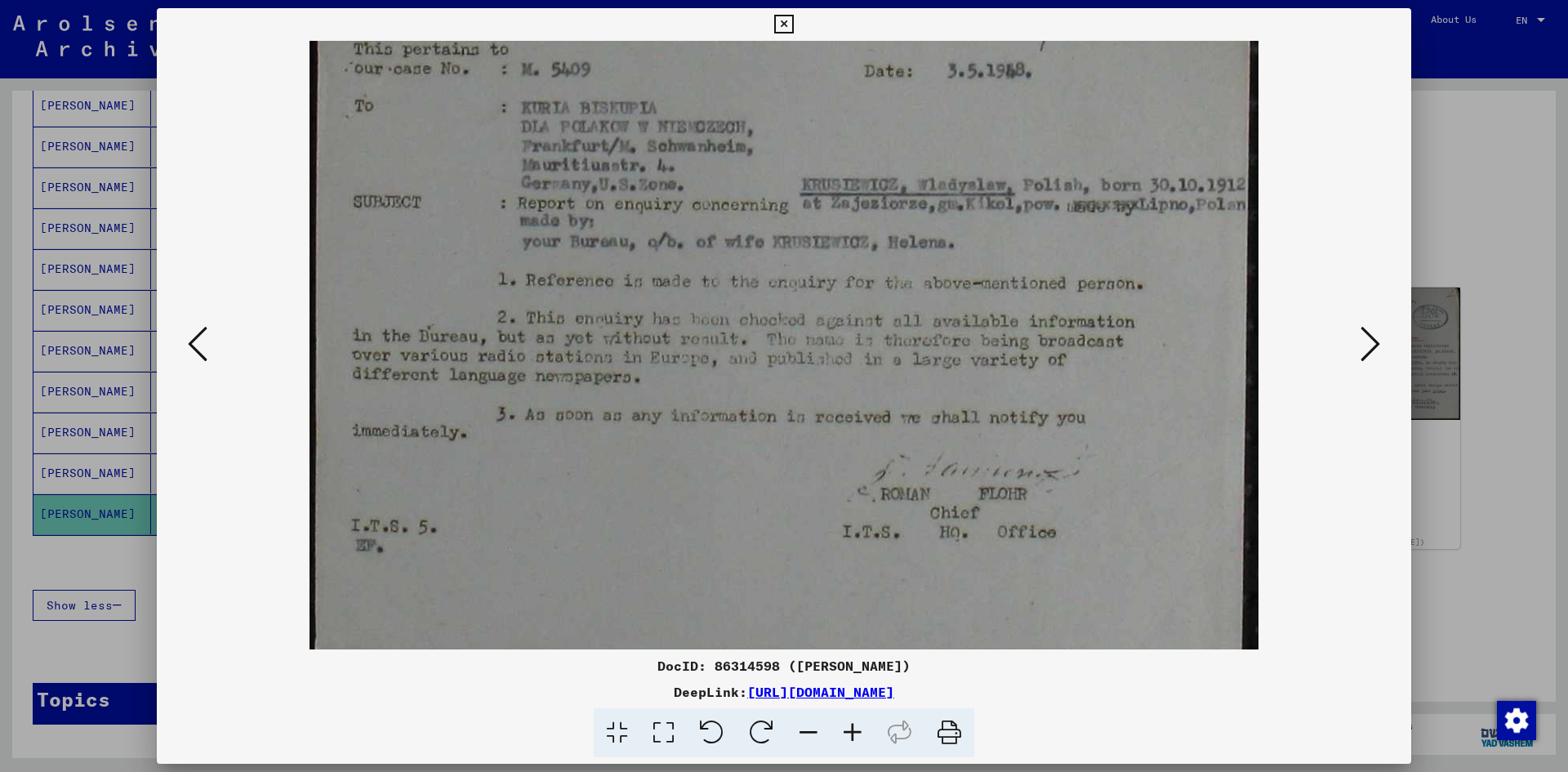
drag, startPoint x: 779, startPoint y: 324, endPoint x: 746, endPoint y: 311, distance: 35.5
click at [746, 311] on img at bounding box center [784, 319] width 949 height 772
click at [1456, 483] on div at bounding box center [784, 386] width 1568 height 772
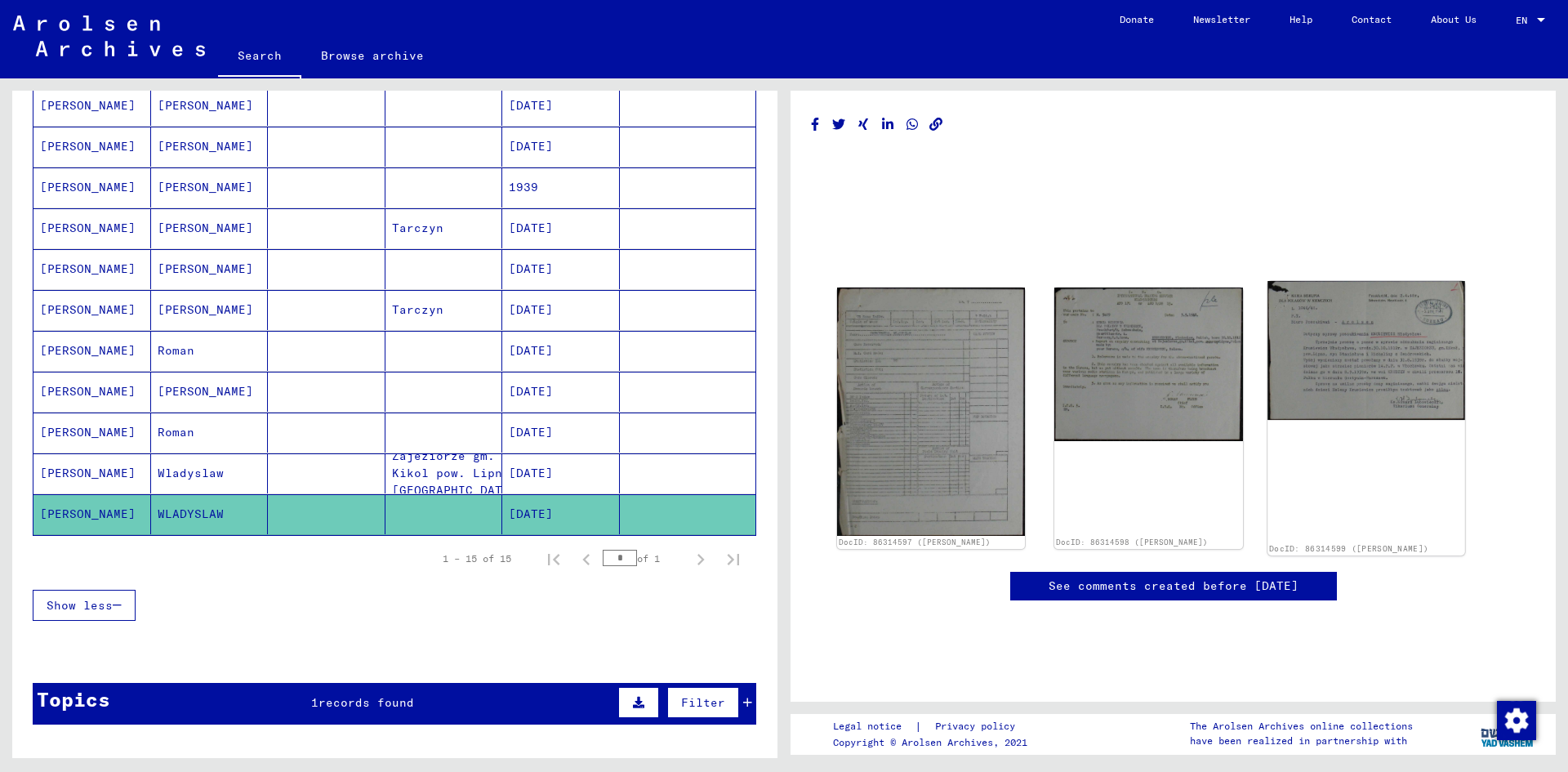
click at [1413, 386] on img at bounding box center [1367, 349] width 198 height 139
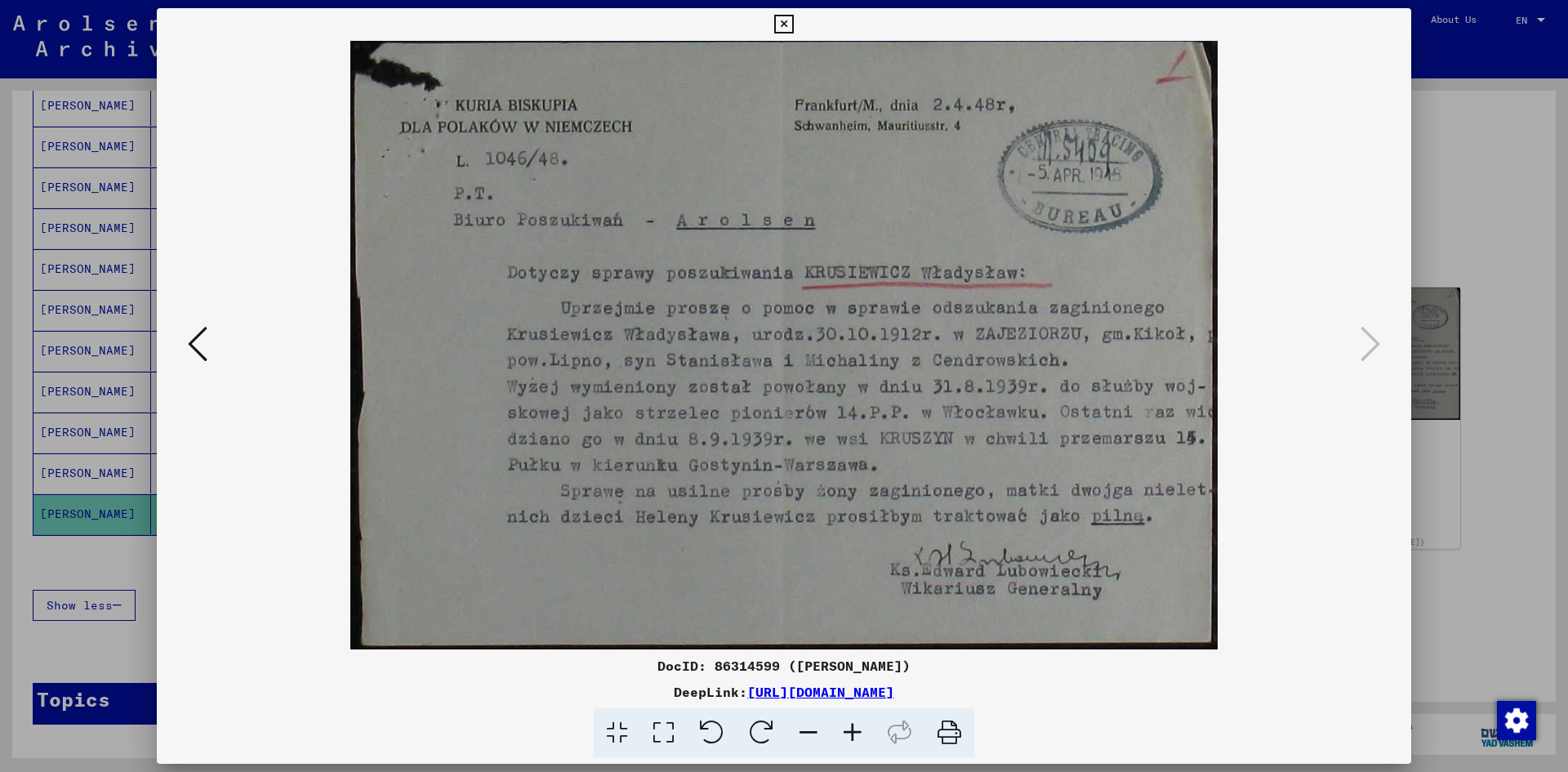
click at [210, 349] on button at bounding box center [197, 345] width 29 height 47
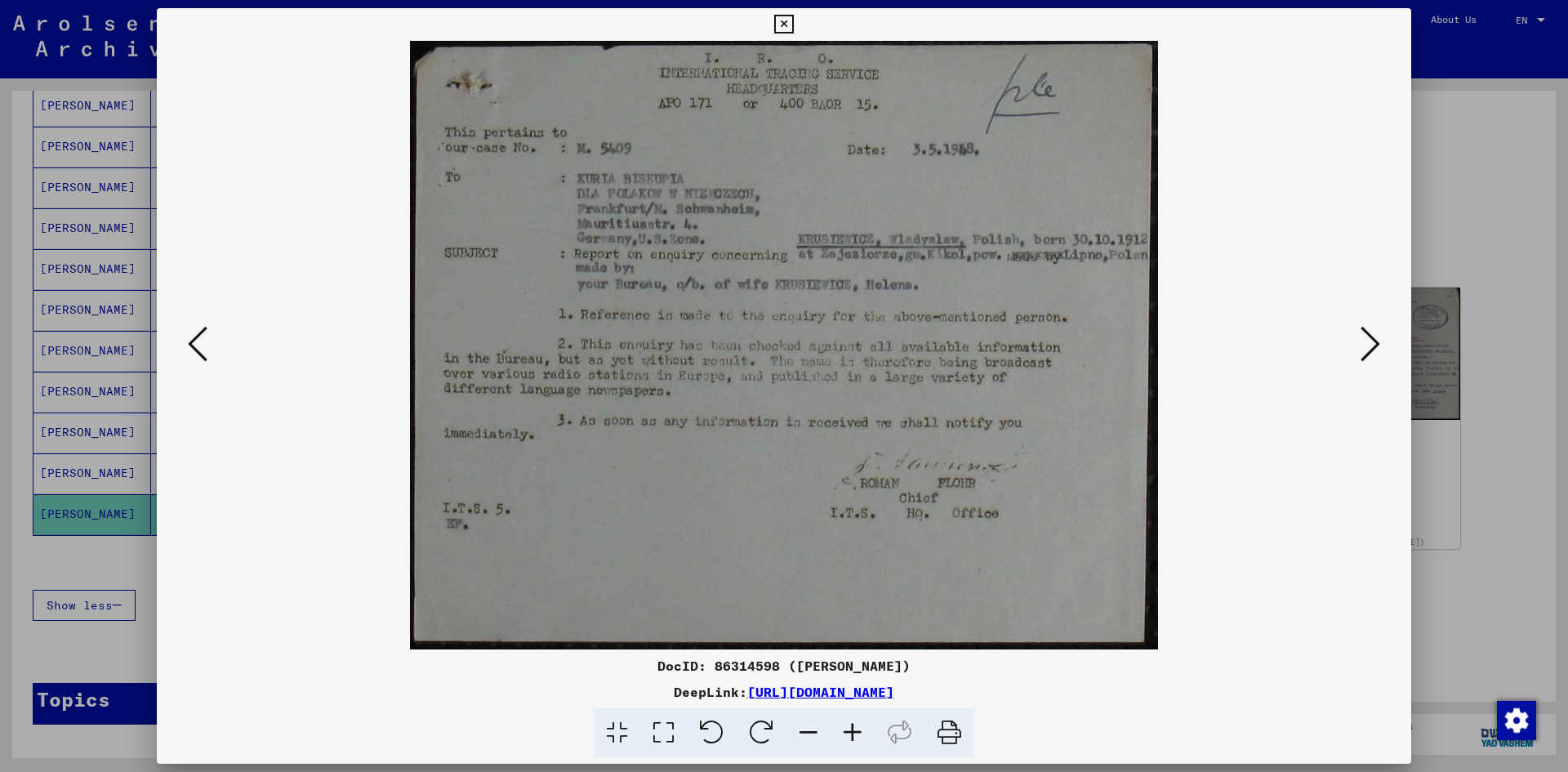
click at [934, 24] on div "DocID: 86314598 ([PERSON_NAME]) DeepLink: [URL][DOMAIN_NAME]" at bounding box center [784, 383] width 1255 height 750
click at [1482, 221] on div at bounding box center [784, 386] width 1568 height 772
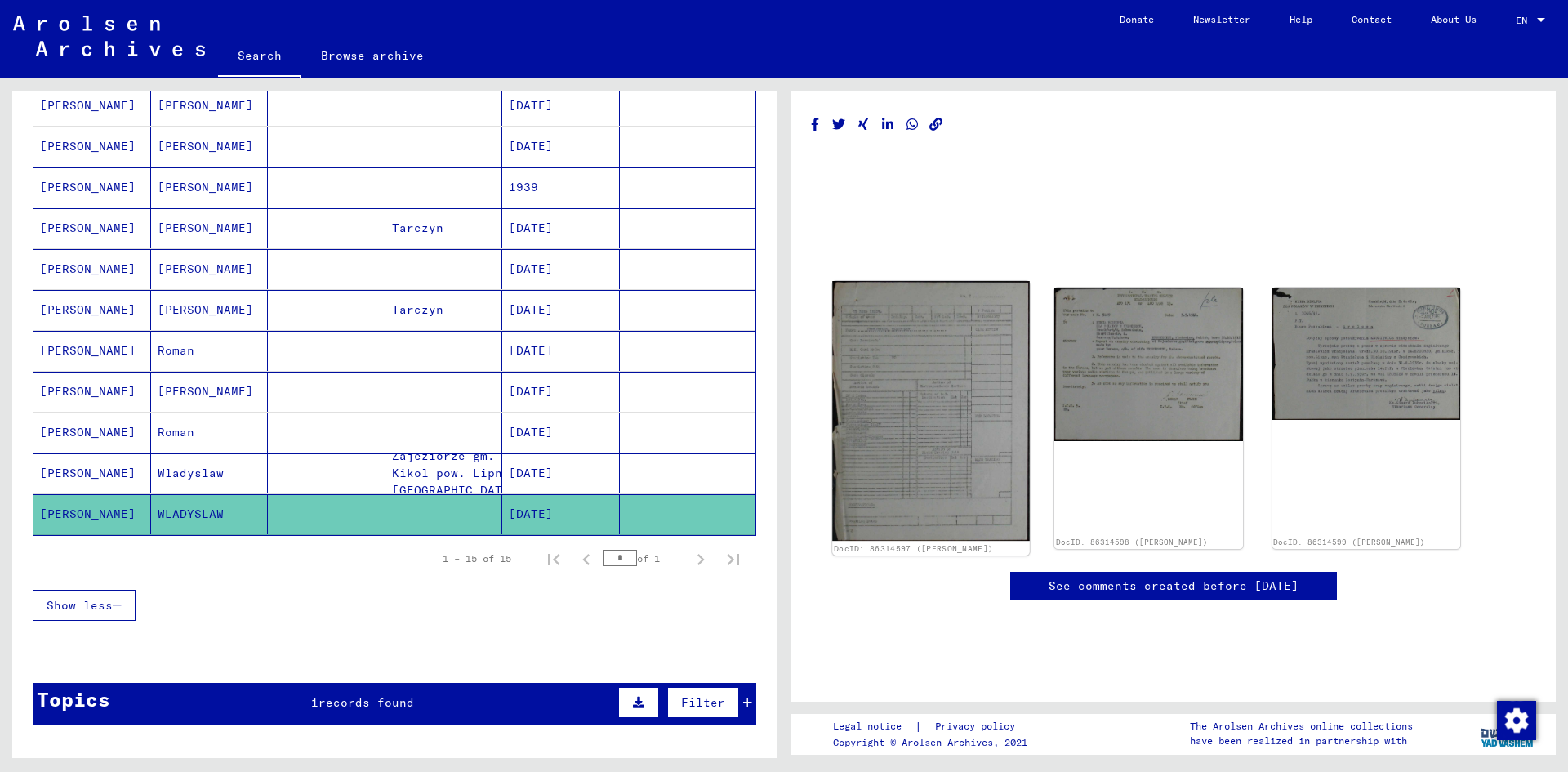
click at [934, 401] on img at bounding box center [931, 410] width 198 height 260
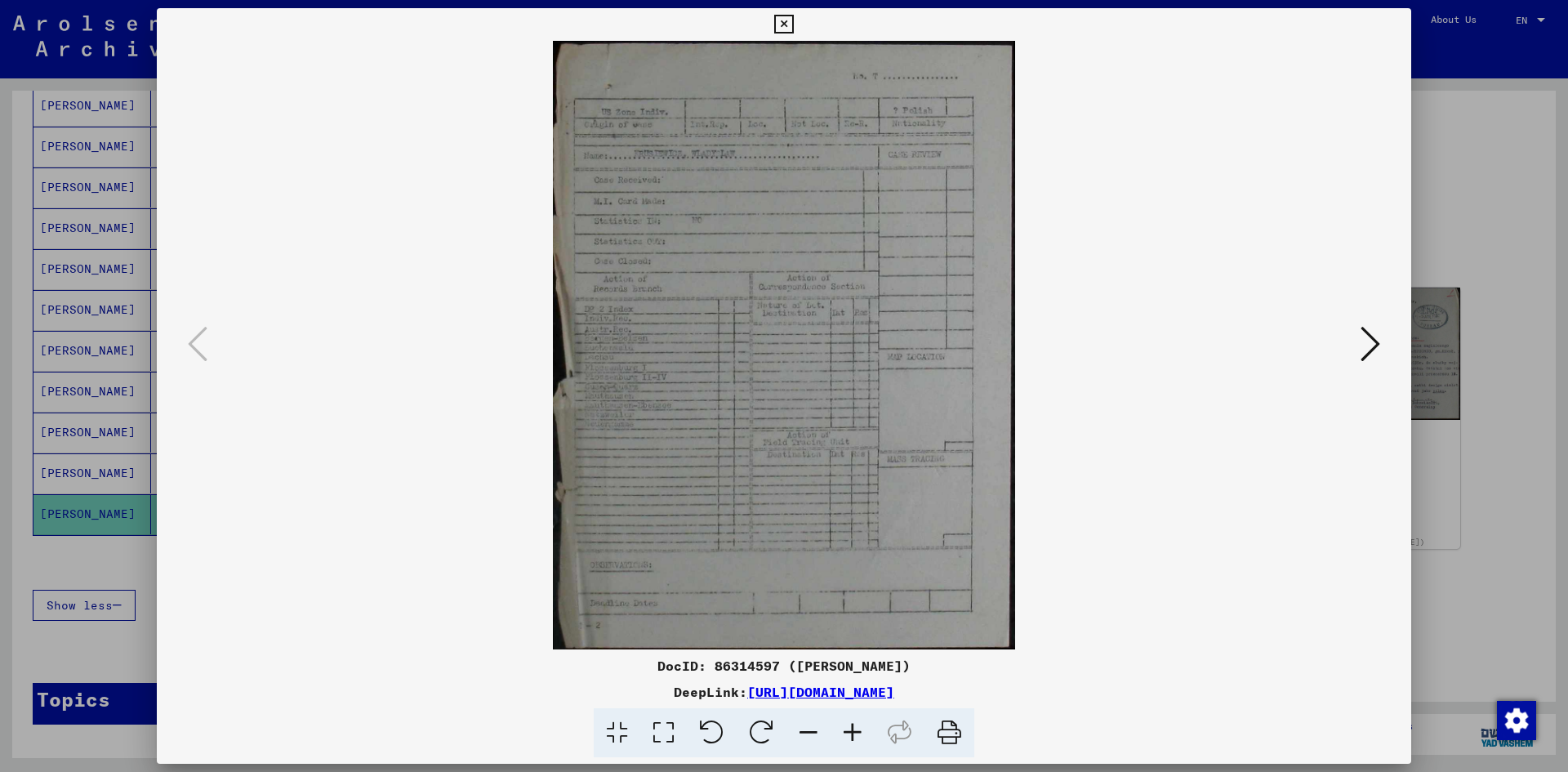
click at [1472, 229] on div at bounding box center [784, 386] width 1568 height 772
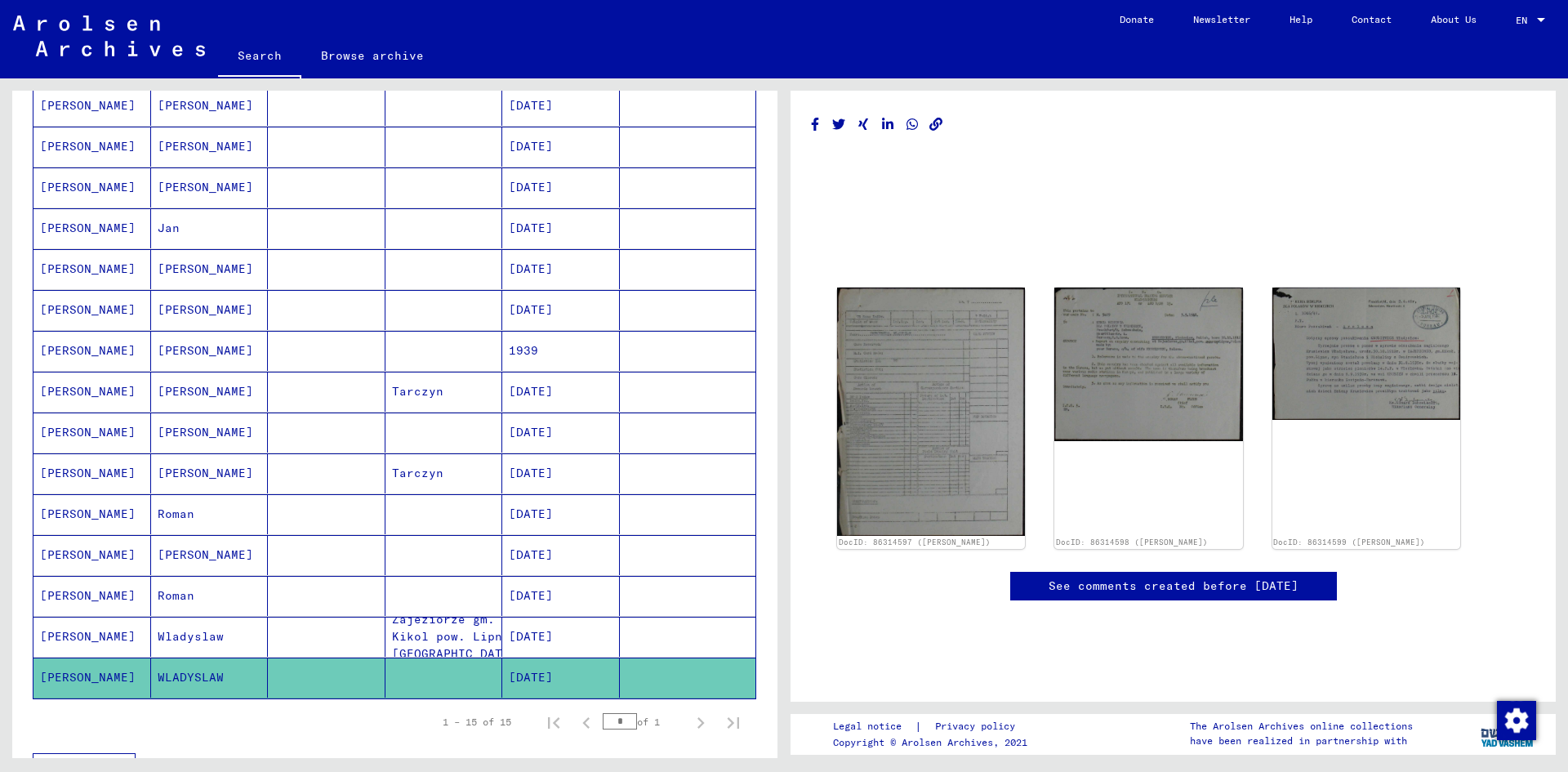
scroll to position [0, 0]
